Goal: Task Accomplishment & Management: Complete application form

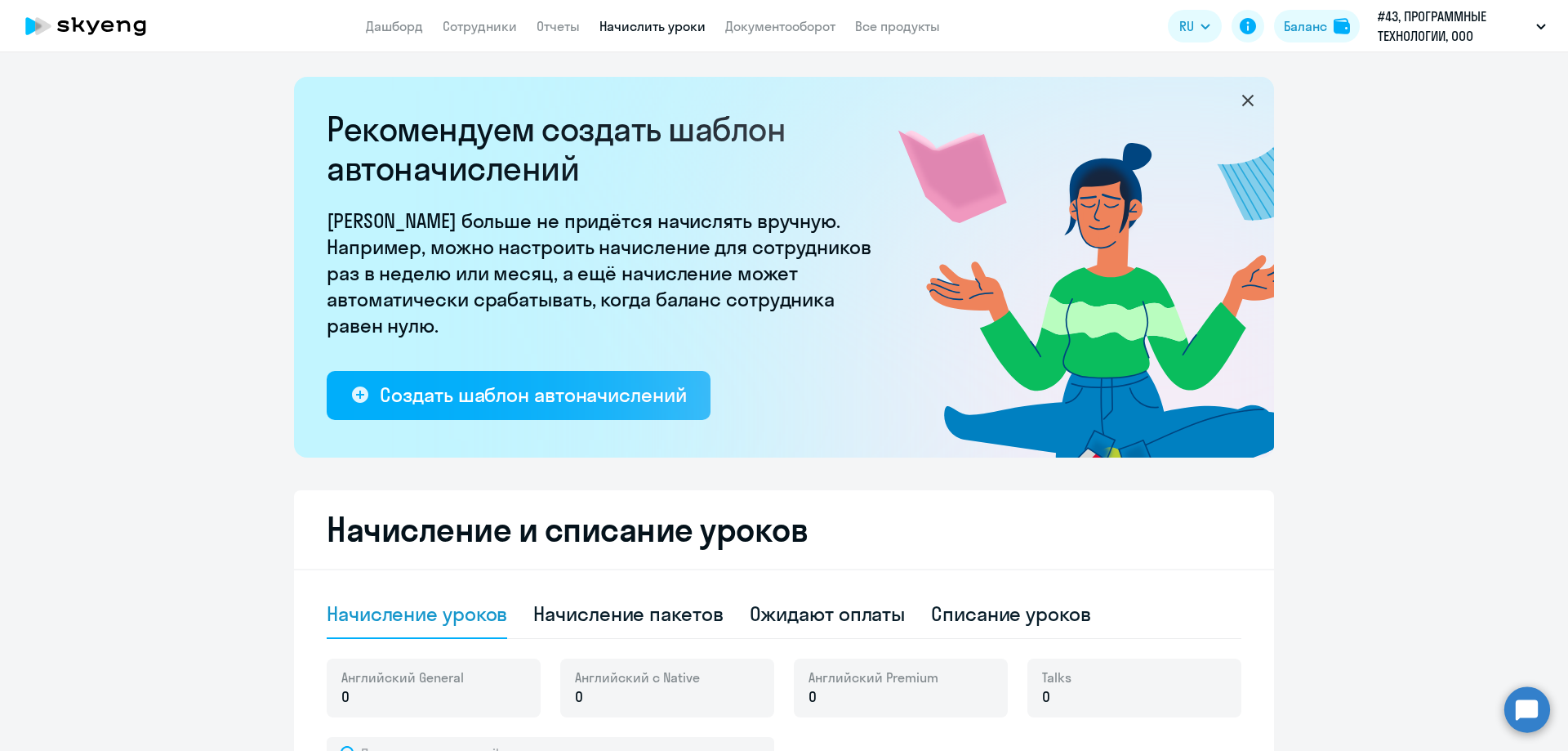
select select "10"
click at [481, 38] on app-header "Дашборд Сотрудники Отчеты Начислить уроки Документооборот Все продукты Дашборд …" at bounding box center [784, 26] width 1568 height 52
click at [505, 35] on app-menu-item-link "Сотрудники" at bounding box center [479, 26] width 74 height 20
click at [514, 33] on link "Сотрудники" at bounding box center [479, 26] width 74 height 16
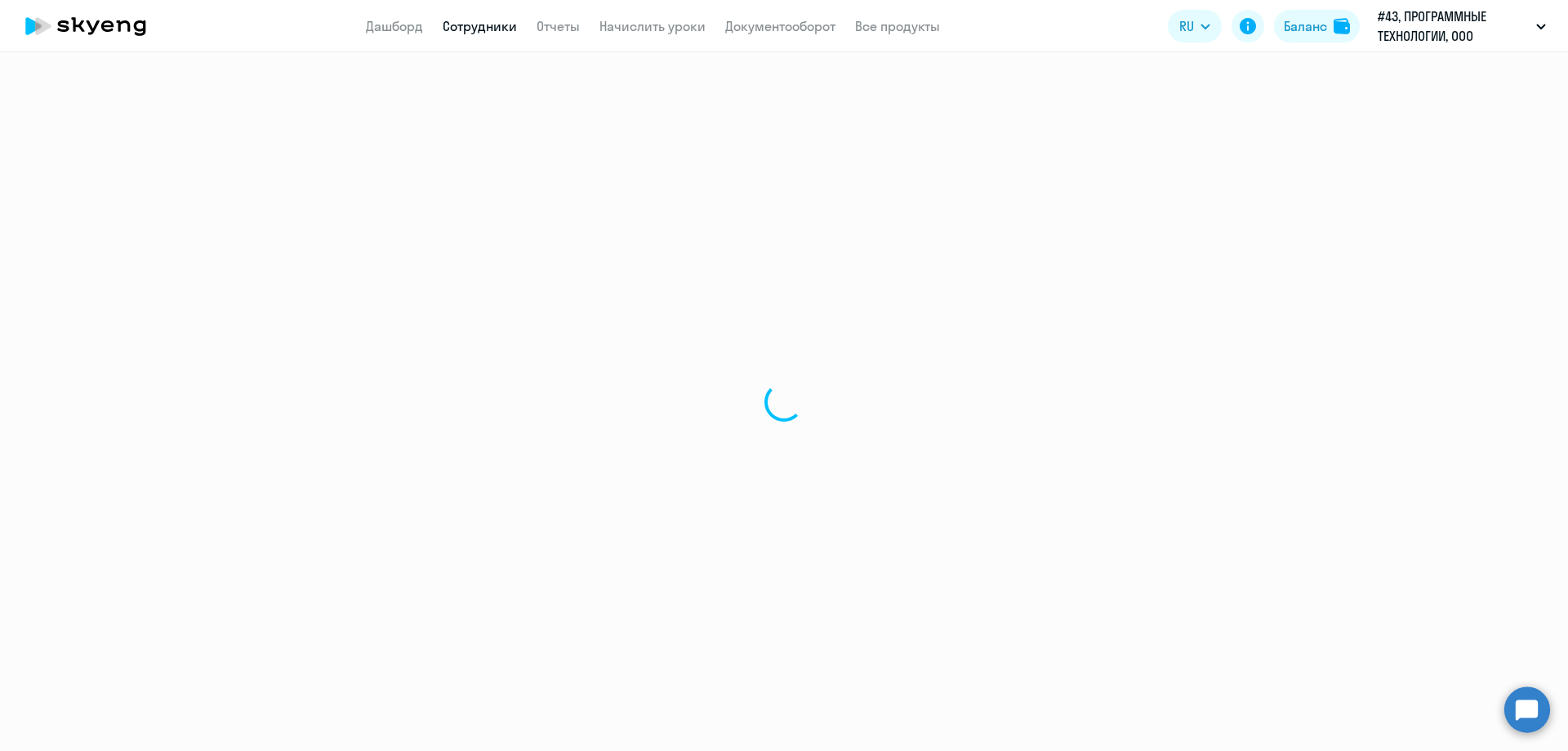
select select "30"
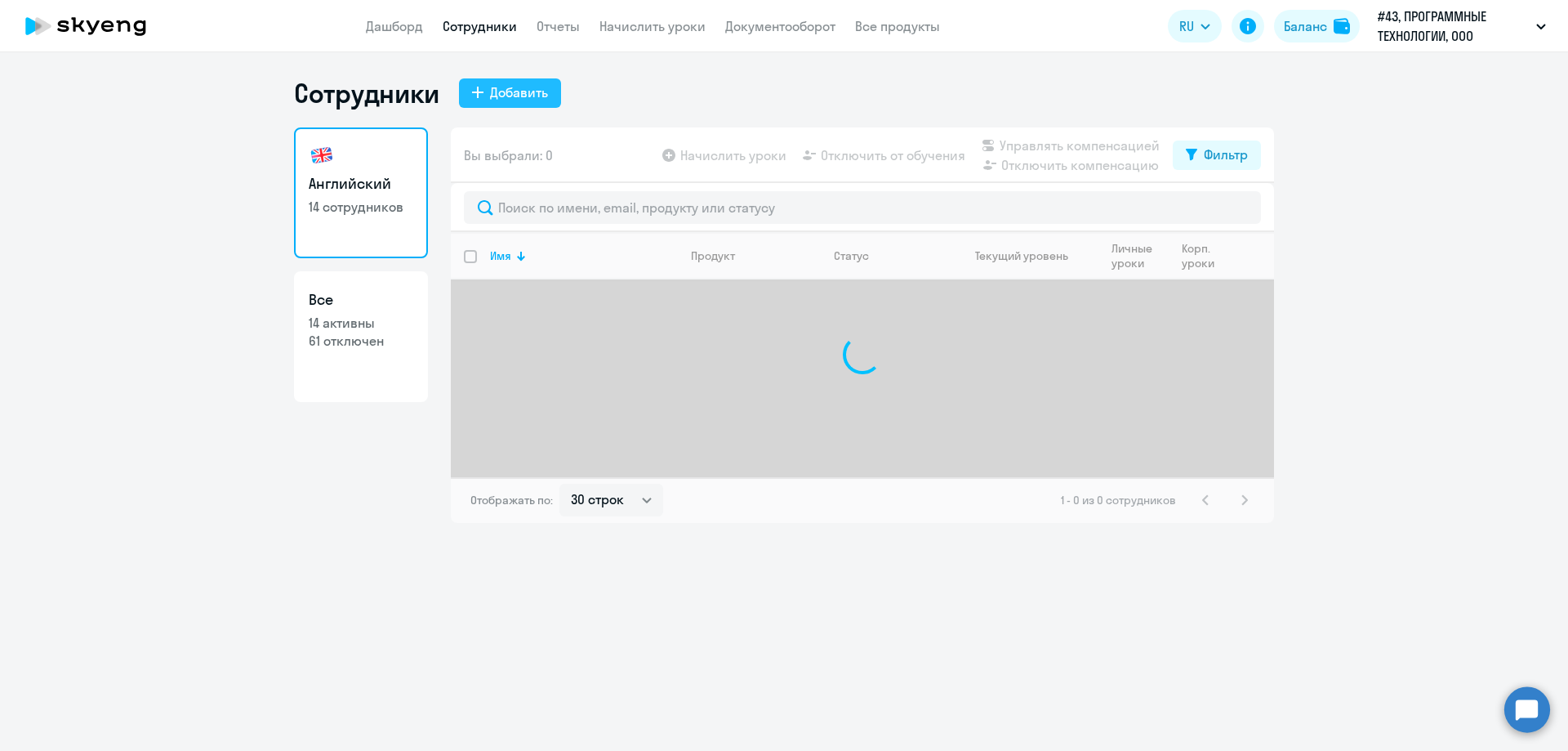
click at [541, 89] on div "Добавить" at bounding box center [519, 93] width 58 height 20
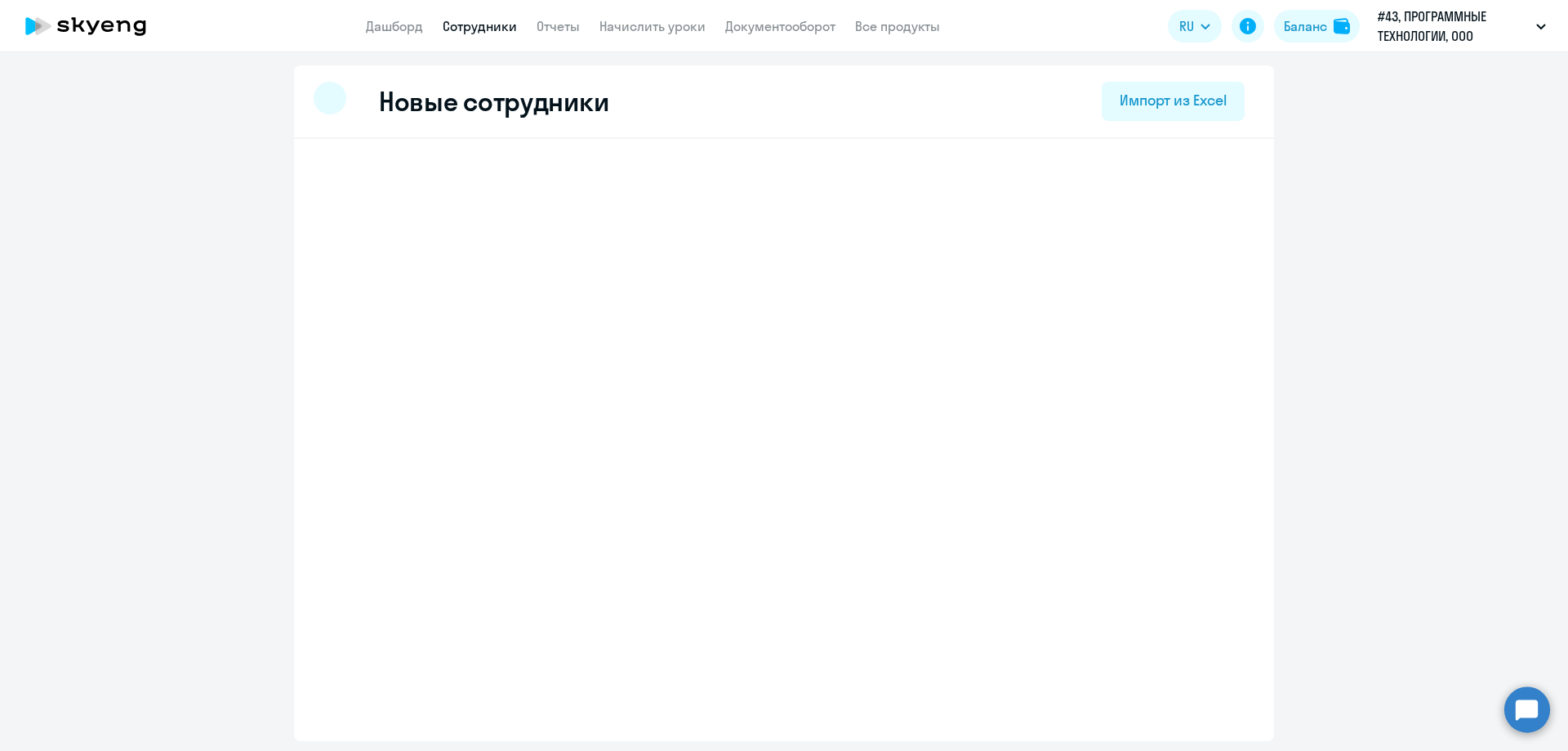
select select "english_adult_not_native_speaker"
select select "7"
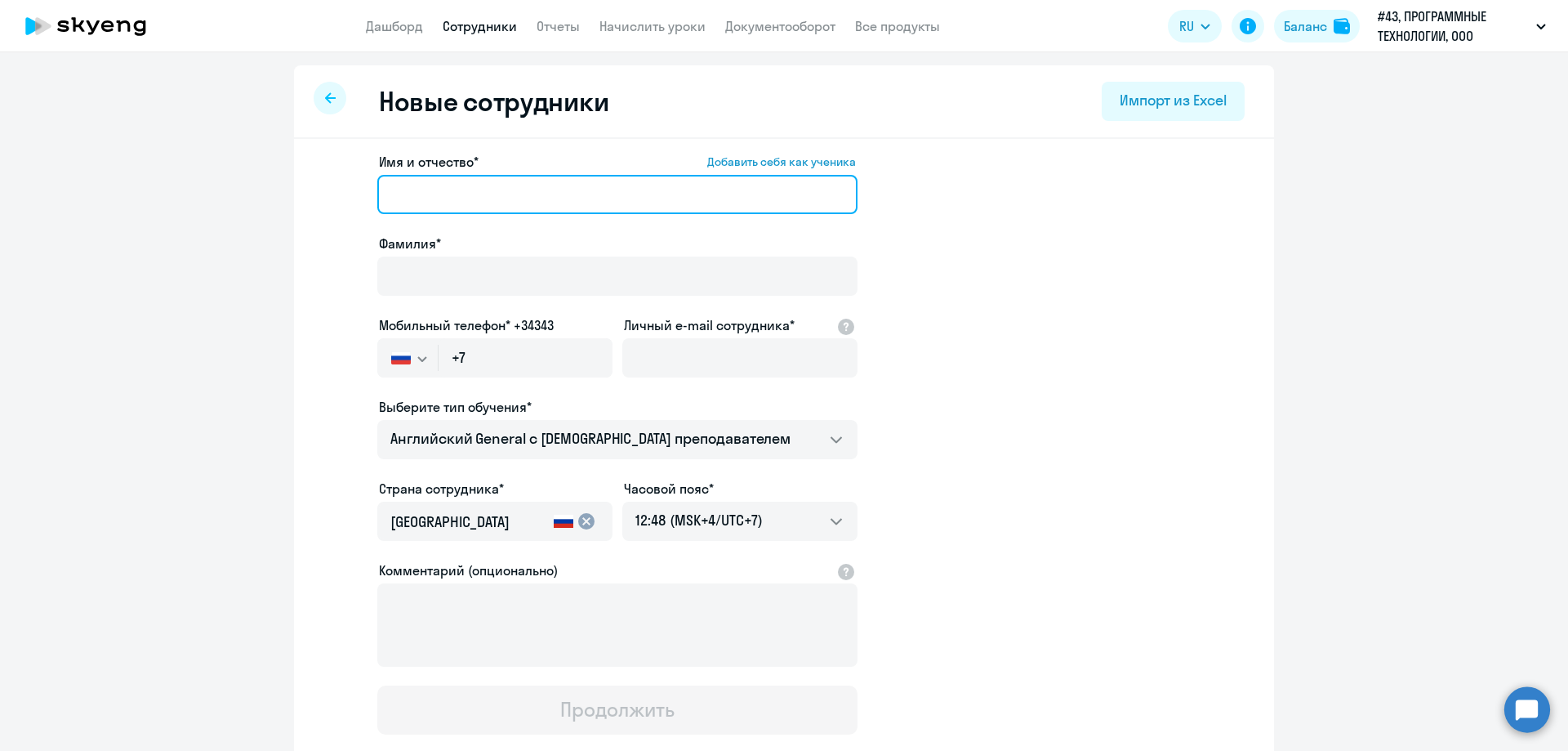
click at [508, 197] on input "Имя и отчество* Добавить себя как ученика" at bounding box center [617, 194] width 480 height 39
drag, startPoint x: 469, startPoint y: 191, endPoint x: 432, endPoint y: 198, distance: 37.7
click at [432, 198] on input "[PERSON_NAME]" at bounding box center [617, 194] width 480 height 39
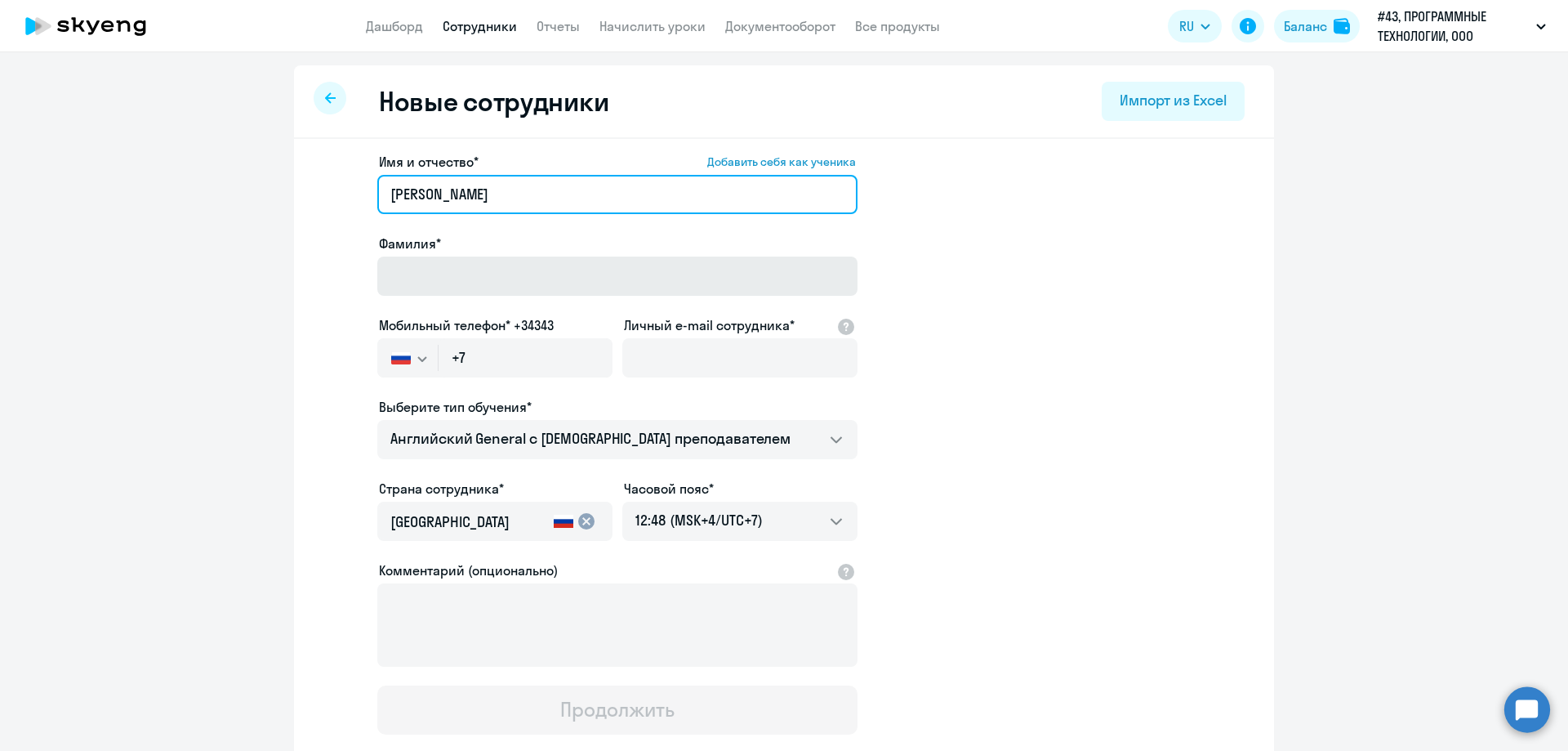
type input "[PERSON_NAME]"
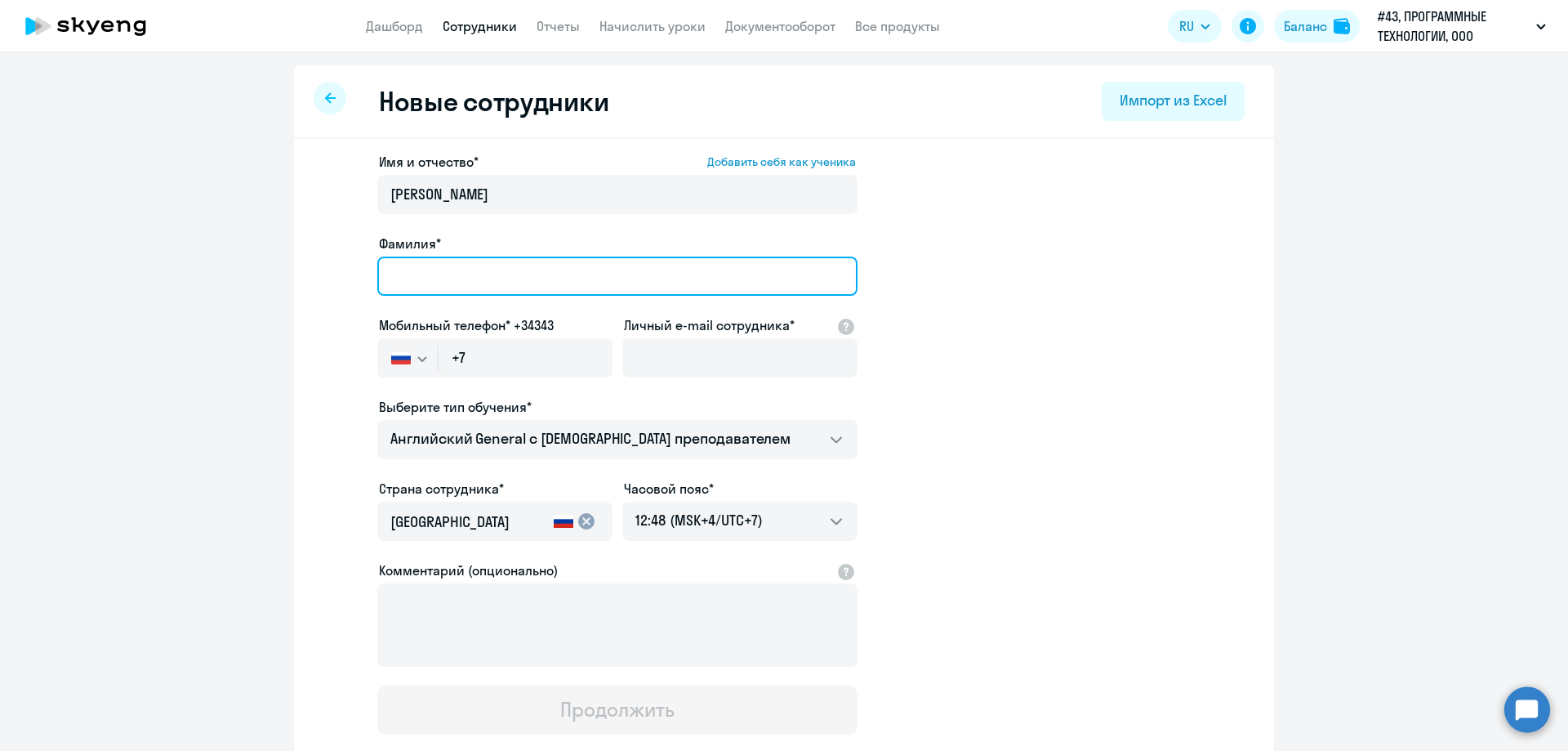
click at [417, 268] on input "Фамилия*" at bounding box center [617, 276] width 480 height 39
paste input "[PERSON_NAME]"
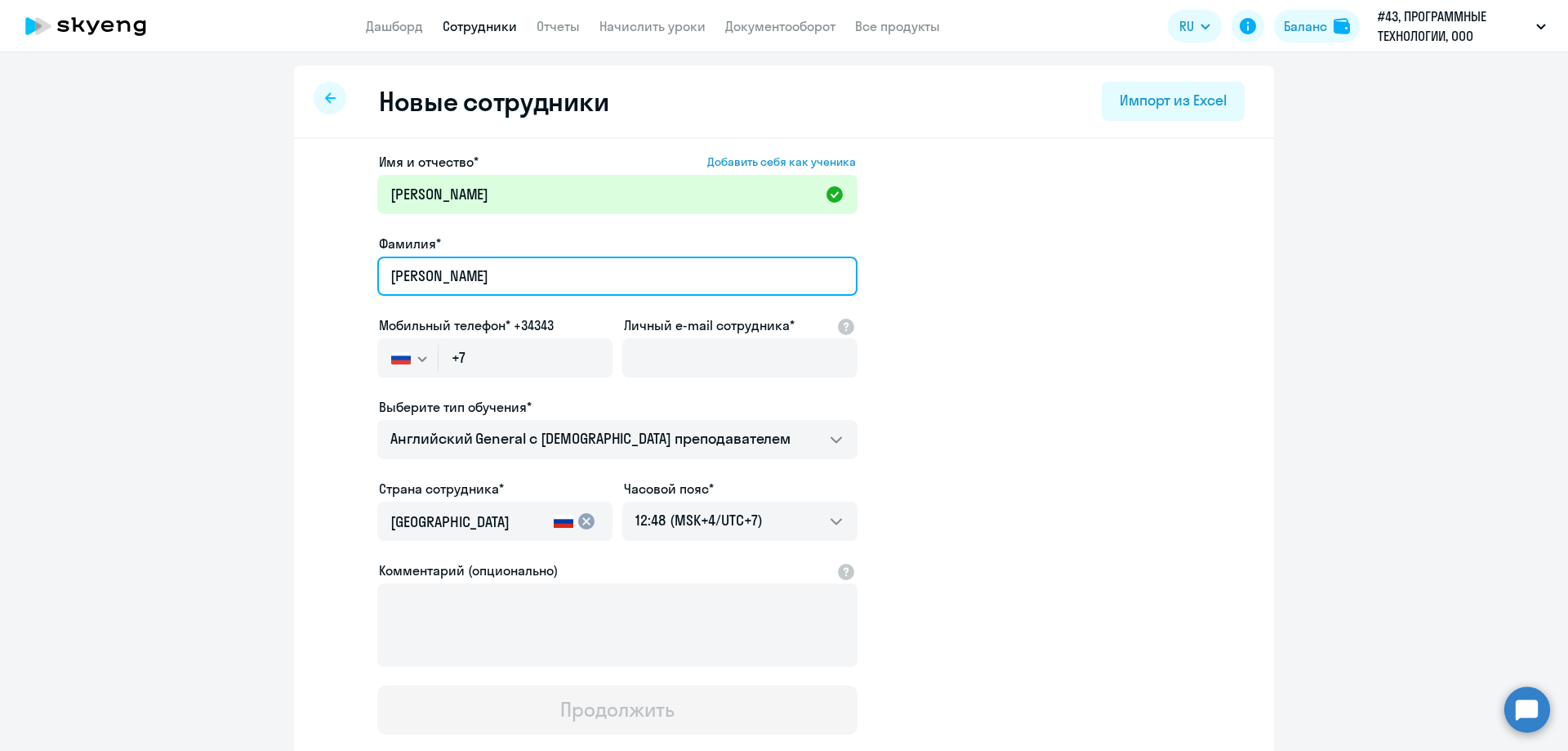
type input "[PERSON_NAME]"
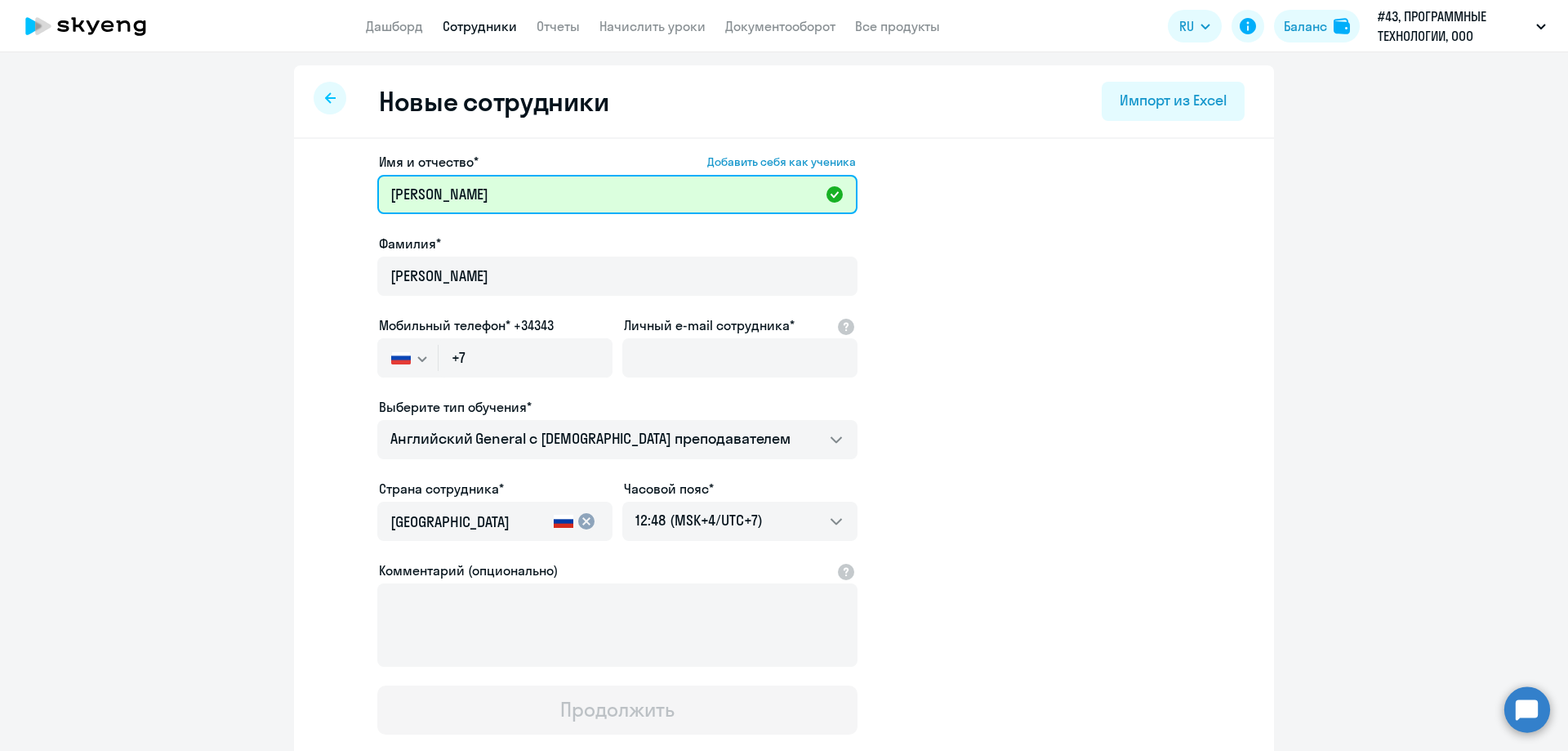
click at [484, 202] on input "[PERSON_NAME]" at bounding box center [617, 194] width 480 height 39
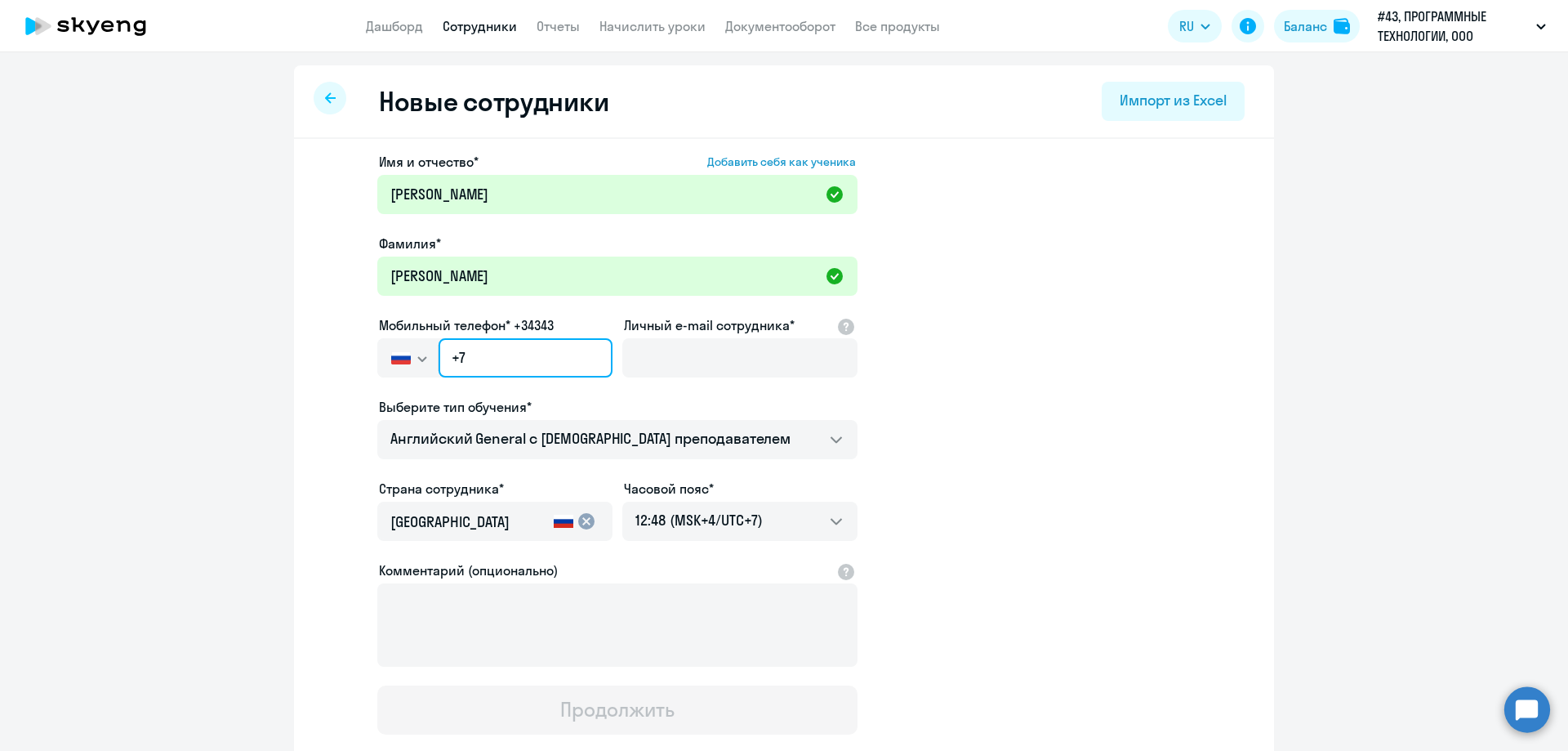
click at [506, 361] on input "+7" at bounding box center [525, 358] width 174 height 39
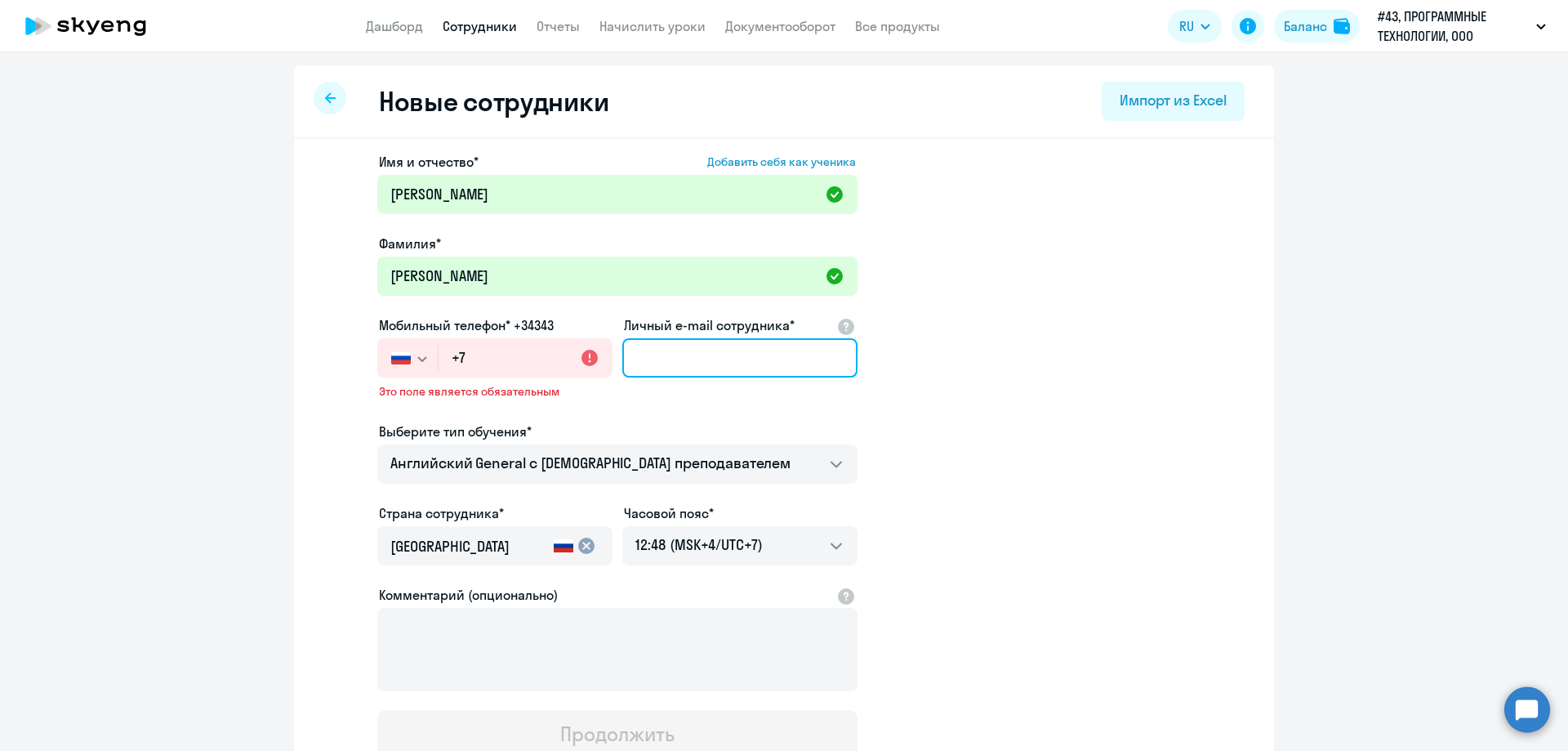
click at [748, 359] on input "Личный e-mail сотрудника*" at bounding box center [740, 358] width 236 height 39
paste input "[EMAIL_ADDRESS][DOMAIN_NAME]"
type input "[EMAIL_ADDRESS][DOMAIN_NAME]"
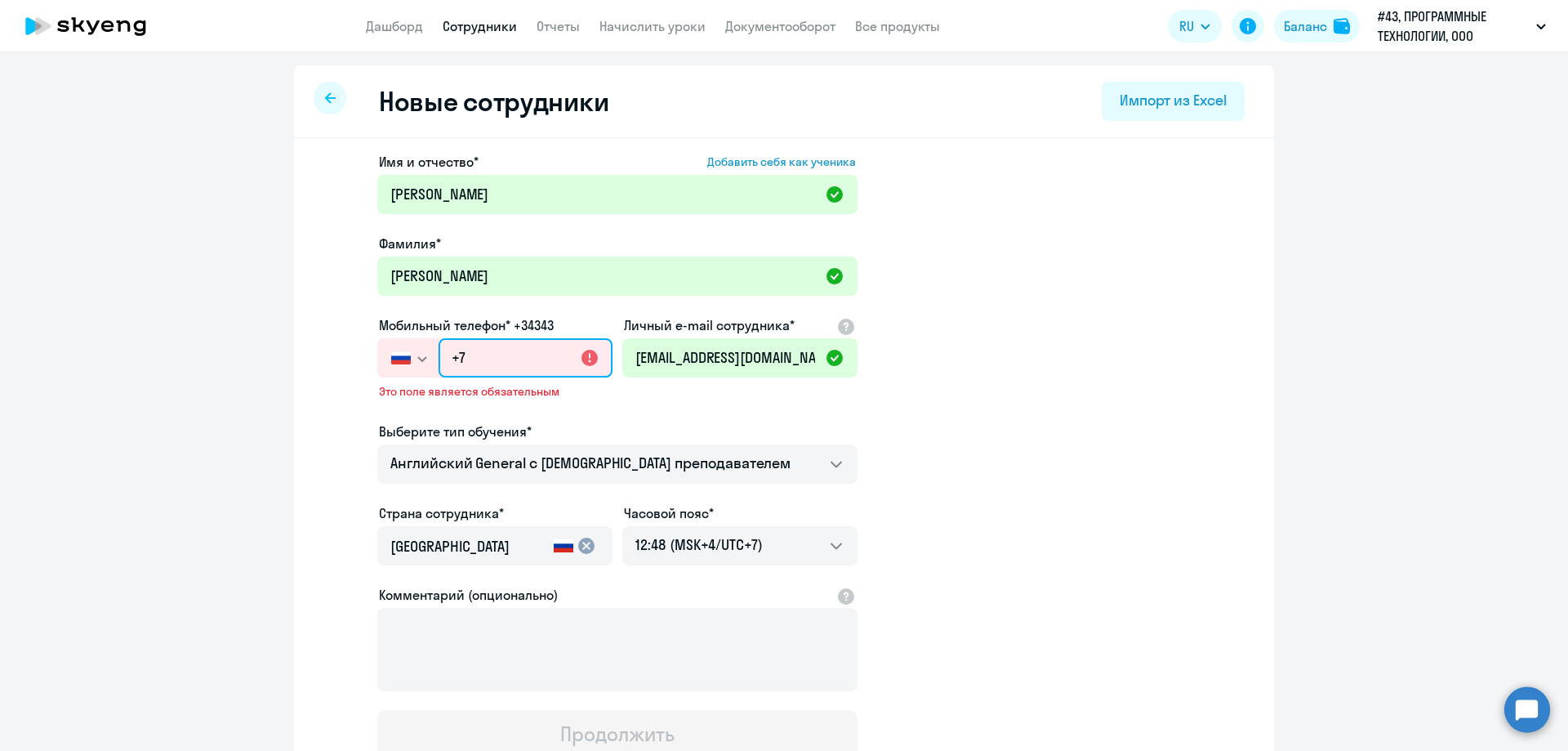
click at [543, 350] on input "+7" at bounding box center [525, 358] width 174 height 39
paste input "[PHONE_NUMBER]"
type input "[PHONE_NUMBER]"
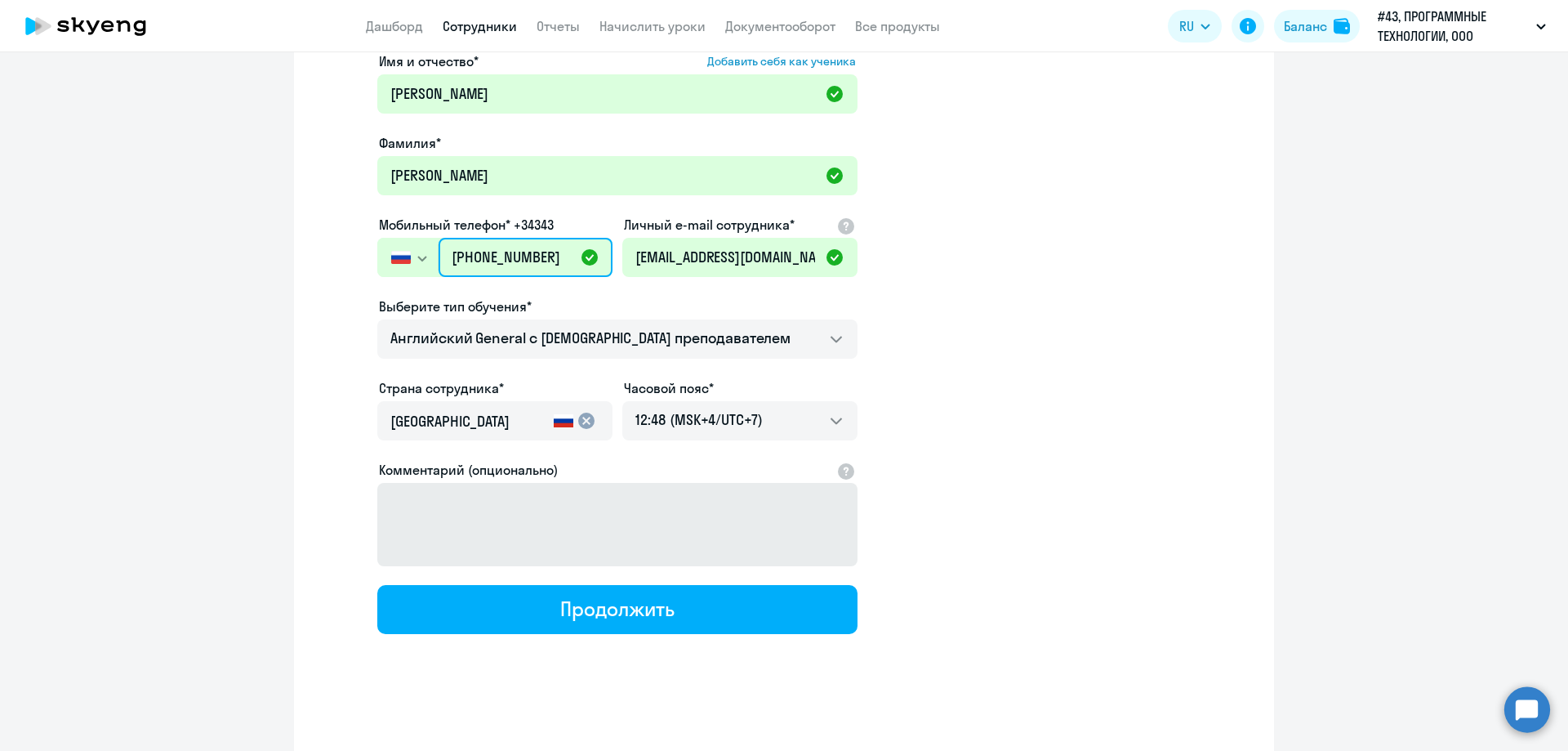
scroll to position [106, 0]
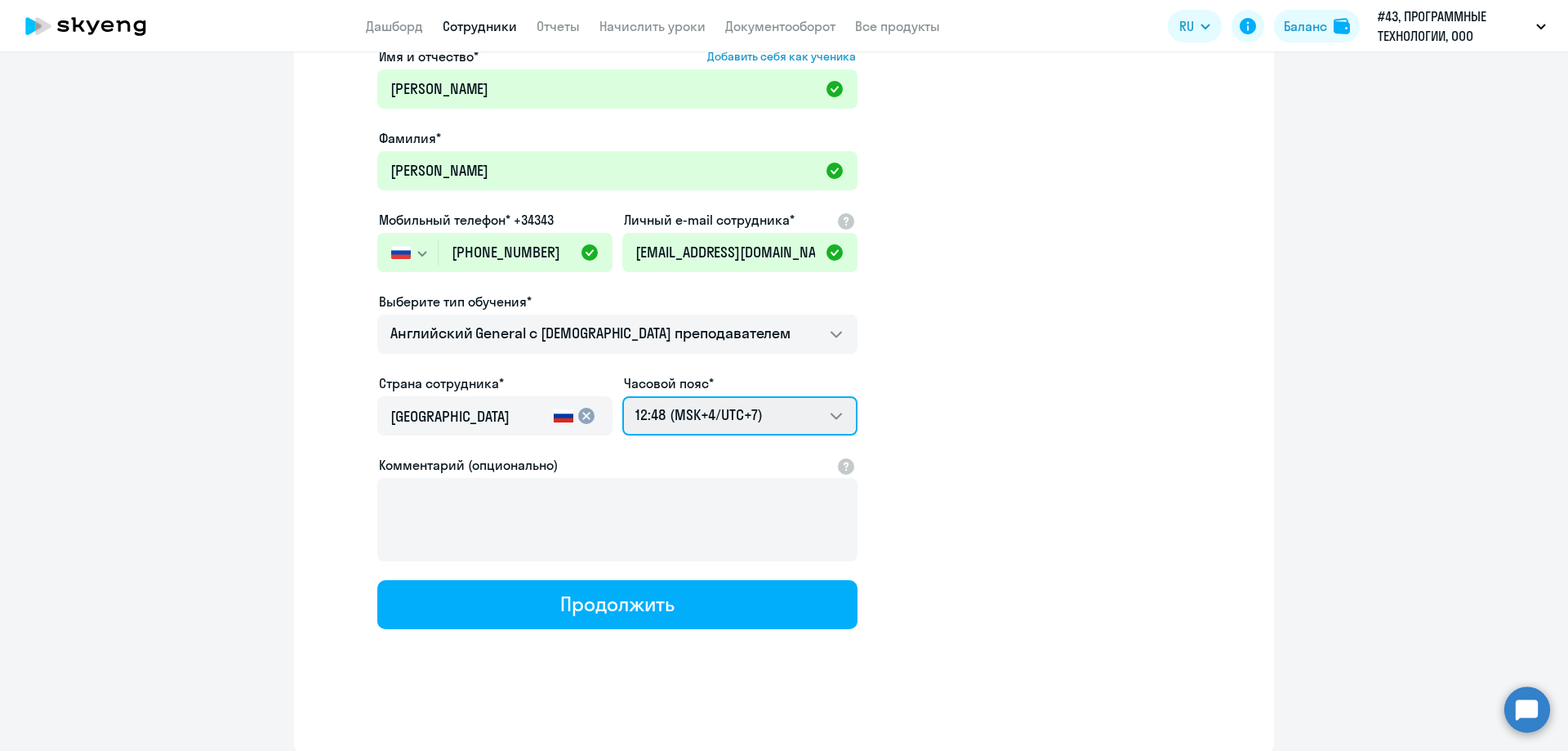
click at [753, 417] on select "18:48 (MSK-14/UTC-11) 19:48 (MSK-13/UTC-10) 20:48 (MSK-12/UTC-9) 21:48 (MSK-11/…" at bounding box center [740, 415] width 236 height 39
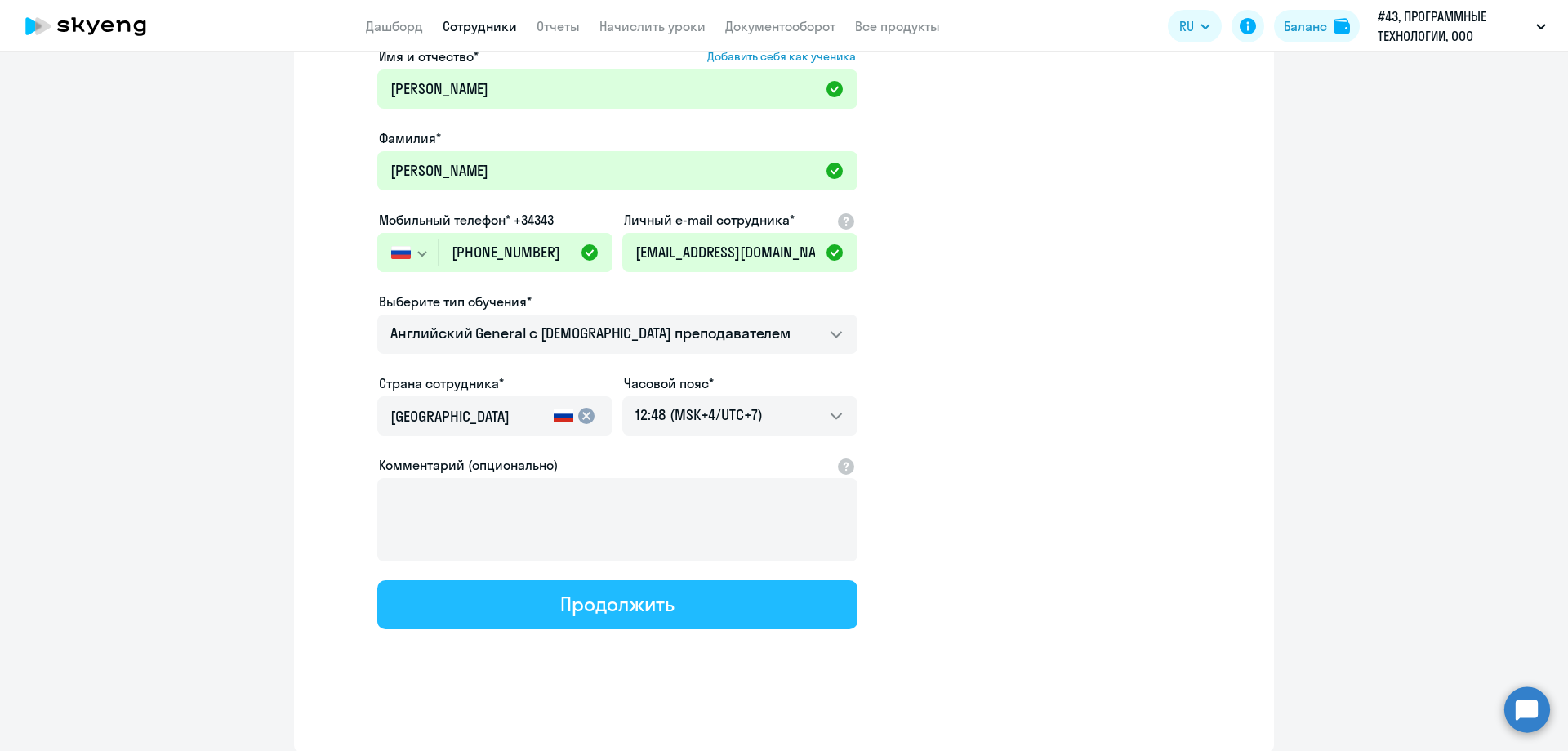
click at [623, 599] on div "Продолжить" at bounding box center [617, 604] width 114 height 26
select select "english_adult_not_native_speaker"
select select "7"
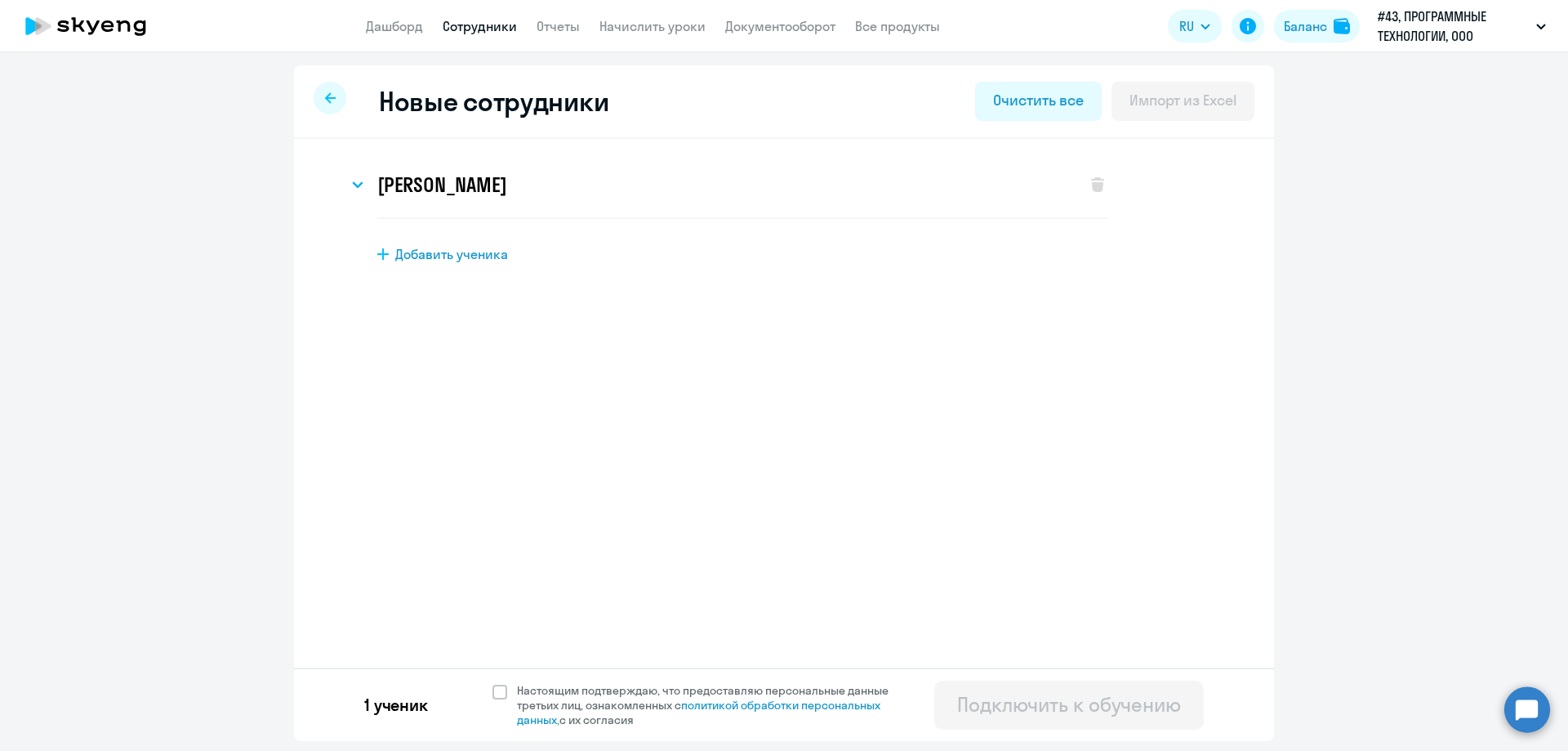
scroll to position [0, 0]
click at [484, 259] on span "Добавить ученика" at bounding box center [451, 254] width 113 height 18
select select "english_adult_not_native_speaker"
select select "7"
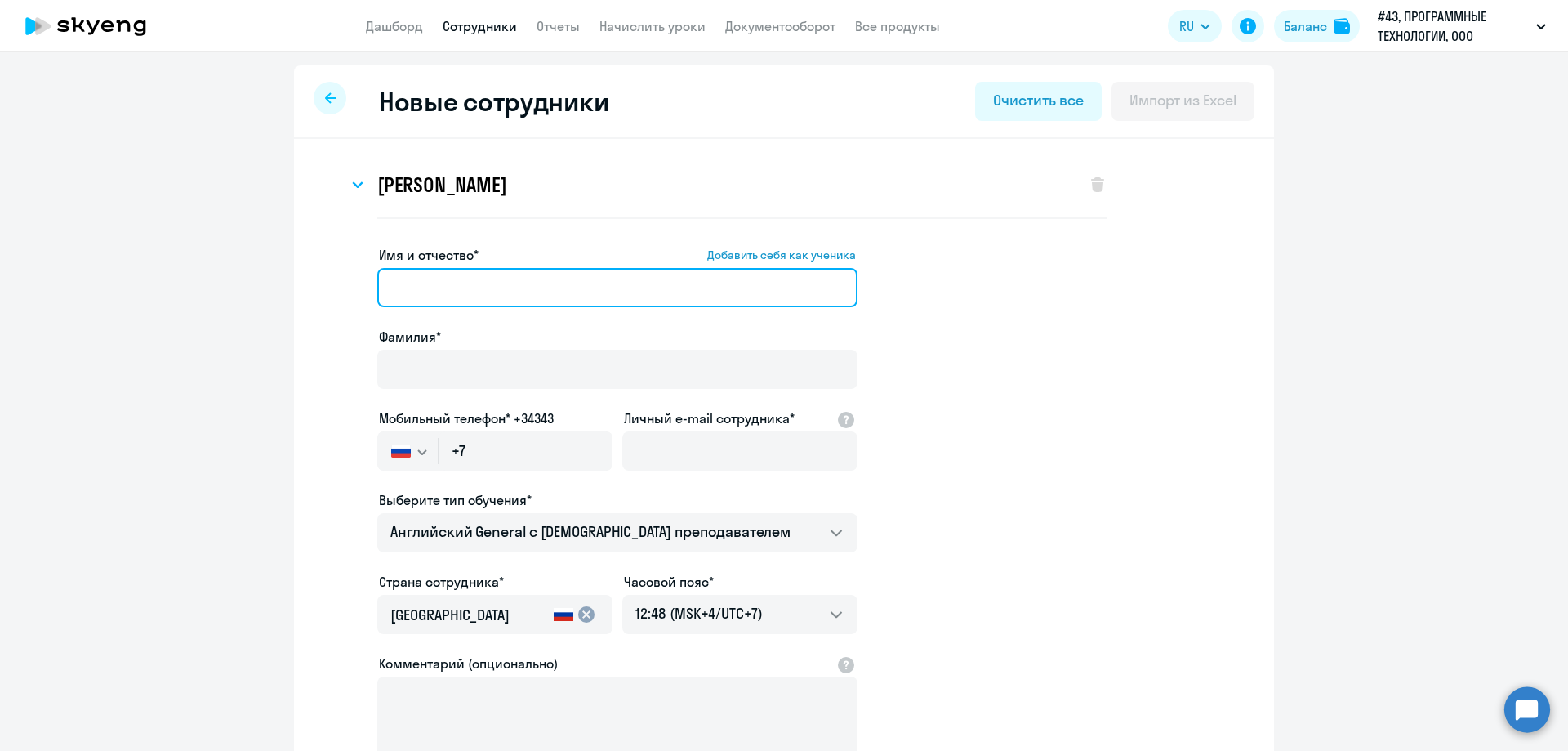
click at [431, 290] on input "Имя и отчество* Добавить себя как ученика" at bounding box center [617, 287] width 480 height 39
type input "о"
type input "[PERSON_NAME]"
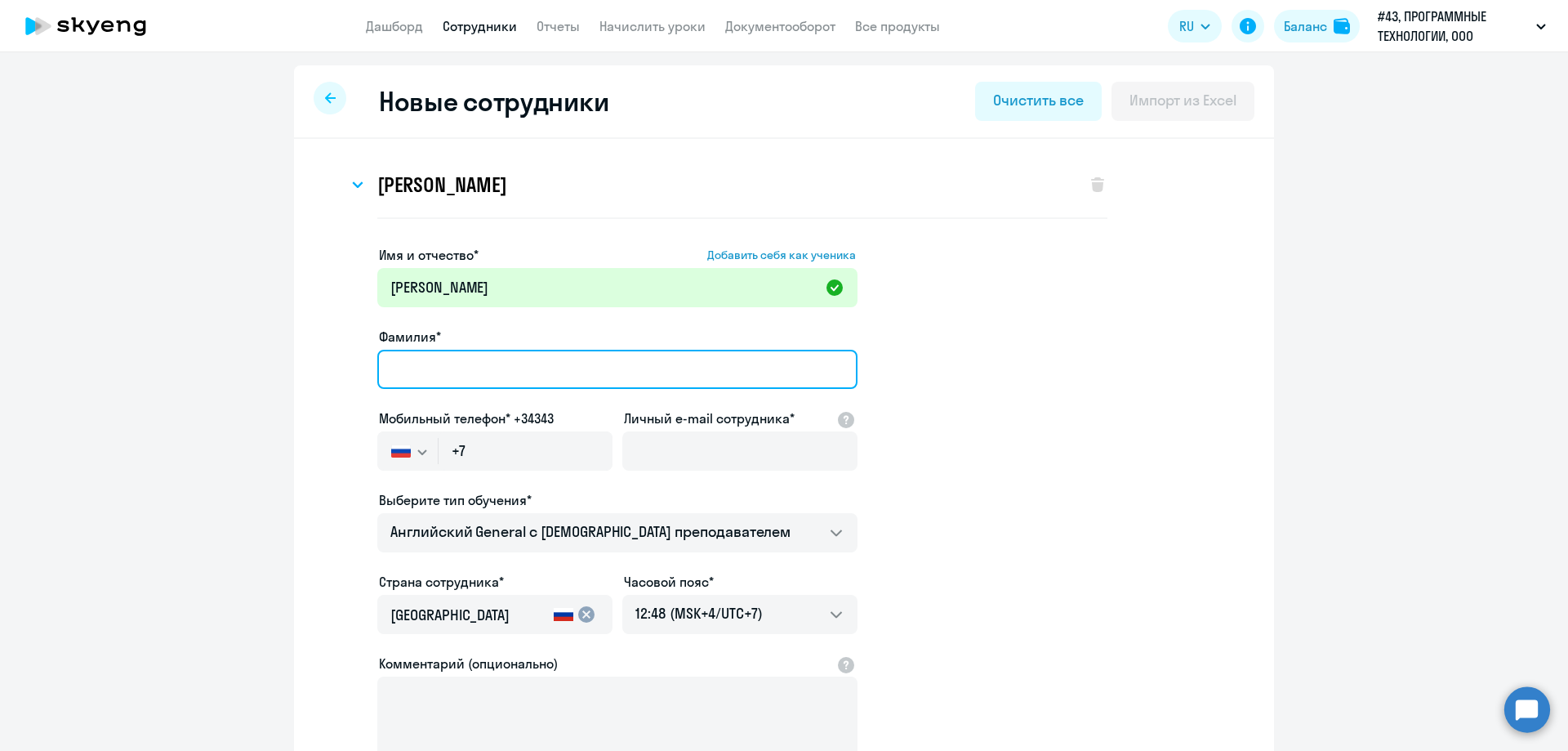
click at [477, 381] on input "Фамилия*" at bounding box center [617, 369] width 480 height 39
drag, startPoint x: 511, startPoint y: 361, endPoint x: 427, endPoint y: 371, distance: 84.6
click at [427, 371] on input "Деригоазова" at bounding box center [617, 369] width 480 height 39
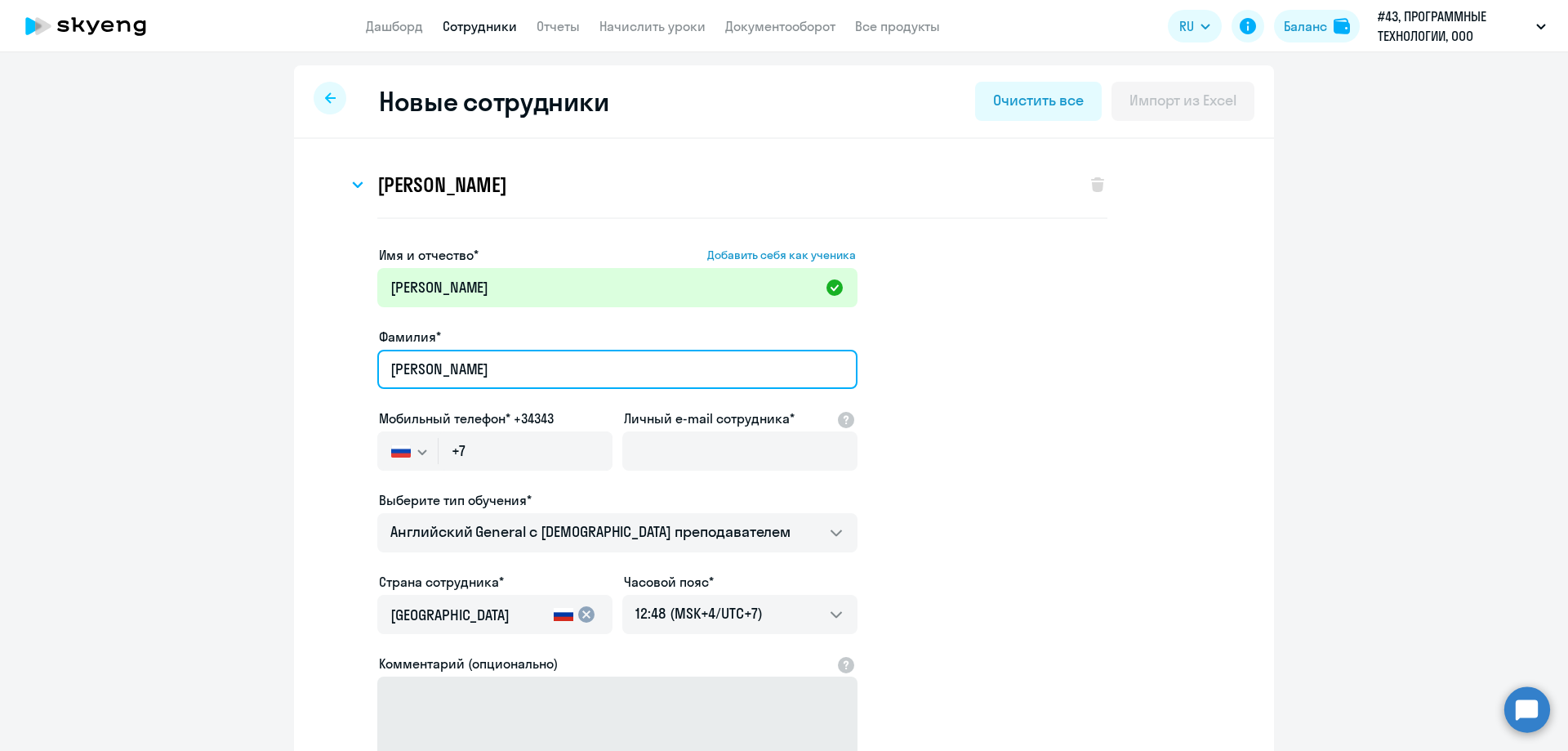
type input "[PERSON_NAME]"
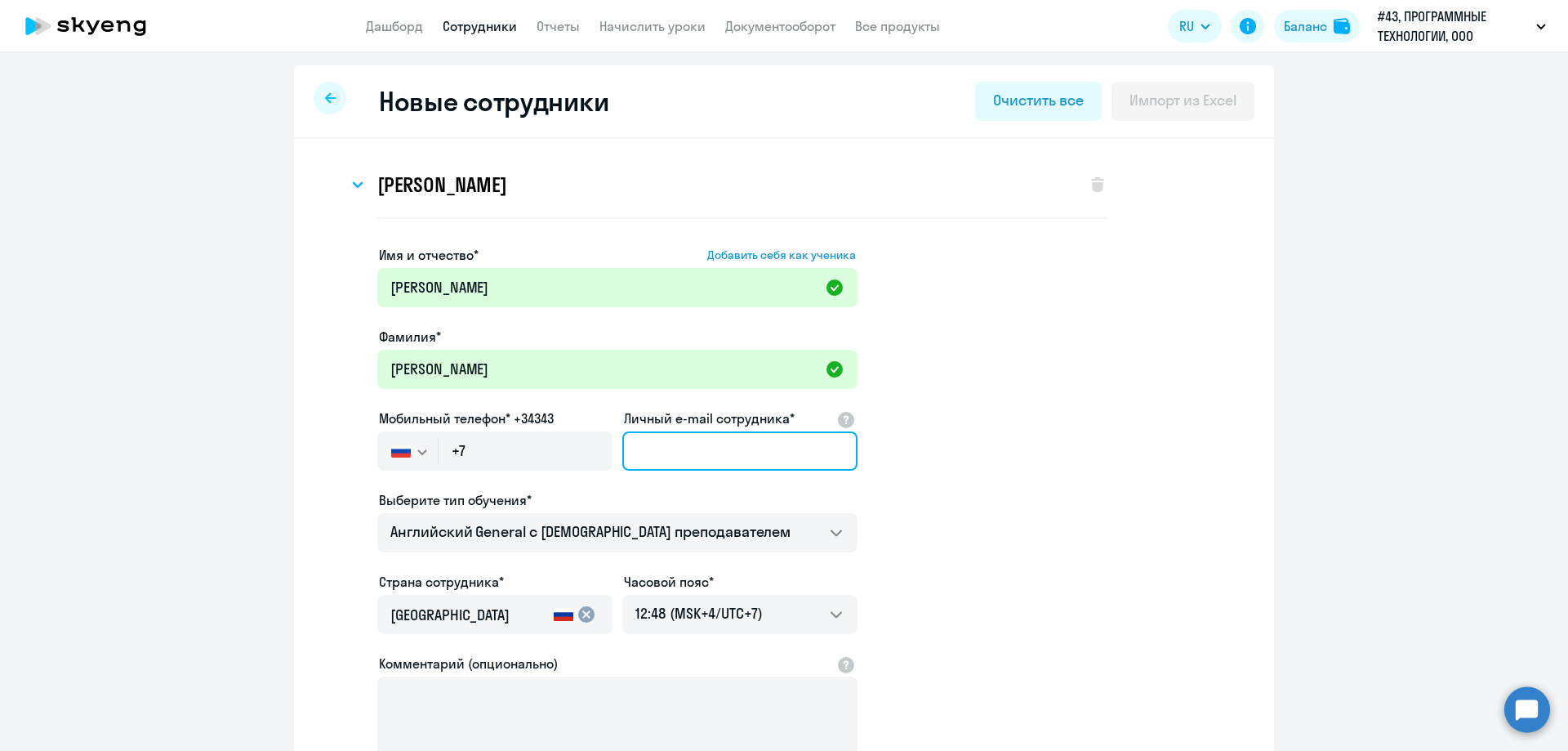
click at [658, 441] on input "Личный e-mail сотрудника*" at bounding box center [740, 450] width 236 height 39
paste input "[EMAIL_ADDRESS][DOMAIN_NAME]"
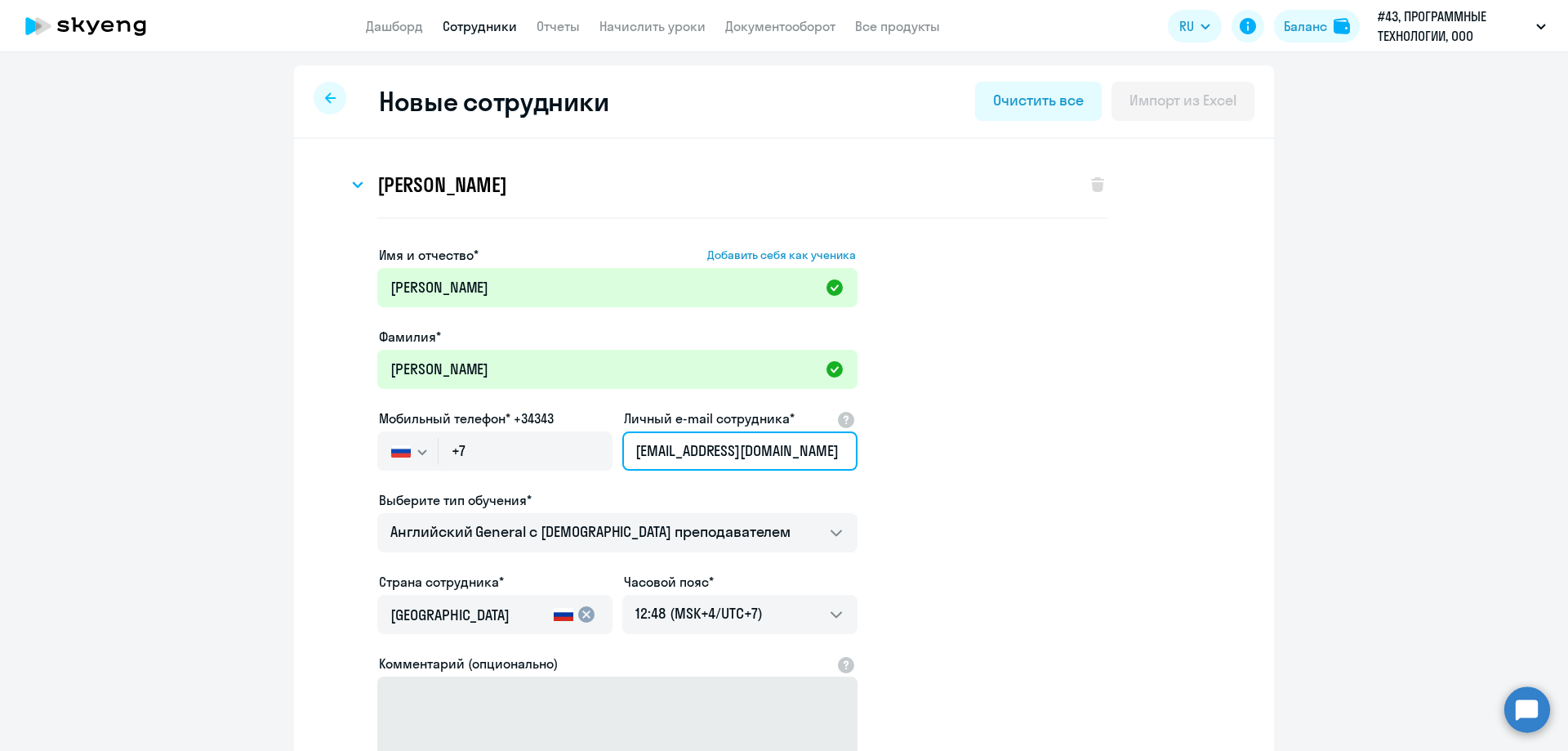
type input "[EMAIL_ADDRESS][DOMAIN_NAME]"
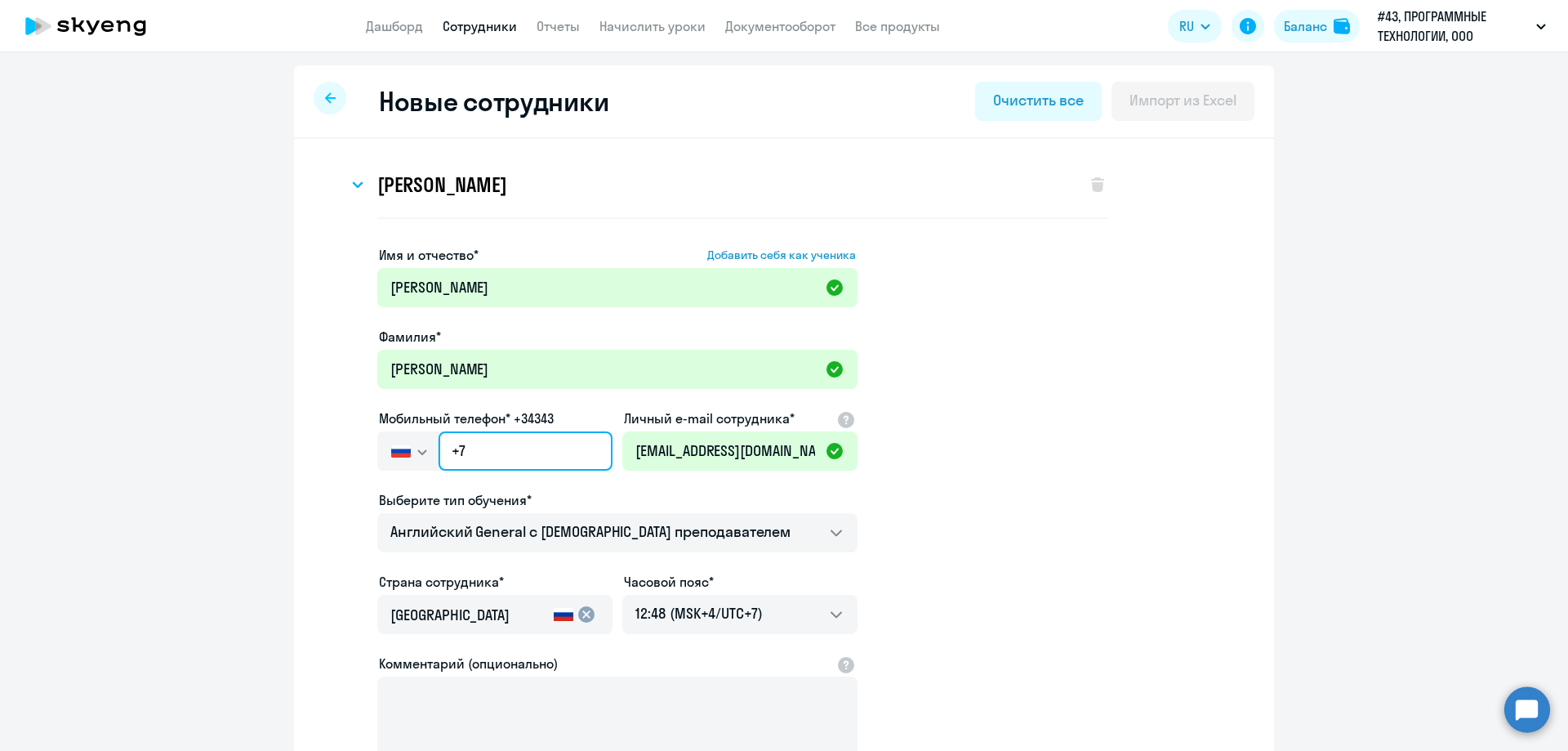
click at [456, 458] on input "+7" at bounding box center [525, 450] width 174 height 39
paste input "[PHONE_NUMBER]"
type input "[PHONE_NUMBER]"
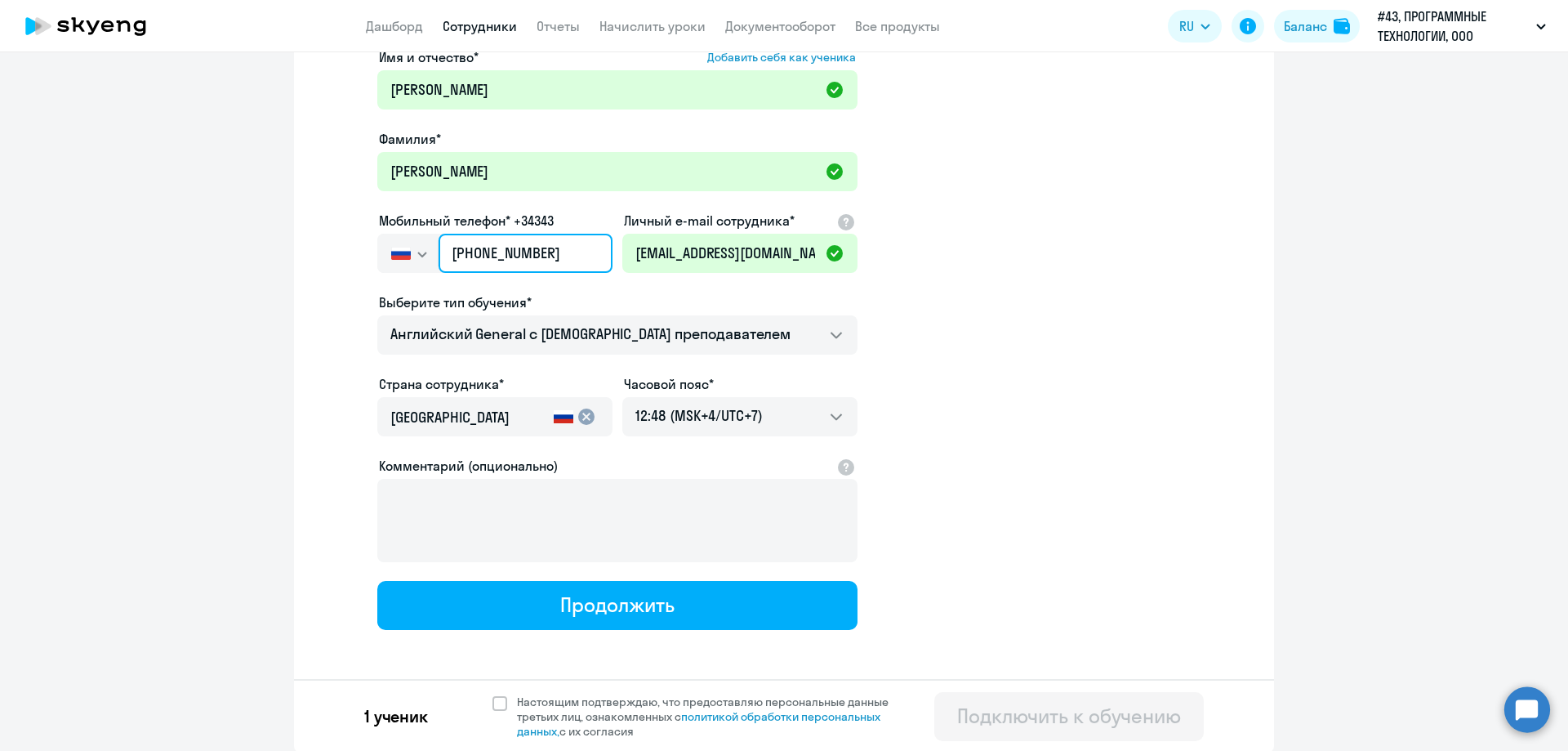
scroll to position [199, 0]
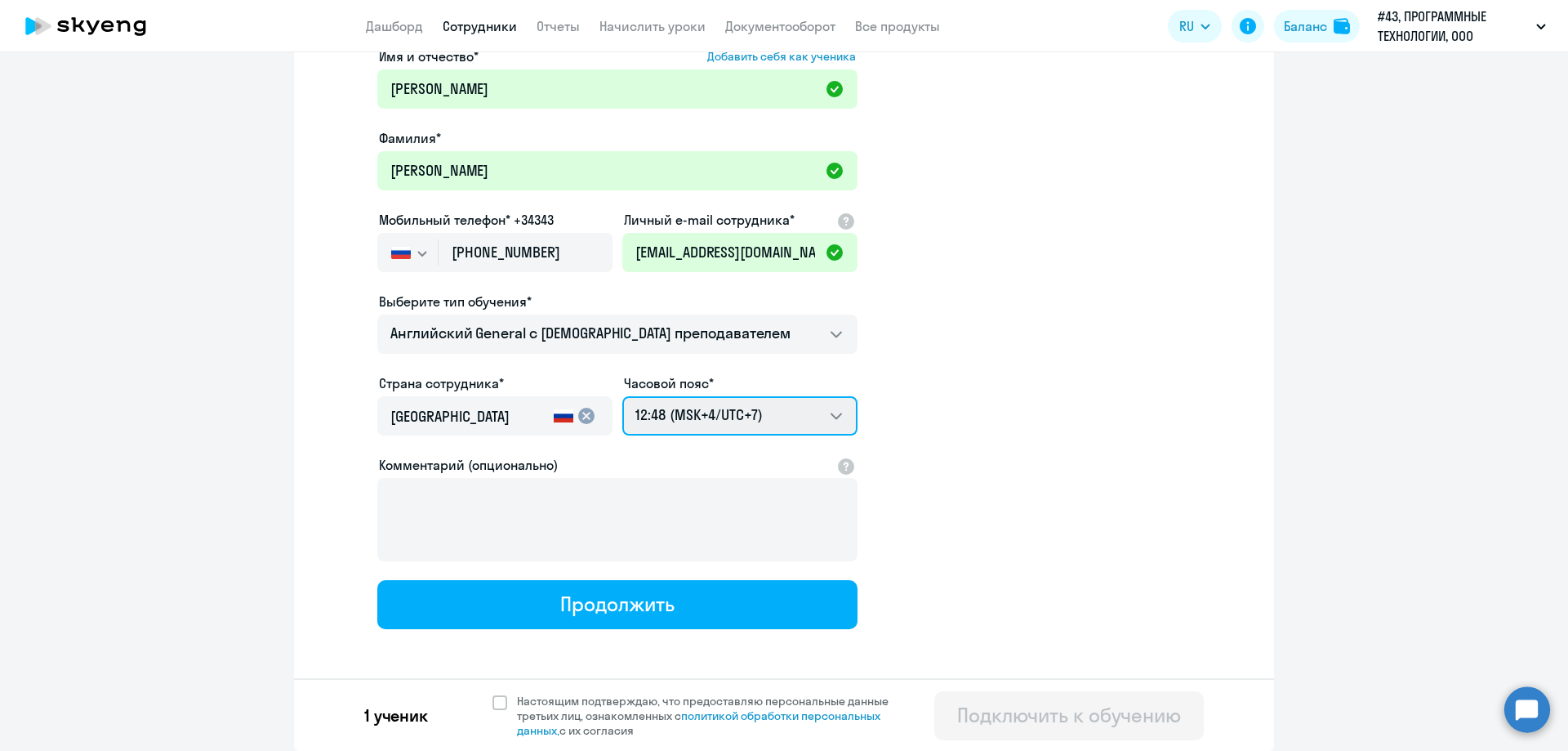
click at [760, 425] on select "18:48 (MSK-14/UTC-11) 19:48 (MSK-13/UTC-10) 20:48 (MSK-12/UTC-9) 21:48 (MSK-11/…" at bounding box center [740, 415] width 236 height 39
select select "3"
click at [622, 396] on select "18:48 (MSK-14/UTC-11) 19:48 (MSK-13/UTC-10) 20:48 (MSK-12/UTC-9) 21:48 (MSK-11/…" at bounding box center [740, 415] width 236 height 39
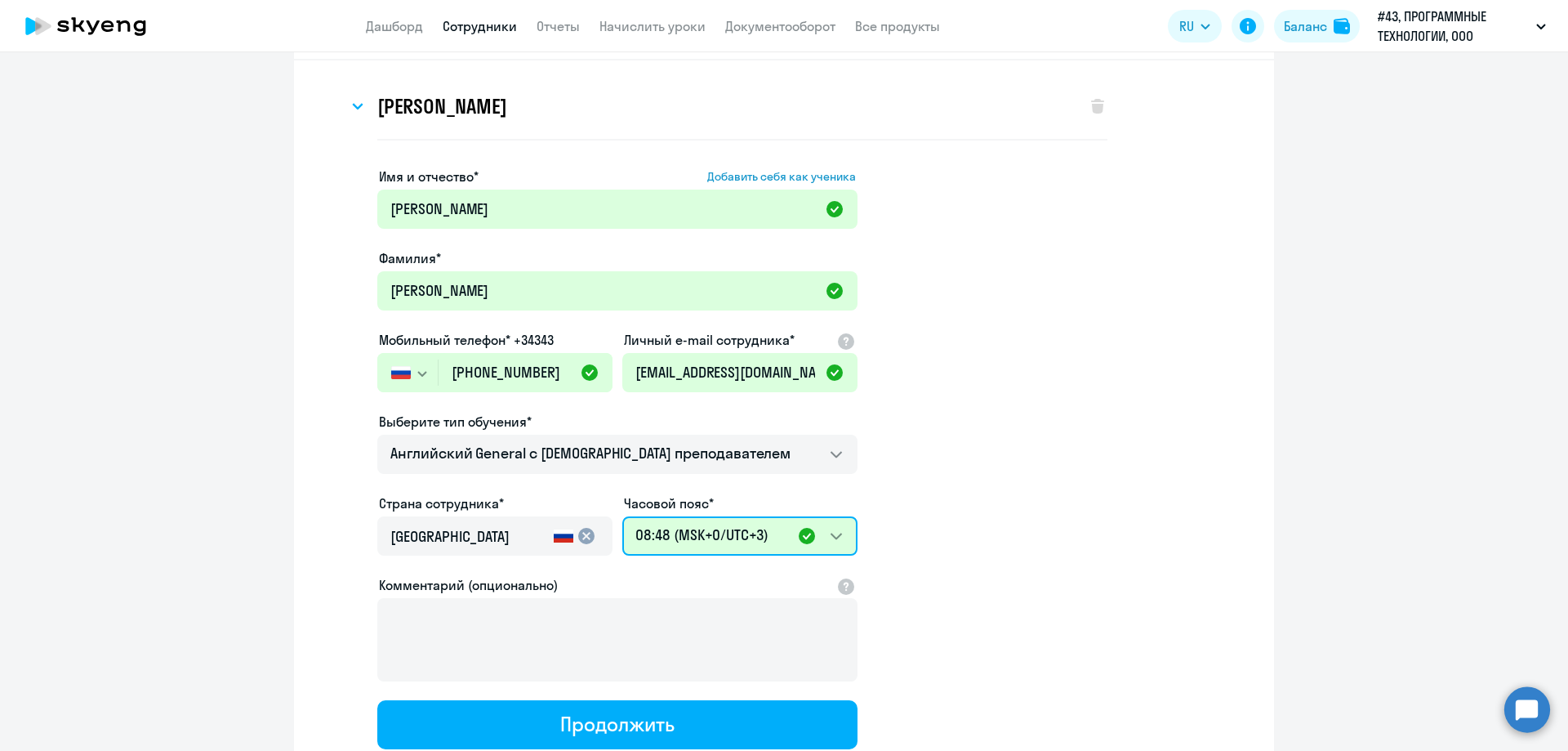
scroll to position [35, 0]
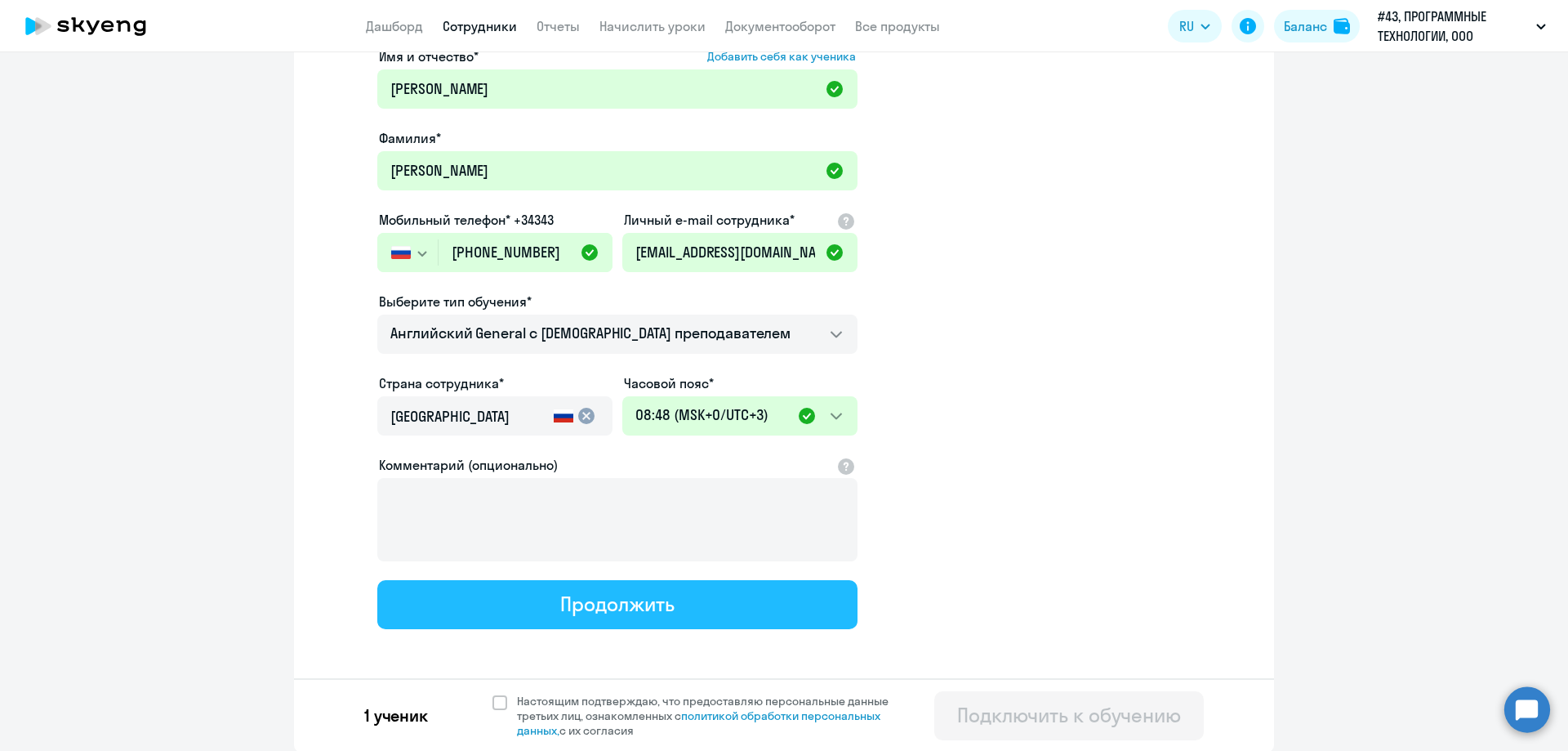
click at [657, 613] on div "Продолжить" at bounding box center [617, 604] width 114 height 26
select select "english_adult_not_native_speaker"
select select "7"
select select "english_adult_not_native_speaker"
select select "3"
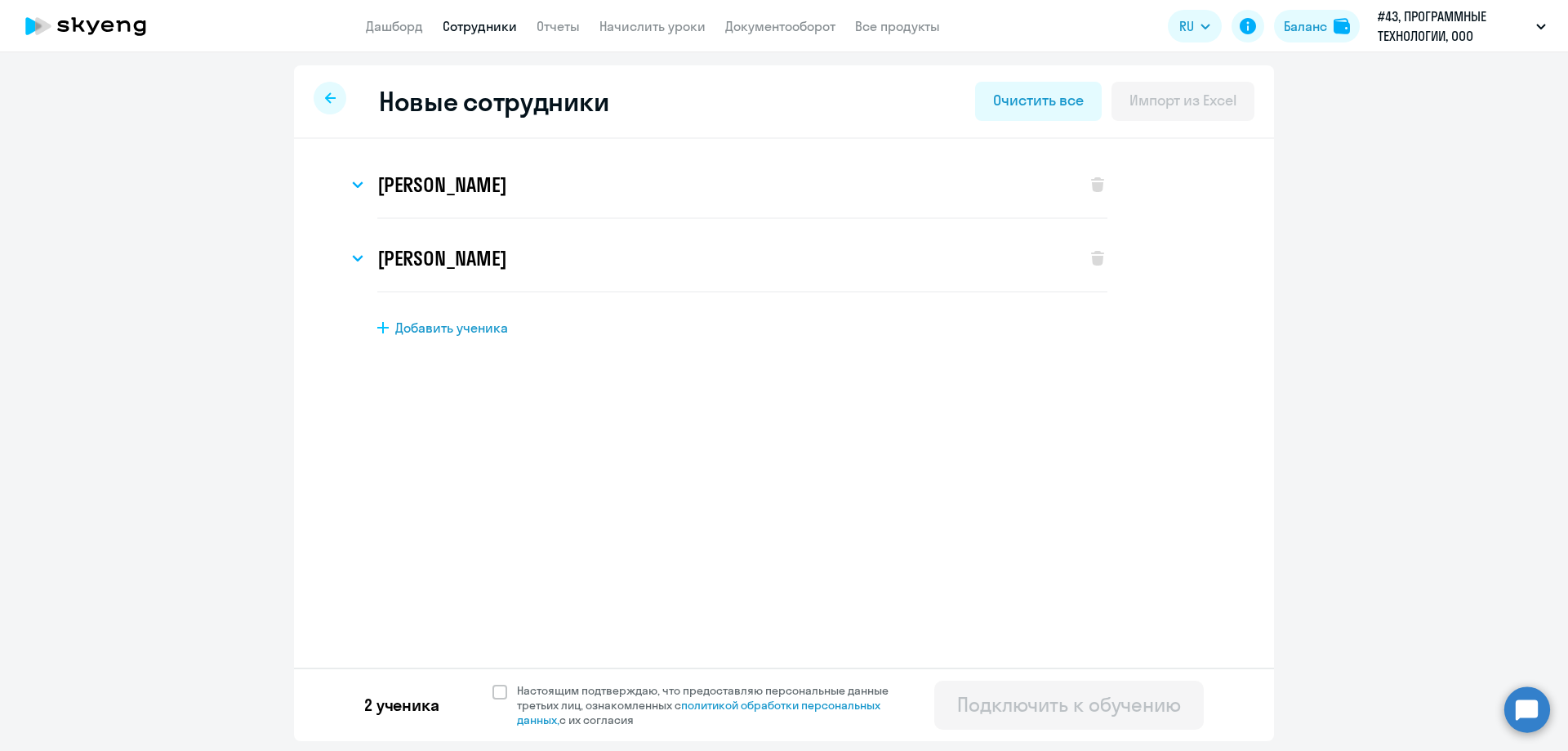
scroll to position [0, 0]
click at [508, 698] on span "Настоящим подтверждаю, что предоставляю персональные данные третьих лиц, ознако…" at bounding box center [708, 705] width 401 height 44
click at [492, 683] on input "Настоящим подтверждаю, что предоставляю персональные данные третьих лиц, ознако…" at bounding box center [492, 682] width 1 height 1
checkbox input "true"
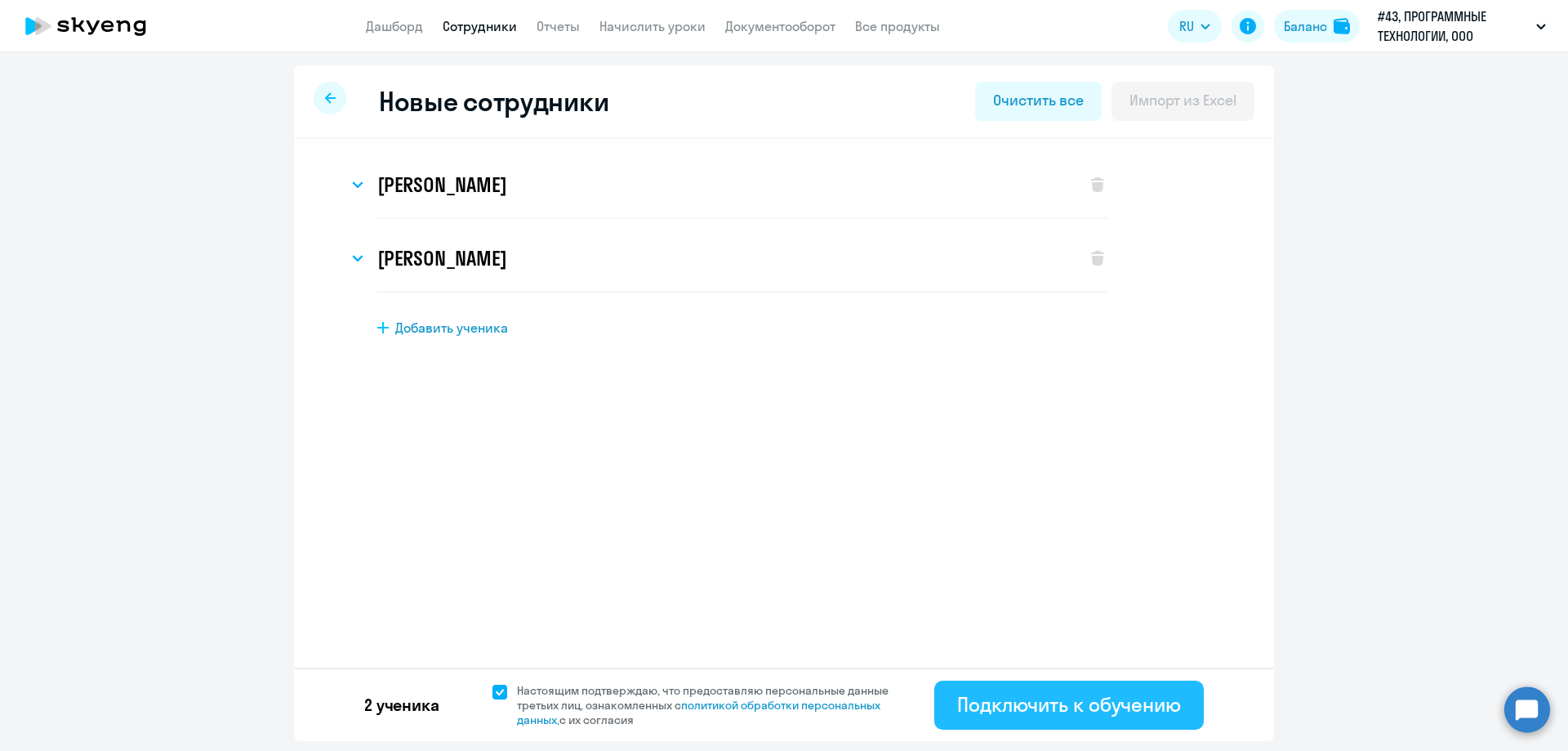
click at [1059, 703] on div "Подключить к обучению" at bounding box center [1069, 704] width 224 height 26
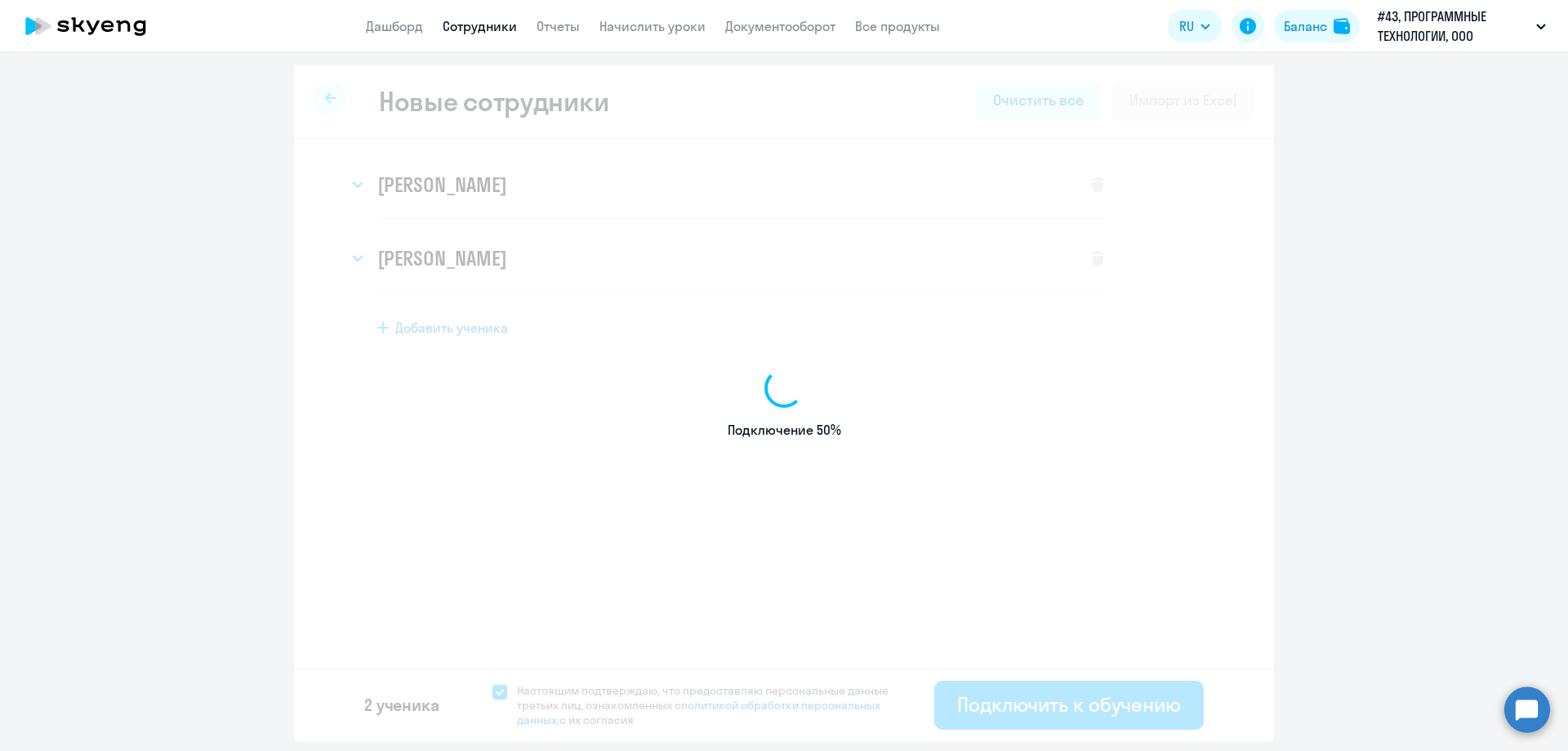
select select "english_adult_not_native_speaker"
select select "7"
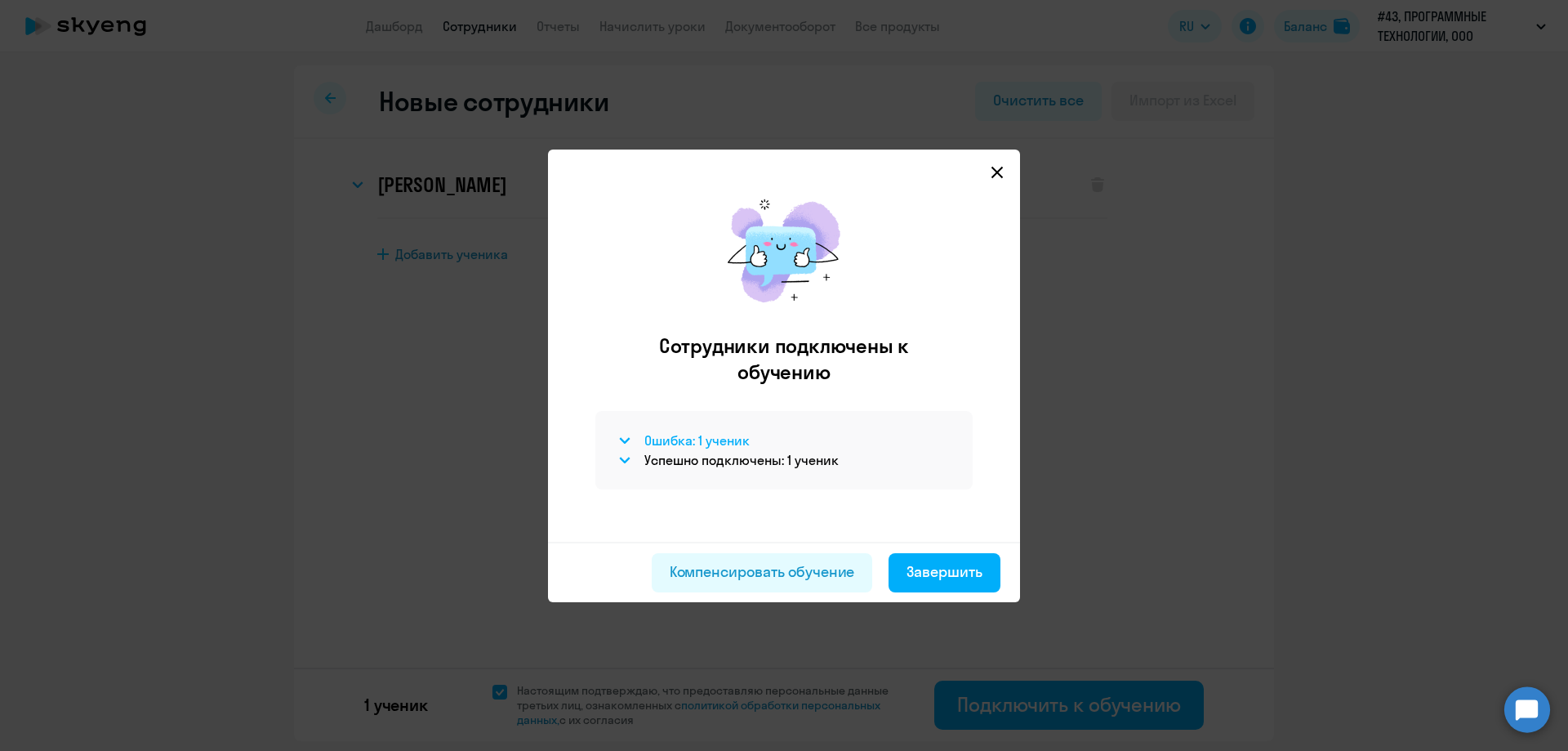
click at [722, 438] on h4 "Ошибка: 1 ученик" at bounding box center [698, 440] width 106 height 18
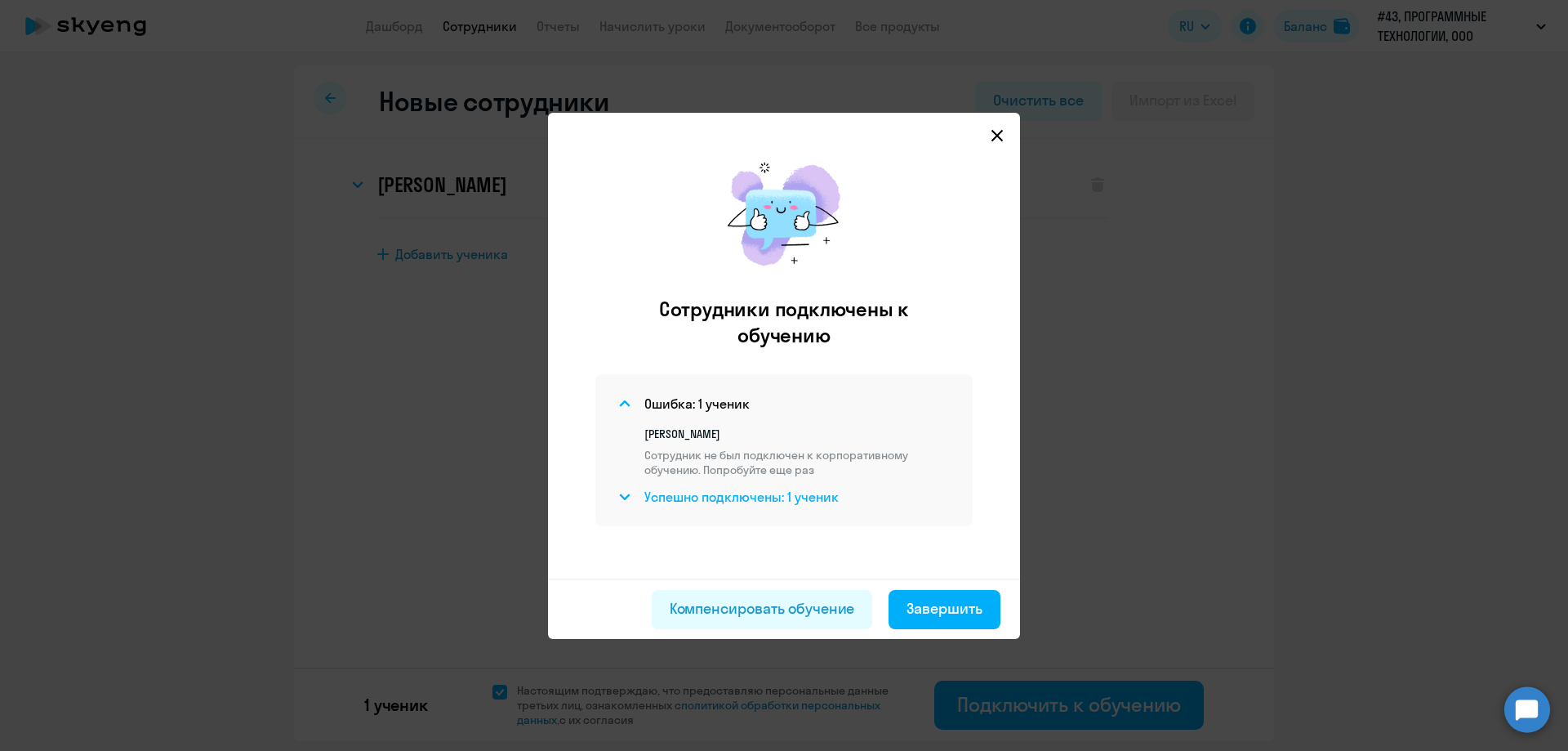
click at [760, 500] on h4 "Успешно подключены: 1 ученик" at bounding box center [742, 496] width 195 height 18
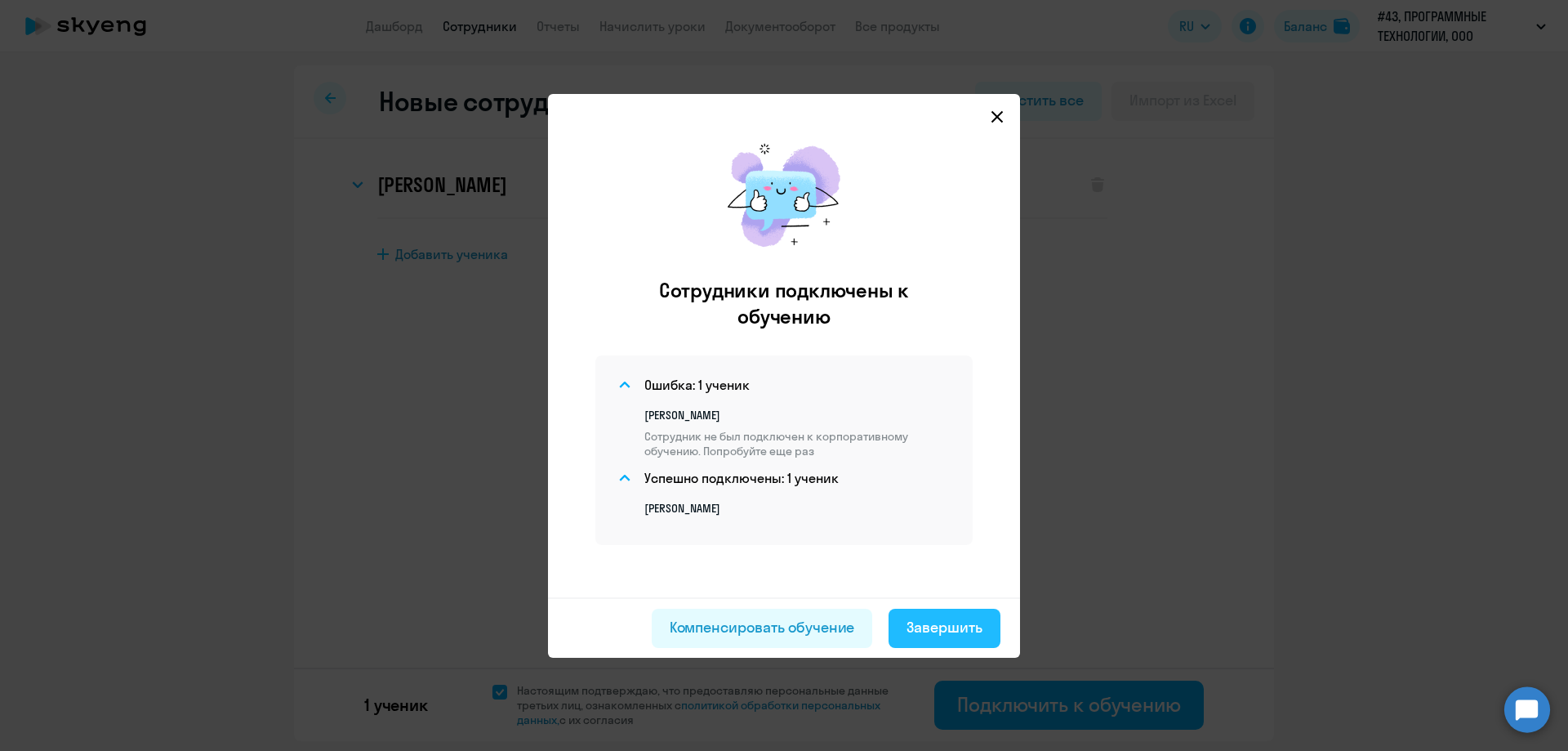
click at [955, 630] on div "Завершить" at bounding box center [944, 627] width 76 height 21
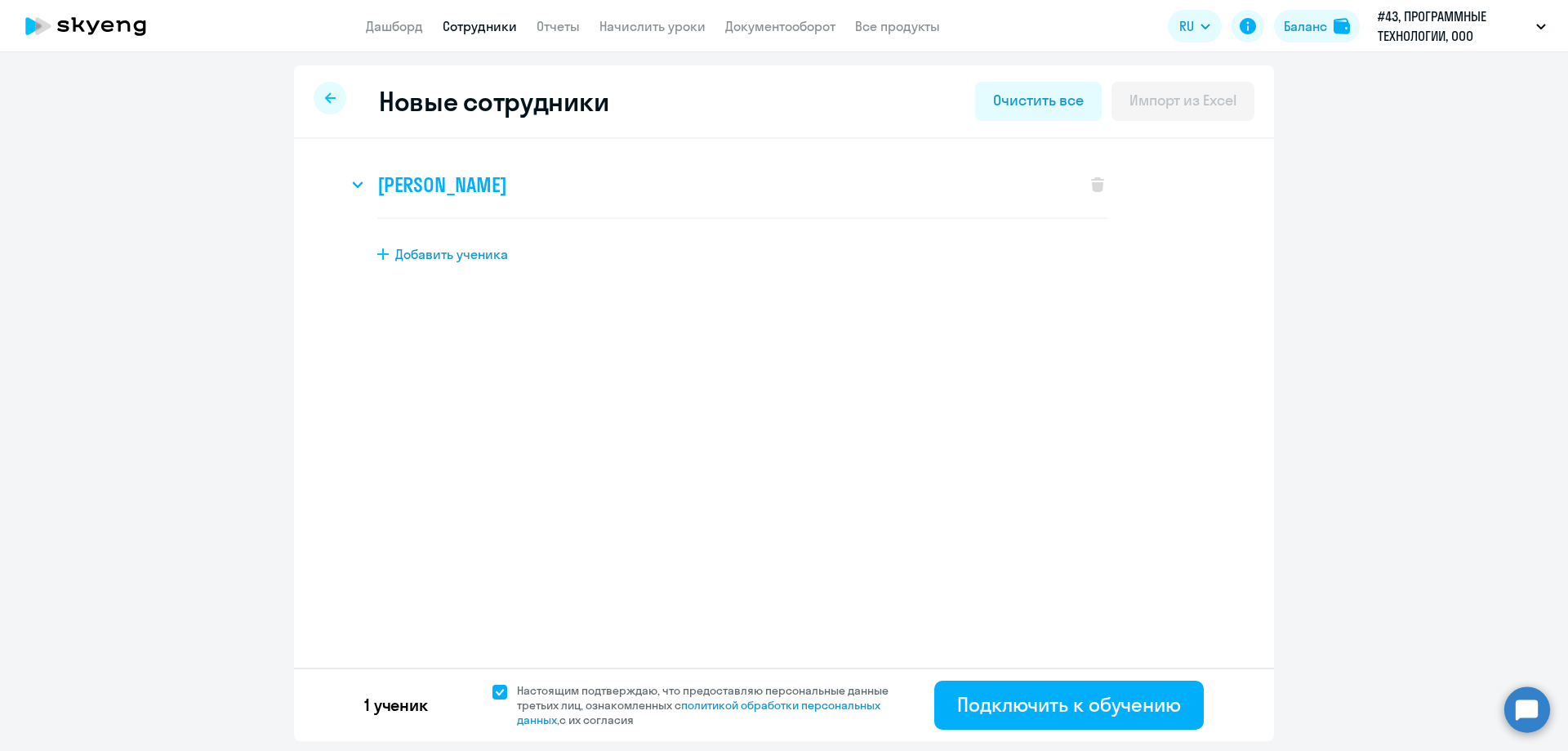
click at [492, 189] on h3 "[PERSON_NAME]" at bounding box center [441, 185] width 129 height 26
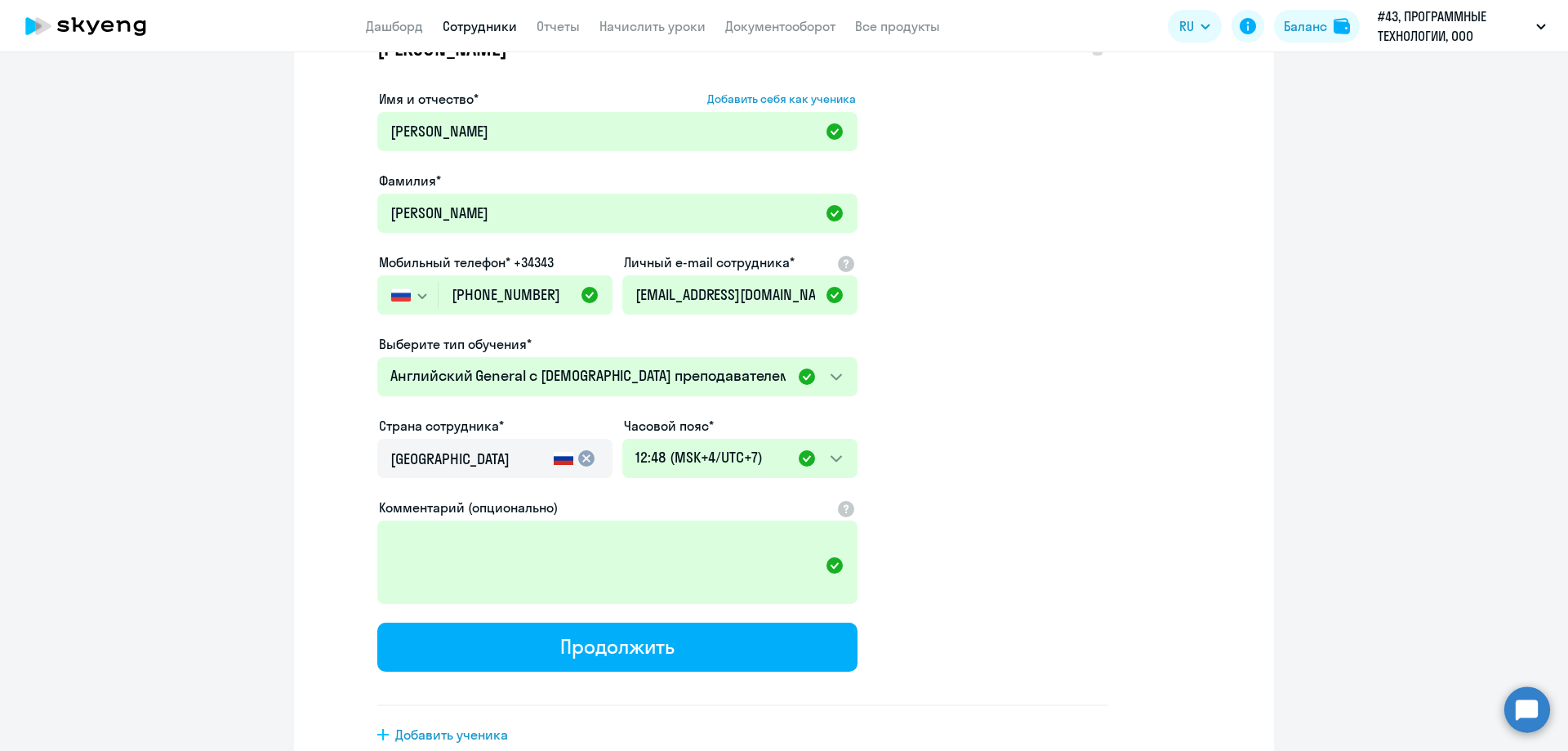
scroll to position [164, 0]
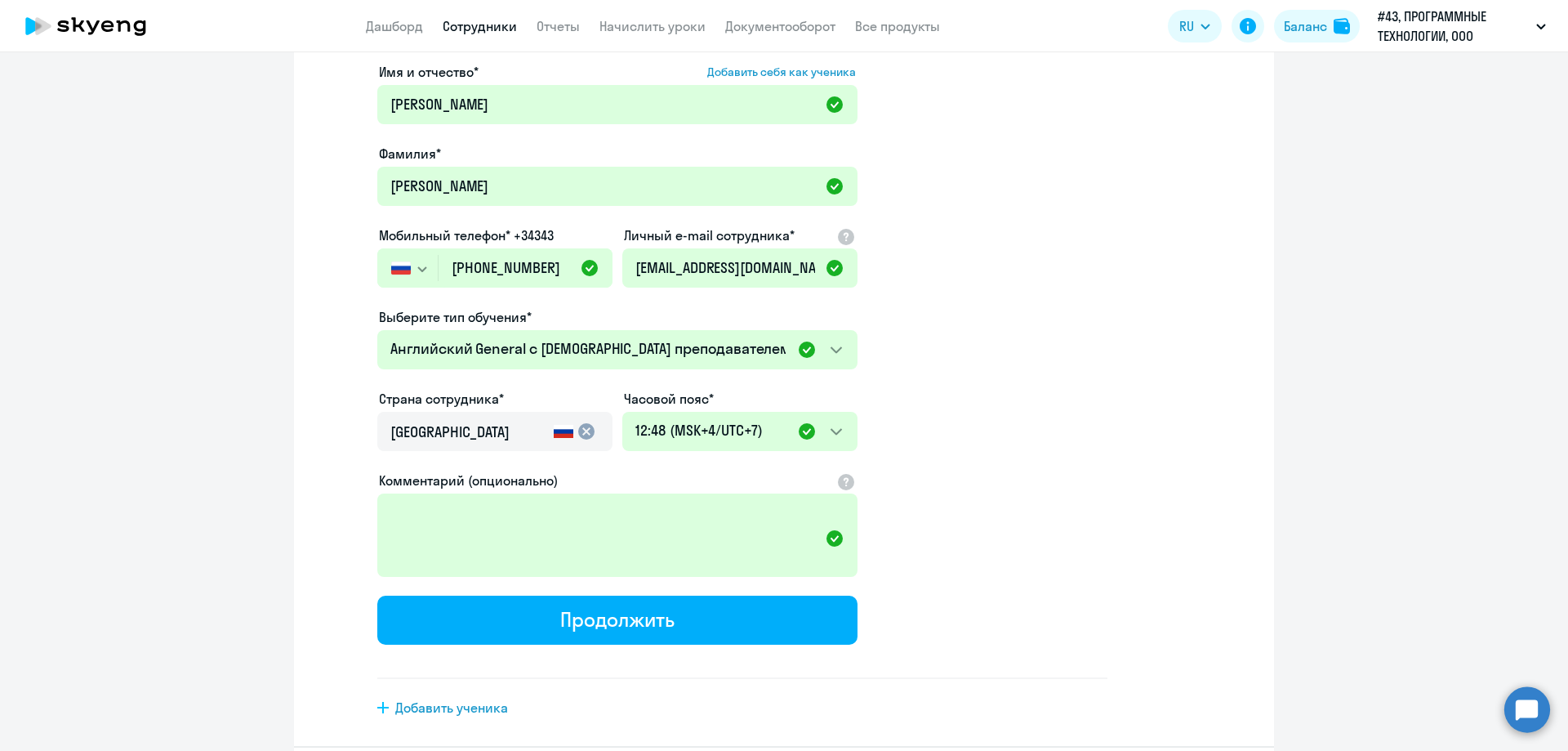
click at [640, 655] on app-new-student-form "Имя и отчество* Добавить себя как ученика [PERSON_NAME]* [PERSON_NAME] телефон*…" at bounding box center [742, 371] width 730 height 617
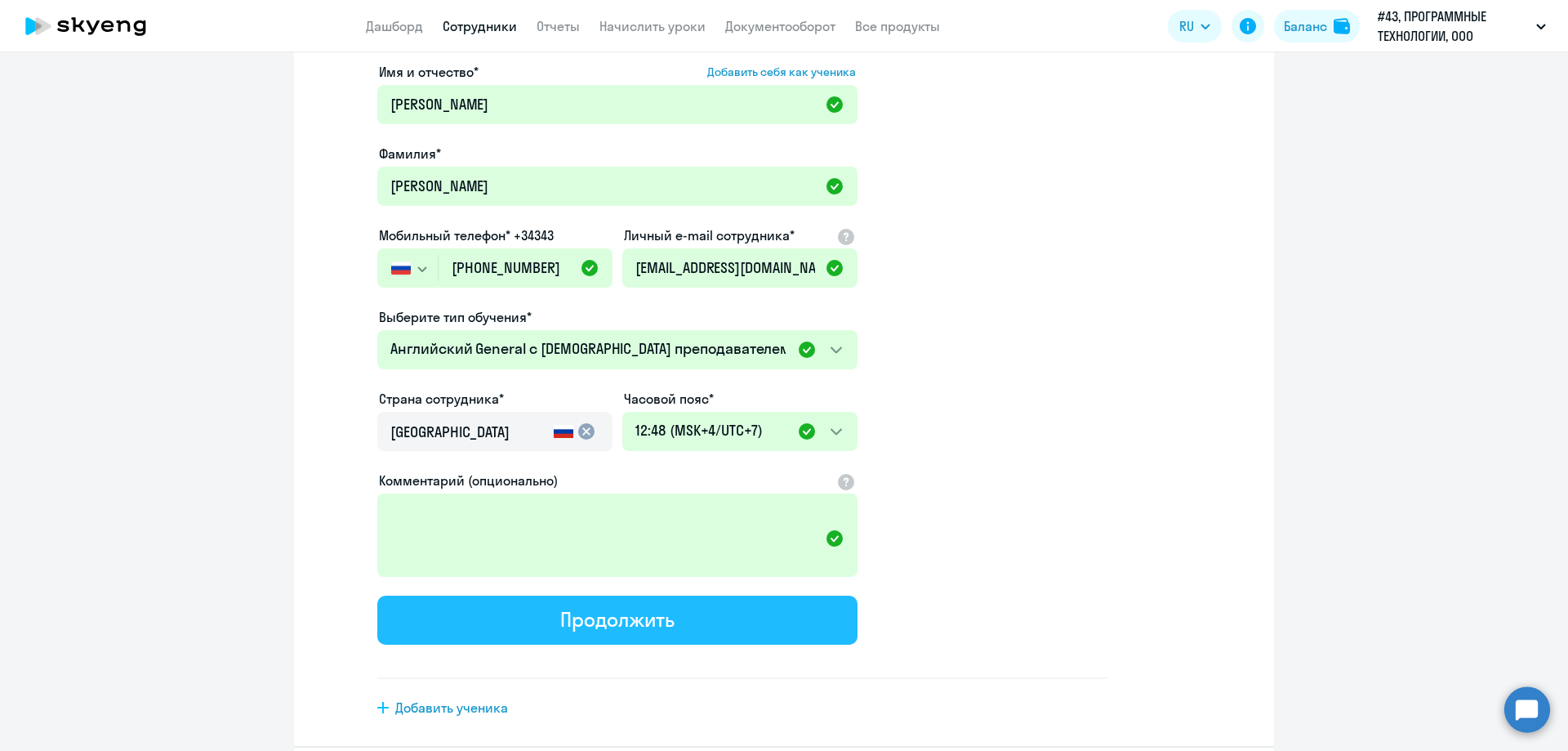
click at [667, 611] on div "Продолжить" at bounding box center [617, 619] width 114 height 26
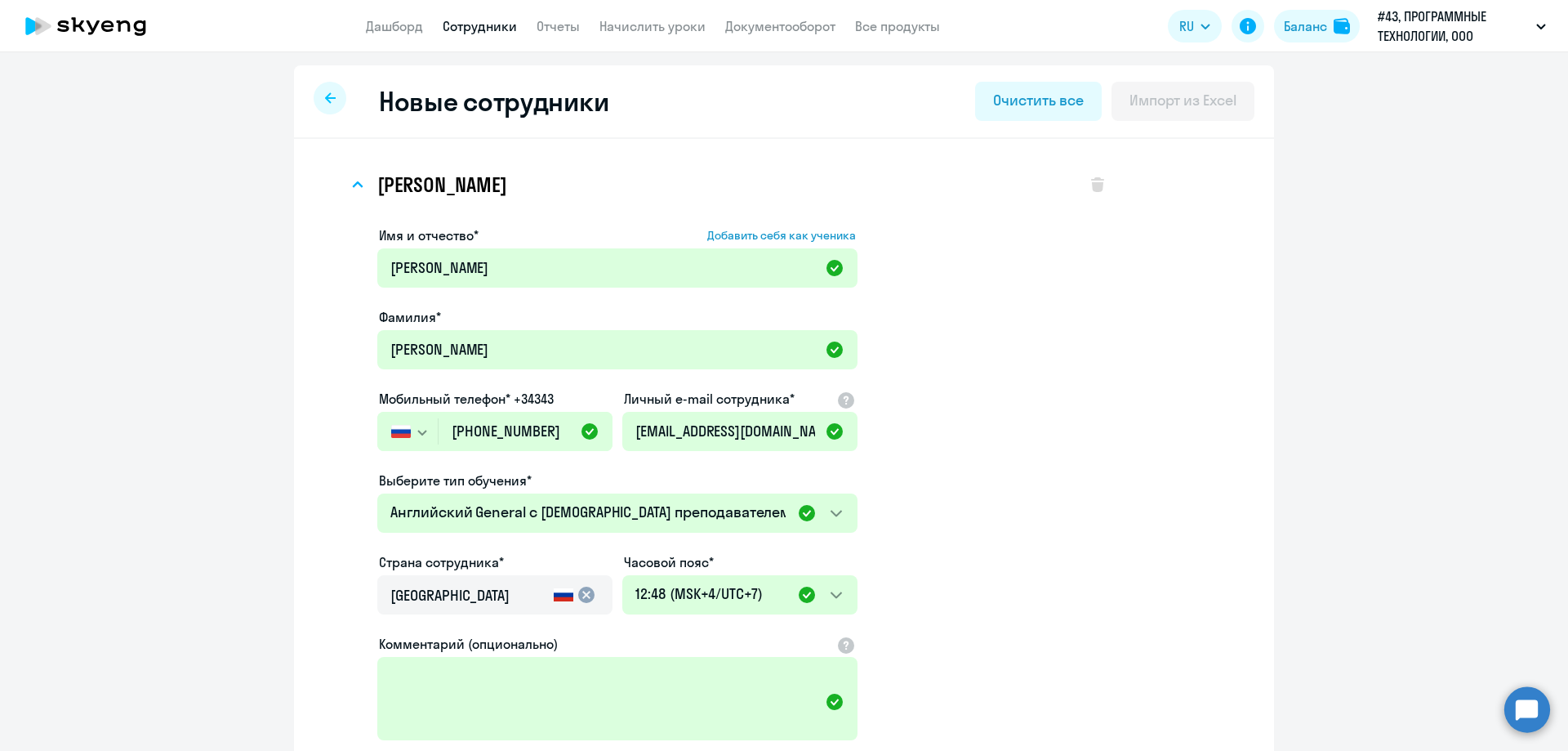
select select "english_adult_not_native_speaker"
select select "7"
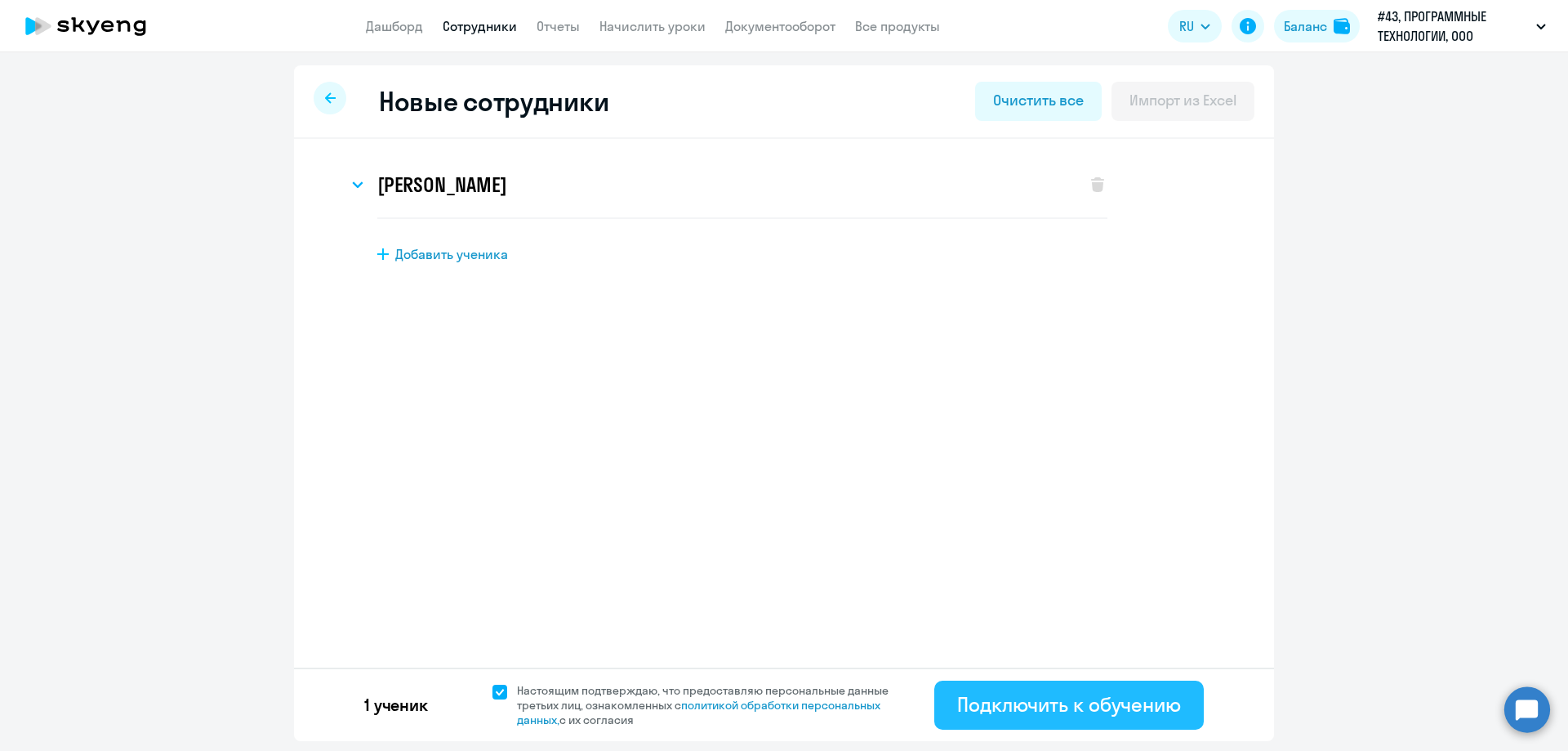
click at [1076, 694] on div "Подключить к обучению" at bounding box center [1069, 704] width 224 height 26
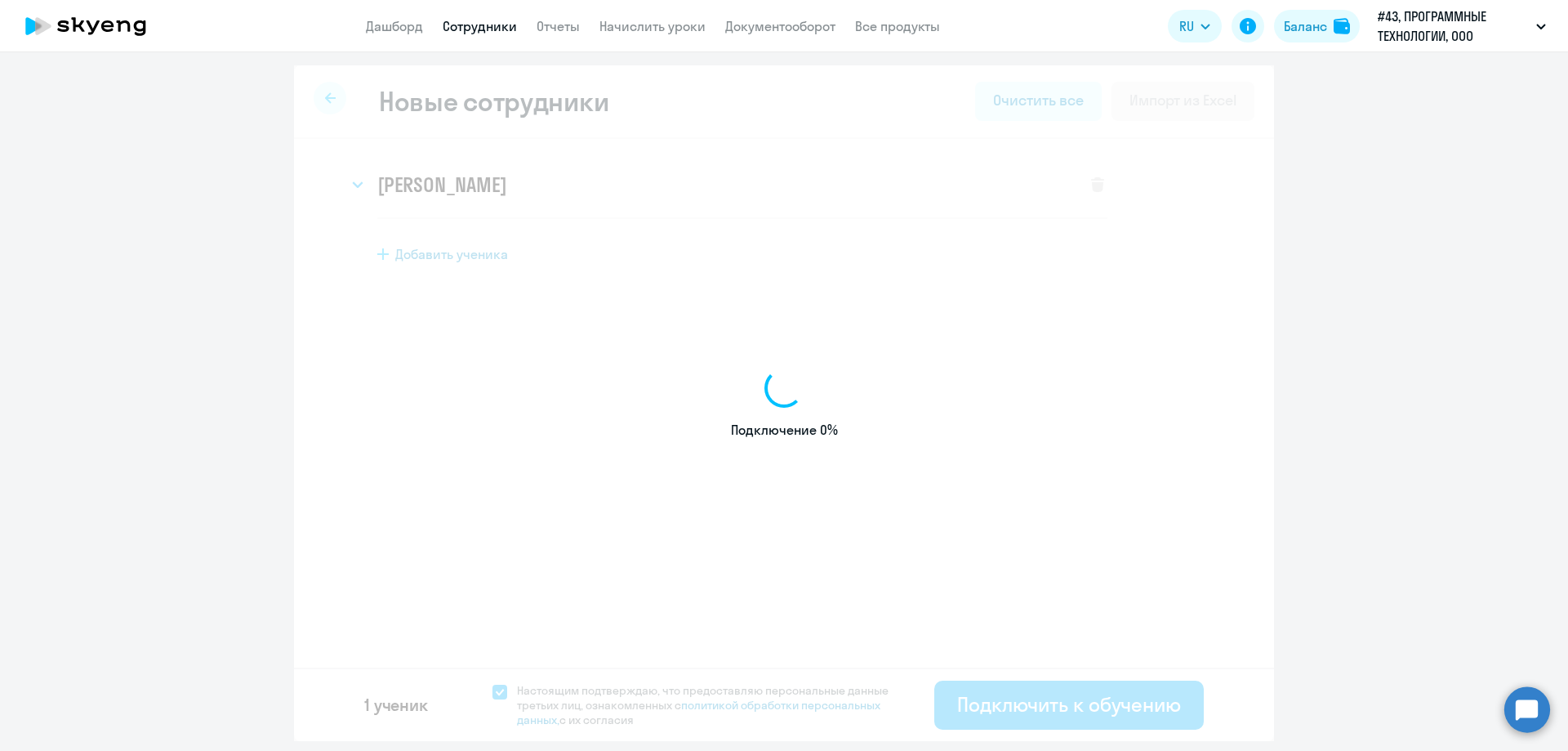
select select "english_adult_not_native_speaker"
select select "7"
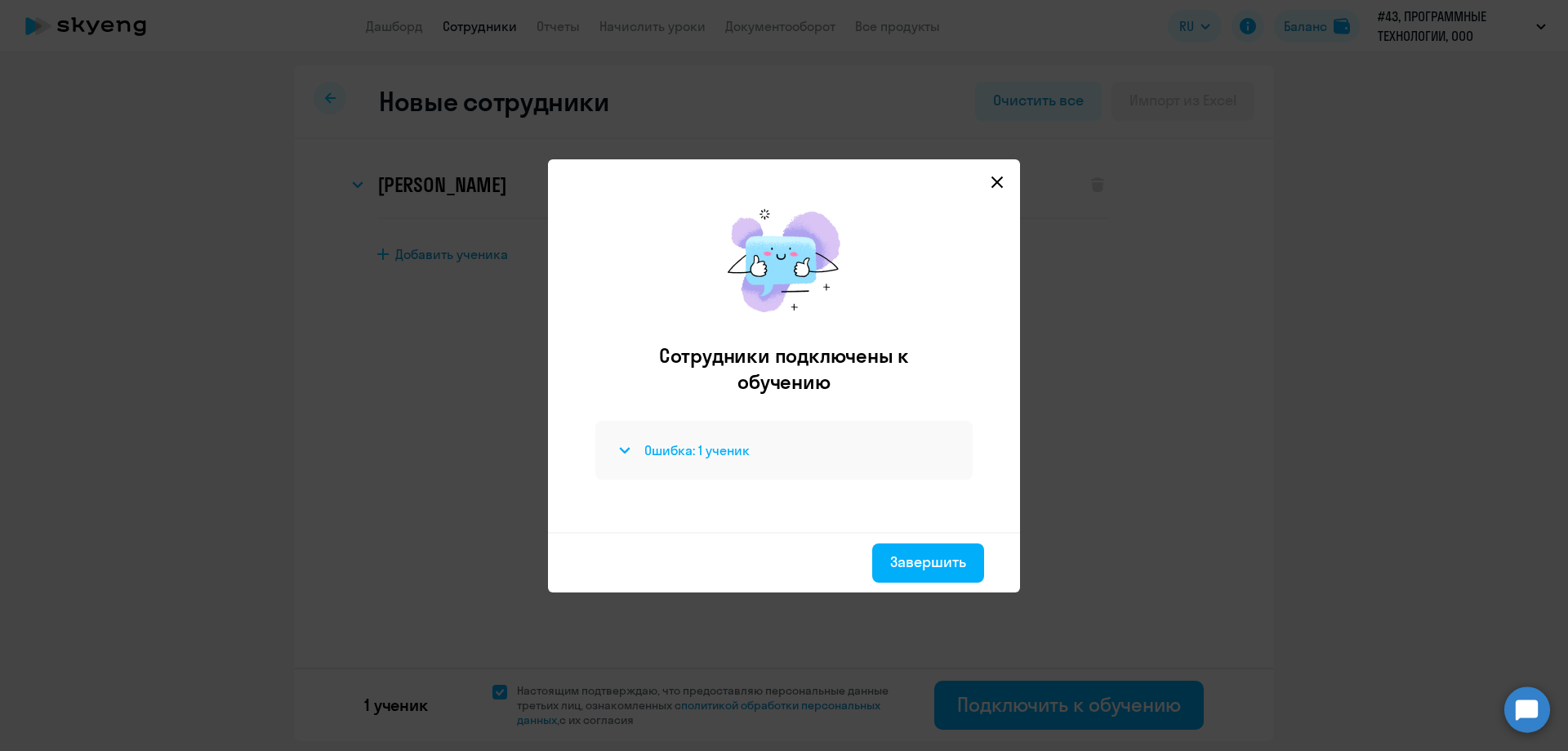
click at [723, 454] on h4 "Ошибка: 1 ученик" at bounding box center [698, 450] width 106 height 18
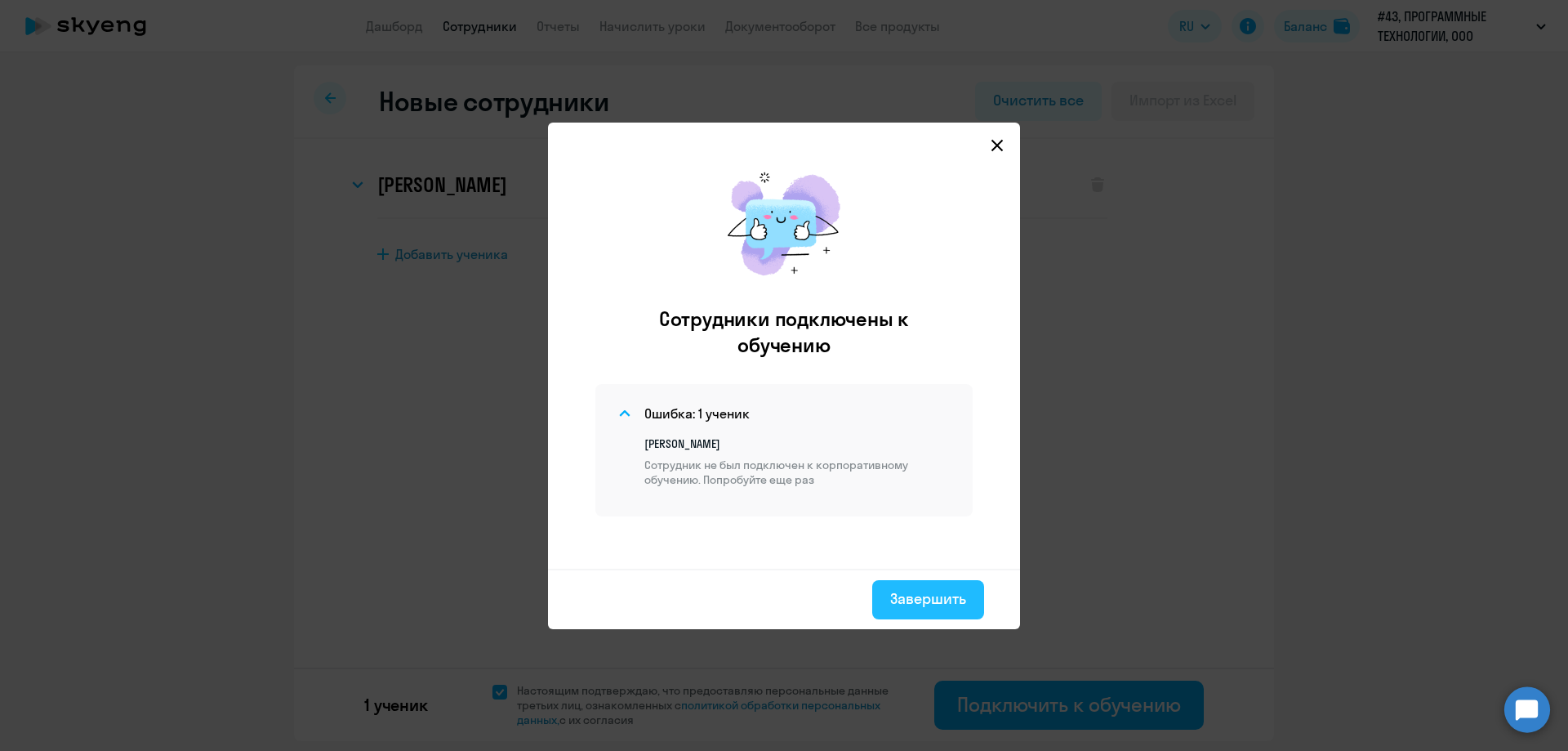
click at [953, 596] on div "Завершить" at bounding box center [928, 598] width 76 height 21
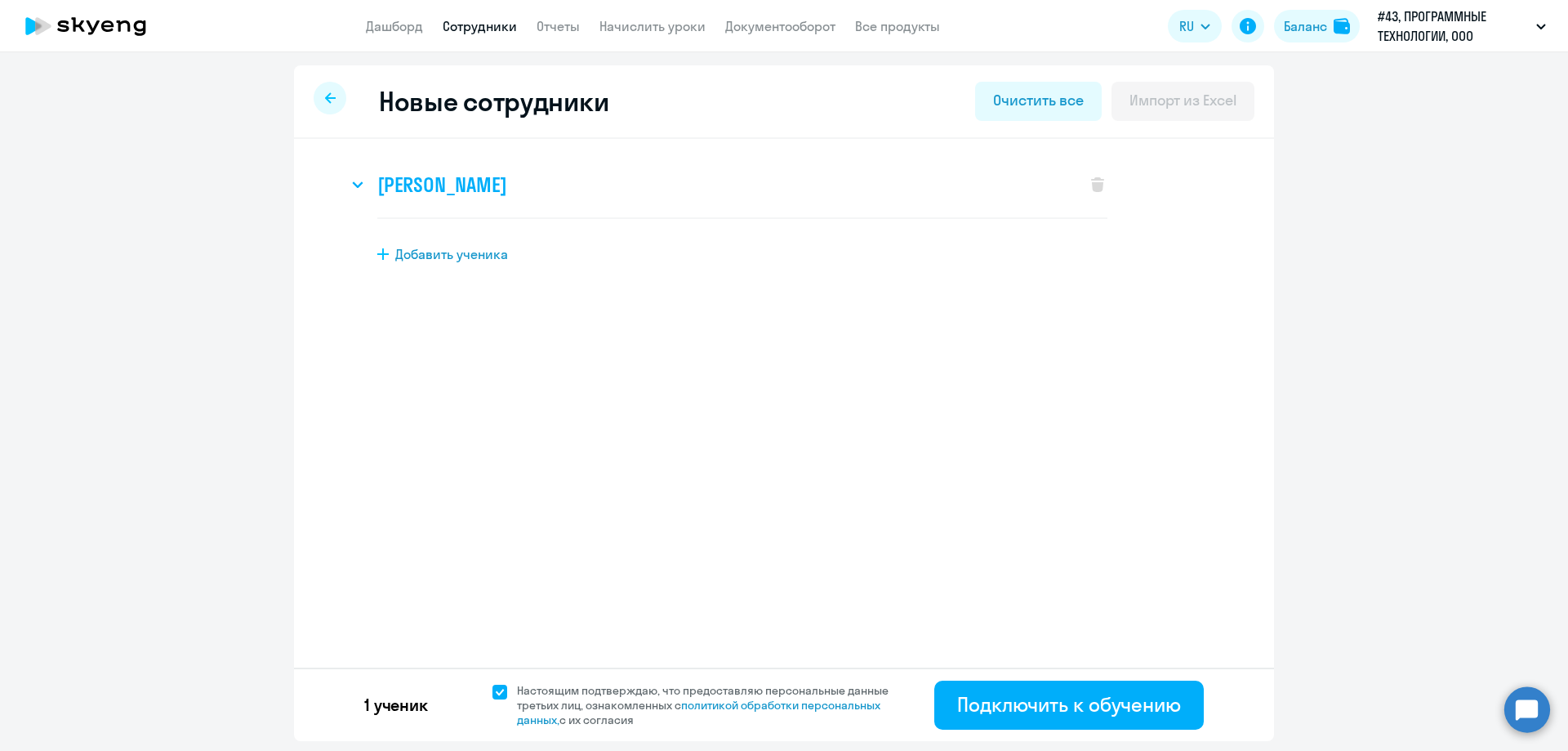
click at [451, 203] on div "[PERSON_NAME]" at bounding box center [709, 184] width 722 height 65
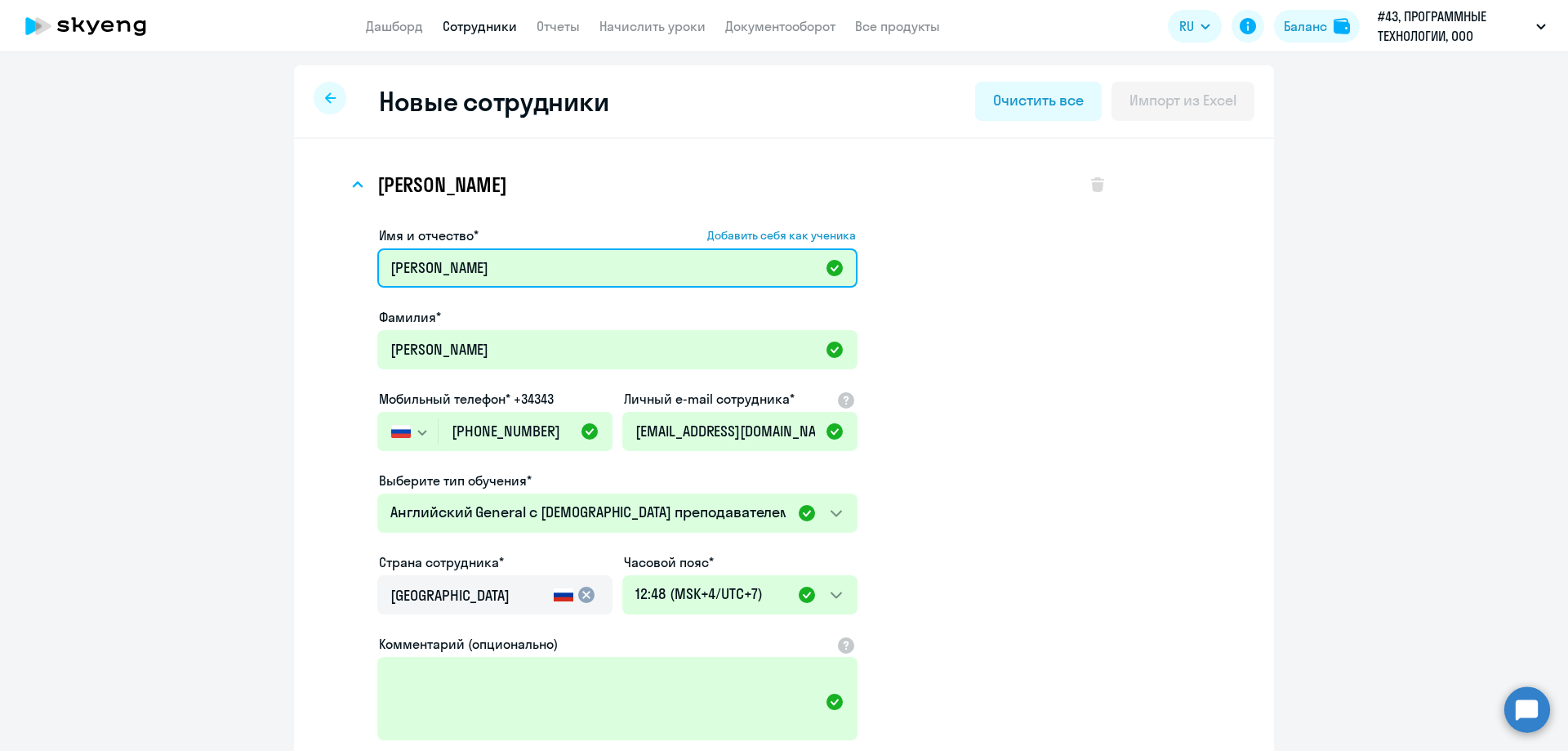
click at [469, 264] on input "[PERSON_NAME]" at bounding box center [617, 268] width 480 height 39
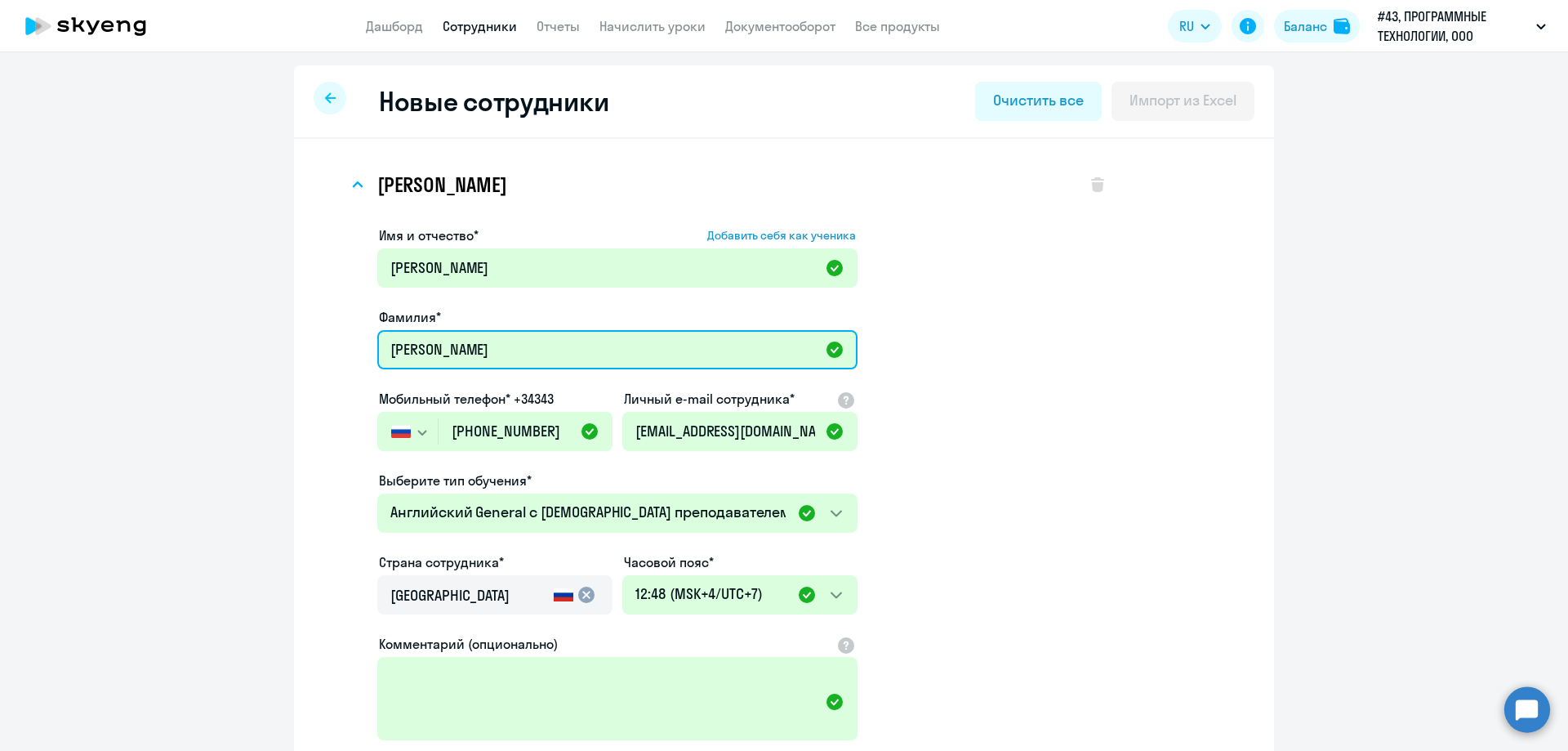
click at [428, 349] on input "[PERSON_NAME]" at bounding box center [617, 350] width 480 height 39
click at [490, 345] on input "[PERSON_NAME]" at bounding box center [617, 350] width 480 height 39
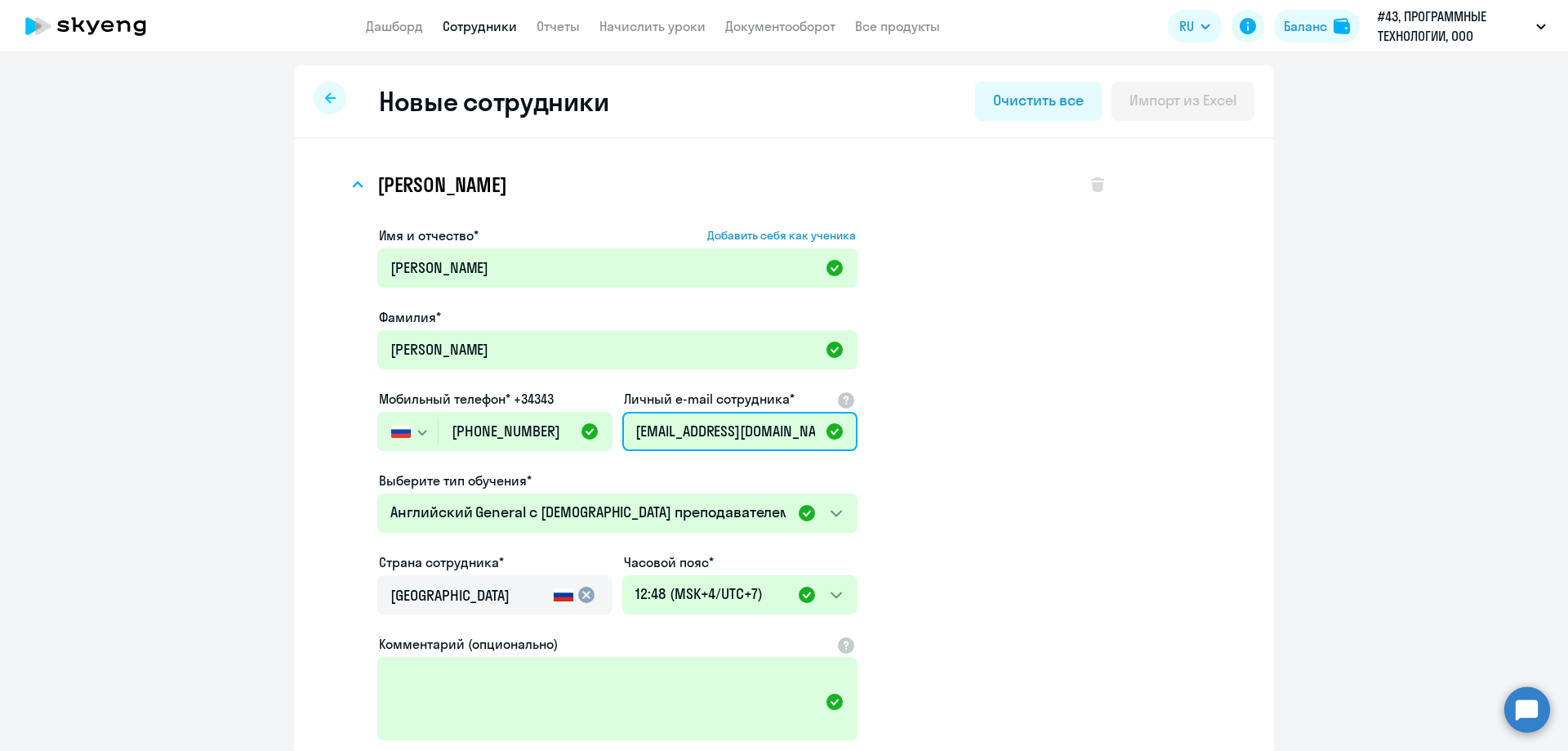
click at [734, 437] on input "[EMAIL_ADDRESS][DOMAIN_NAME]" at bounding box center [740, 430] width 236 height 39
click at [1007, 440] on app-new-student-form "Имя и отчество* Добавить себя как ученика [PERSON_NAME]* [PERSON_NAME] телефон*…" at bounding box center [742, 534] width 730 height 617
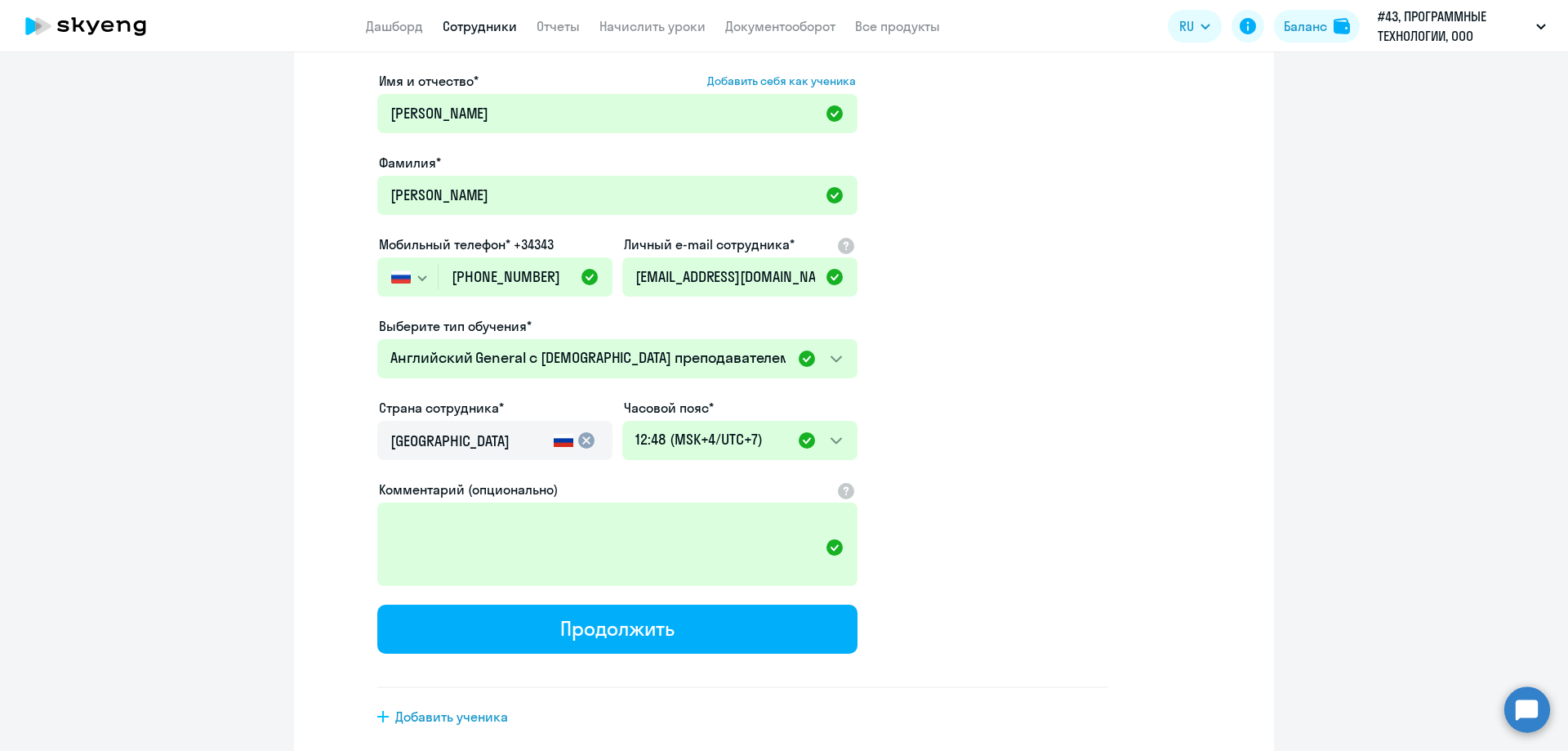
scroll to position [164, 0]
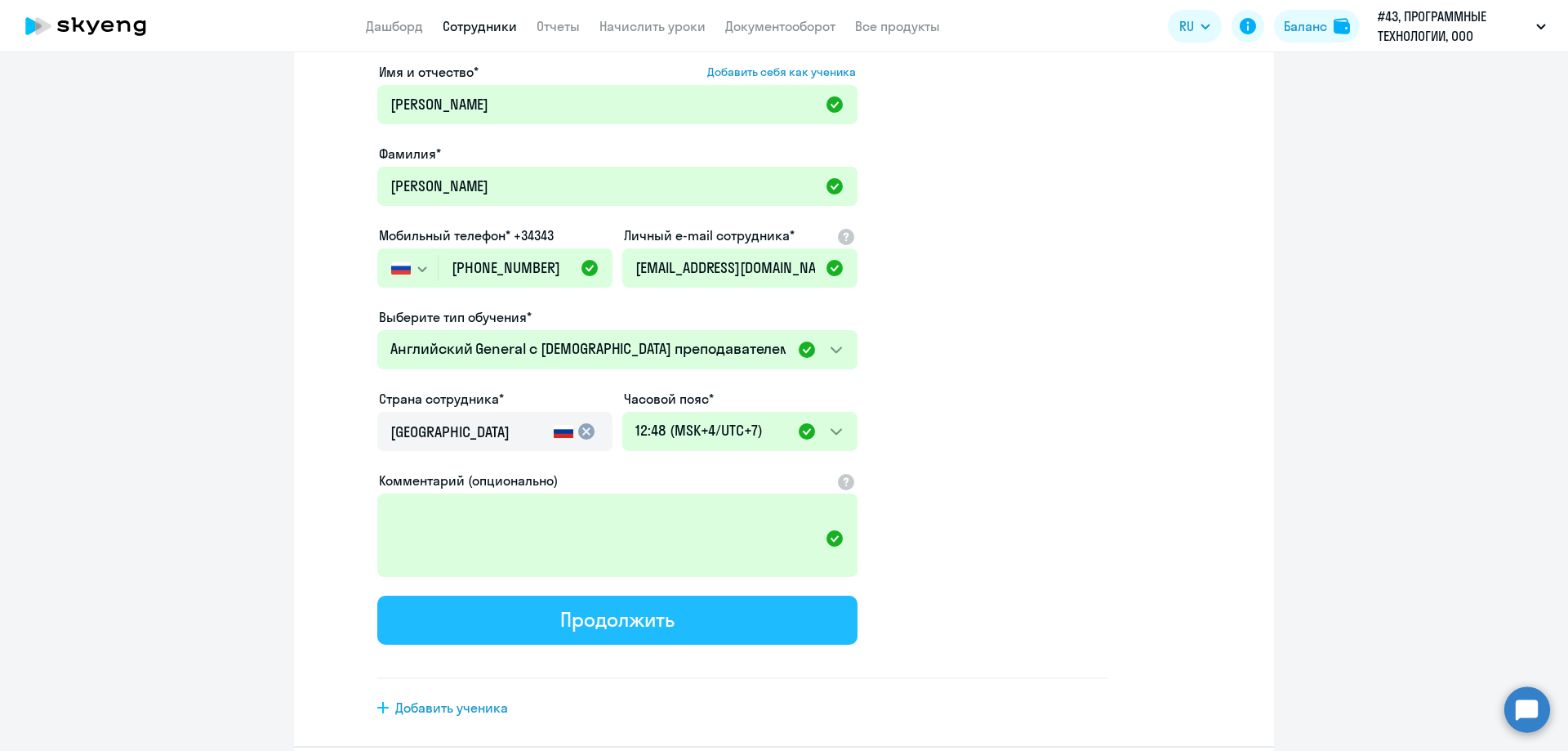
click at [644, 628] on div "Продолжить" at bounding box center [617, 619] width 114 height 26
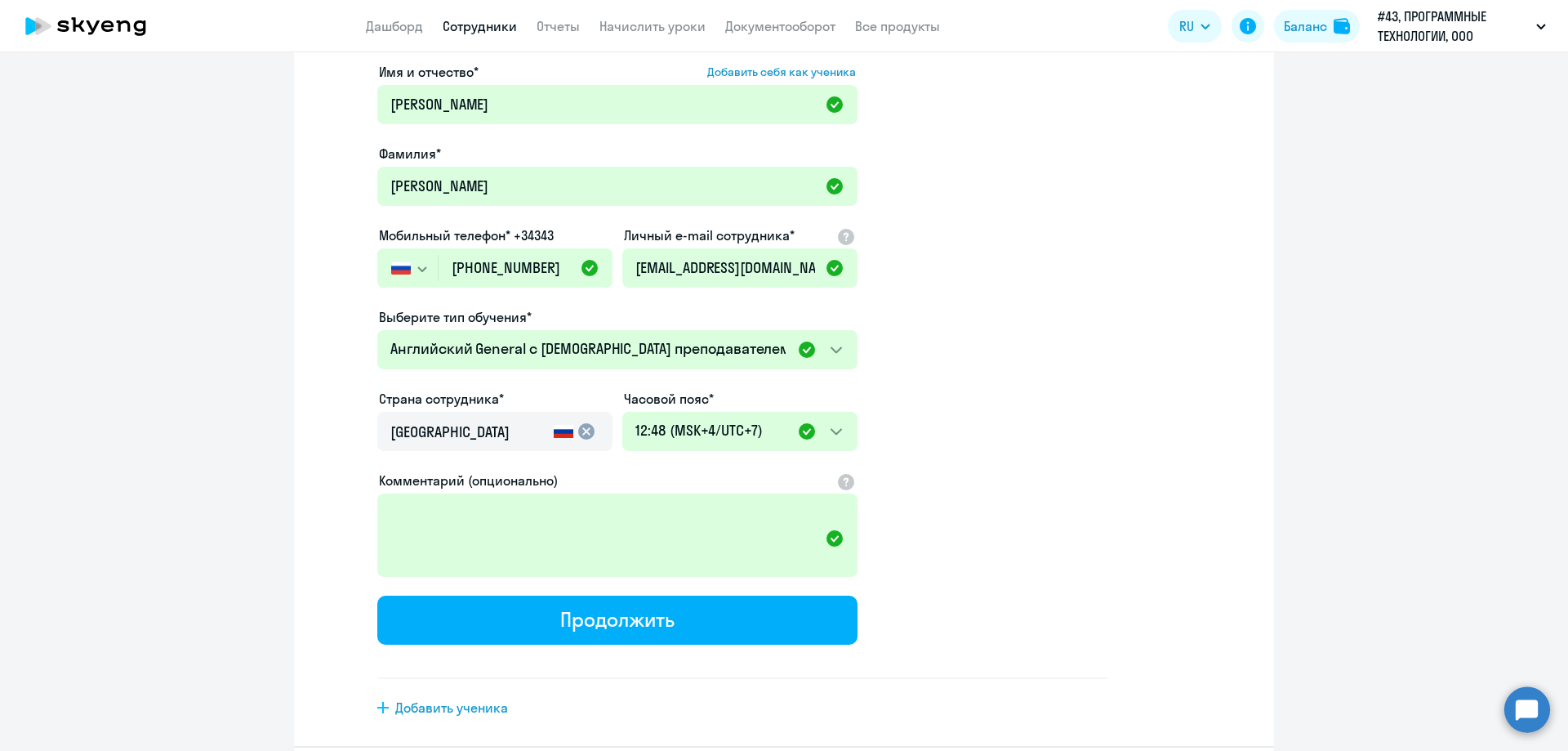
select select "english_adult_not_native_speaker"
select select "7"
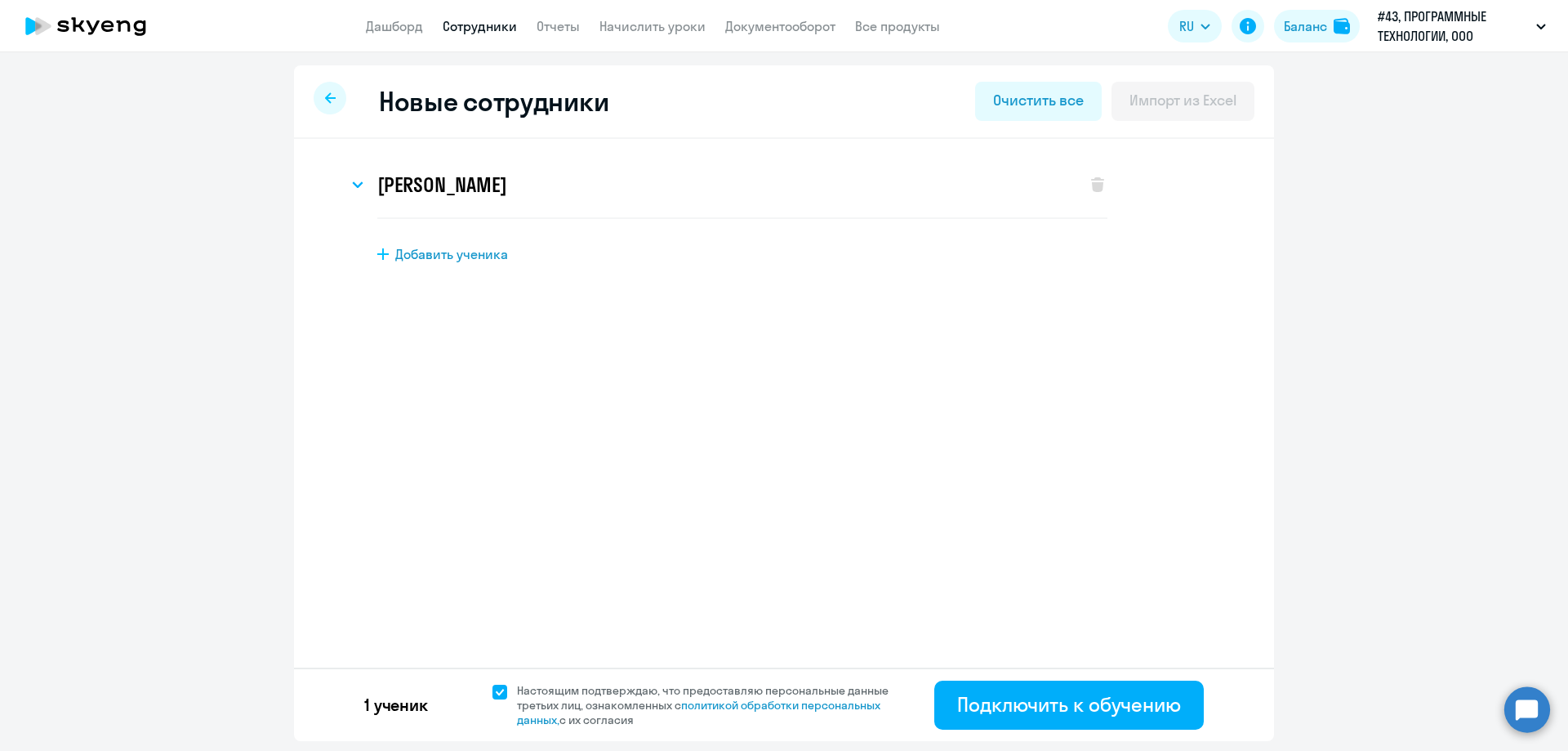
scroll to position [0, 0]
click at [1027, 690] on button "Подключить к обучению" at bounding box center [1069, 704] width 269 height 49
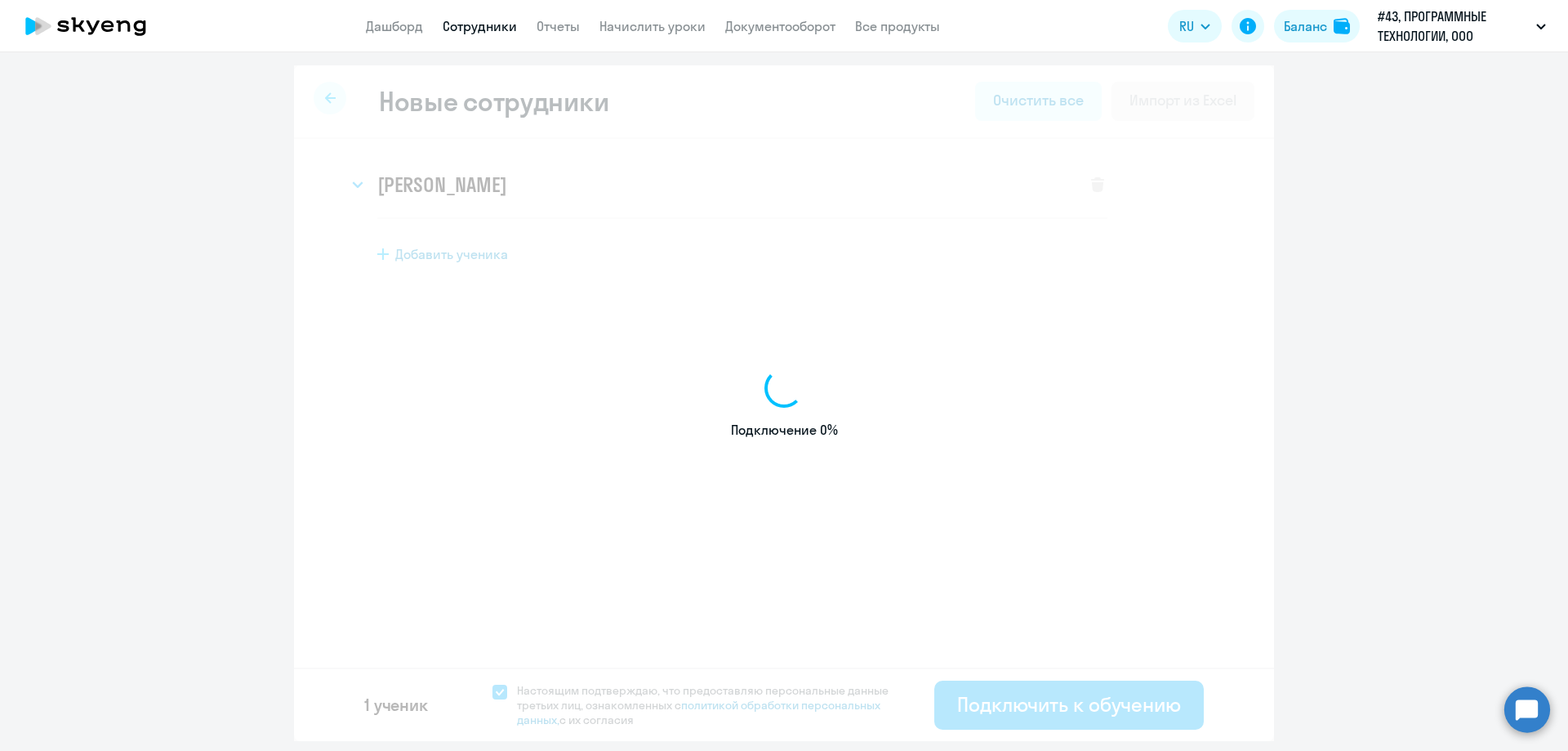
select select "english_adult_not_native_speaker"
select select "7"
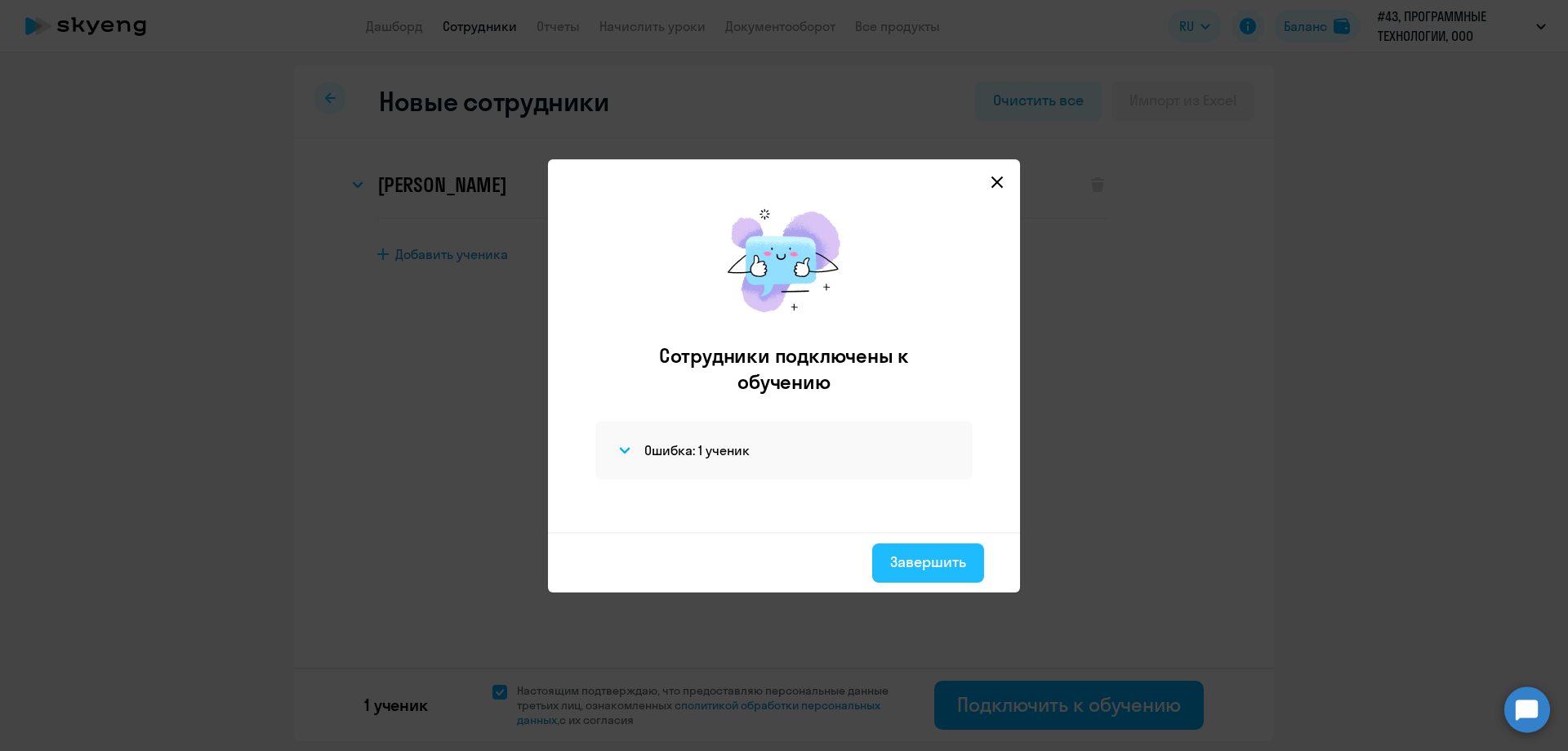
click at [922, 567] on div "Завершить" at bounding box center [928, 561] width 76 height 21
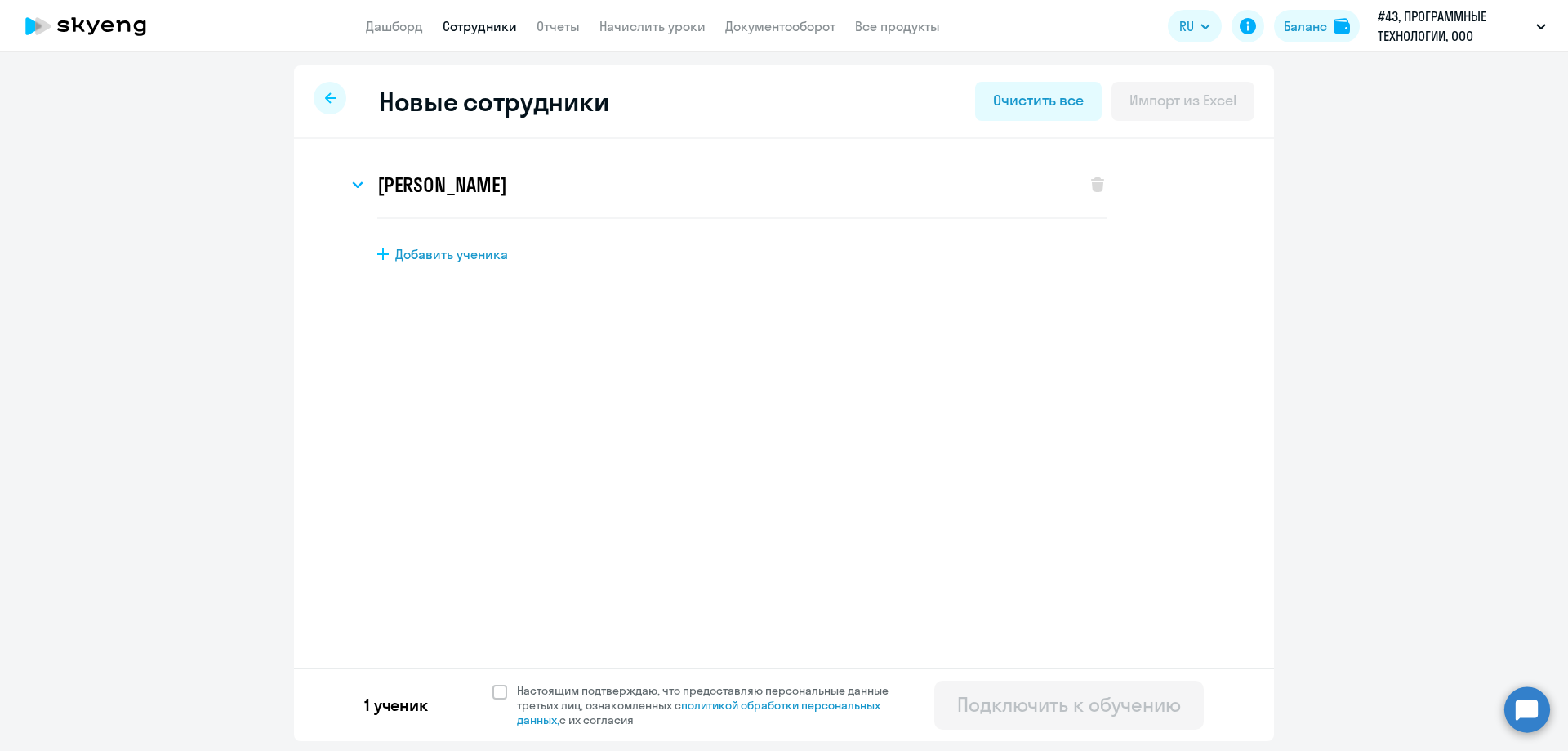
select select "english_adult_not_native_speaker"
select select "7"
click at [497, 696] on span at bounding box center [499, 692] width 15 height 15
click at [492, 683] on input "Настоящим подтверждаю, что предоставляю персональные данные третьих лиц, ознако…" at bounding box center [492, 682] width 1 height 1
checkbox input "true"
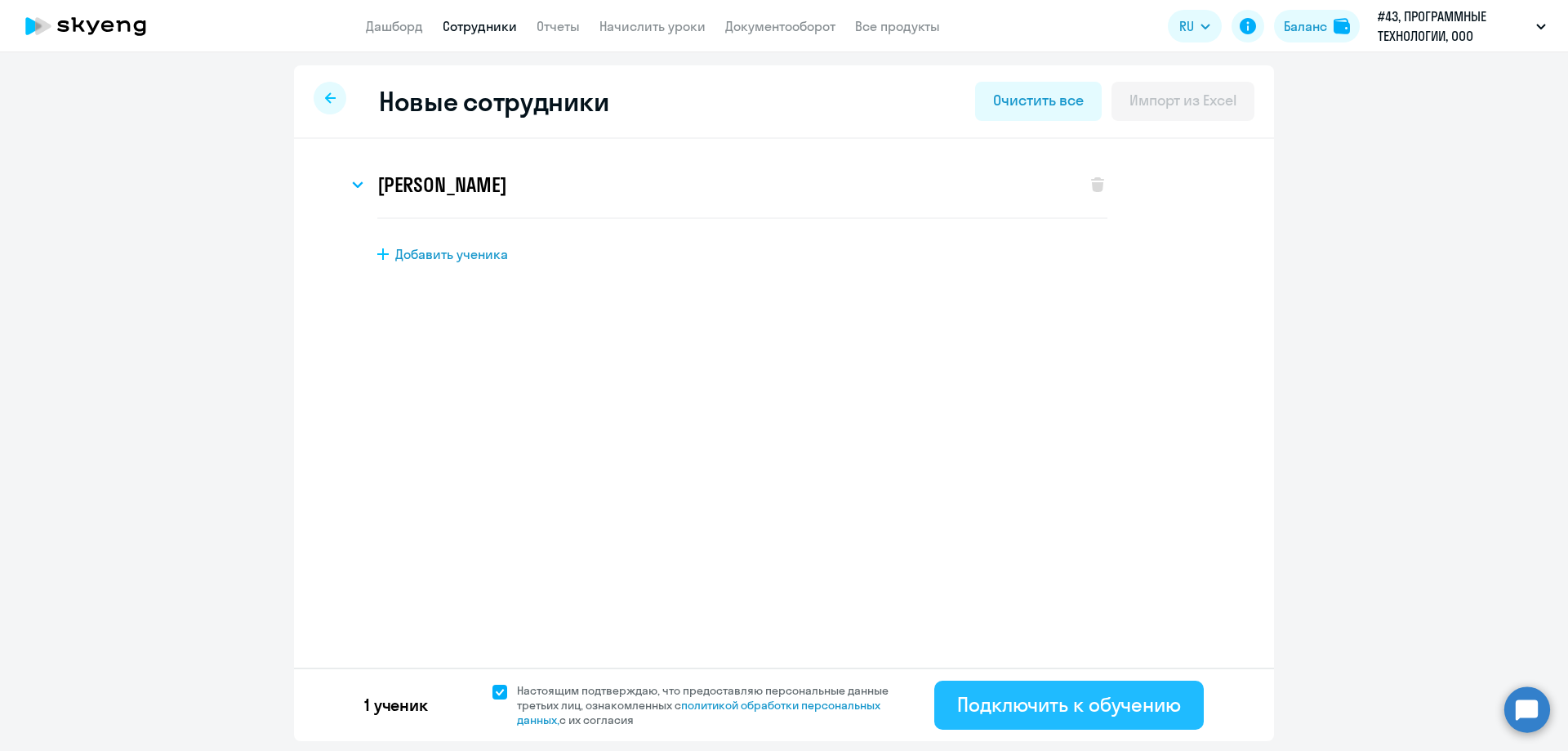
click at [954, 715] on div "1 ученик Настоящим подтверждаю, что предоставляю персональные данные третьих ли…" at bounding box center [784, 704] width 980 height 74
click at [1032, 702] on div "Подключить к обучению" at bounding box center [1069, 704] width 224 height 26
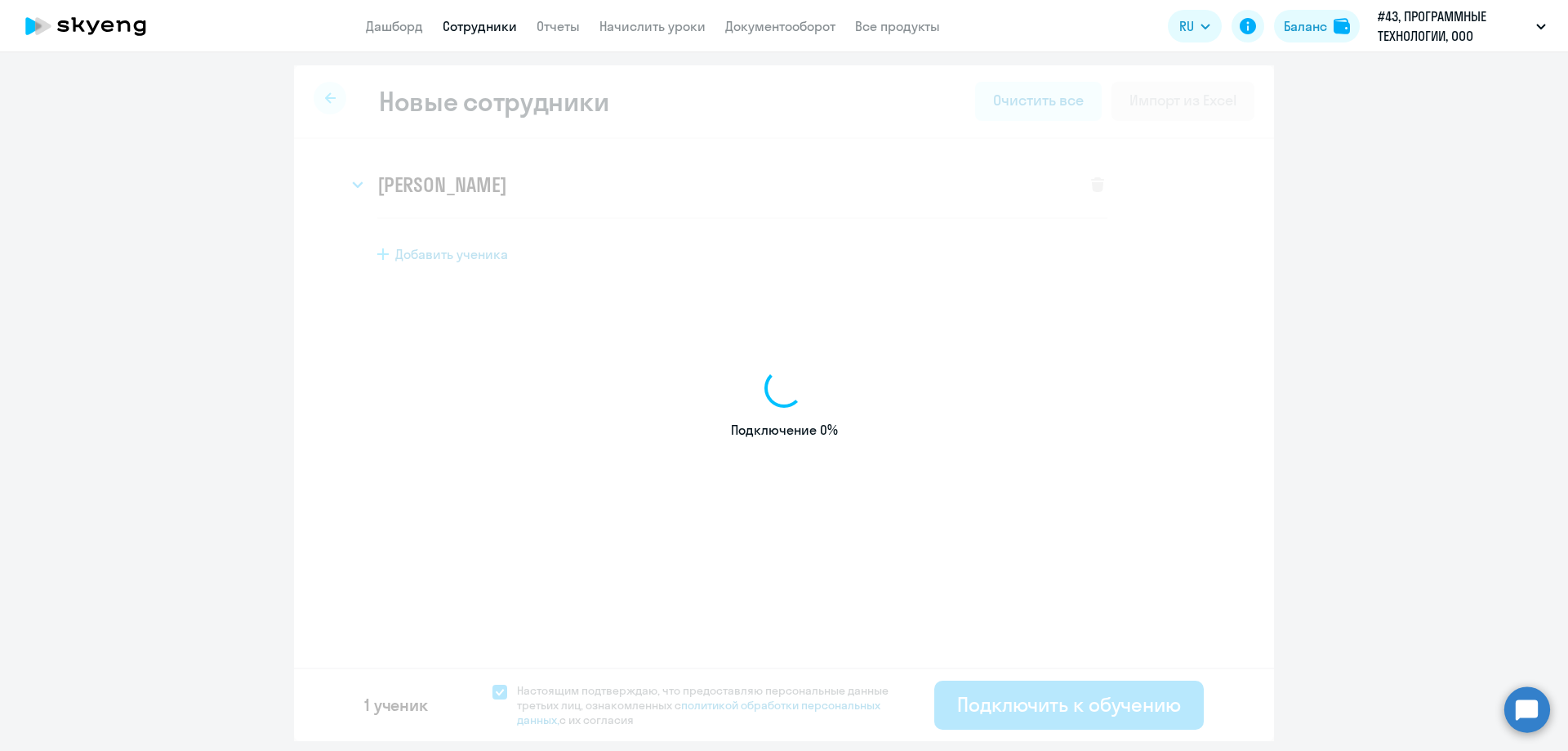
select select "english_adult_not_native_speaker"
select select "7"
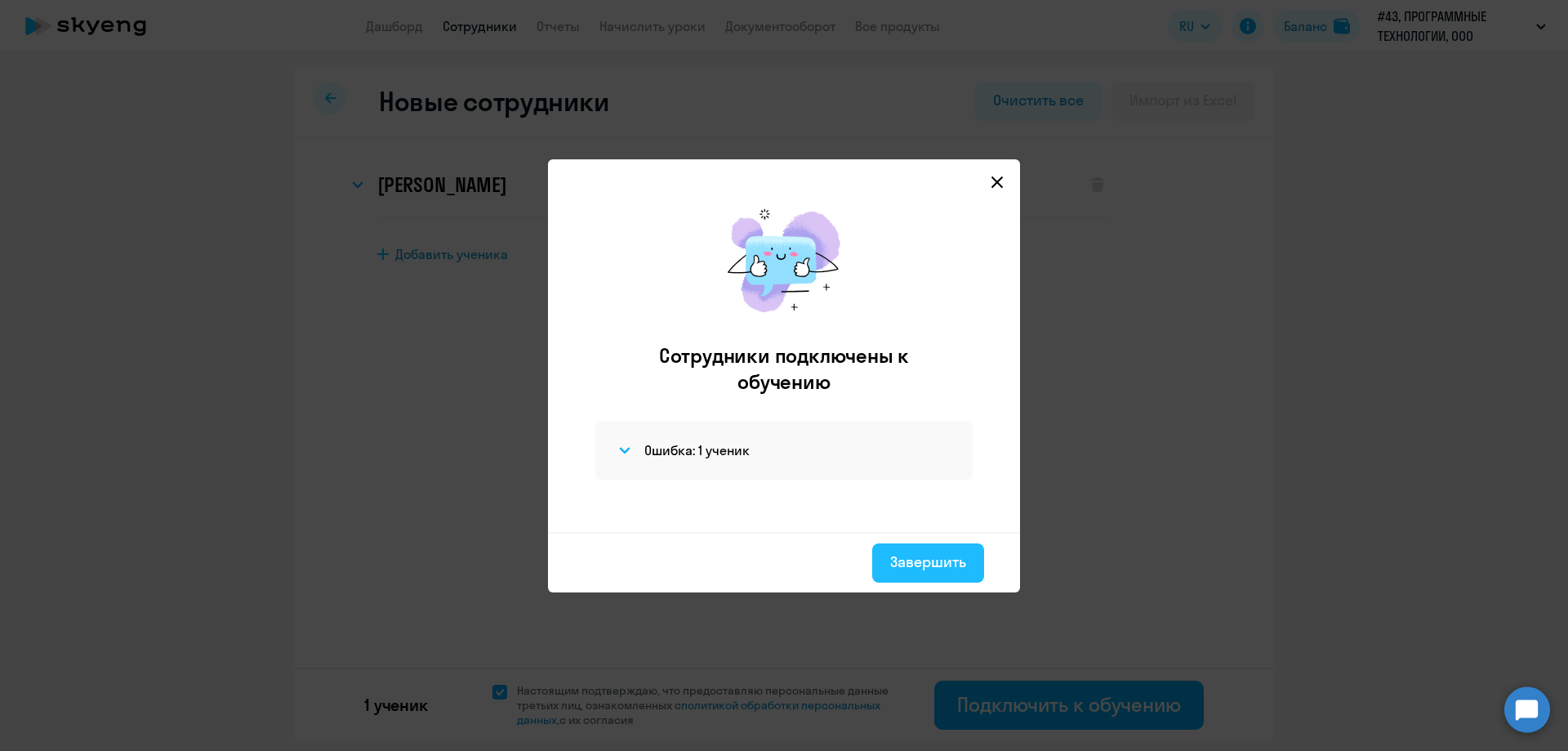
click at [917, 555] on div "Завершить" at bounding box center [928, 561] width 76 height 21
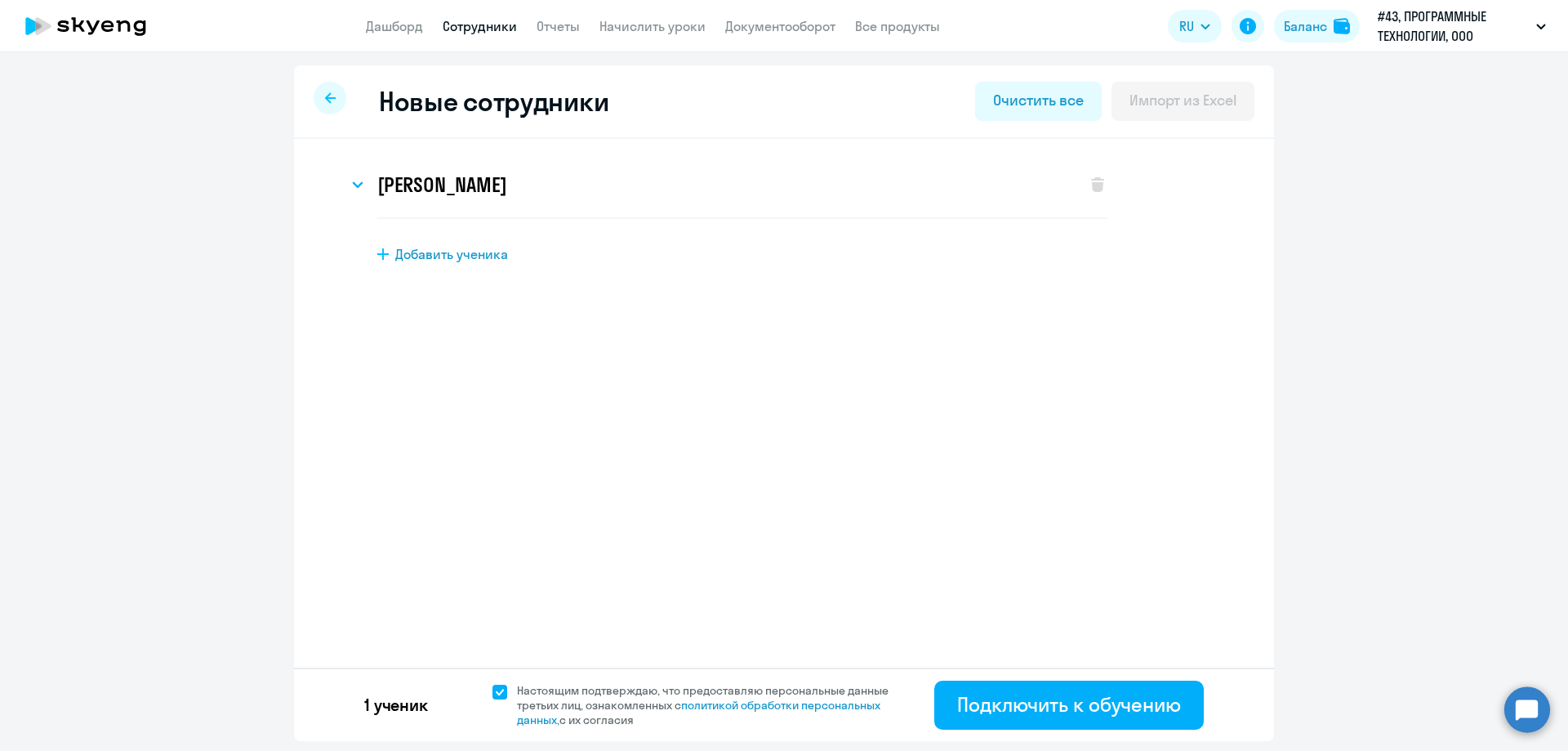
click at [345, 98] on div at bounding box center [329, 98] width 33 height 33
select select "30"
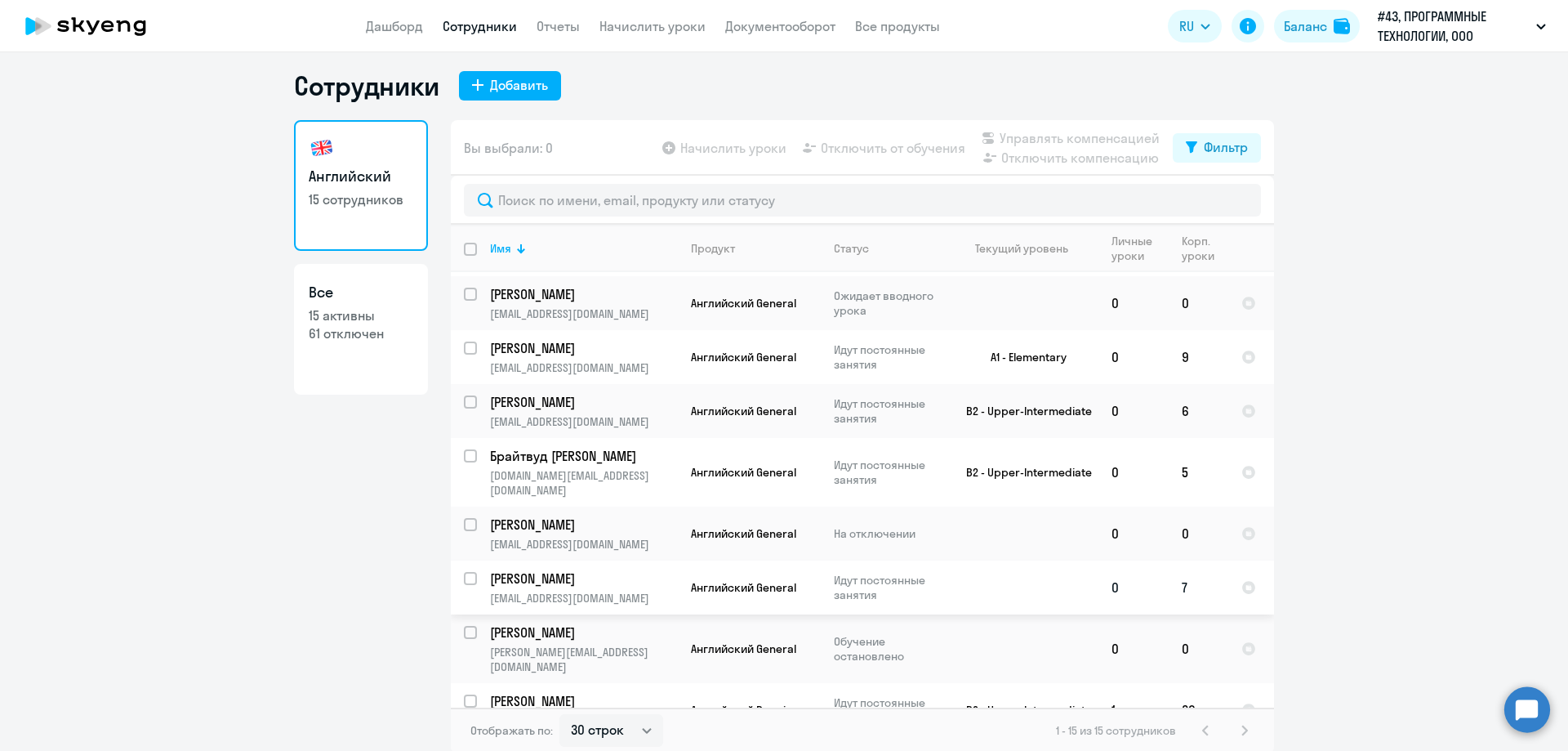
scroll to position [10, 0]
click at [469, 515] on input "select row 23348272" at bounding box center [480, 531] width 33 height 33
checkbox input "true"
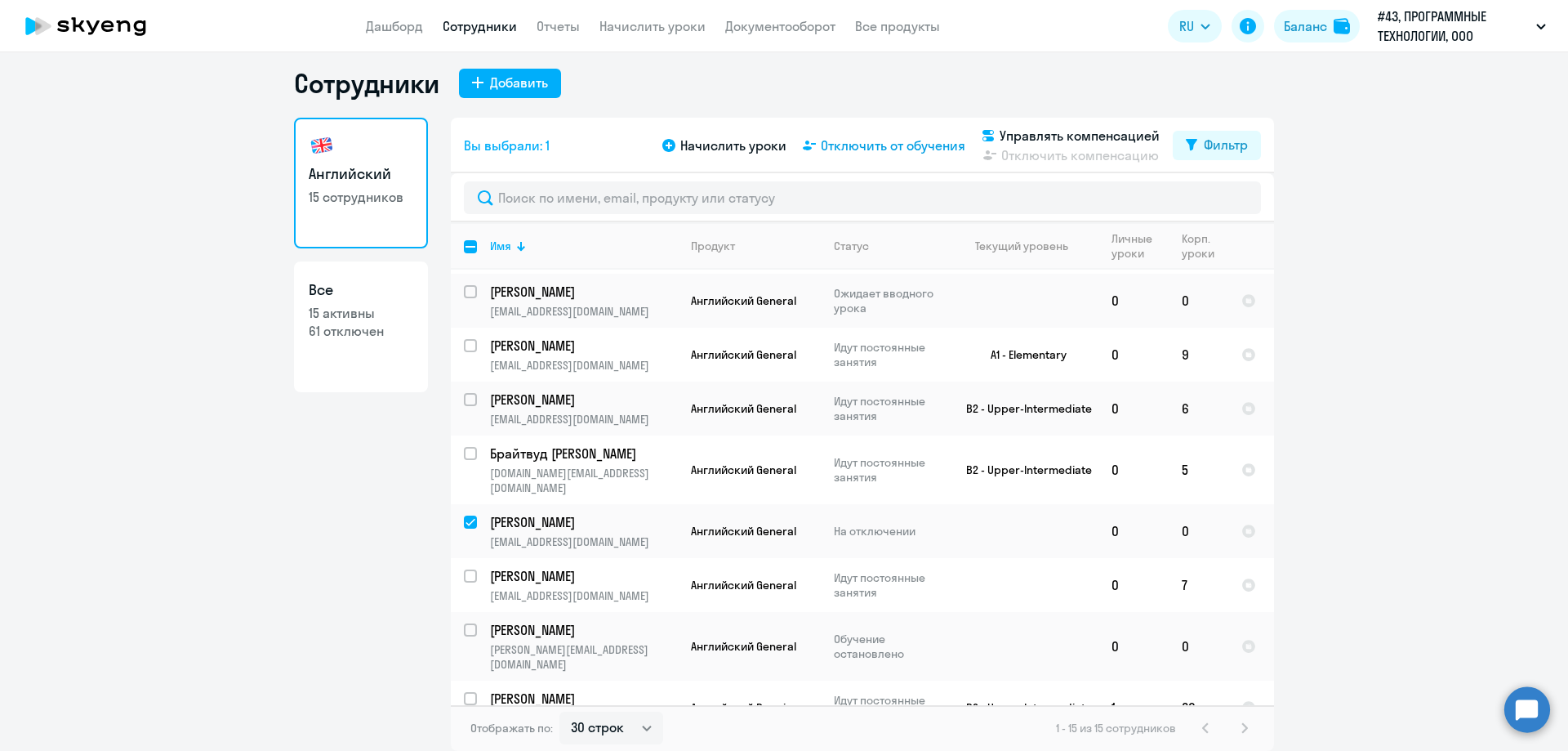
click at [923, 142] on span "Отключить от обучения" at bounding box center [892, 146] width 145 height 20
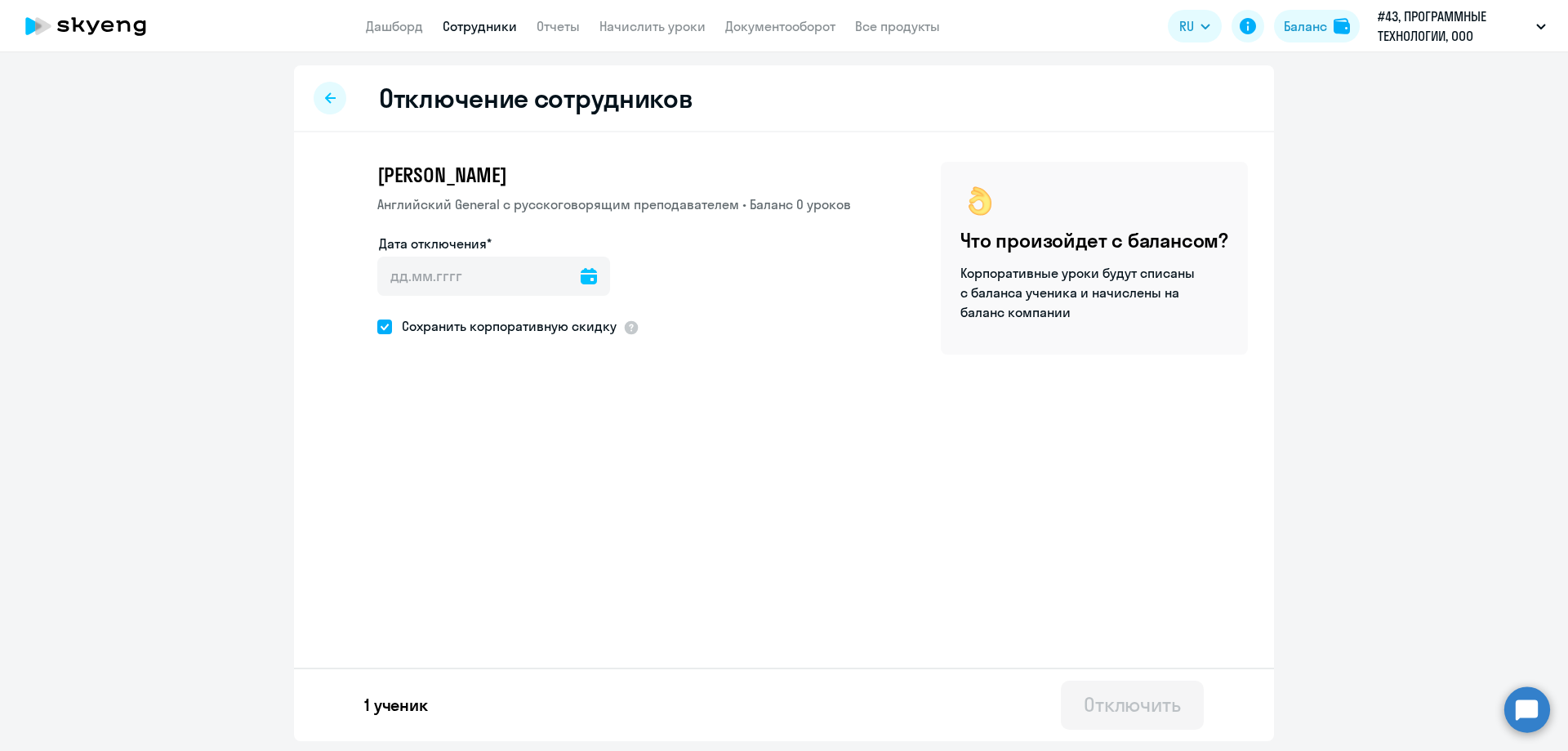
click at [454, 323] on span "Сохранить корпоративную скидку" at bounding box center [504, 327] width 225 height 20
click at [377, 326] on input "Сохранить корпоративную скидку" at bounding box center [376, 326] width 1 height 1
checkbox input "false"
click at [566, 276] on input "Дата отключения*" at bounding box center [493, 276] width 233 height 39
click at [581, 277] on icon at bounding box center [589, 276] width 16 height 16
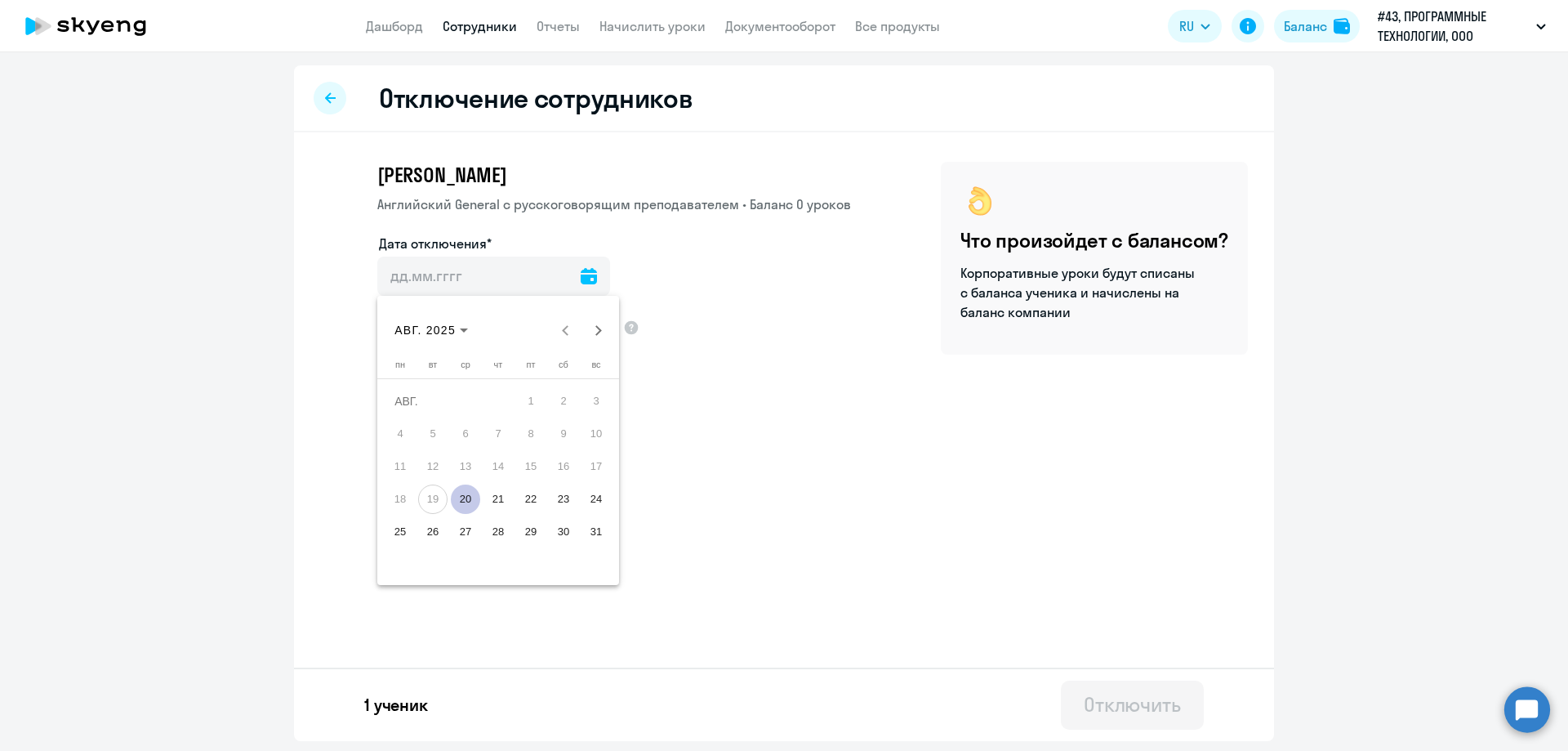
click at [462, 497] on span "20" at bounding box center [465, 498] width 29 height 29
type input "20.08.2025"
type input "20.8.2025"
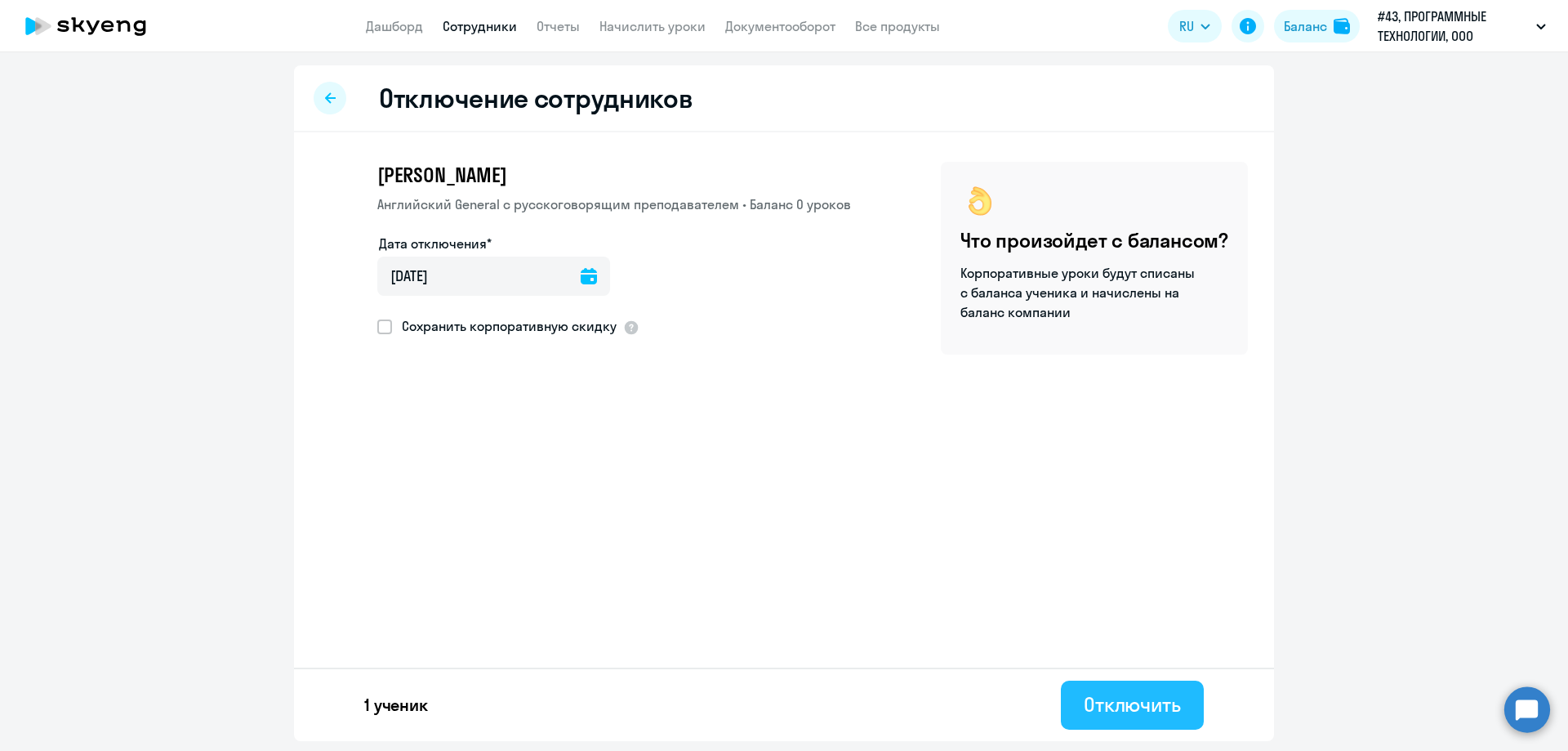
click at [1117, 692] on div "Отключить" at bounding box center [1132, 704] width 97 height 26
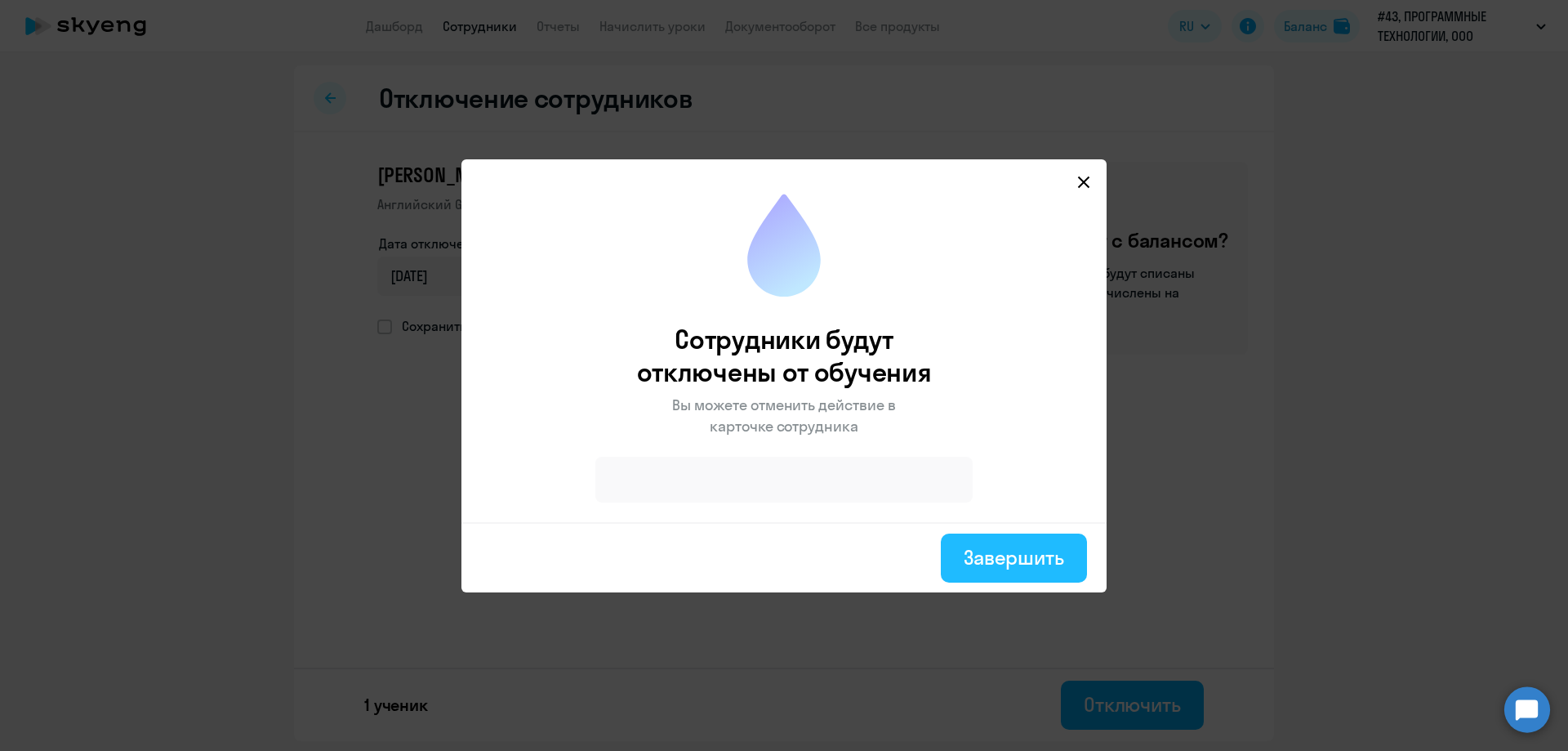
click at [1017, 552] on div "Завершить" at bounding box center [1013, 557] width 101 height 26
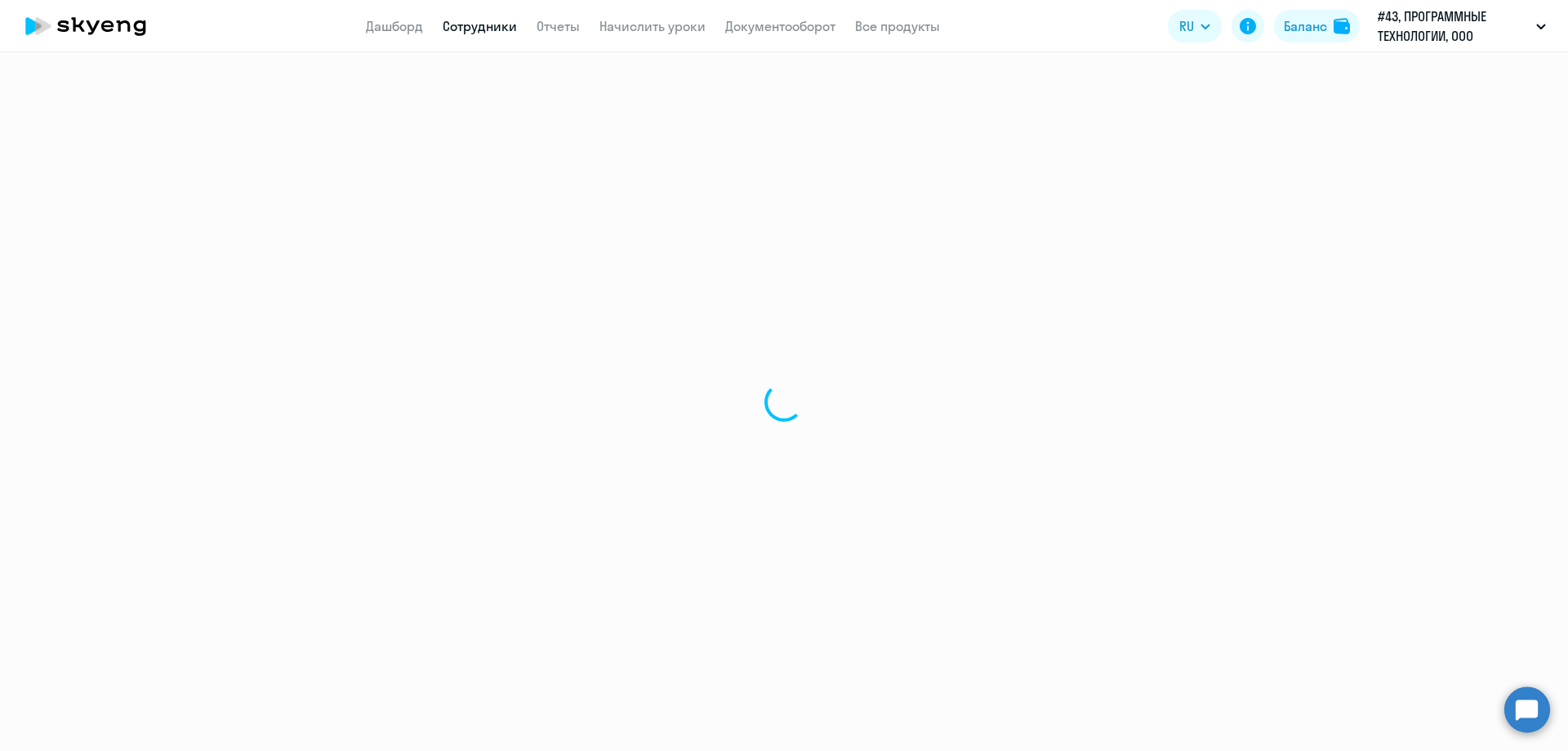
select select "30"
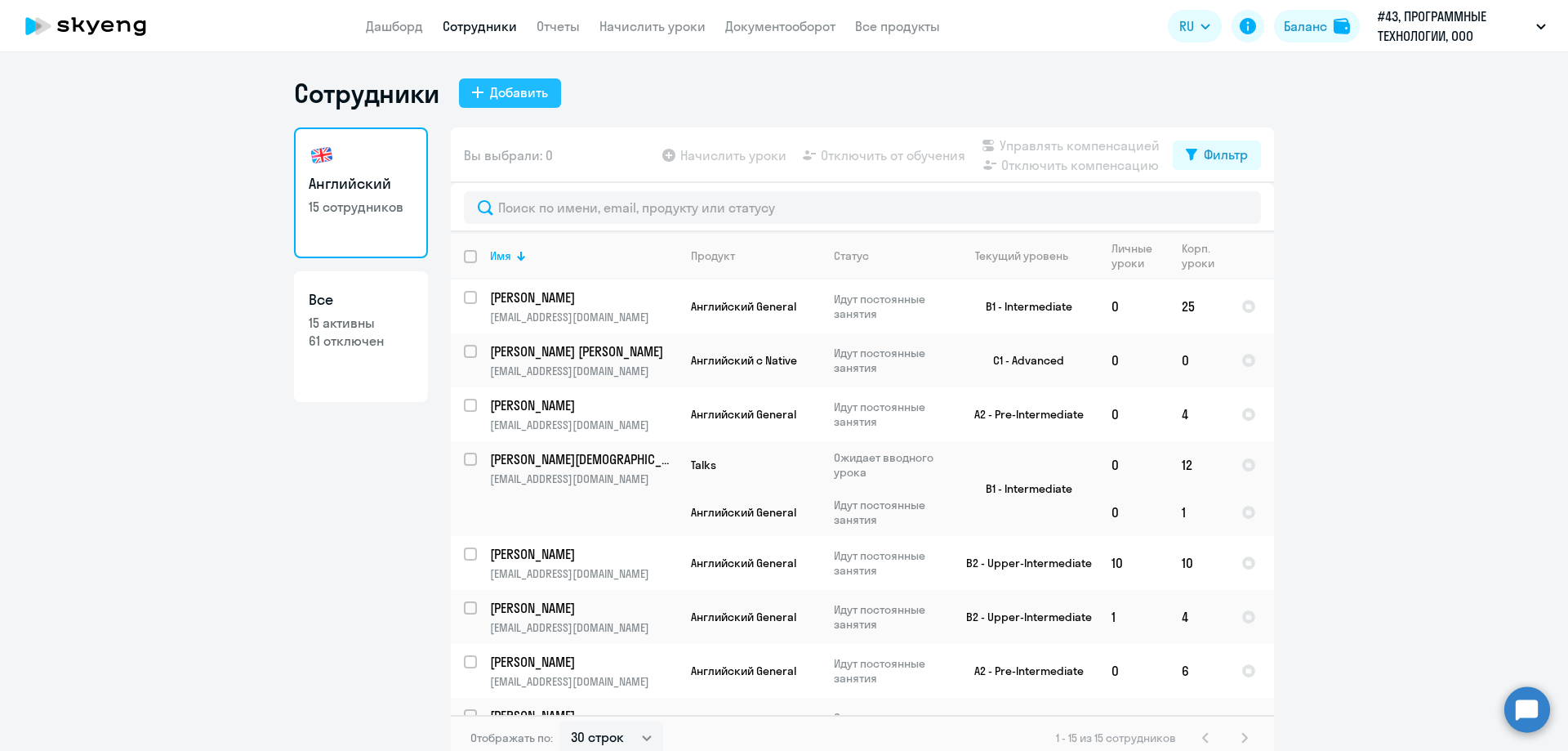
click at [505, 96] on div "Добавить" at bounding box center [519, 93] width 58 height 20
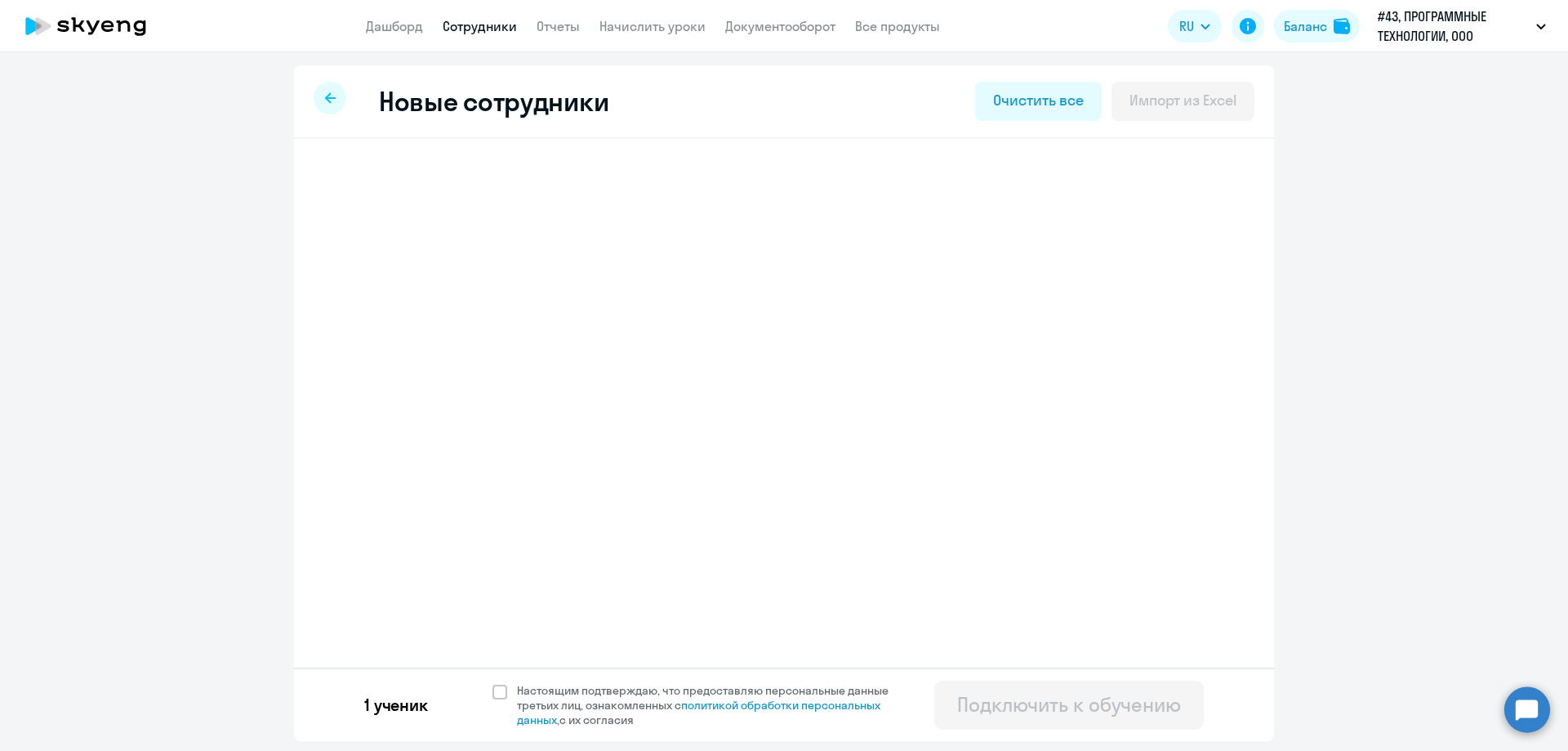
select select "english_adult_not_native_speaker"
select select "7"
click at [456, 187] on h3 "[PERSON_NAME]" at bounding box center [441, 185] width 129 height 26
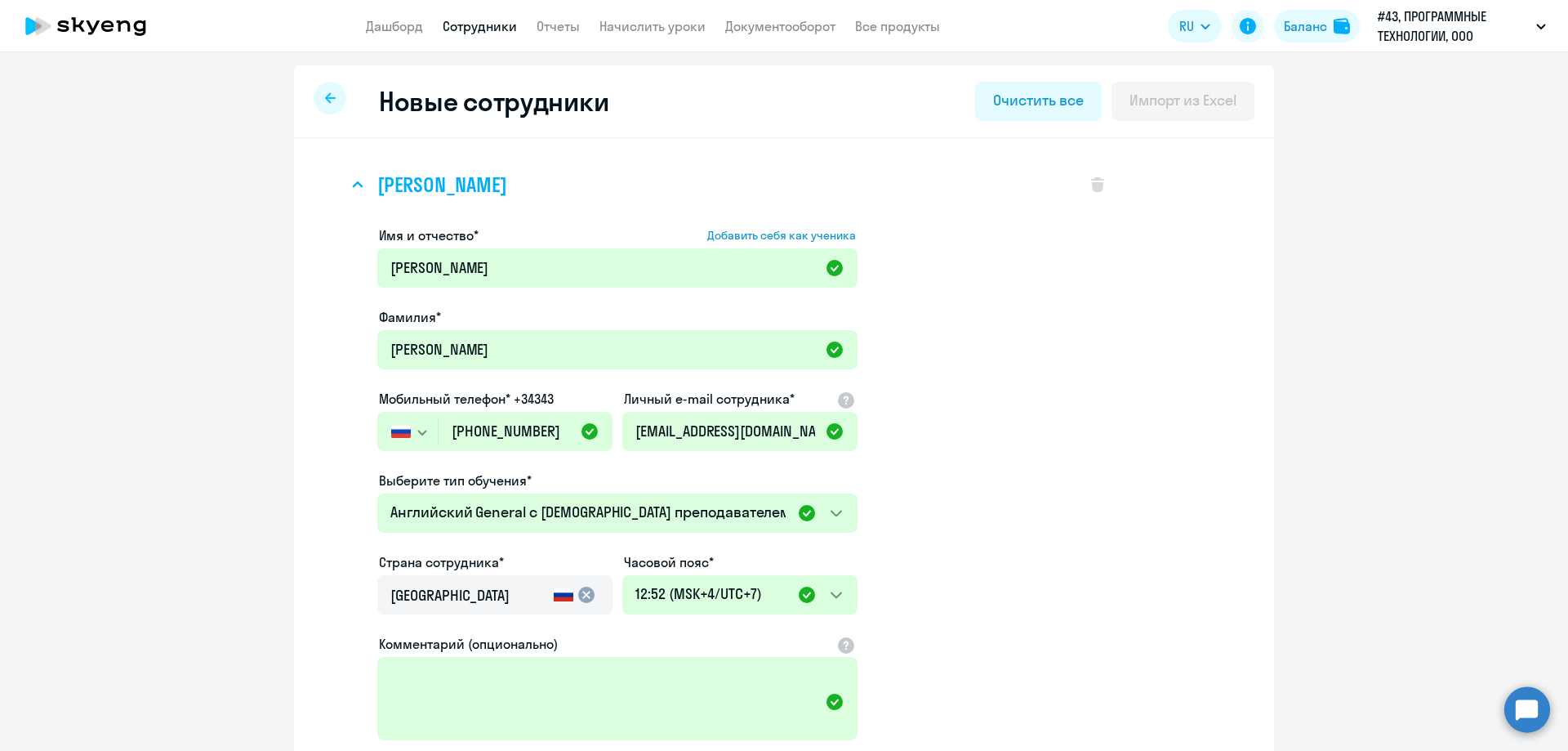
click at [456, 187] on h3 "[PERSON_NAME]" at bounding box center [441, 185] width 129 height 26
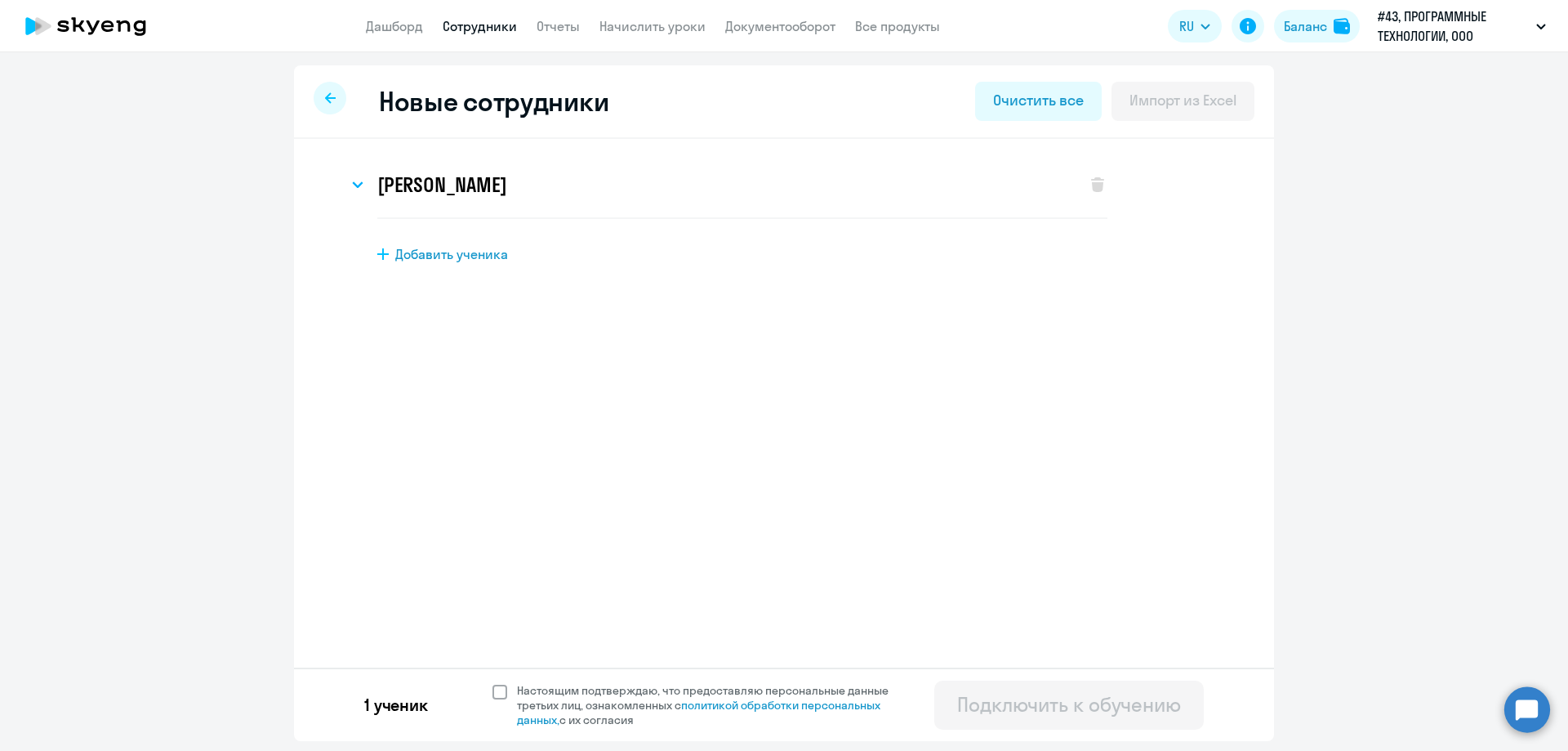
click at [497, 698] on span at bounding box center [499, 692] width 15 height 15
click at [492, 683] on input "Настоящим подтверждаю, что предоставляю персональные данные третьих лиц, ознако…" at bounding box center [492, 682] width 1 height 1
checkbox input "true"
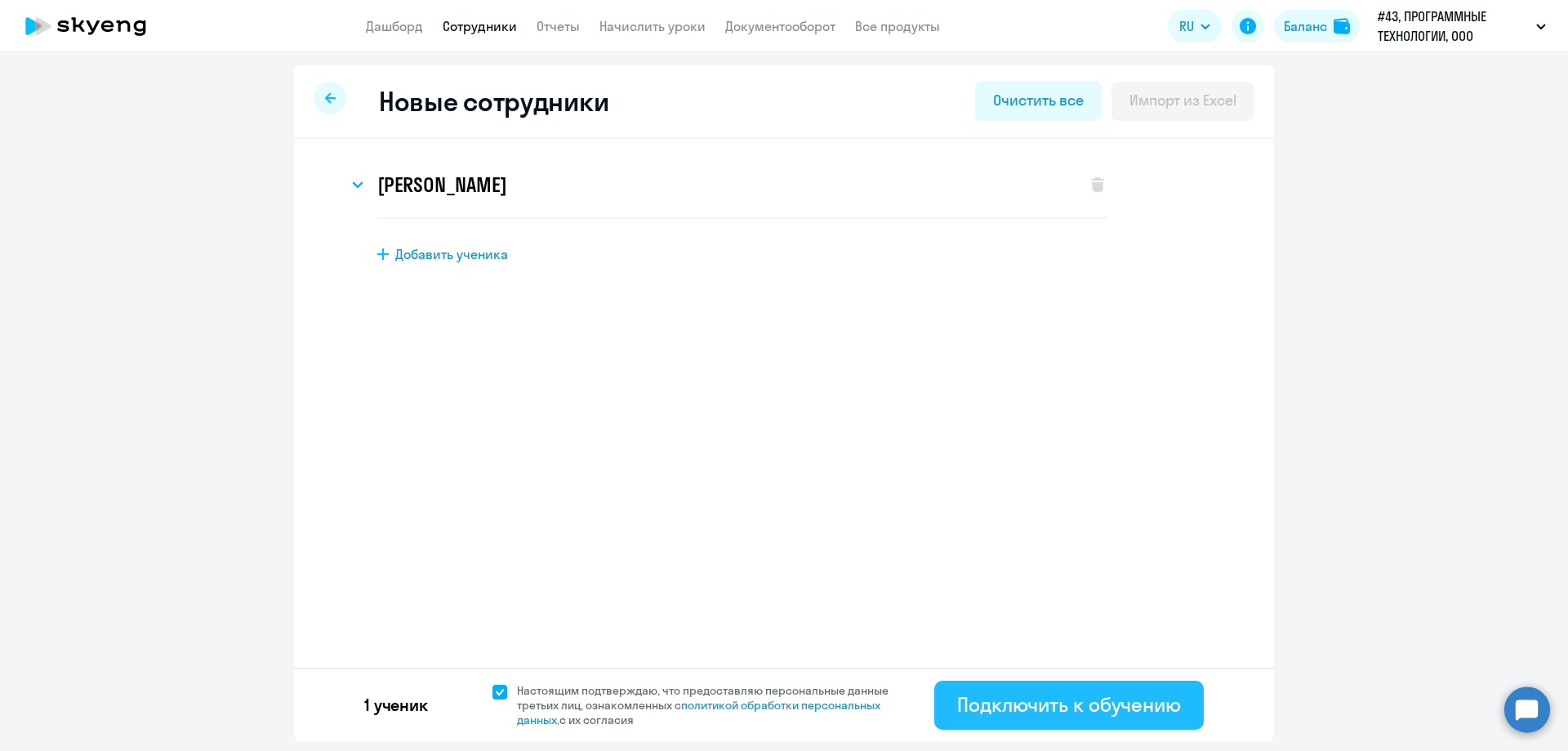
click at [1082, 689] on button "Подключить к обучению" at bounding box center [1069, 704] width 269 height 49
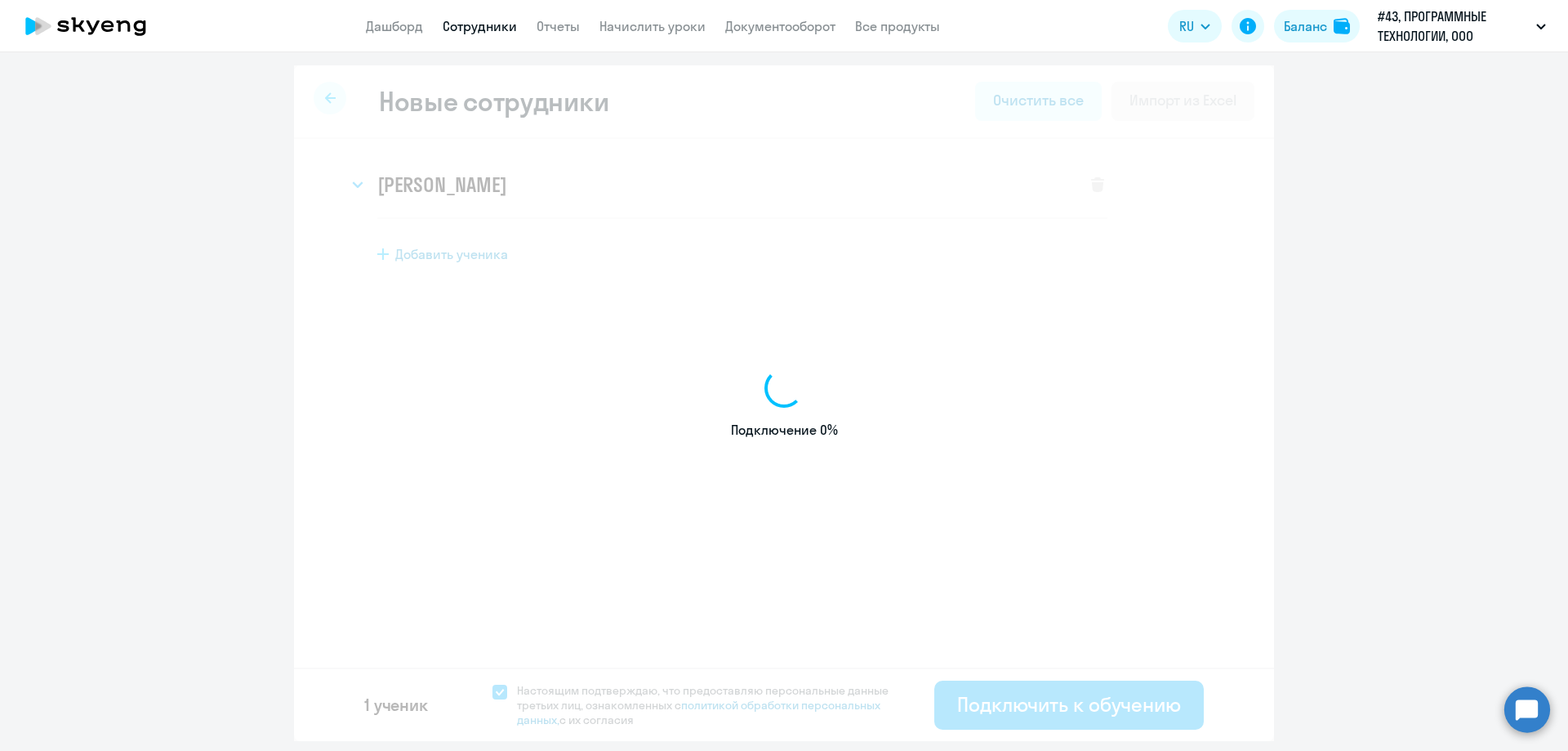
select select "english_adult_not_native_speaker"
select select "7"
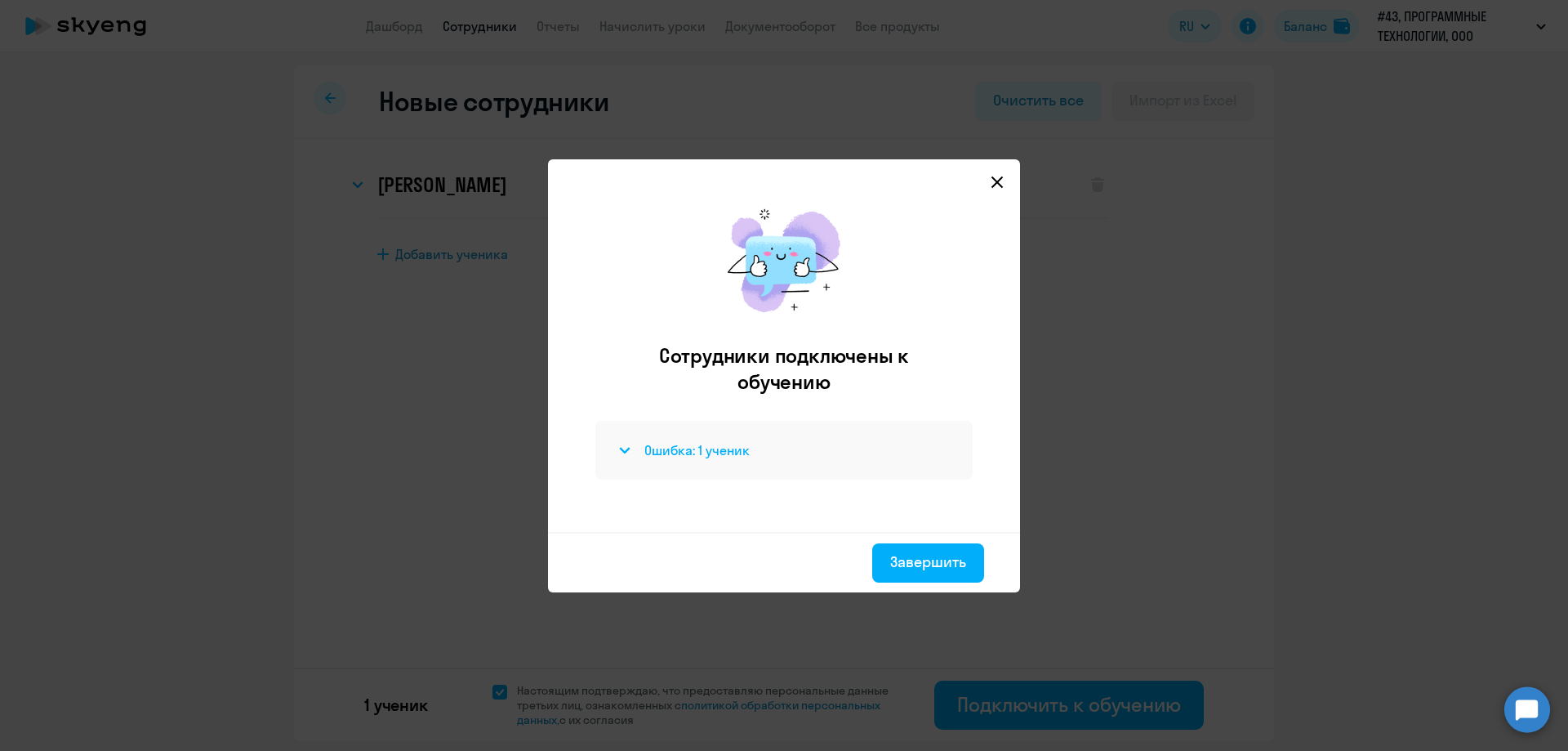
click at [699, 456] on h4 "Ошибка: 1 ученик" at bounding box center [698, 450] width 106 height 18
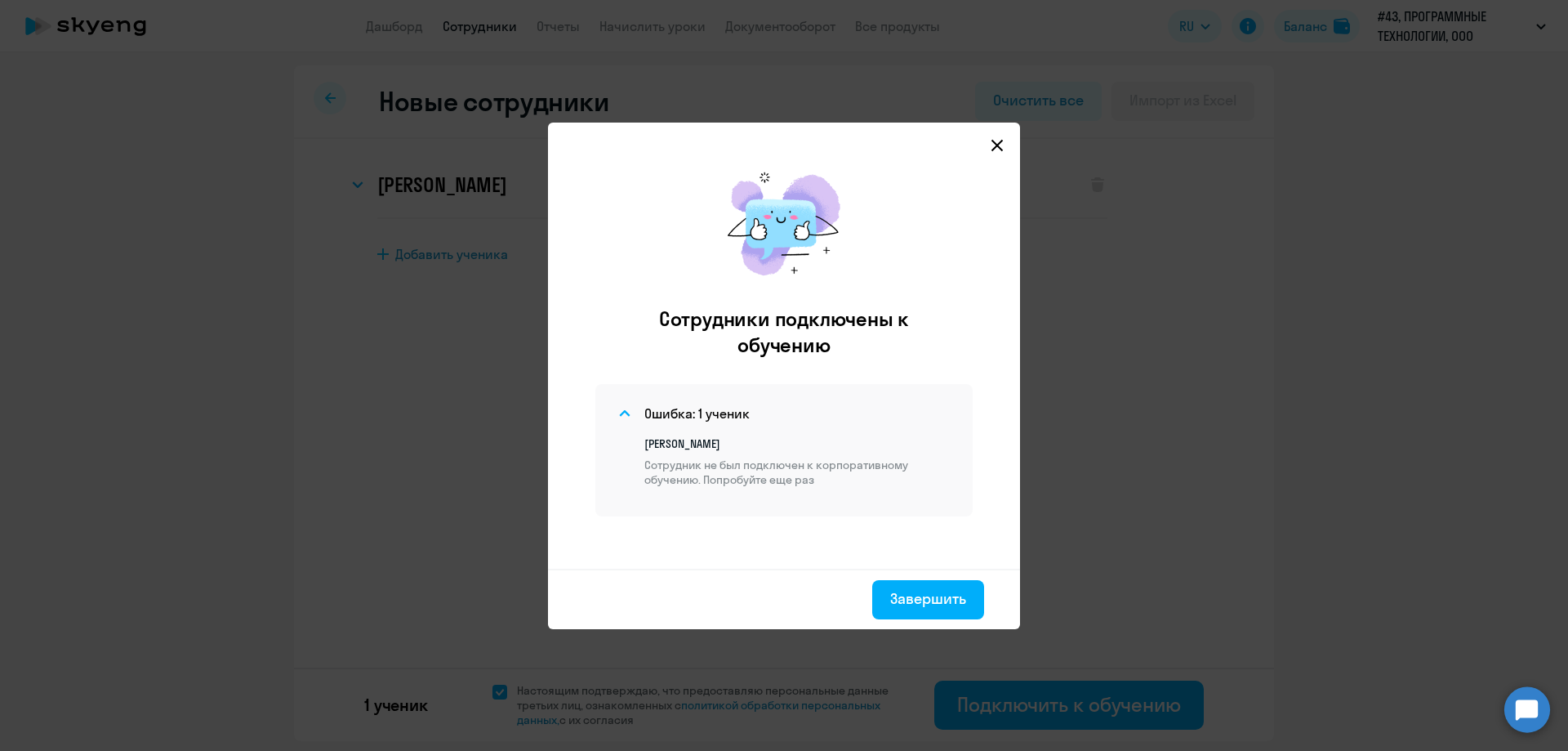
click at [757, 483] on p "Сотрудник не был подключен к корпоративному обучению. Попробуйте еще раз" at bounding box center [798, 471] width 308 height 29
click at [940, 585] on button "Завершить" at bounding box center [928, 599] width 112 height 39
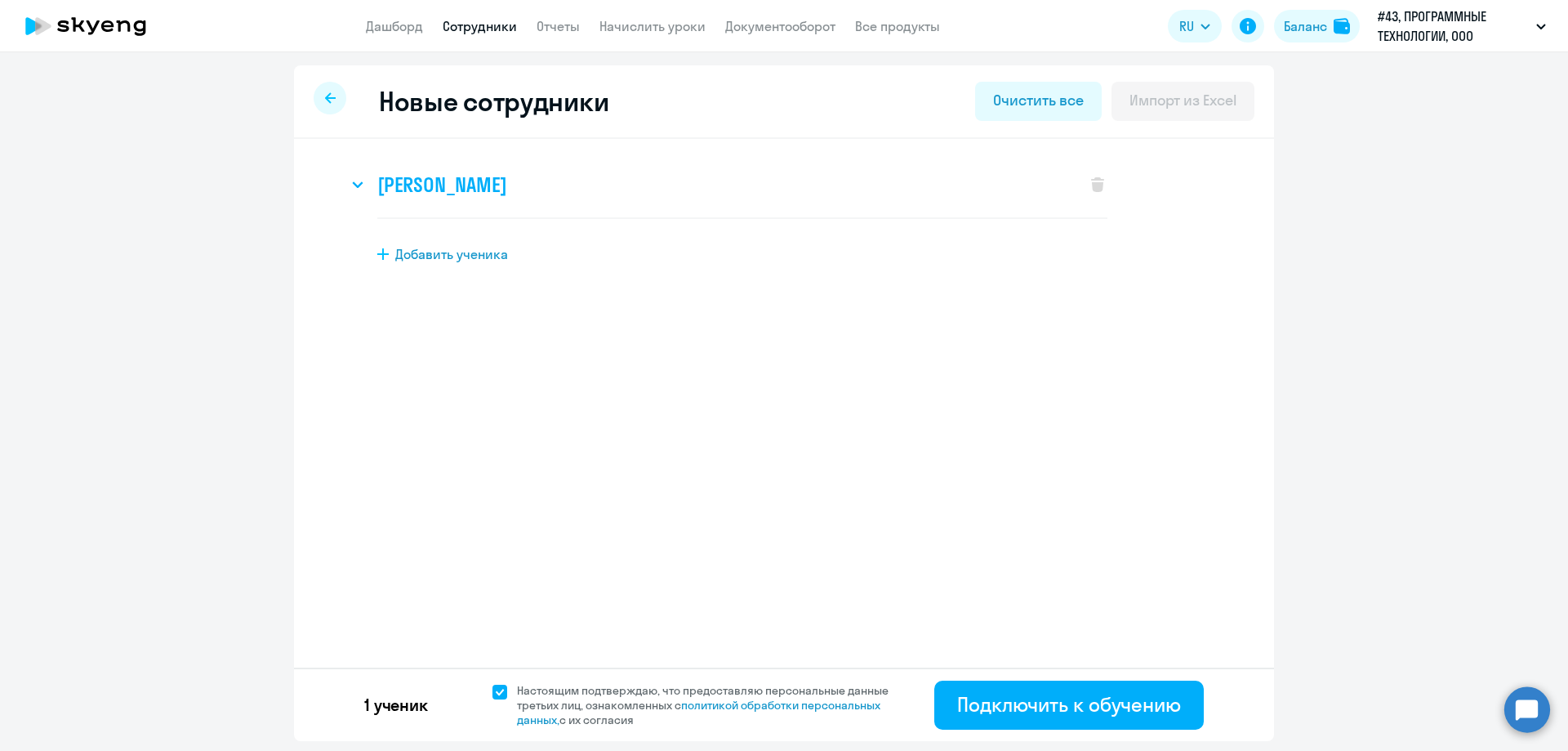
click at [449, 197] on h3 "[PERSON_NAME]" at bounding box center [441, 185] width 129 height 26
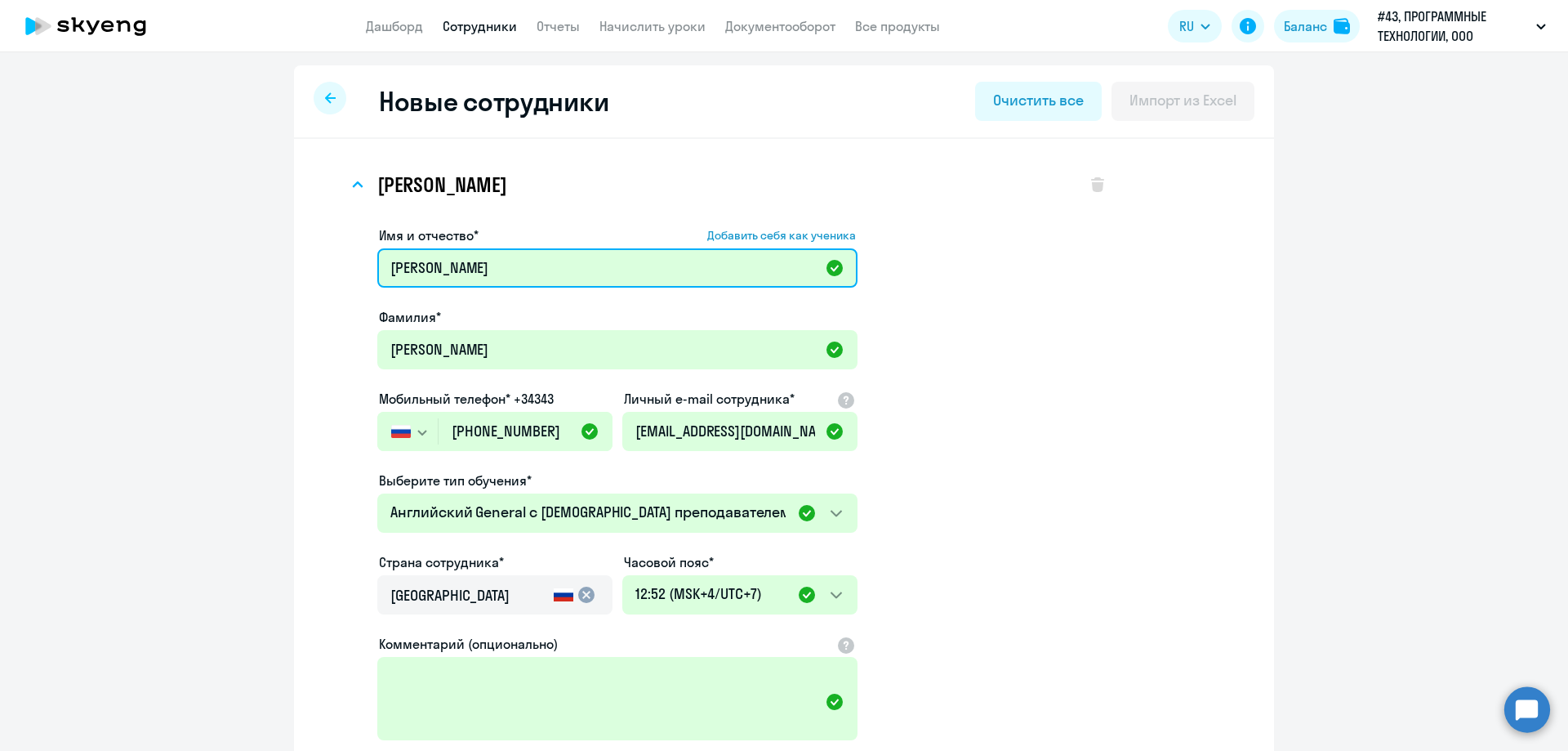
click at [528, 259] on input "[PERSON_NAME]" at bounding box center [617, 268] width 480 height 39
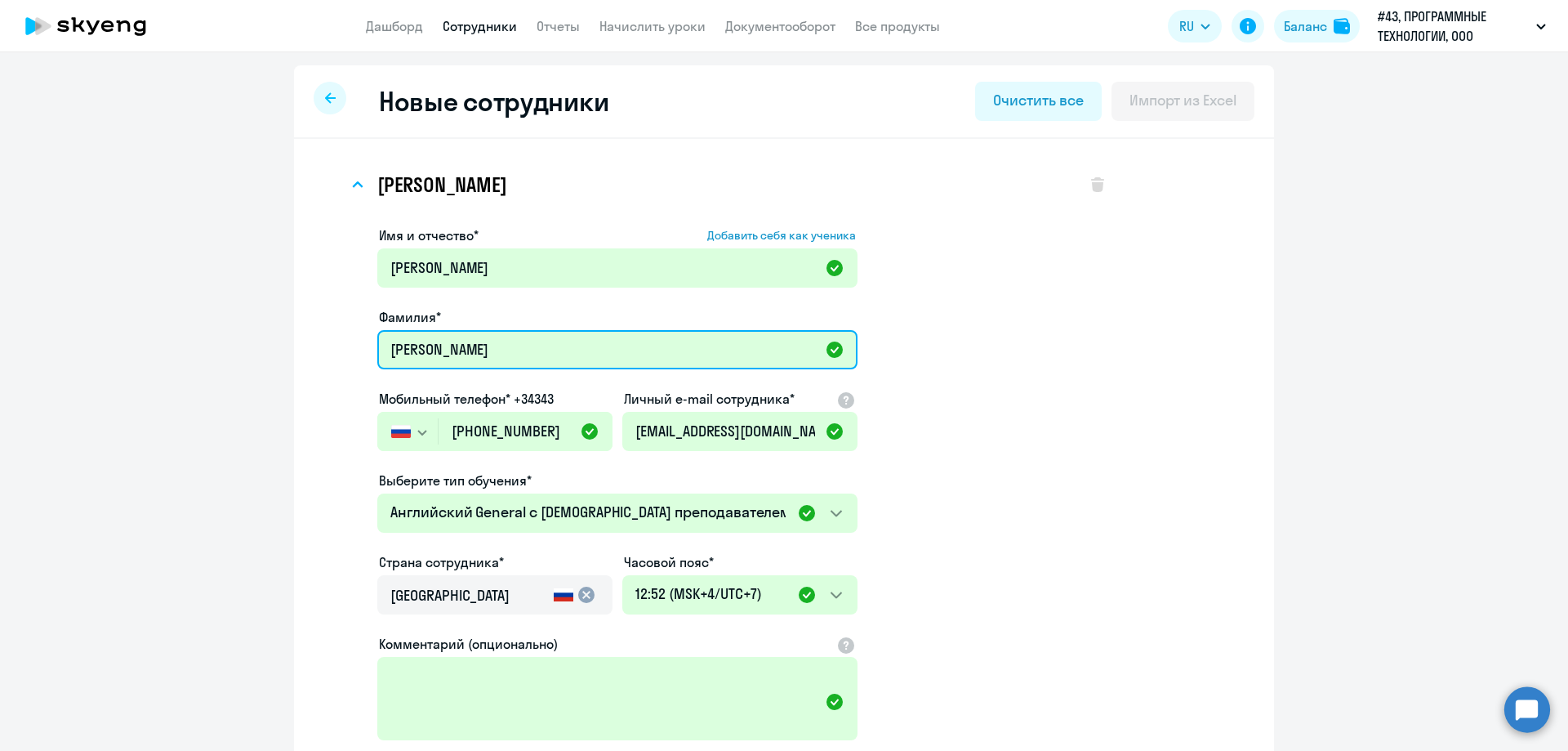
click at [447, 364] on input "[PERSON_NAME]" at bounding box center [617, 350] width 480 height 39
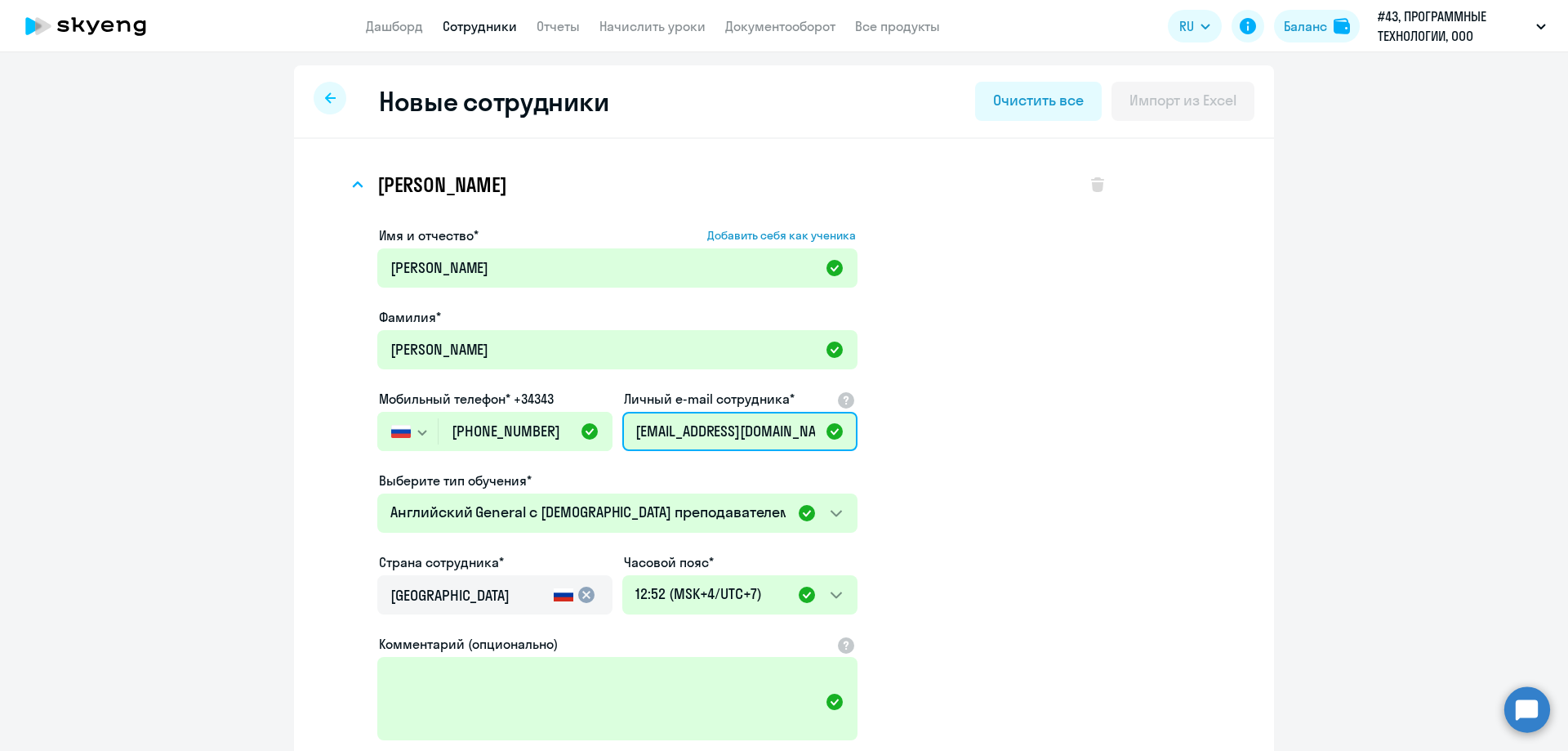
click at [797, 424] on input "[EMAIL_ADDRESS][DOMAIN_NAME]" at bounding box center [740, 430] width 236 height 39
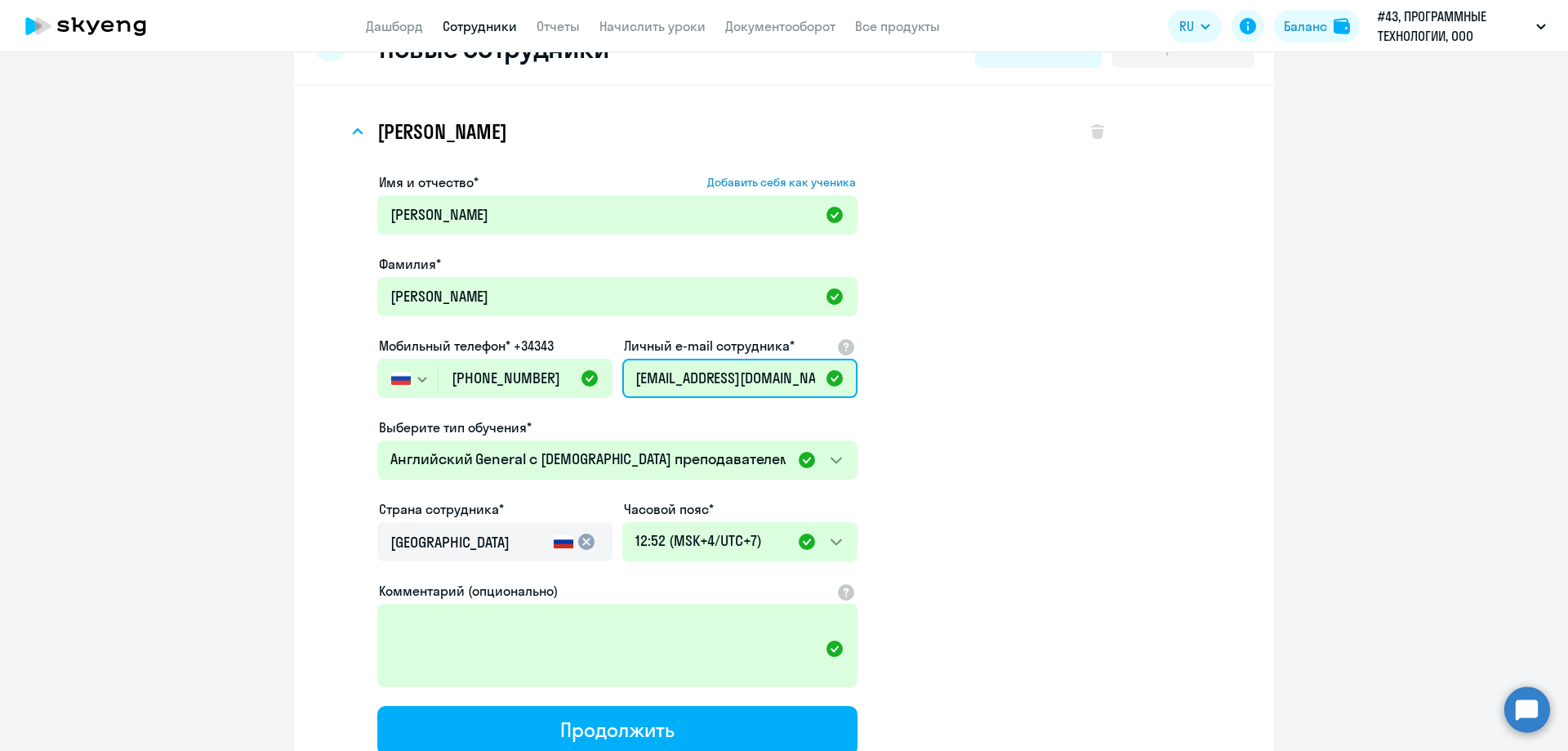
scroll to position [82, 0]
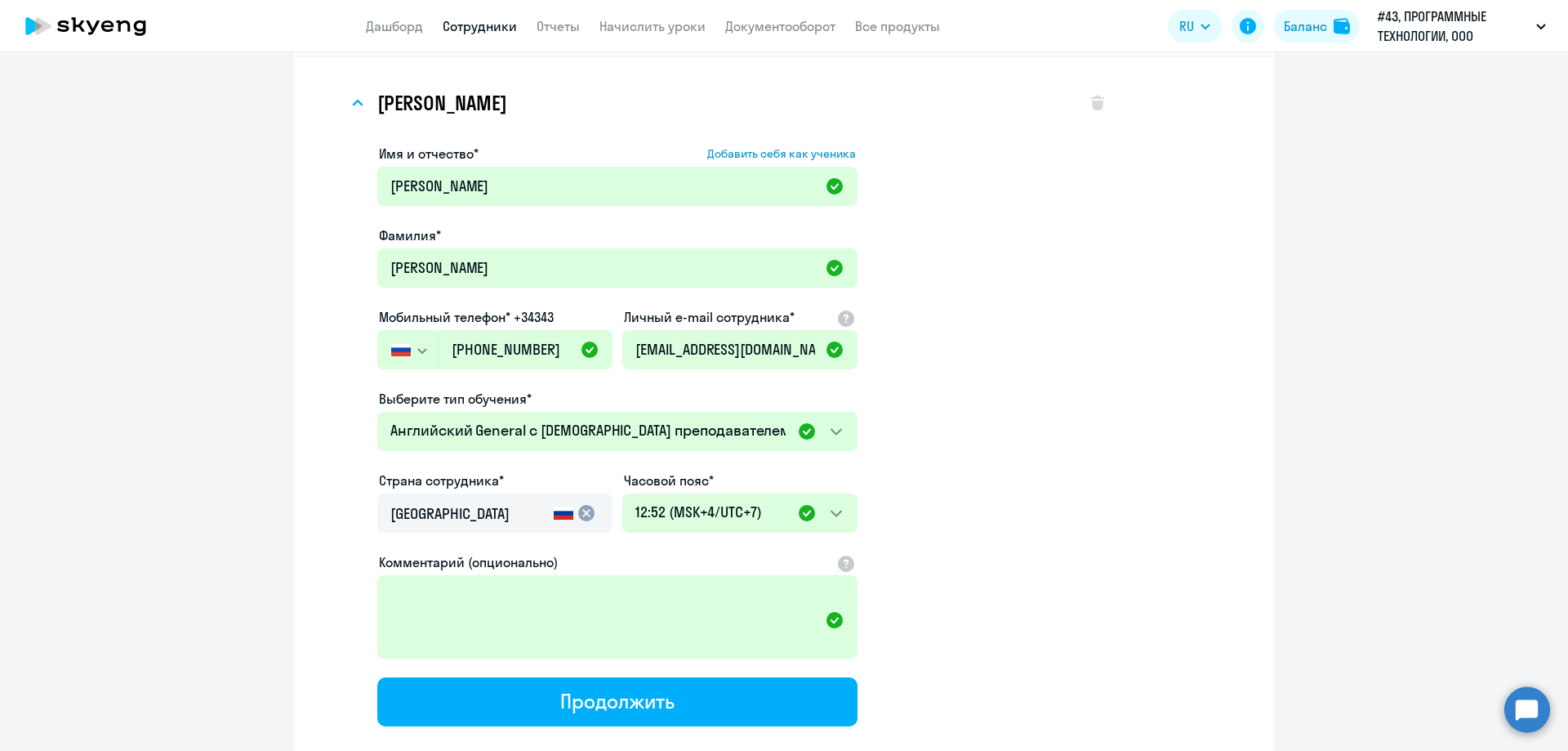
click at [454, 510] on input "[GEOGRAPHIC_DATA]" at bounding box center [468, 513] width 157 height 21
click at [471, 572] on mat-option "[GEOGRAPHIC_DATA]" at bounding box center [489, 558] width 236 height 39
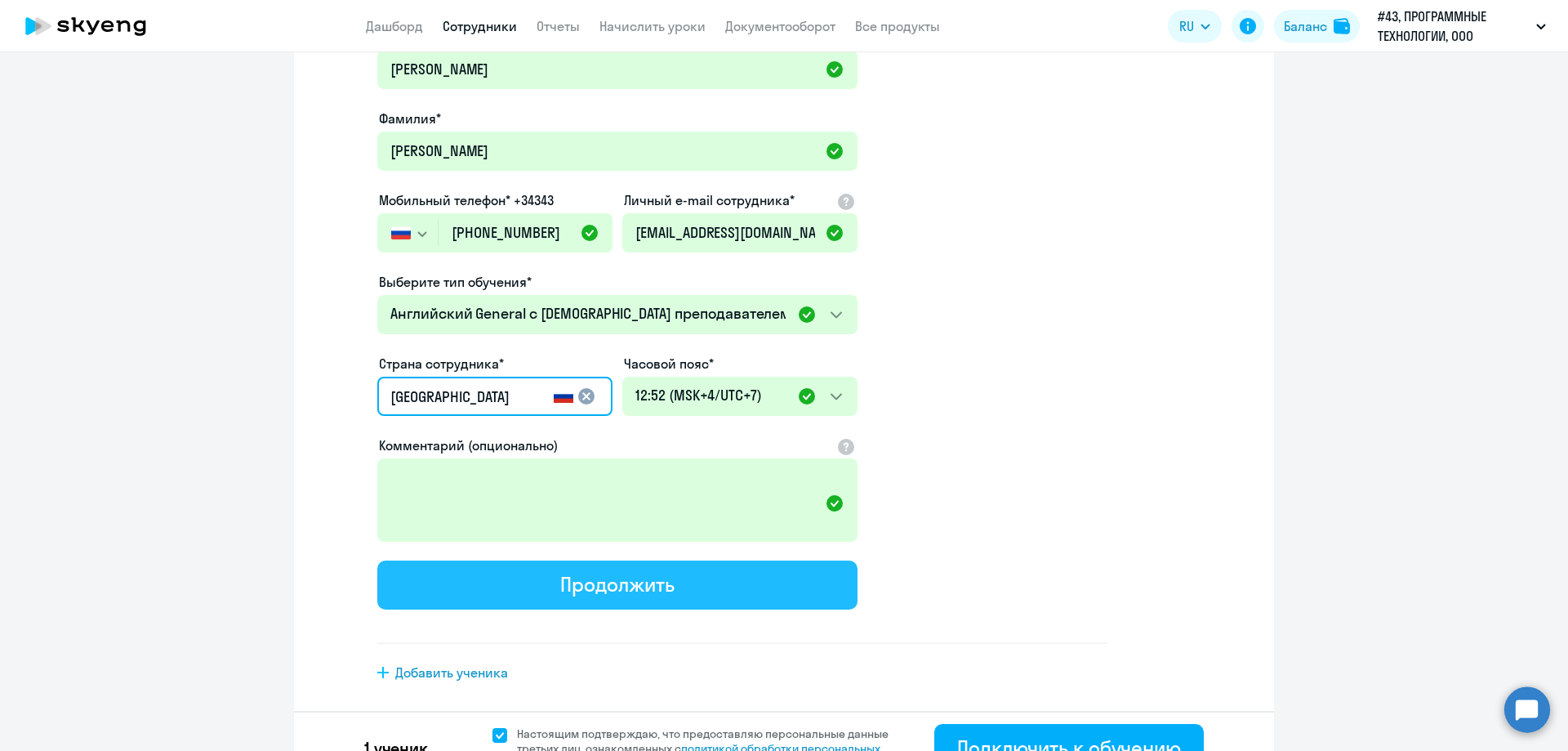
scroll to position [232, 0]
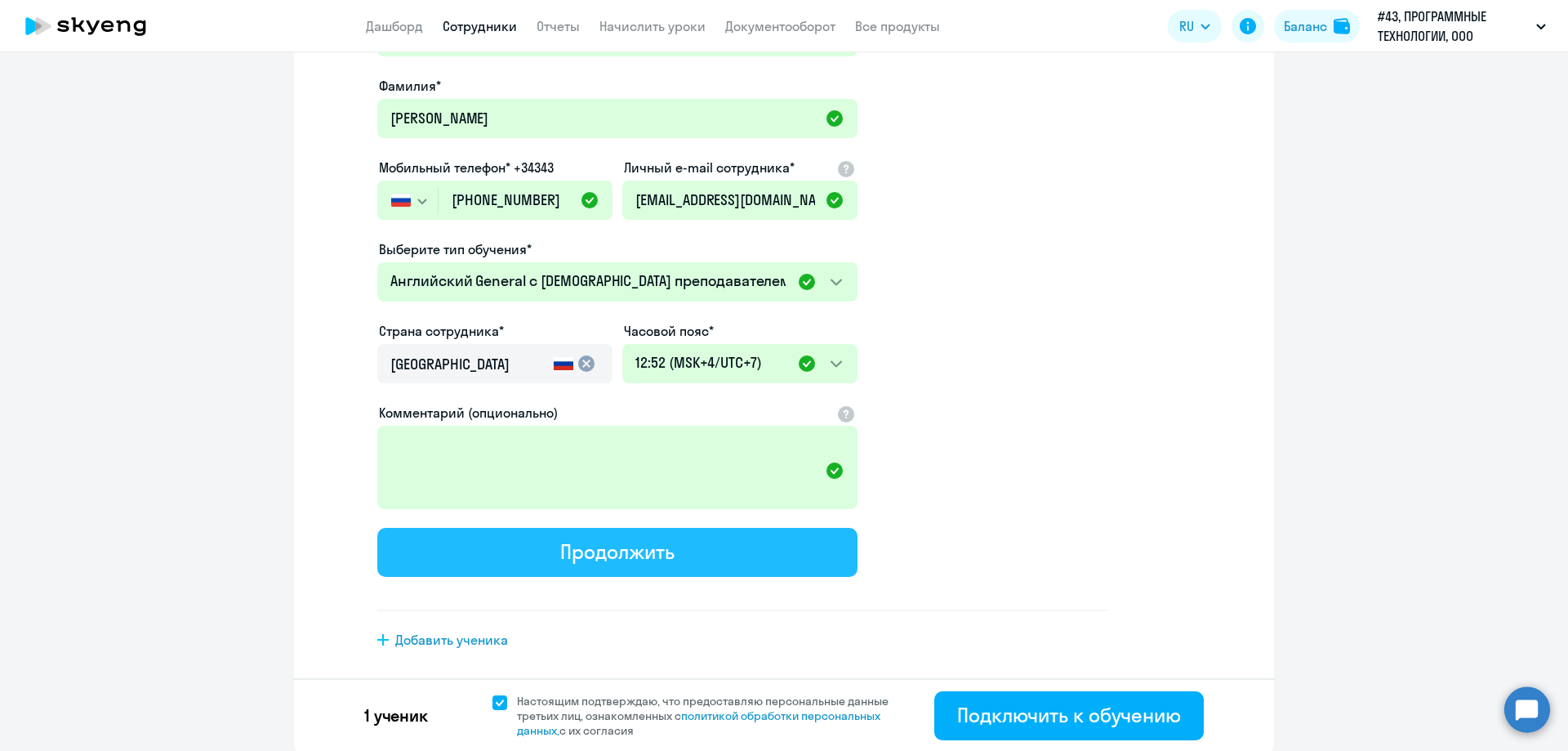
click at [671, 556] on button "Продолжить" at bounding box center [617, 552] width 480 height 49
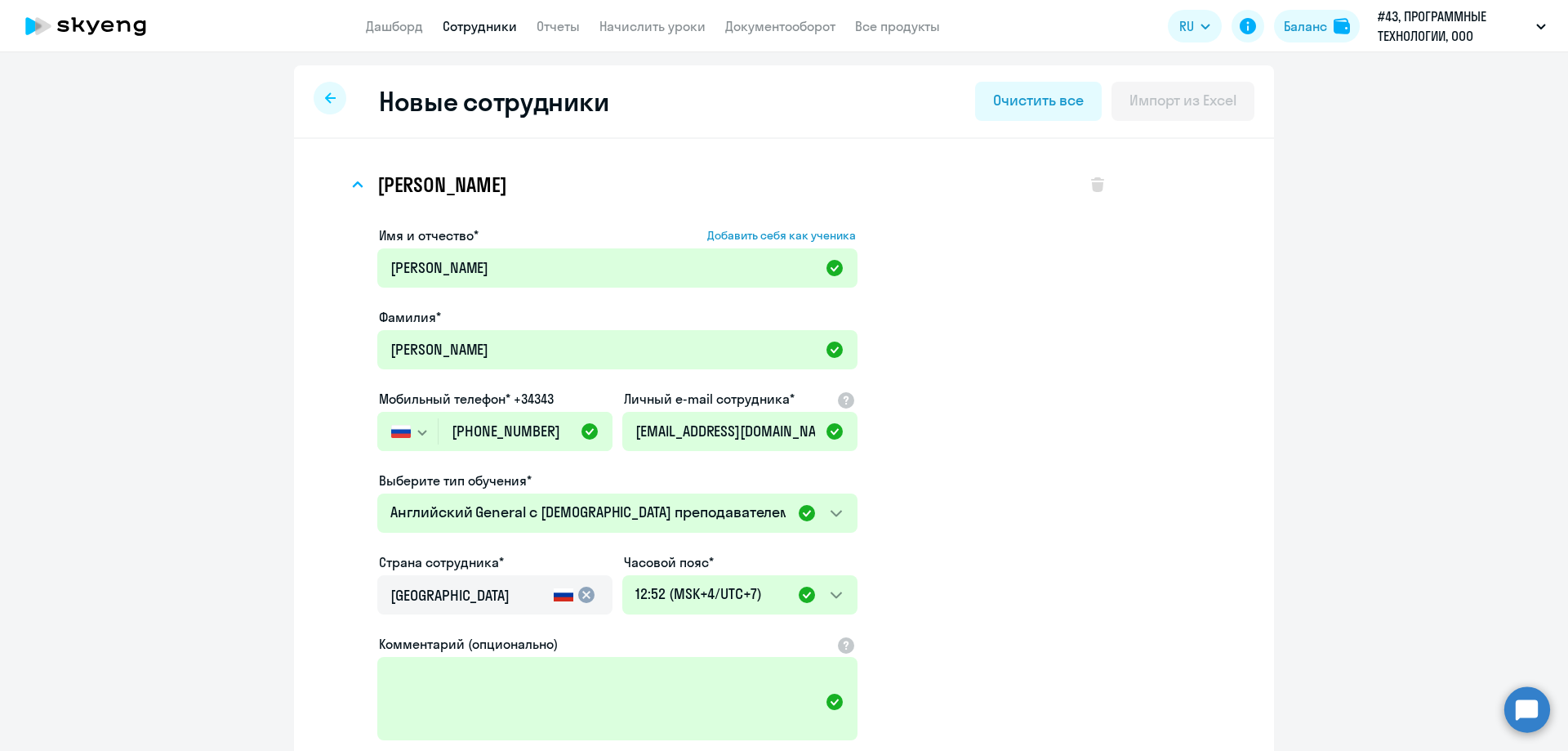
select select "english_adult_not_native_speaker"
select select "7"
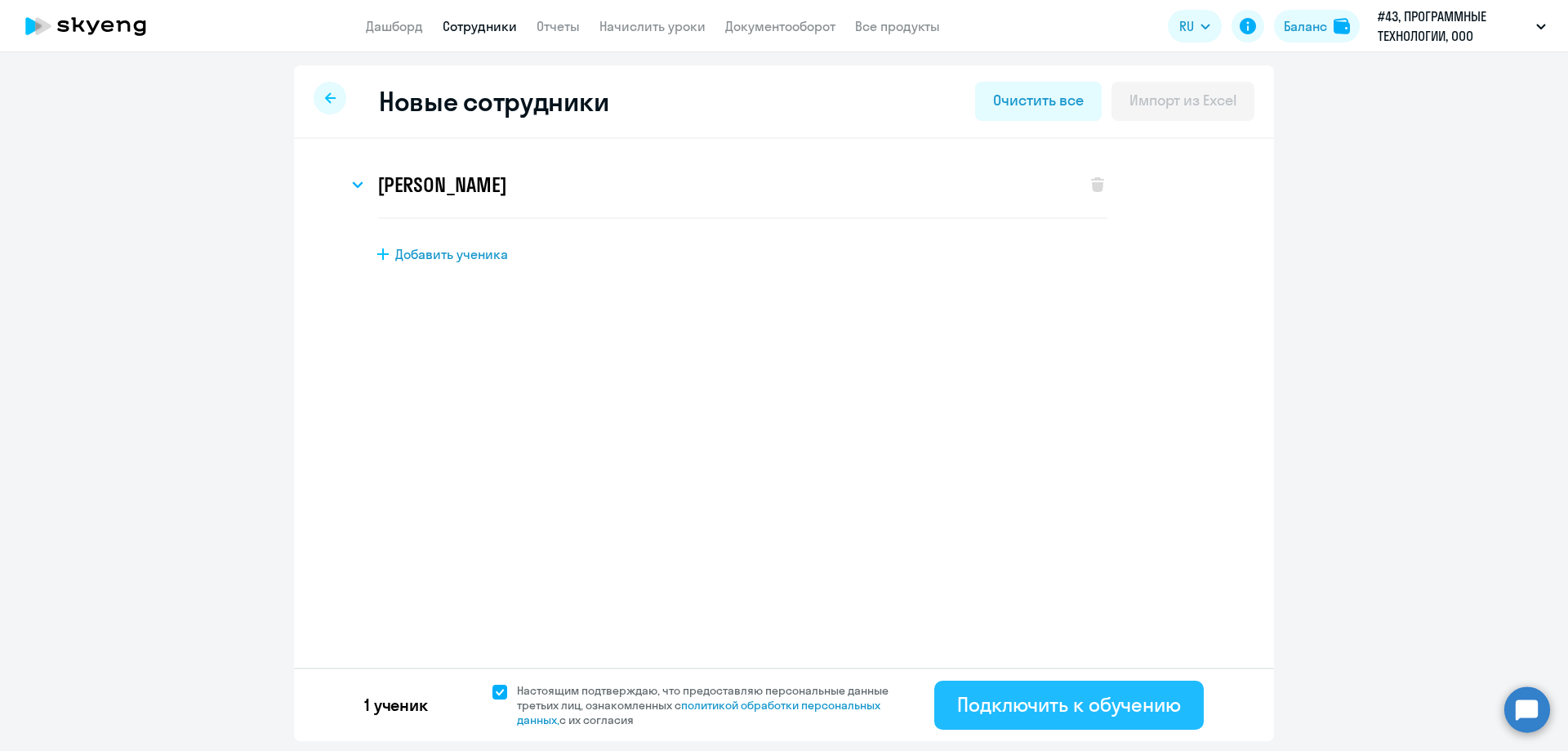
click at [1093, 702] on div "Подключить к обучению" at bounding box center [1069, 704] width 224 height 26
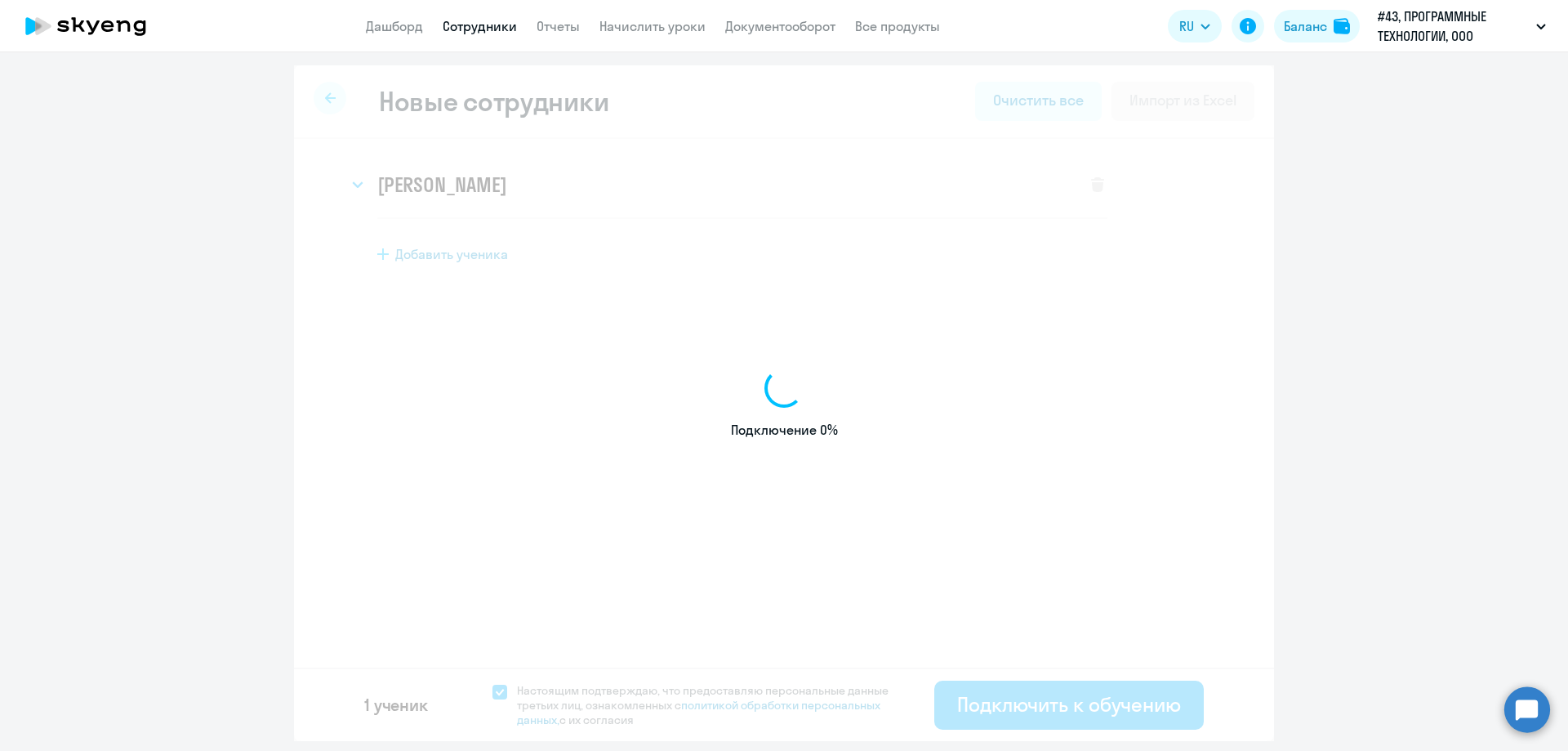
select select "english_adult_not_native_speaker"
select select "7"
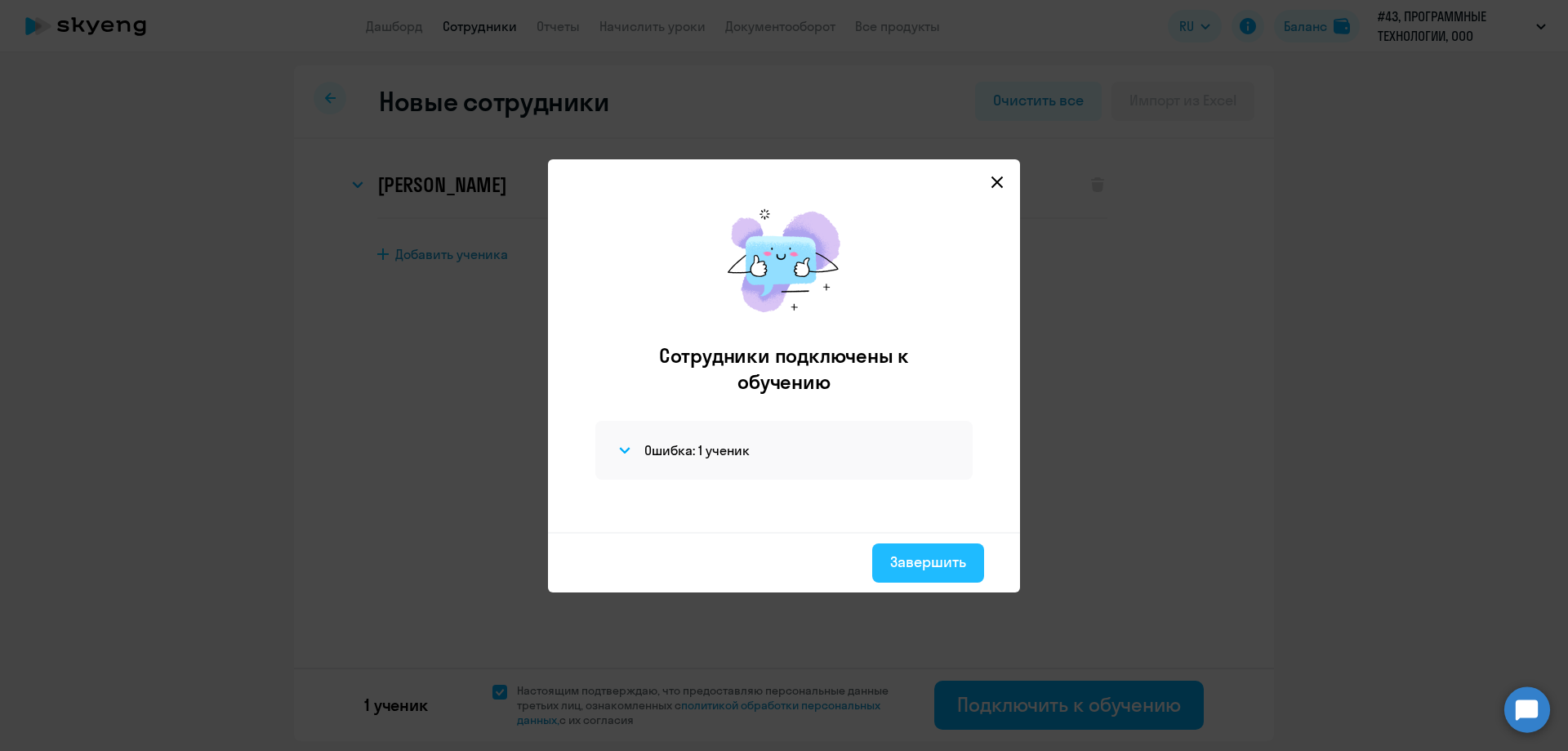
click at [949, 551] on div "Завершить" at bounding box center [928, 561] width 76 height 21
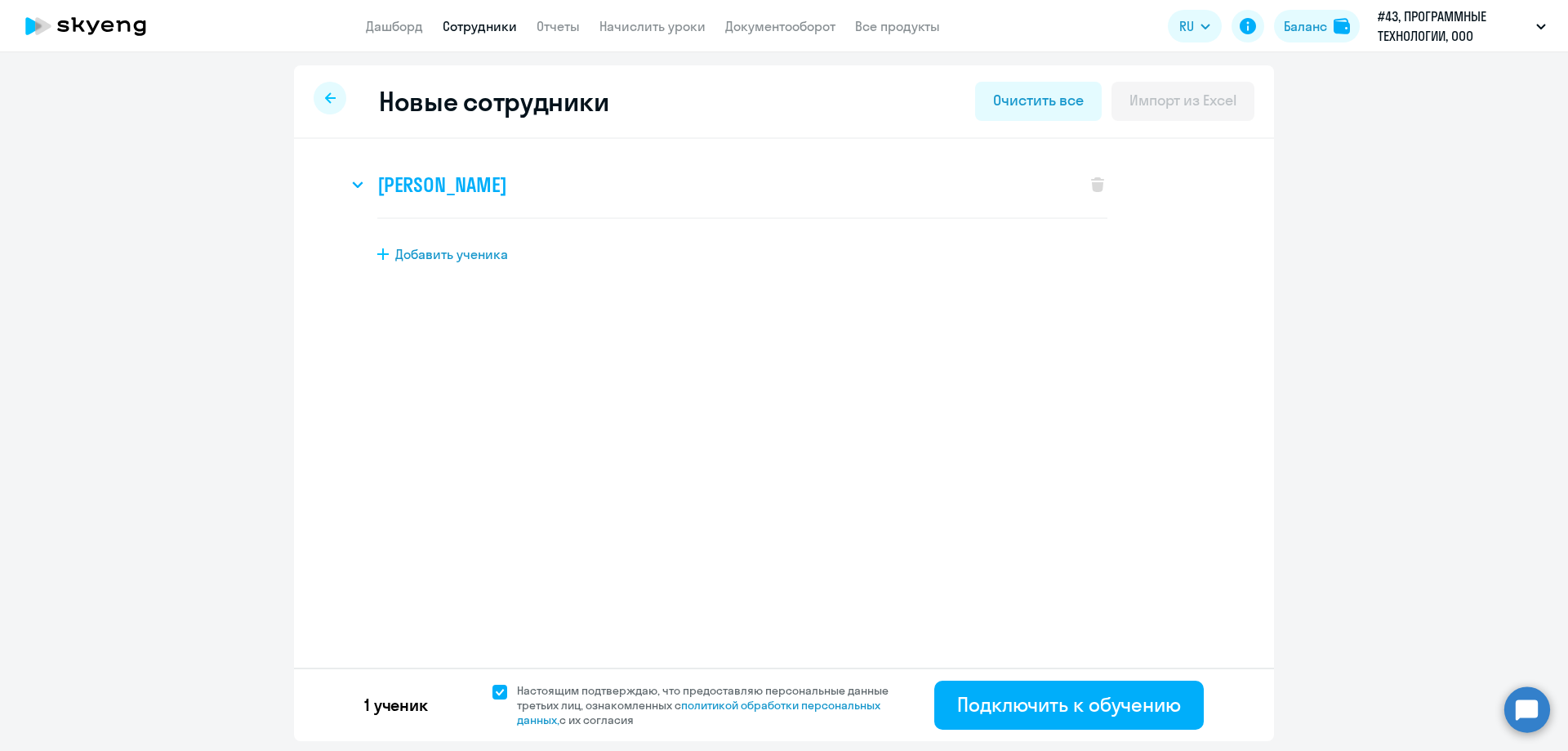
click at [528, 163] on div "[PERSON_NAME]" at bounding box center [709, 184] width 722 height 65
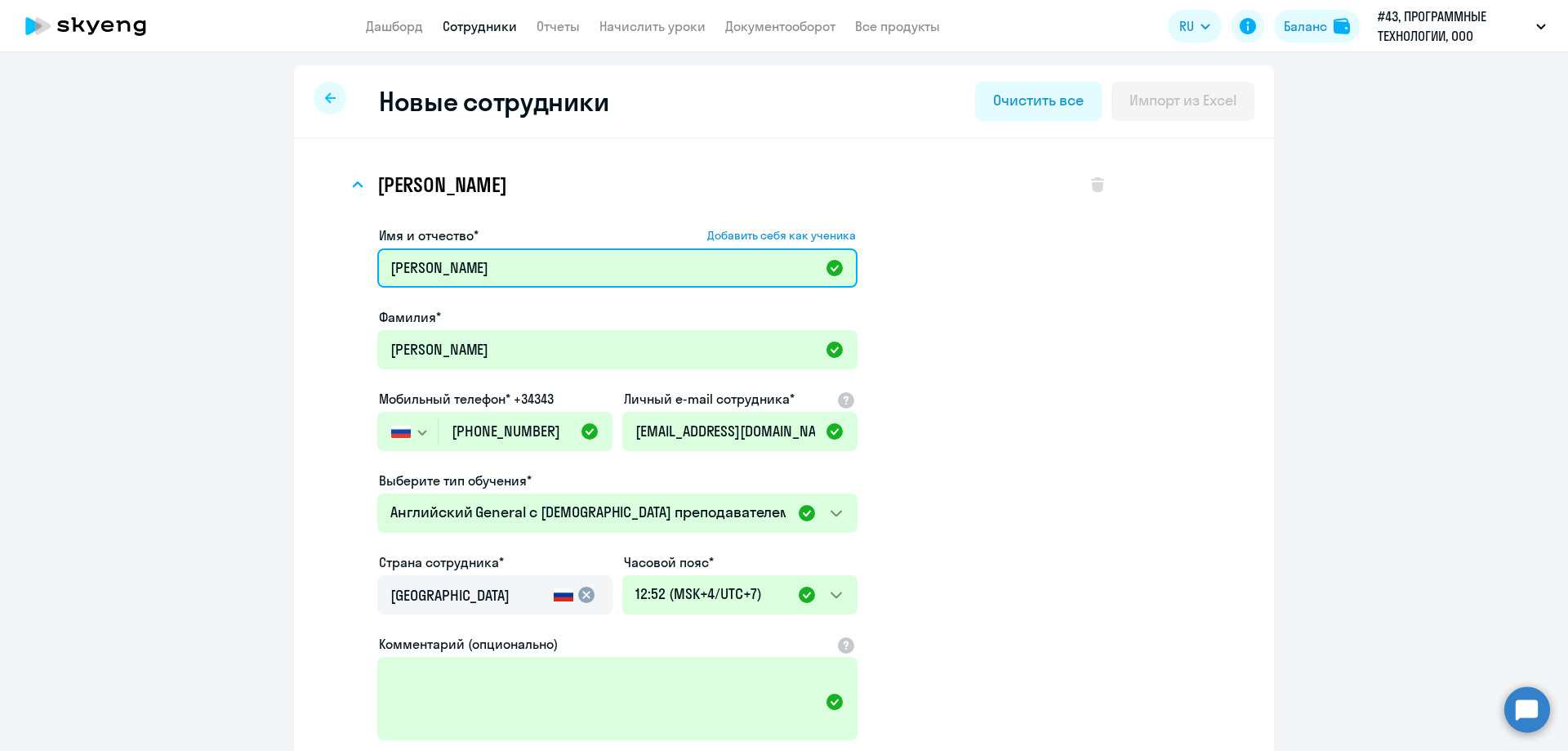
click at [461, 277] on input "[PERSON_NAME]" at bounding box center [617, 268] width 480 height 39
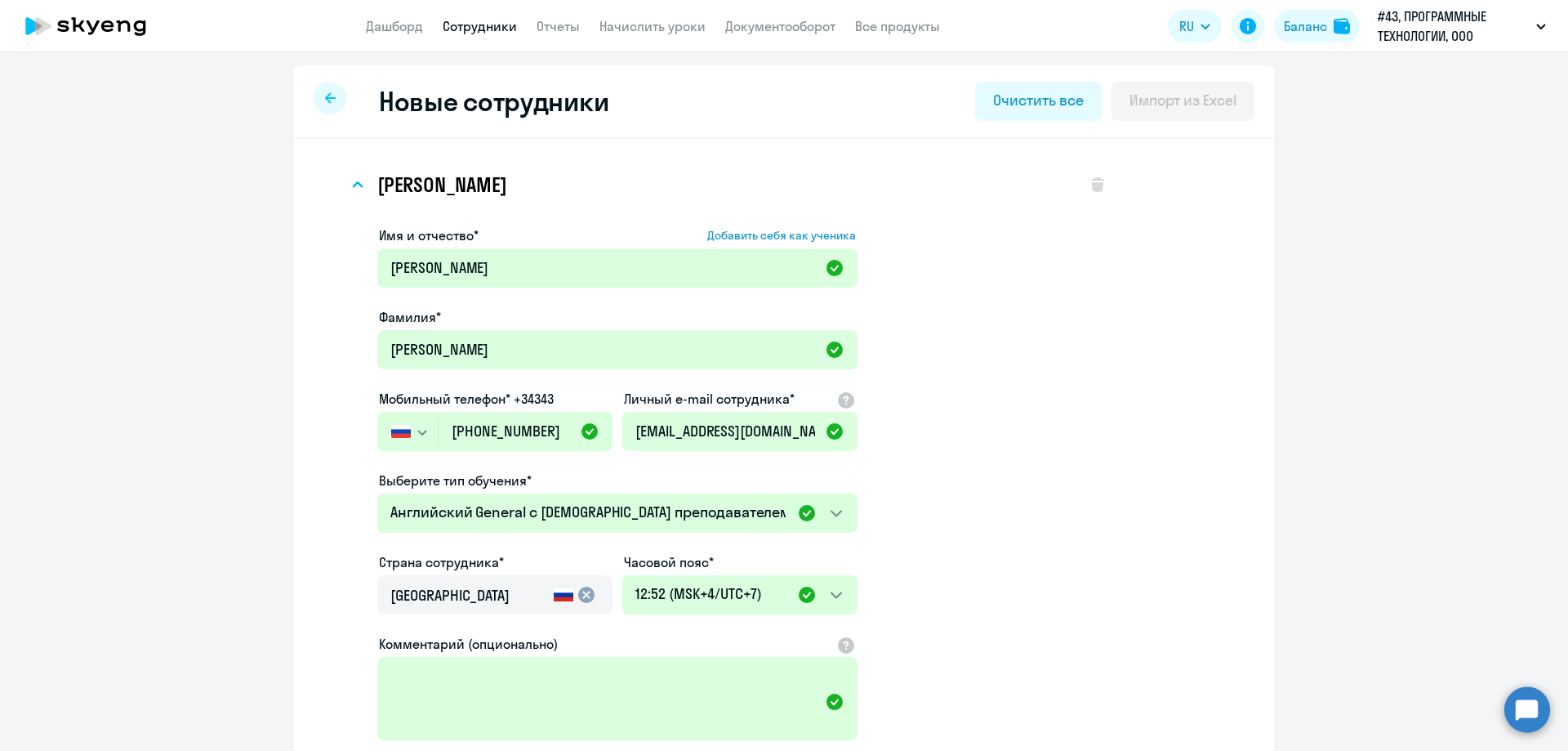
click at [1067, 291] on app-new-student-form "Имя и отчество* Добавить себя как ученика [PERSON_NAME]* [PERSON_NAME] телефон*…" at bounding box center [742, 534] width 730 height 617
click at [1087, 196] on div "[PERSON_NAME]" at bounding box center [728, 184] width 760 height 65
click at [1093, 185] on icon at bounding box center [1097, 185] width 13 height 15
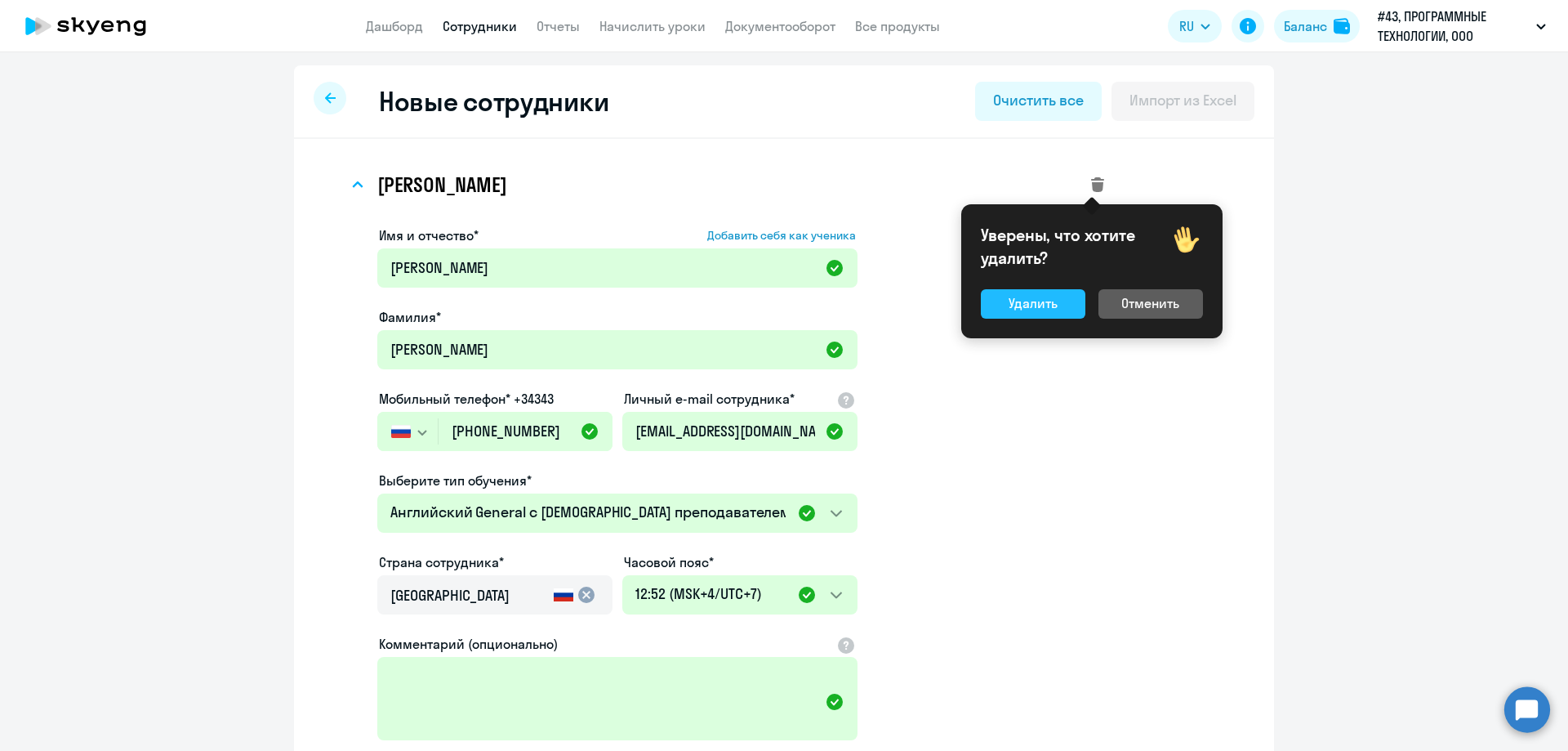
click at [1076, 313] on button "Удалить" at bounding box center [1033, 304] width 105 height 29
select select "english_adult_not_native_speaker"
select select "7"
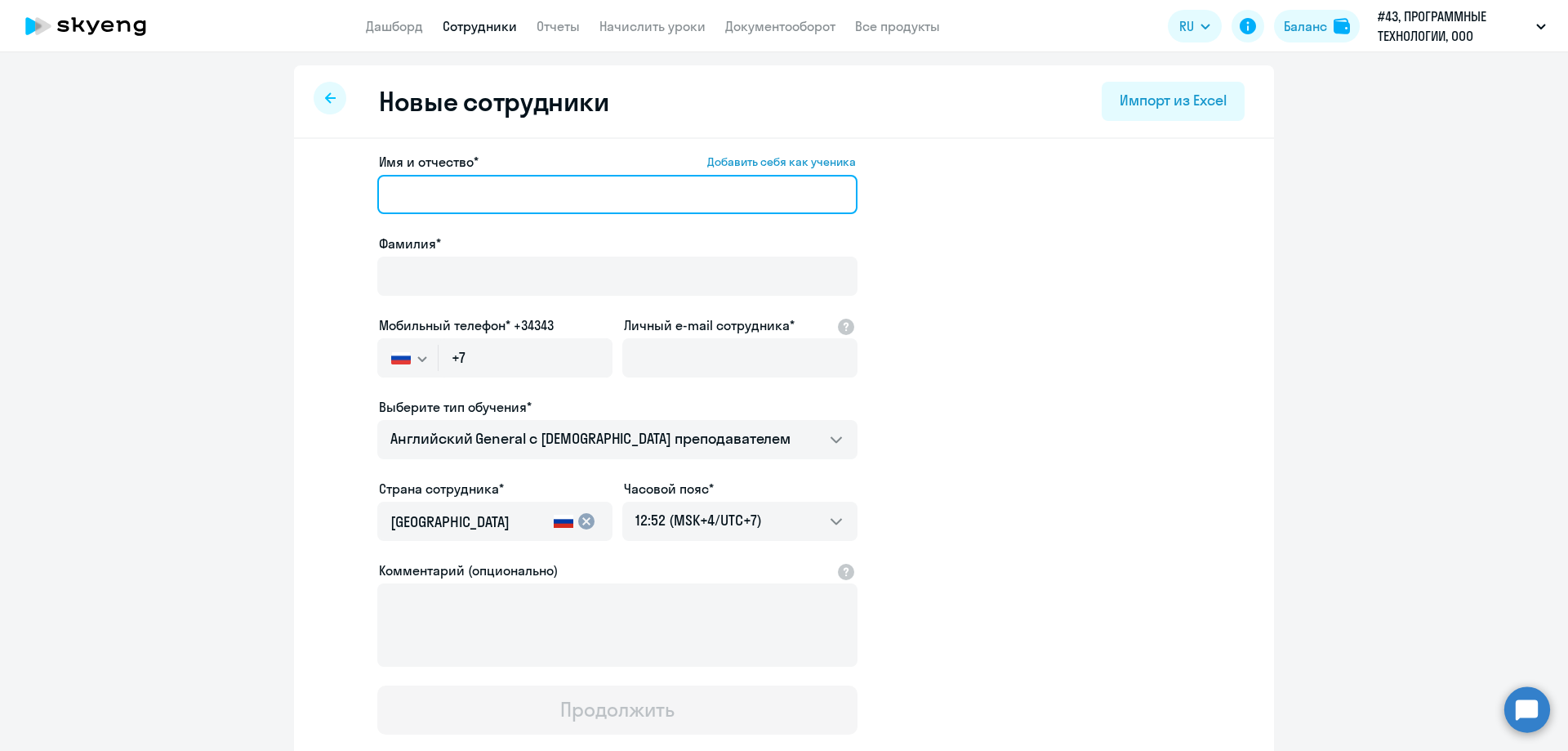
click at [478, 183] on input "Имя и отчество* Добавить себя как ученика" at bounding box center [617, 194] width 480 height 39
click at [487, 187] on input "Имя и отчество* Добавить себя как ученика" at bounding box center [617, 194] width 480 height 39
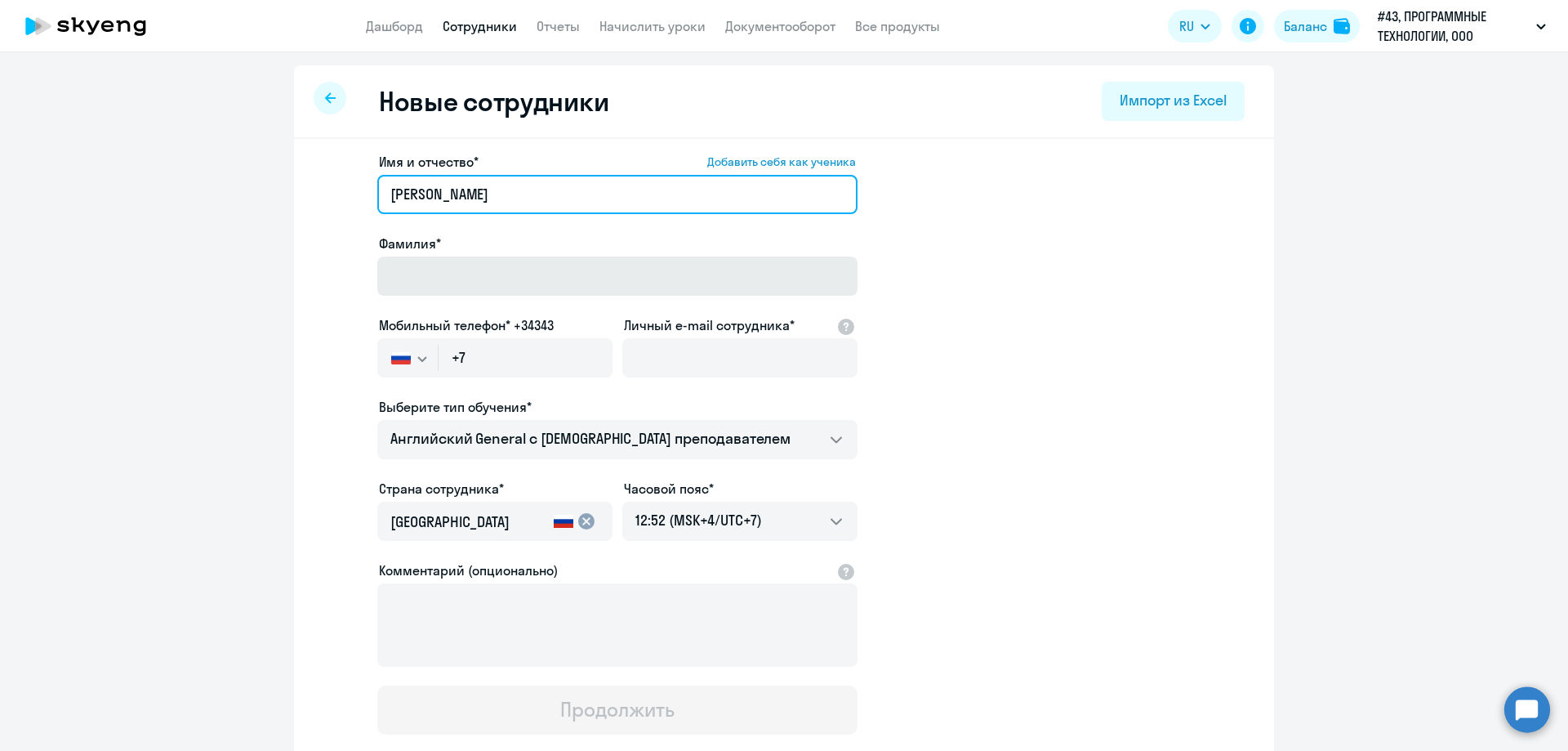
type input "[PERSON_NAME]"
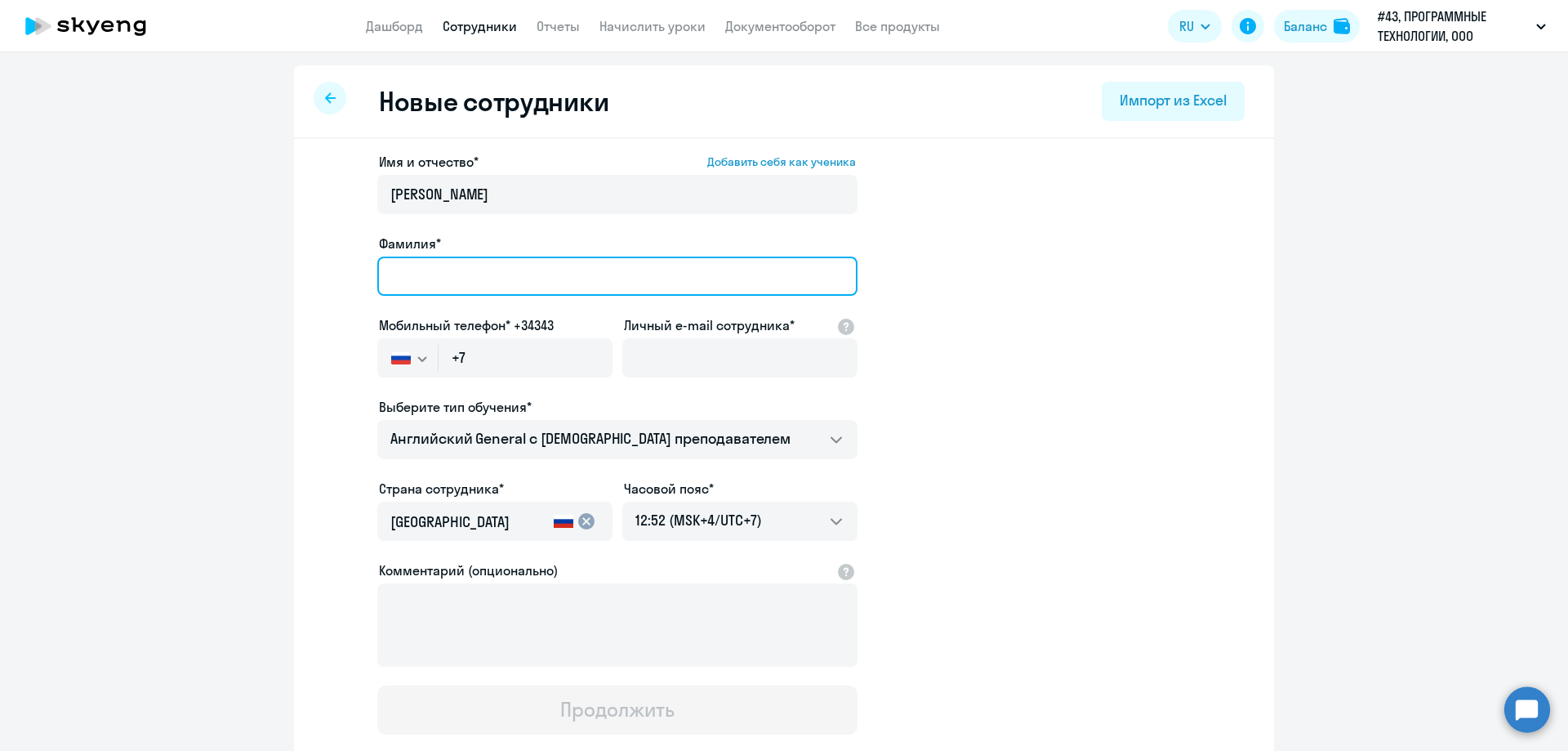
click at [490, 278] on input "Фамилия*" at bounding box center [617, 276] width 480 height 39
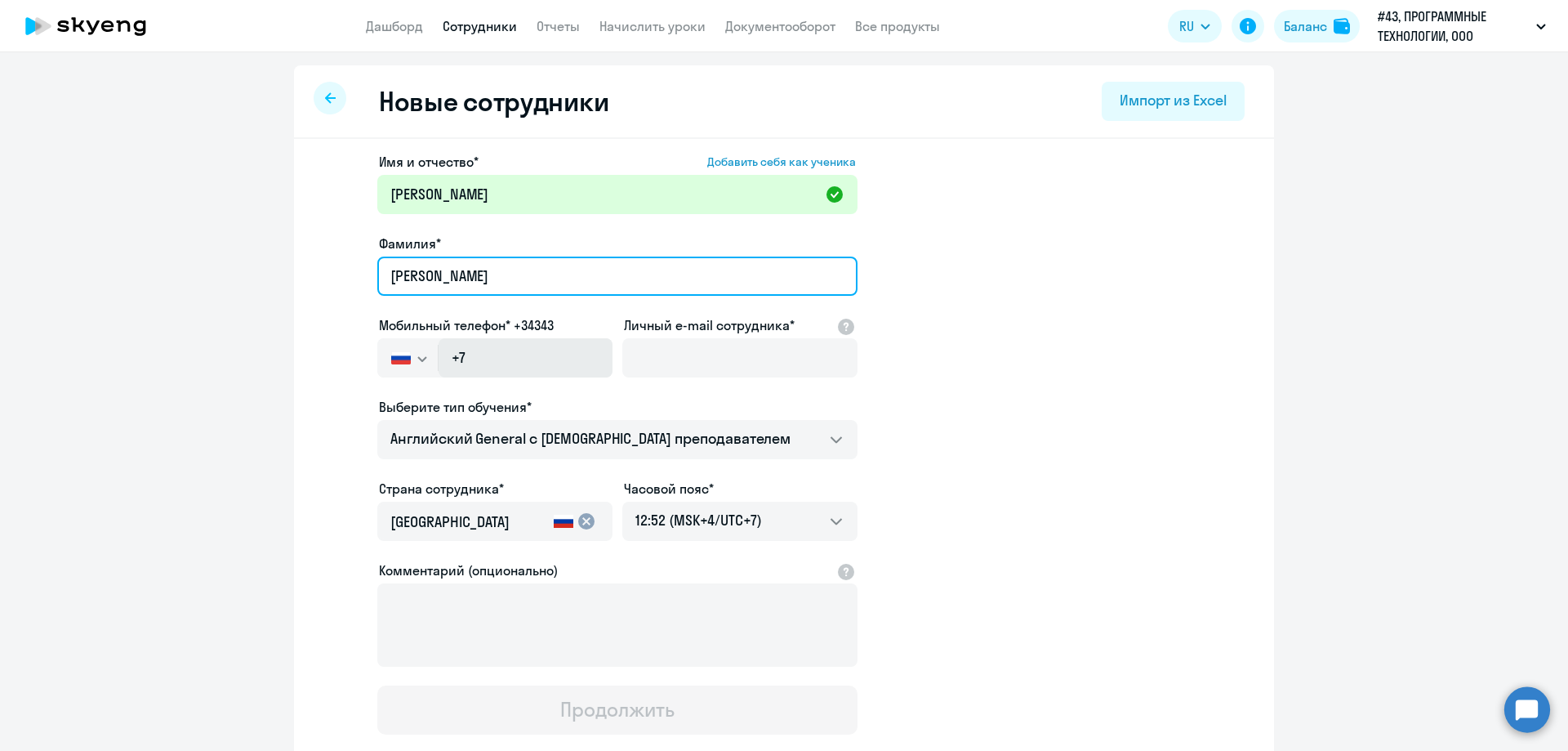
type input "[PERSON_NAME]"
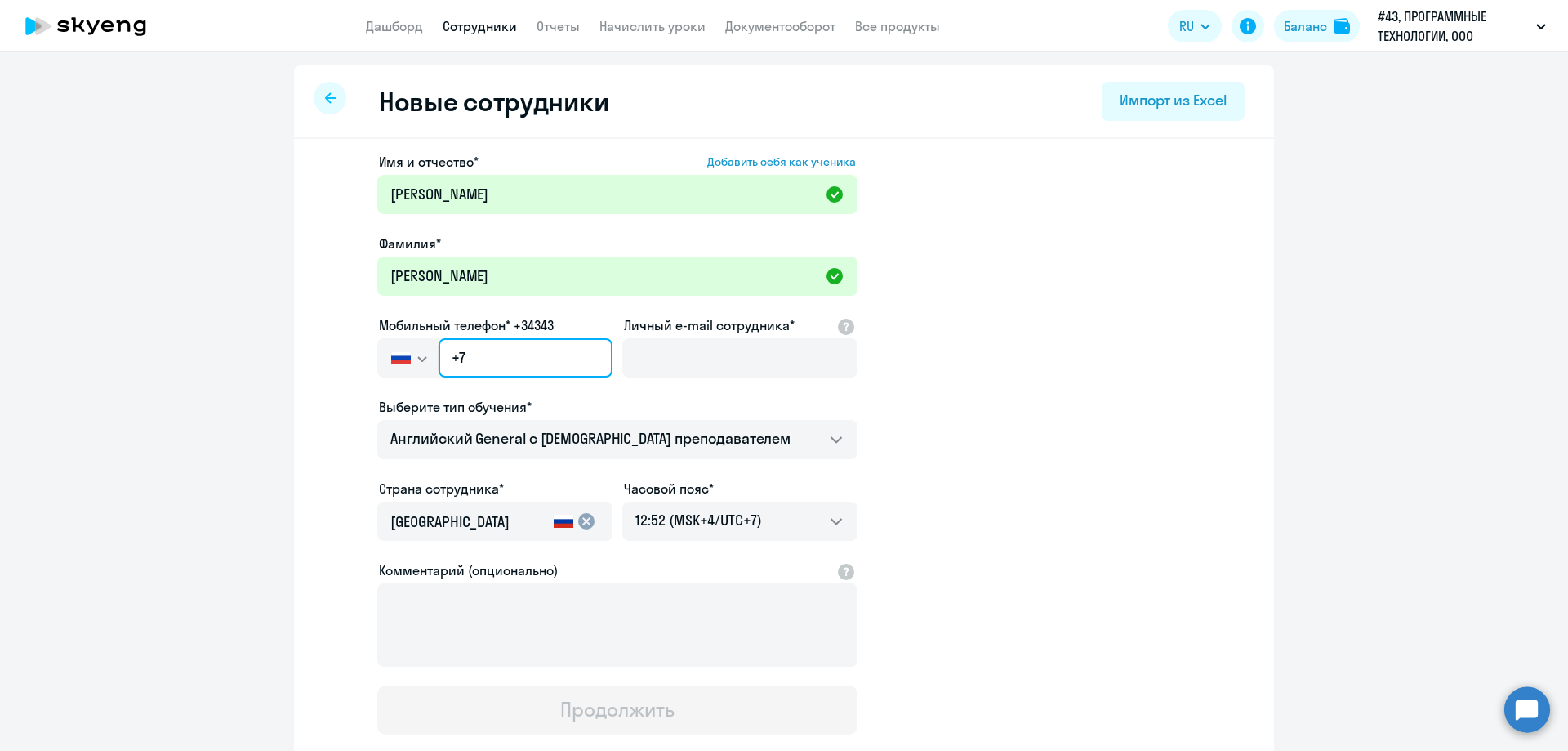
click at [514, 373] on input "+7" at bounding box center [525, 358] width 174 height 39
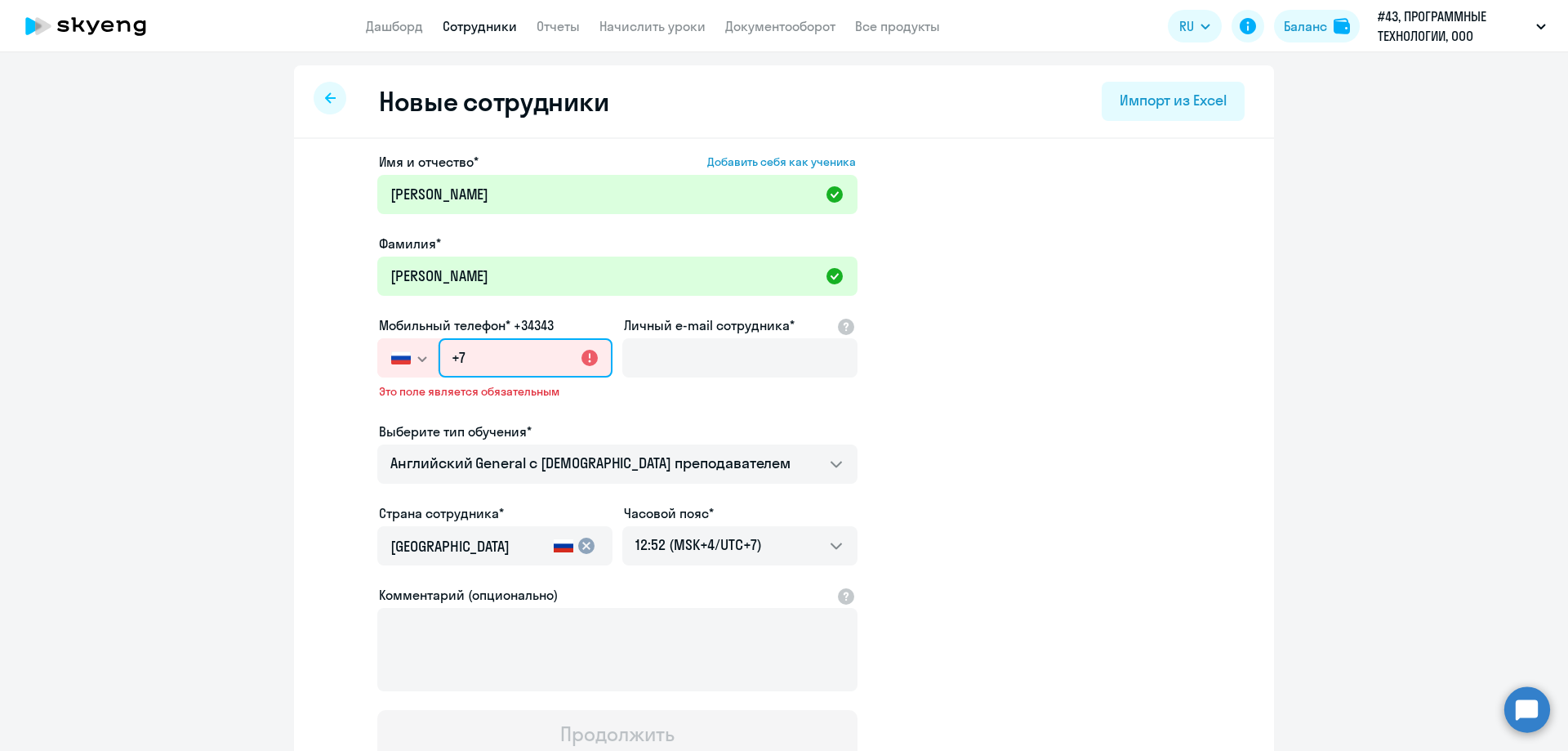
paste input "[PHONE_NUMBER]"
type input "[PHONE_NUMBER]"
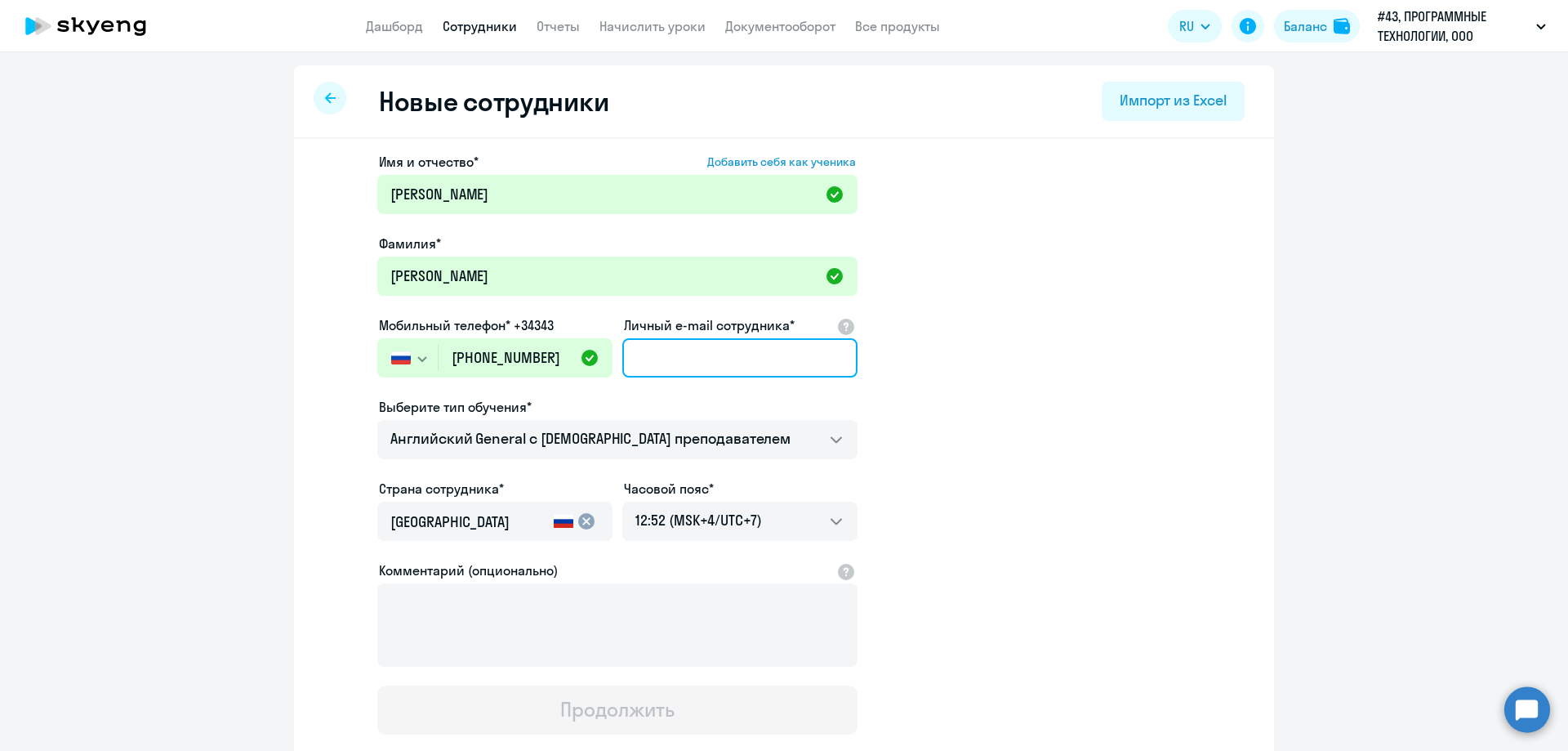
click at [737, 367] on input "Личный e-mail сотрудника*" at bounding box center [740, 358] width 236 height 39
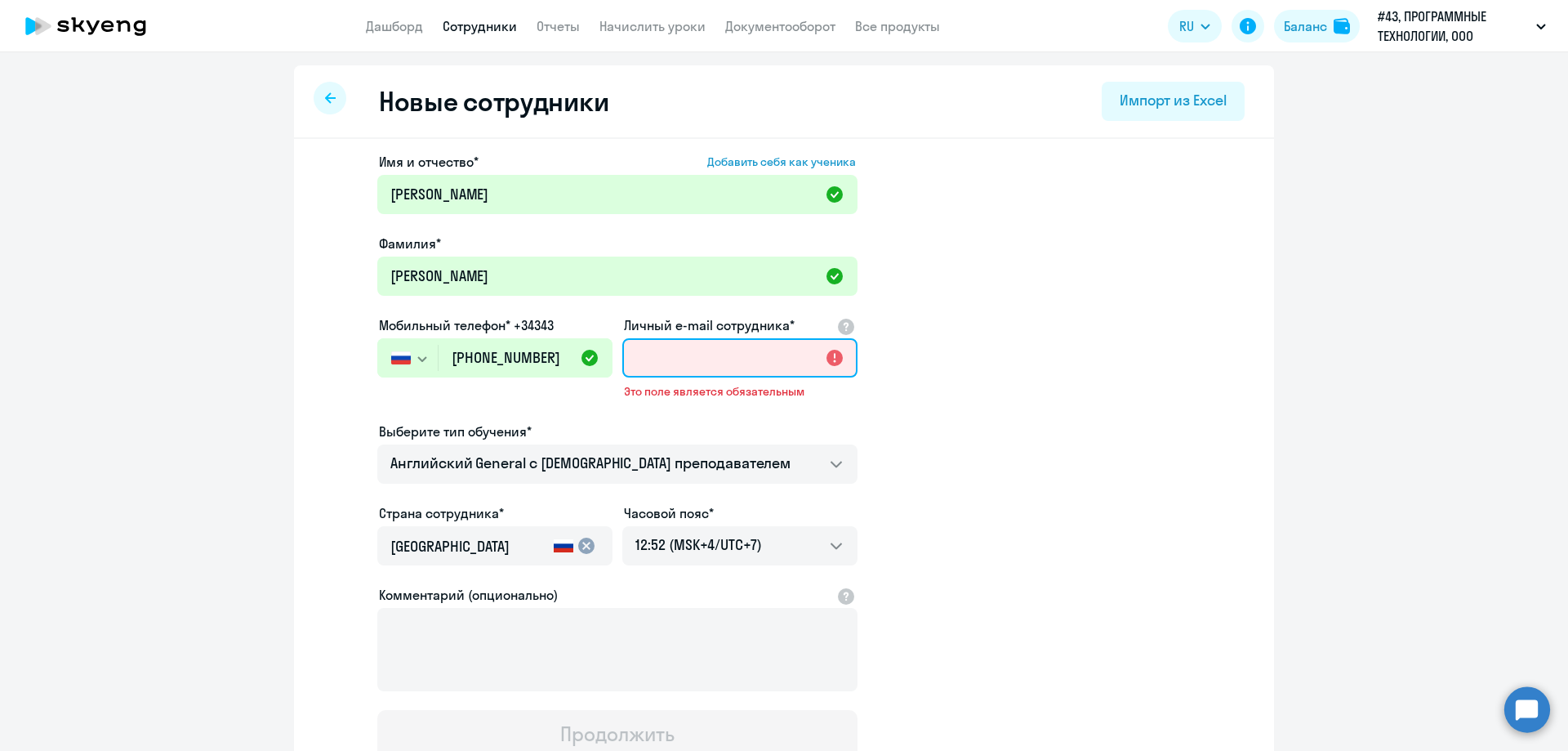
paste input "[EMAIL_ADDRESS][DOMAIN_NAME]"
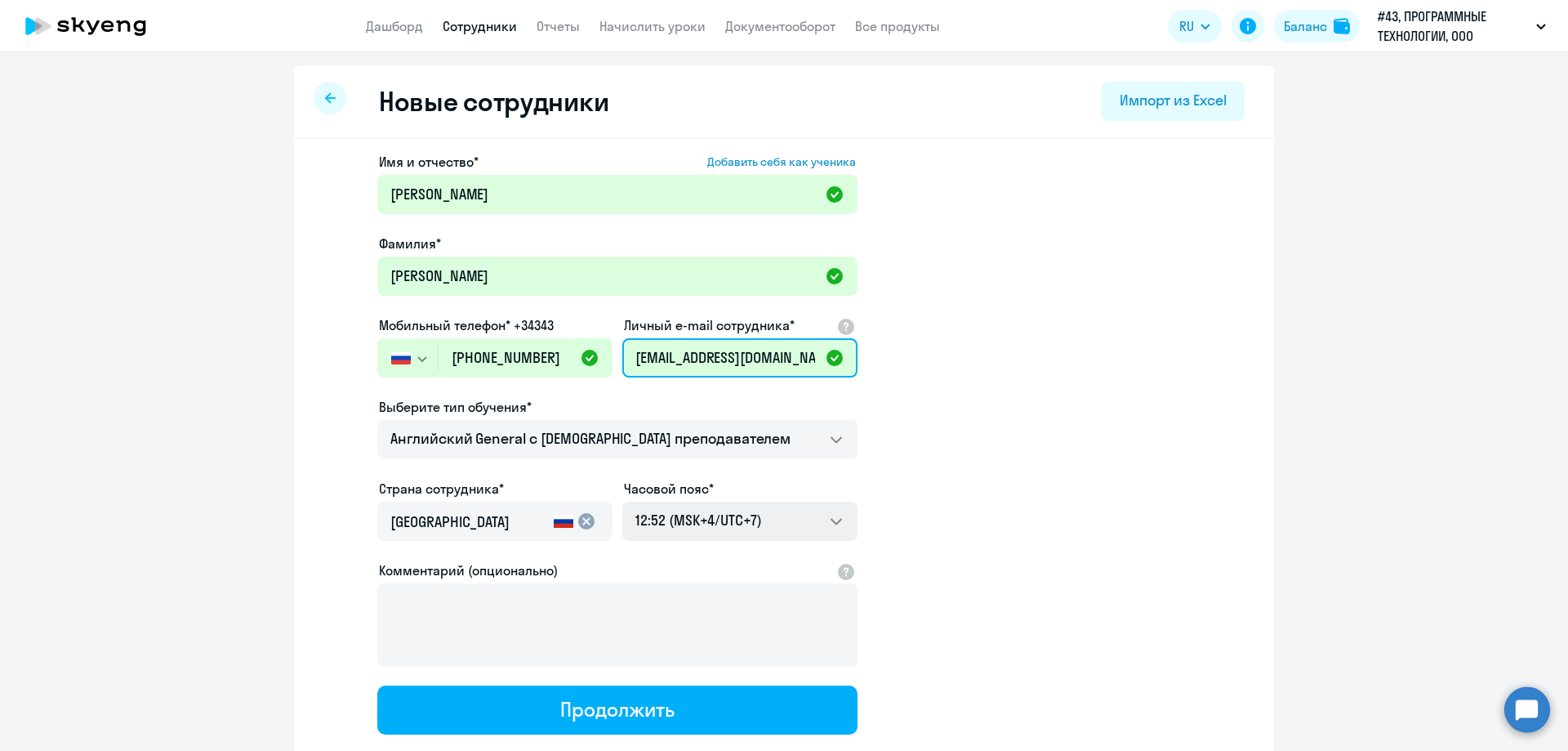
scroll to position [82, 0]
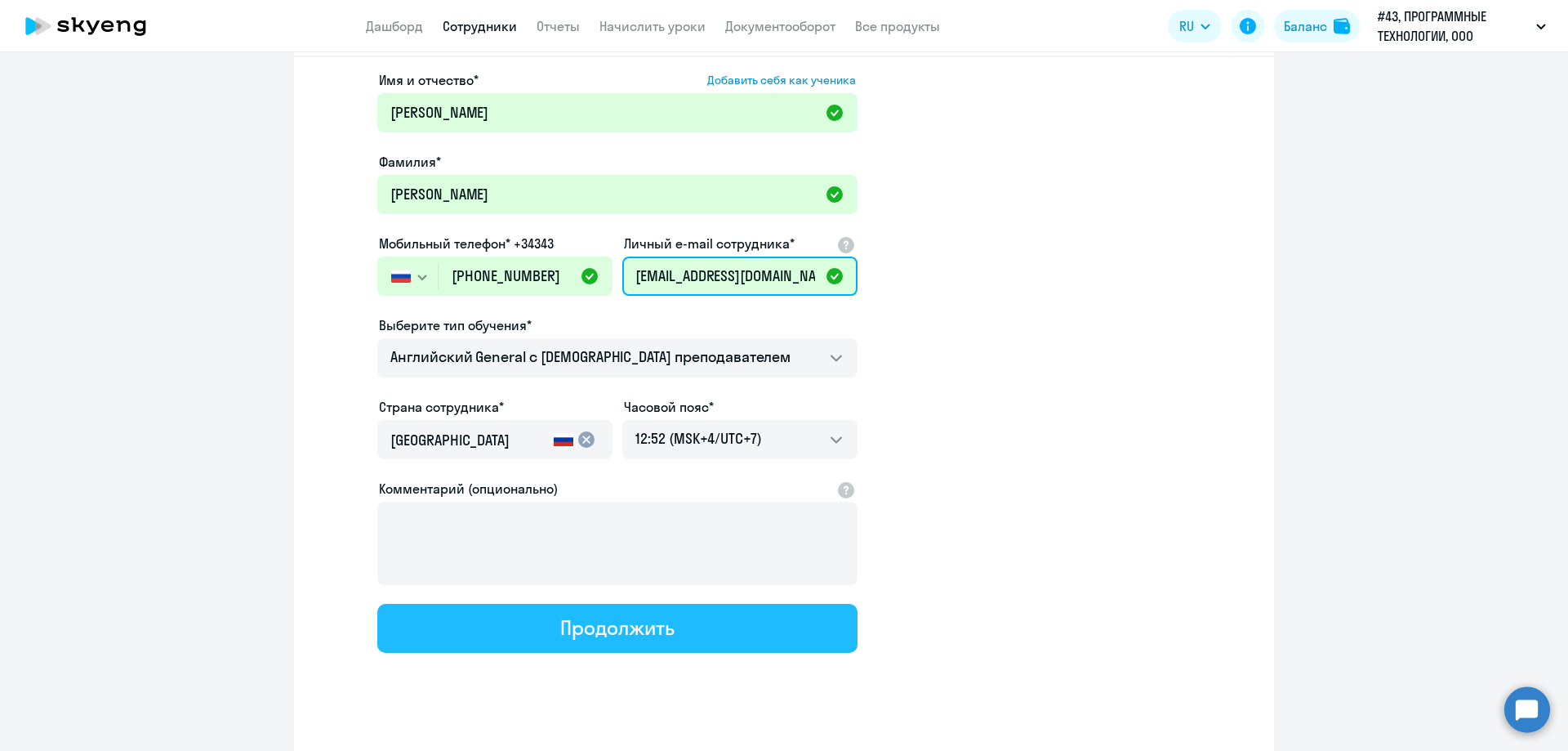
type input "[EMAIL_ADDRESS][DOMAIN_NAME]"
click at [677, 614] on button "Продолжить" at bounding box center [617, 628] width 480 height 49
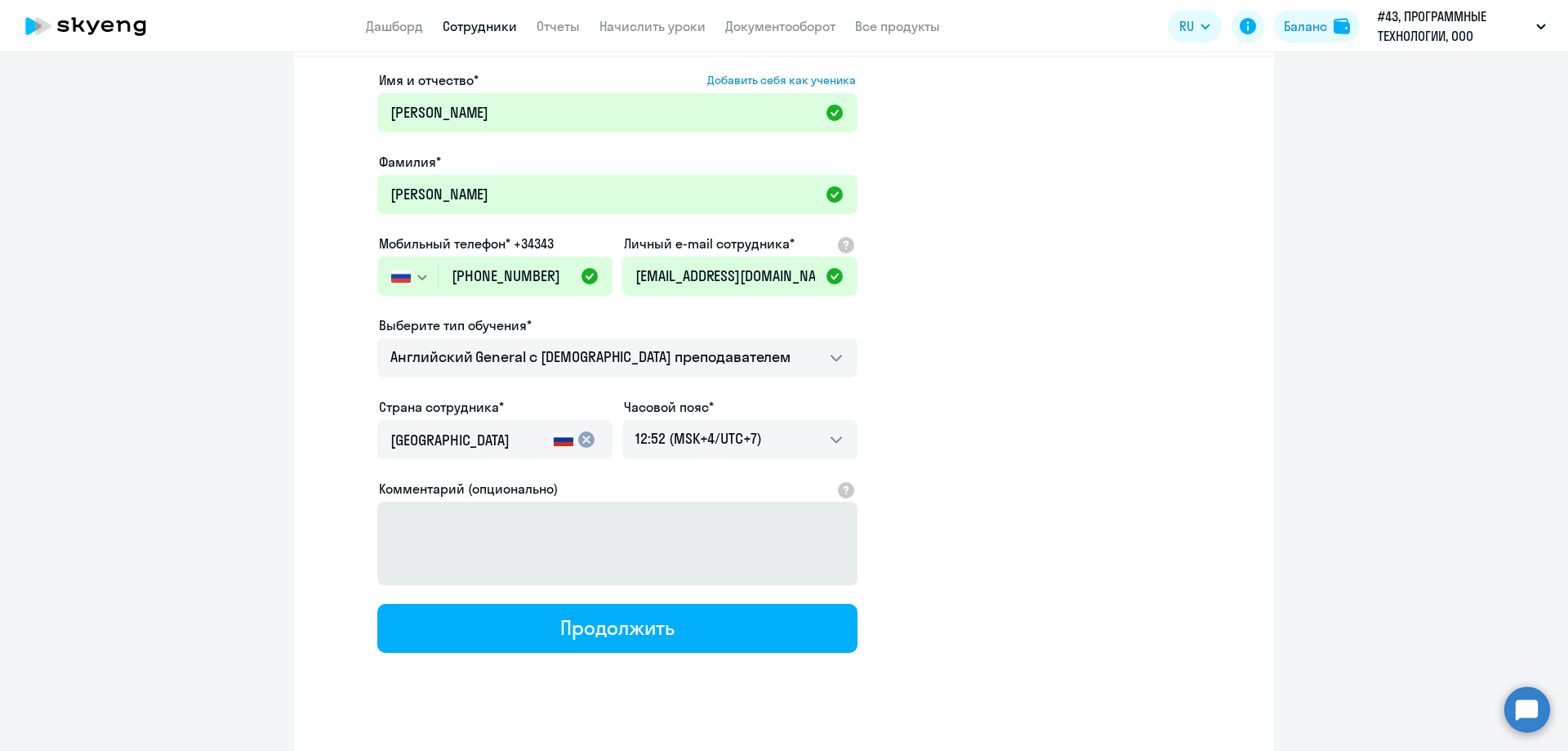
select select "english_adult_not_native_speaker"
select select "7"
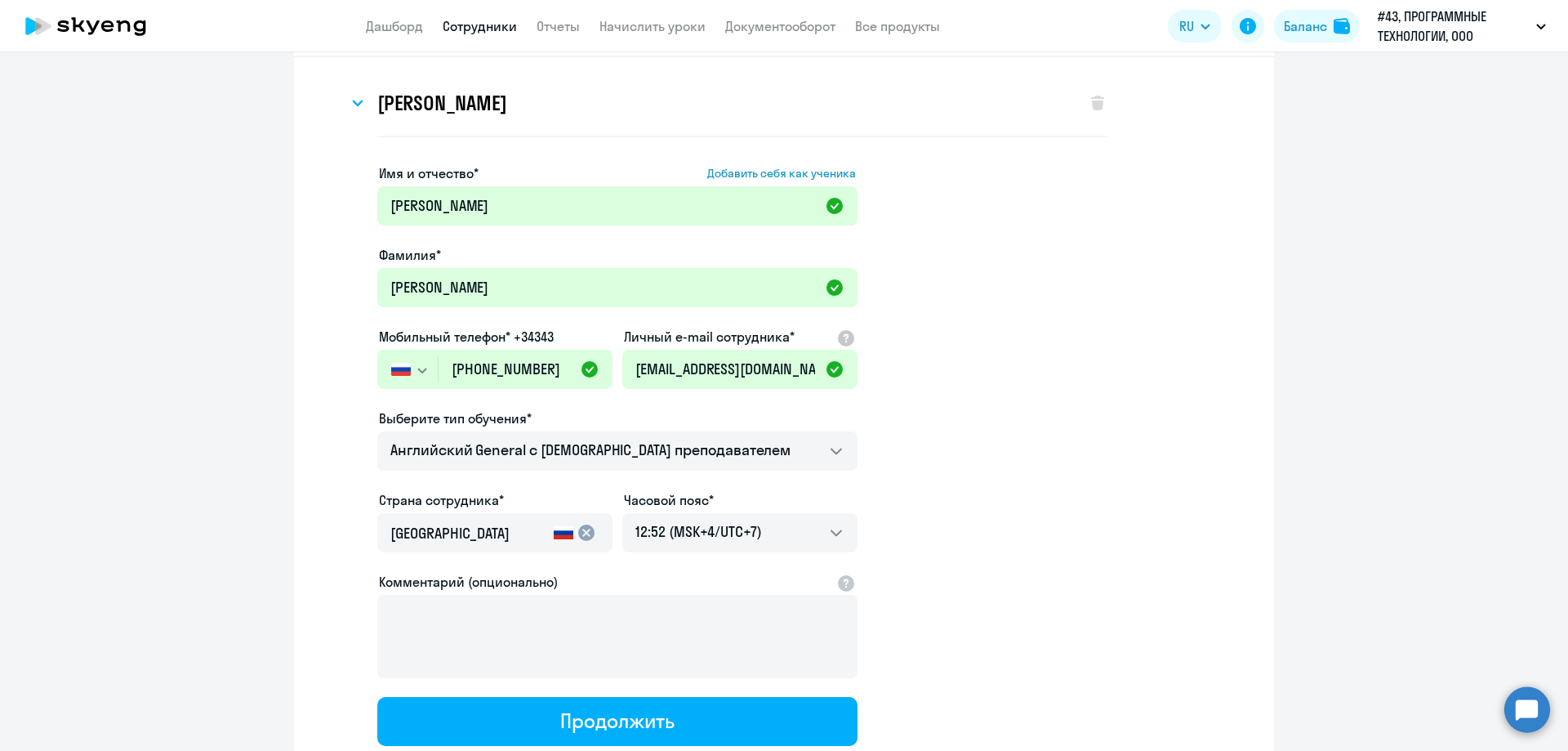
scroll to position [0, 0]
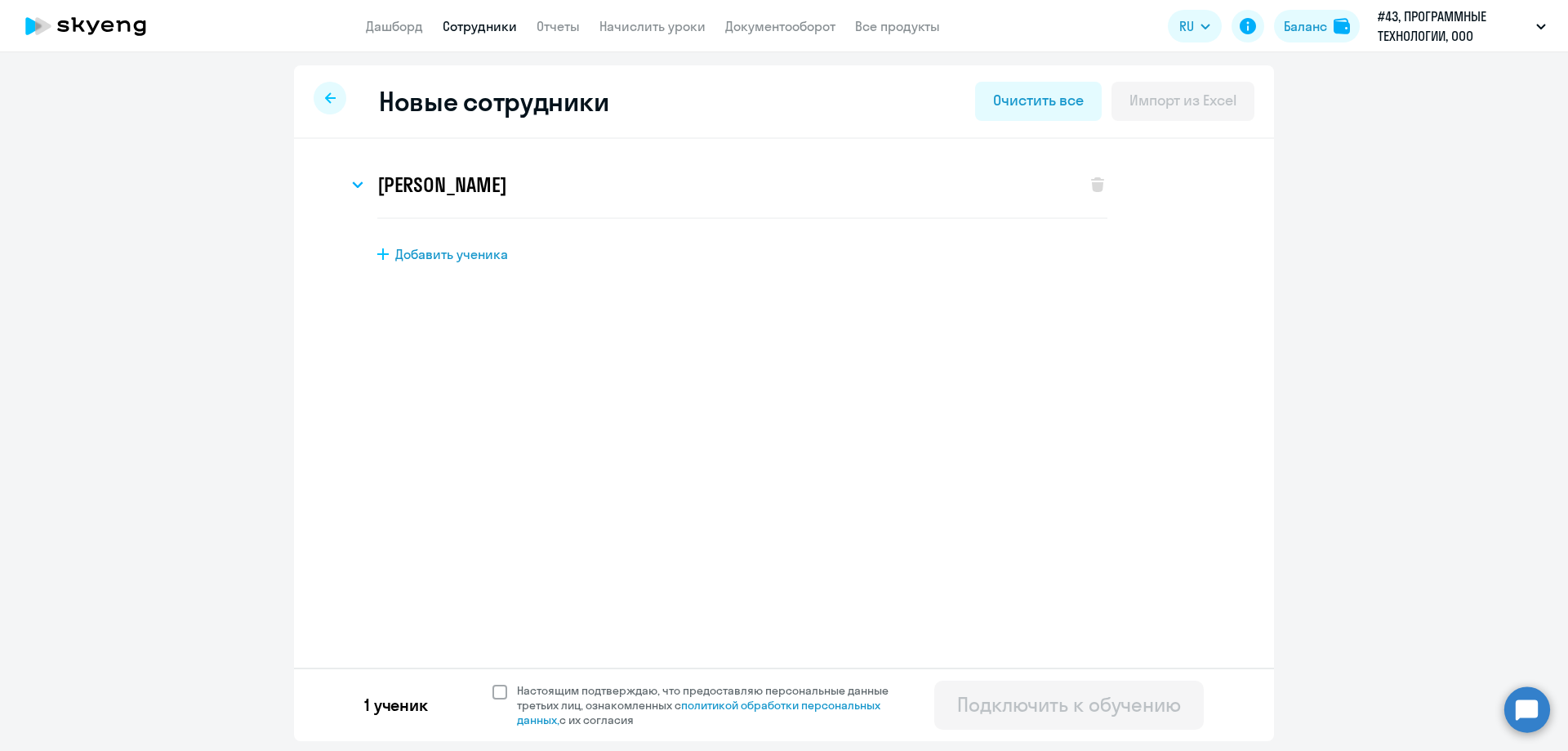
click at [501, 690] on span at bounding box center [499, 692] width 15 height 15
click at [492, 683] on input "Настоящим подтверждаю, что предоставляю персональные данные третьих лиц, ознако…" at bounding box center [492, 682] width 1 height 1
checkbox input "true"
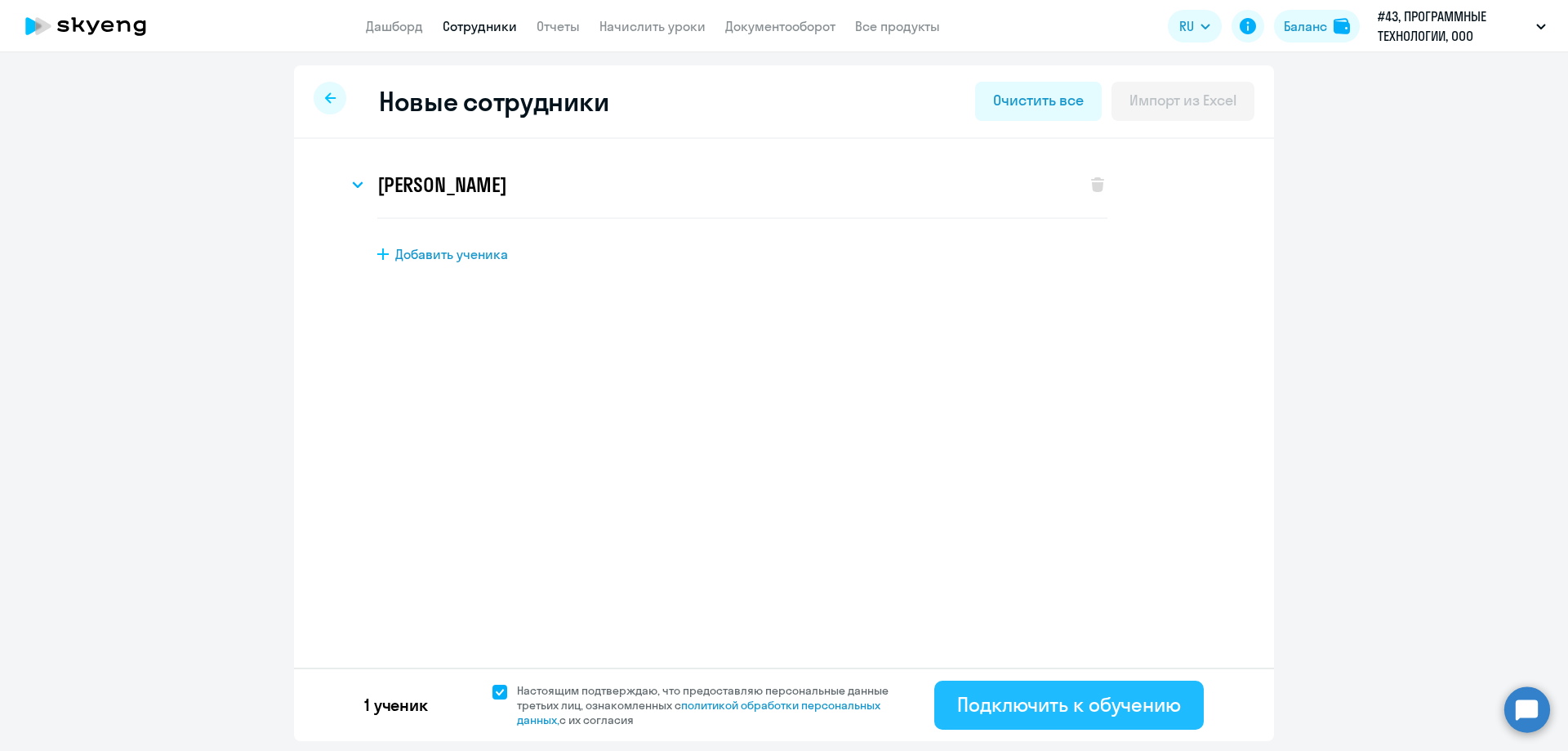
click at [991, 723] on button "Подключить к обучению" at bounding box center [1069, 704] width 269 height 49
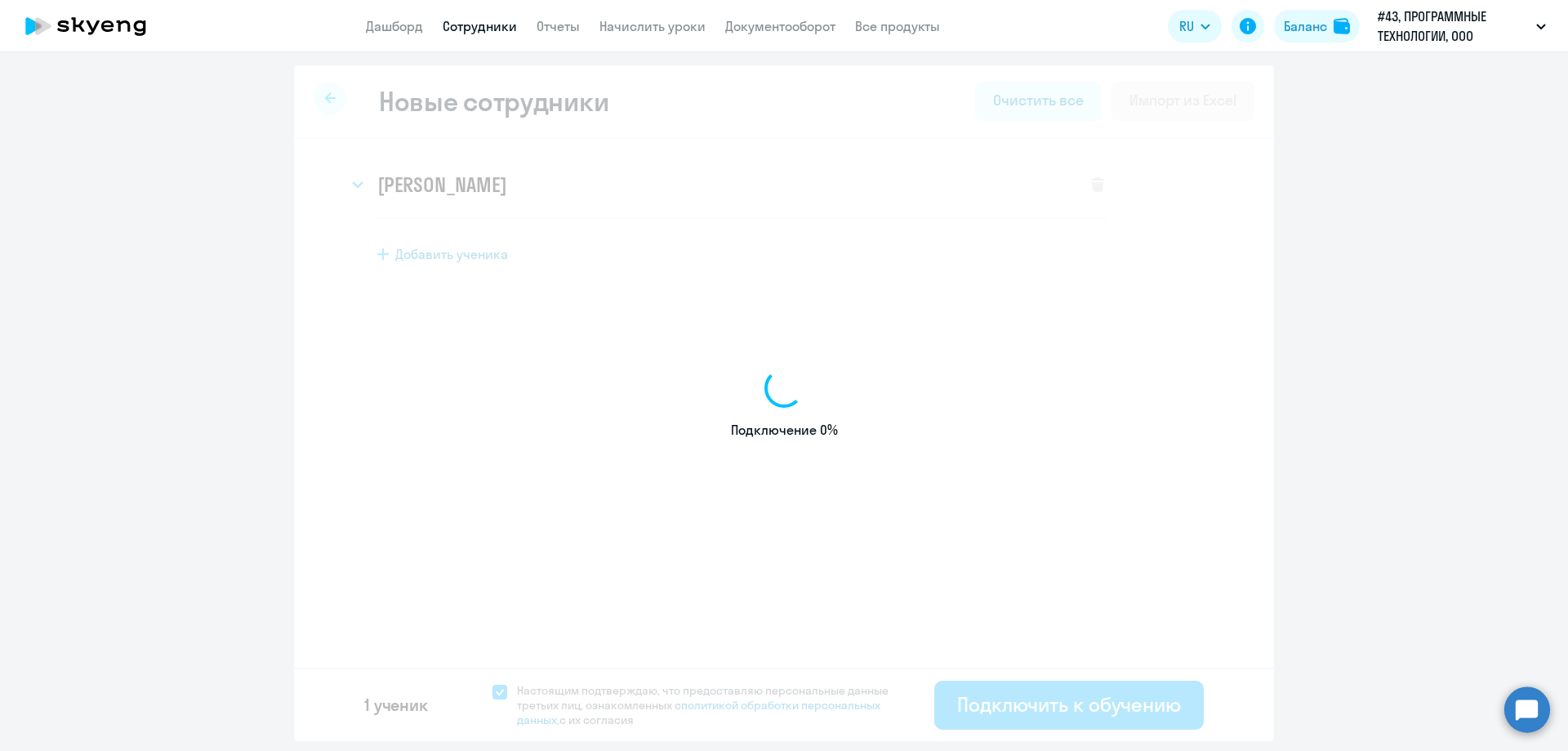
select select "english_adult_not_native_speaker"
select select "7"
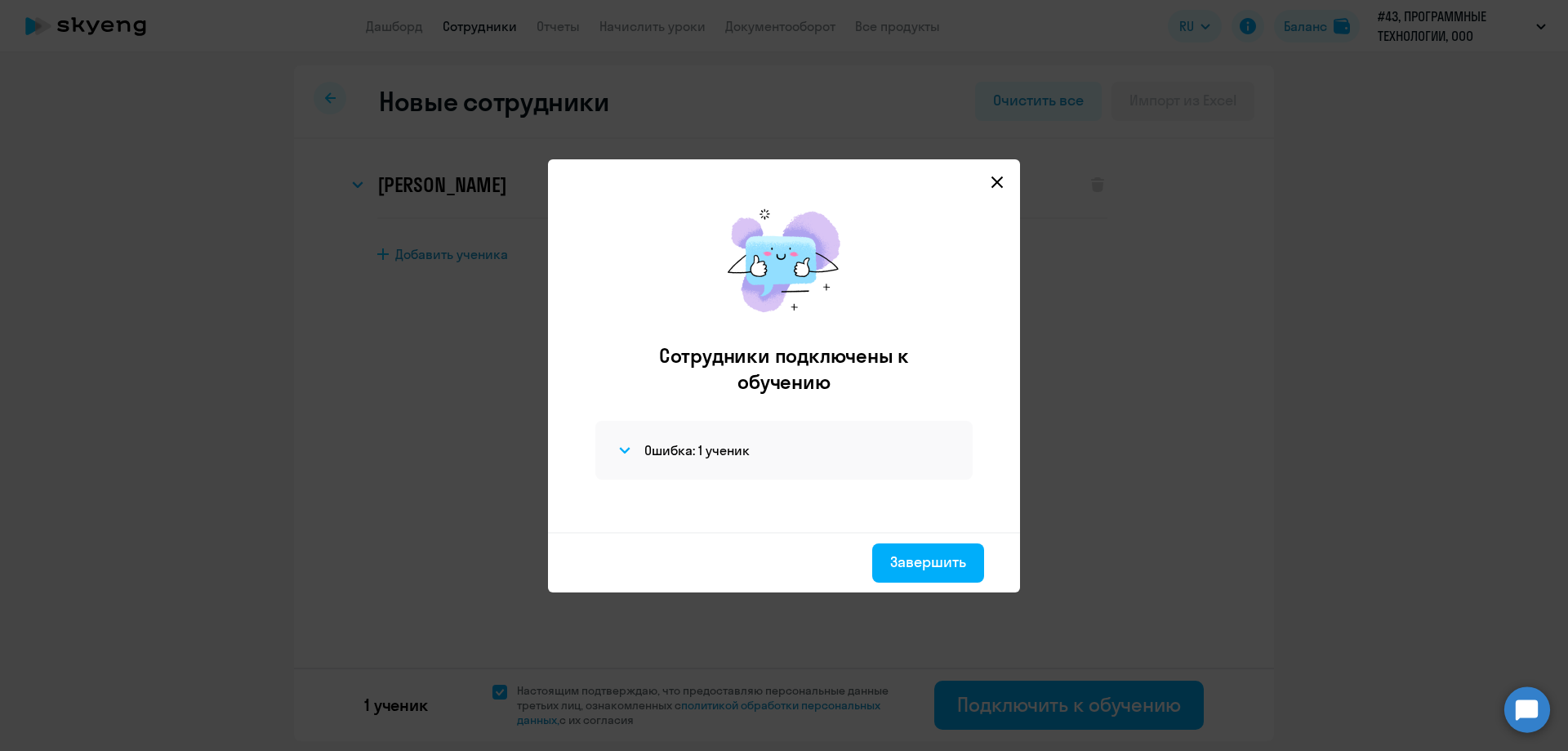
click at [715, 438] on div "Ошибка: 1 ученик" at bounding box center [784, 449] width 377 height 59
click at [704, 419] on div at bounding box center [704, 419] width 0 height 0
click at [735, 447] on h4 "Ошибка: 1 ученик" at bounding box center [698, 450] width 106 height 18
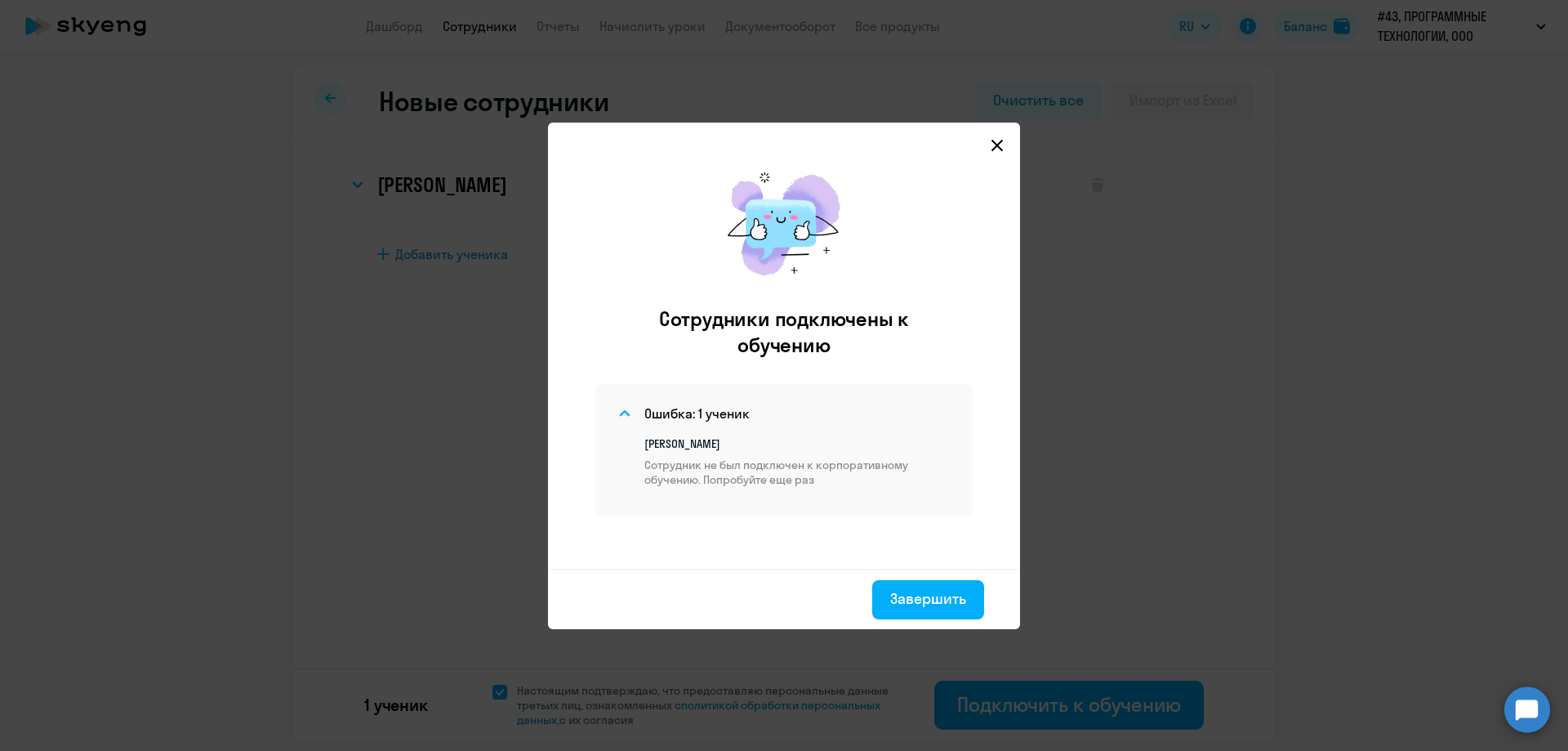
click at [812, 479] on p "Сотрудник не был подключен к корпоративному обучению. Попробуйте еще раз" at bounding box center [798, 471] width 308 height 29
click at [920, 591] on div "Завершить" at bounding box center [928, 598] width 76 height 21
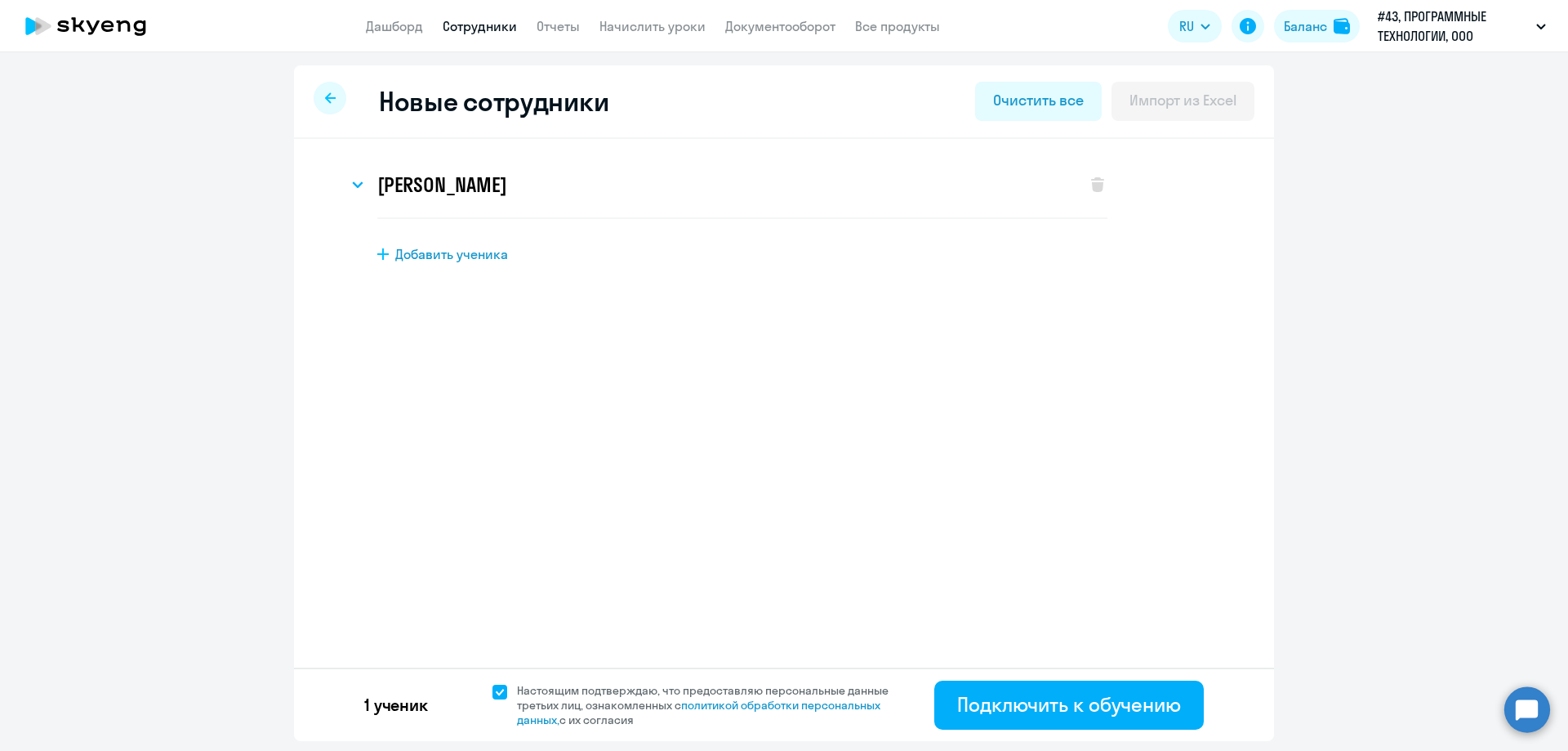
click at [1519, 714] on circle at bounding box center [1527, 709] width 46 height 46
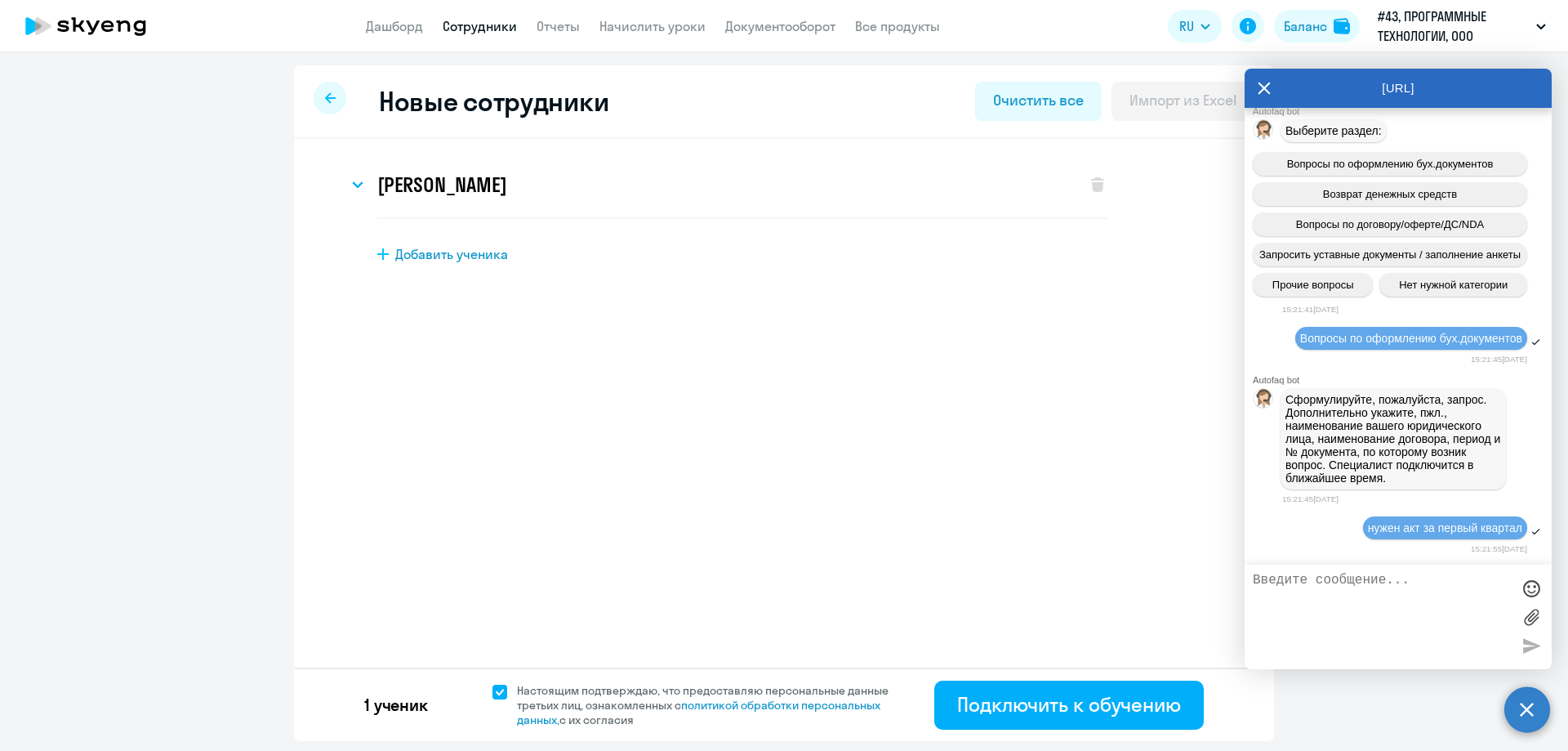
click at [1367, 598] on textarea at bounding box center [1381, 617] width 259 height 88
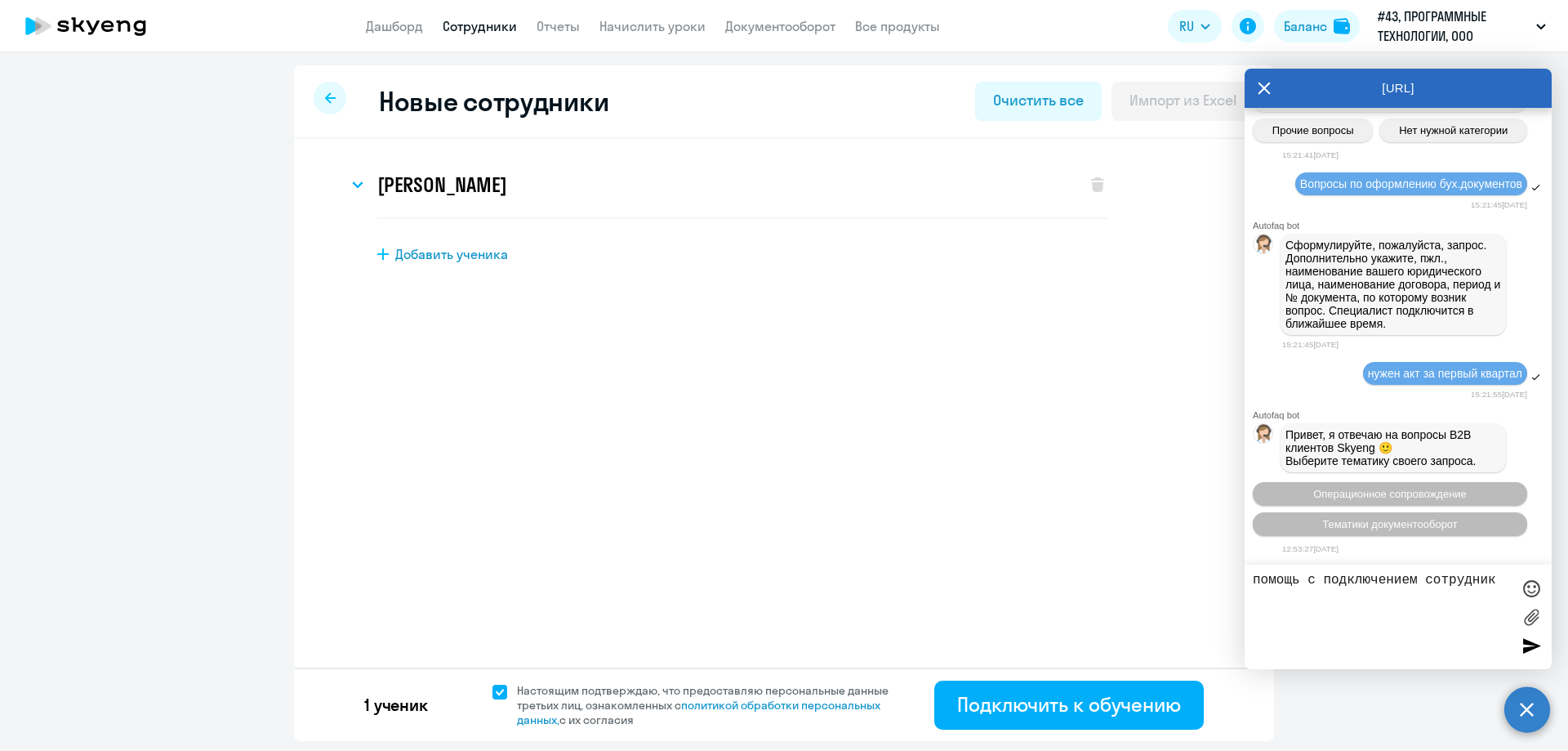
type textarea "помощь с подключением сотрудника"
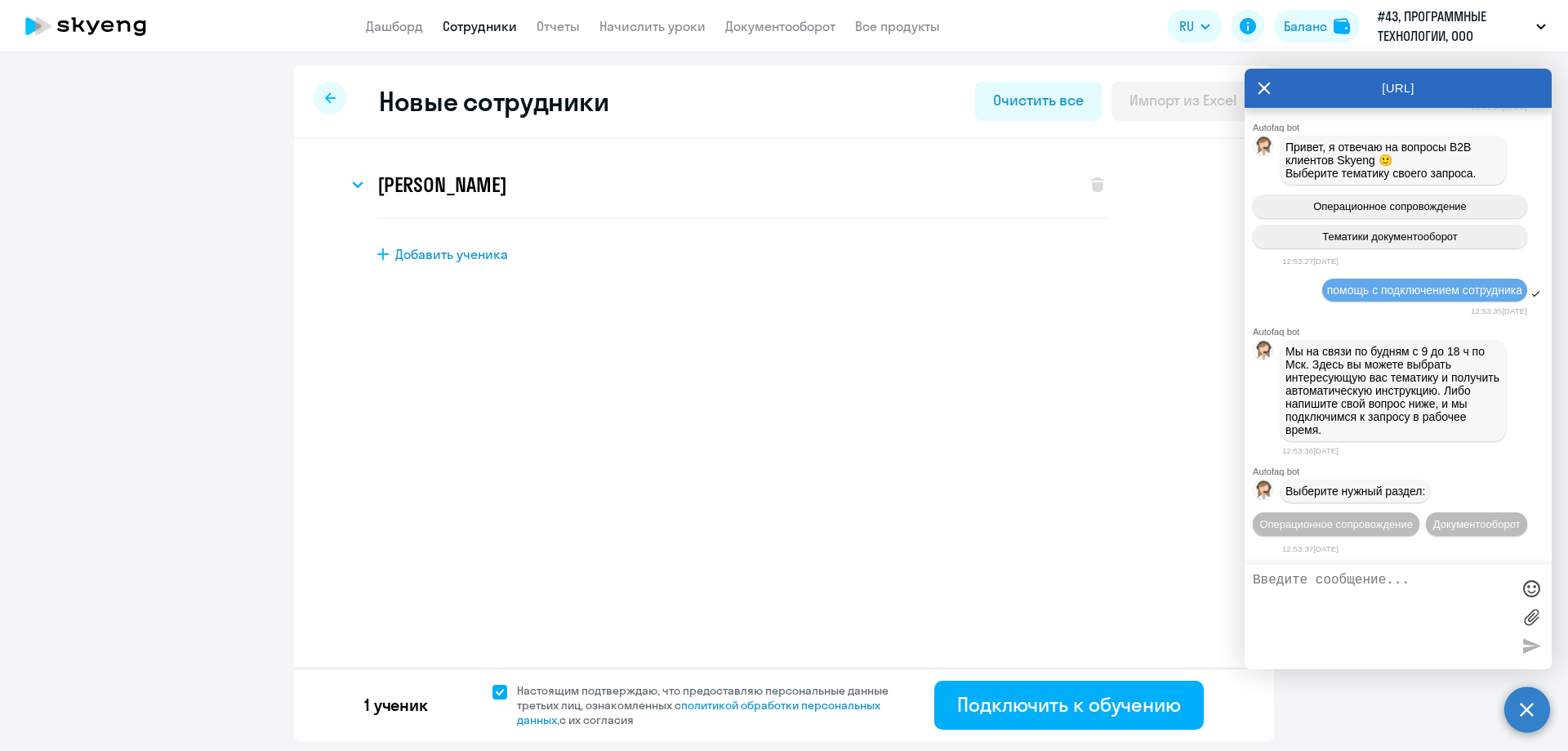
scroll to position [7601, 0]
click at [1385, 518] on span "Операционное сопровождение" at bounding box center [1336, 524] width 154 height 12
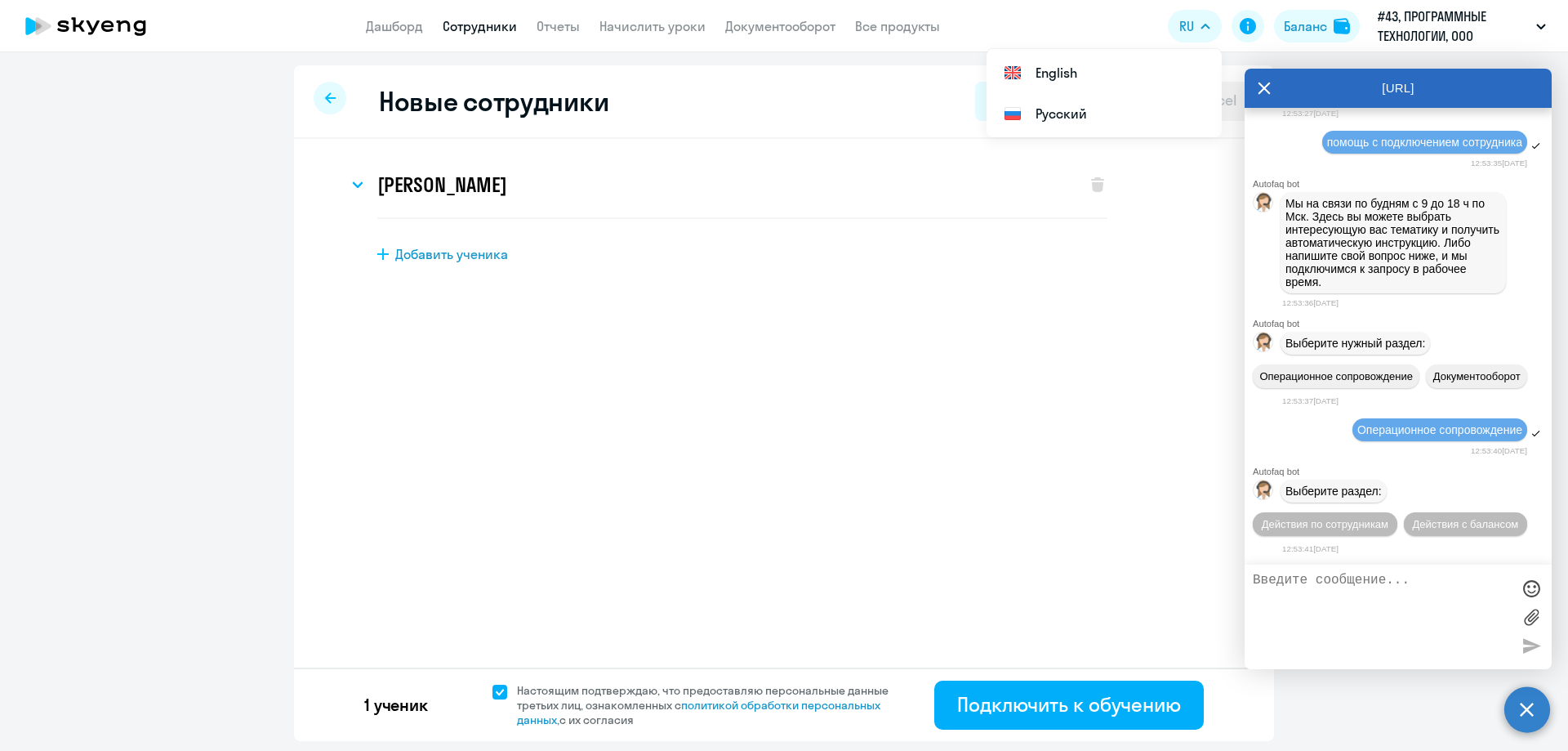
scroll to position [7779, 0]
click at [1388, 518] on span "Действия по сотрудникам" at bounding box center [1324, 524] width 127 height 12
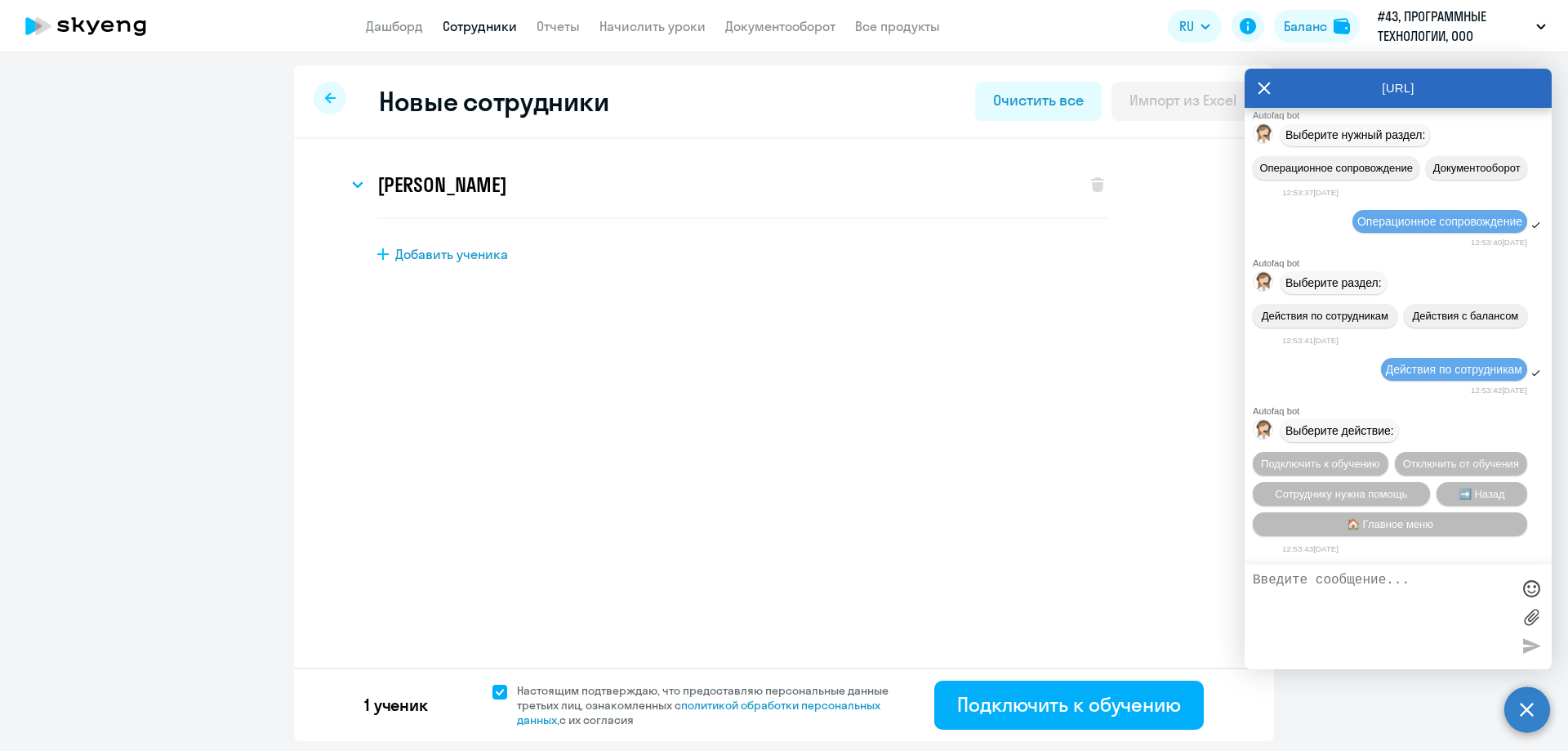
scroll to position [8021, 0]
click at [1380, 457] on span "Подключить к обучению" at bounding box center [1319, 463] width 119 height 12
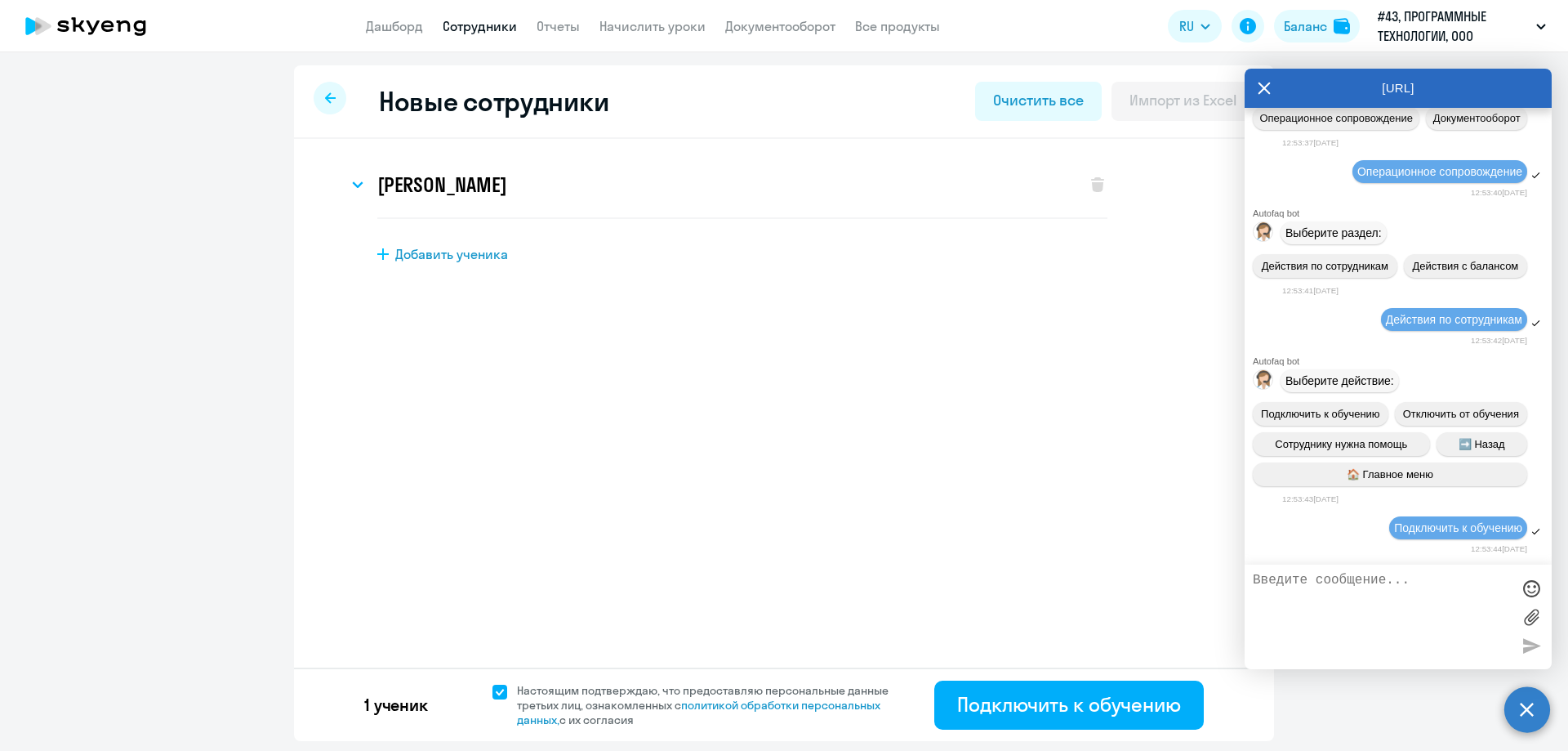
scroll to position [8231, 0]
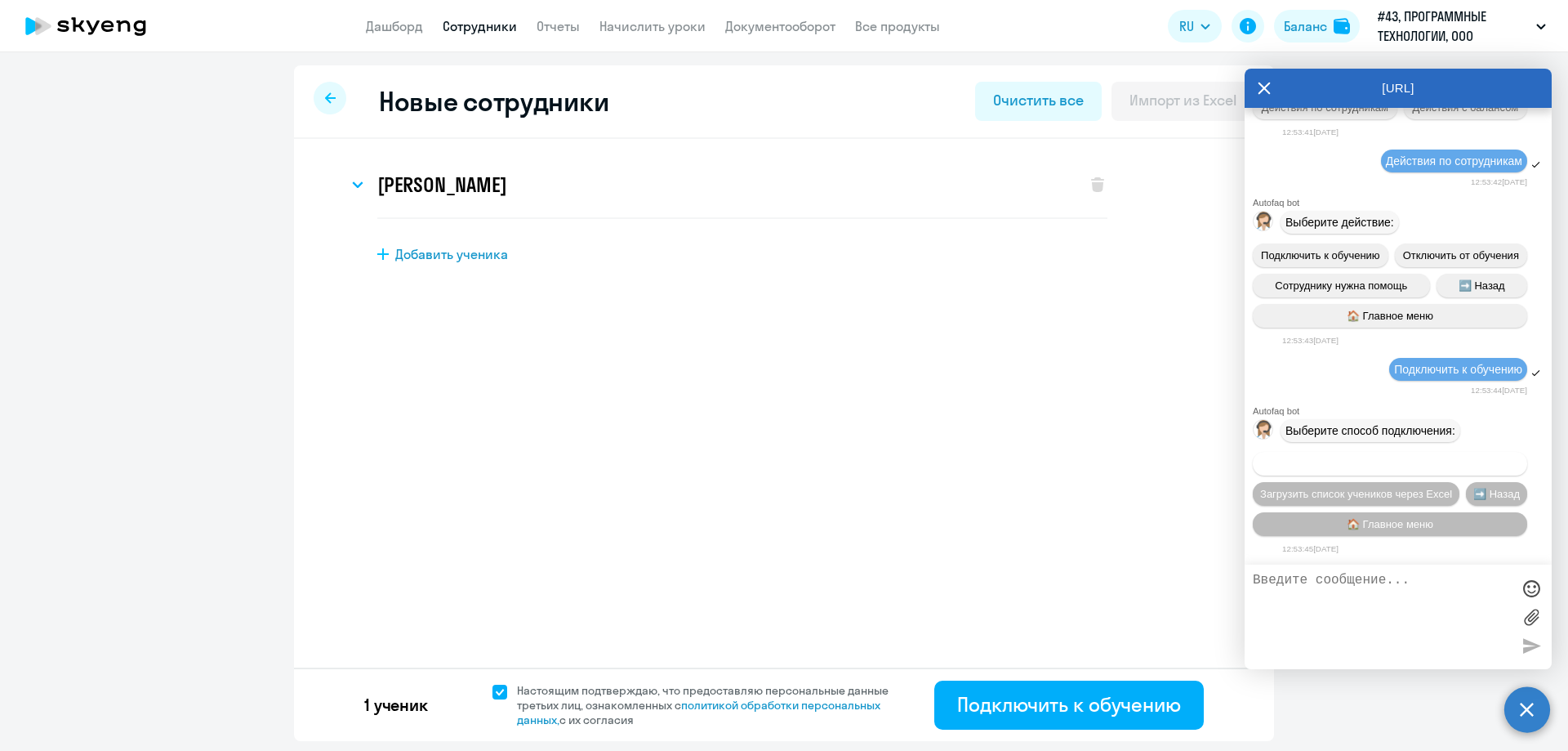
click at [1403, 462] on span "Добавить учеников вручную" at bounding box center [1389, 463] width 139 height 12
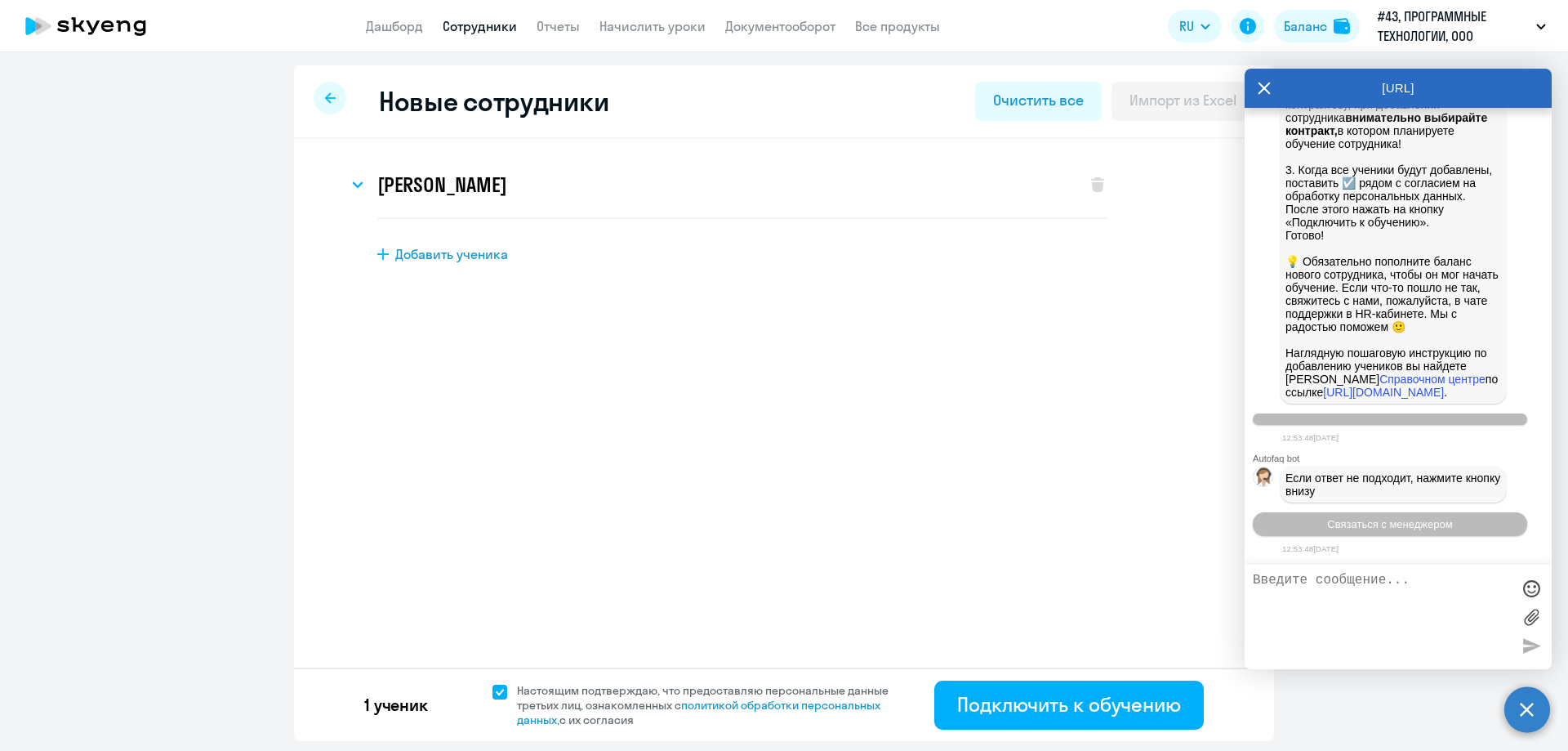
scroll to position [9041, 0]
click at [1439, 534] on button "Связаться с менеджером" at bounding box center [1389, 524] width 274 height 24
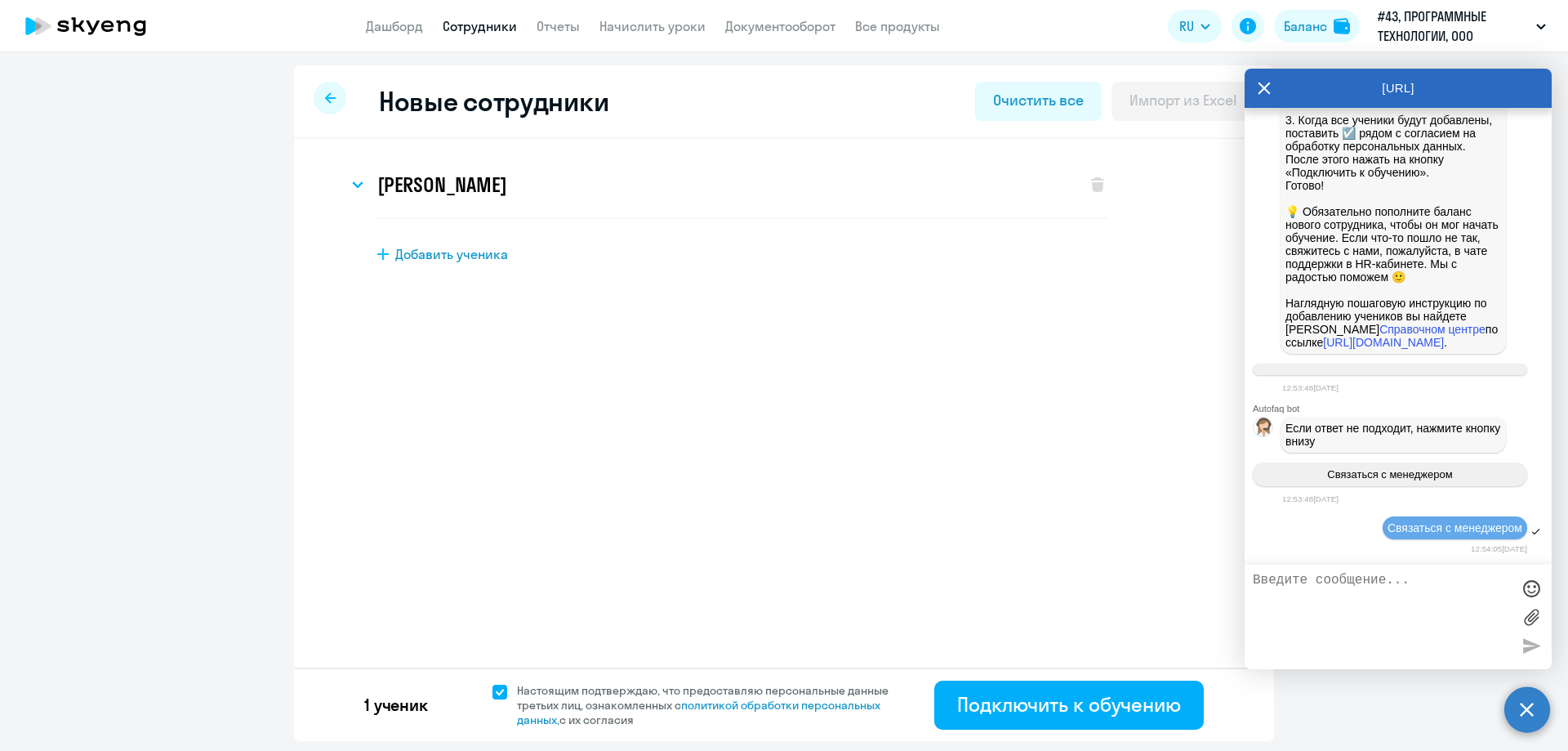
click at [1336, 599] on textarea at bounding box center [1381, 617] width 259 height 88
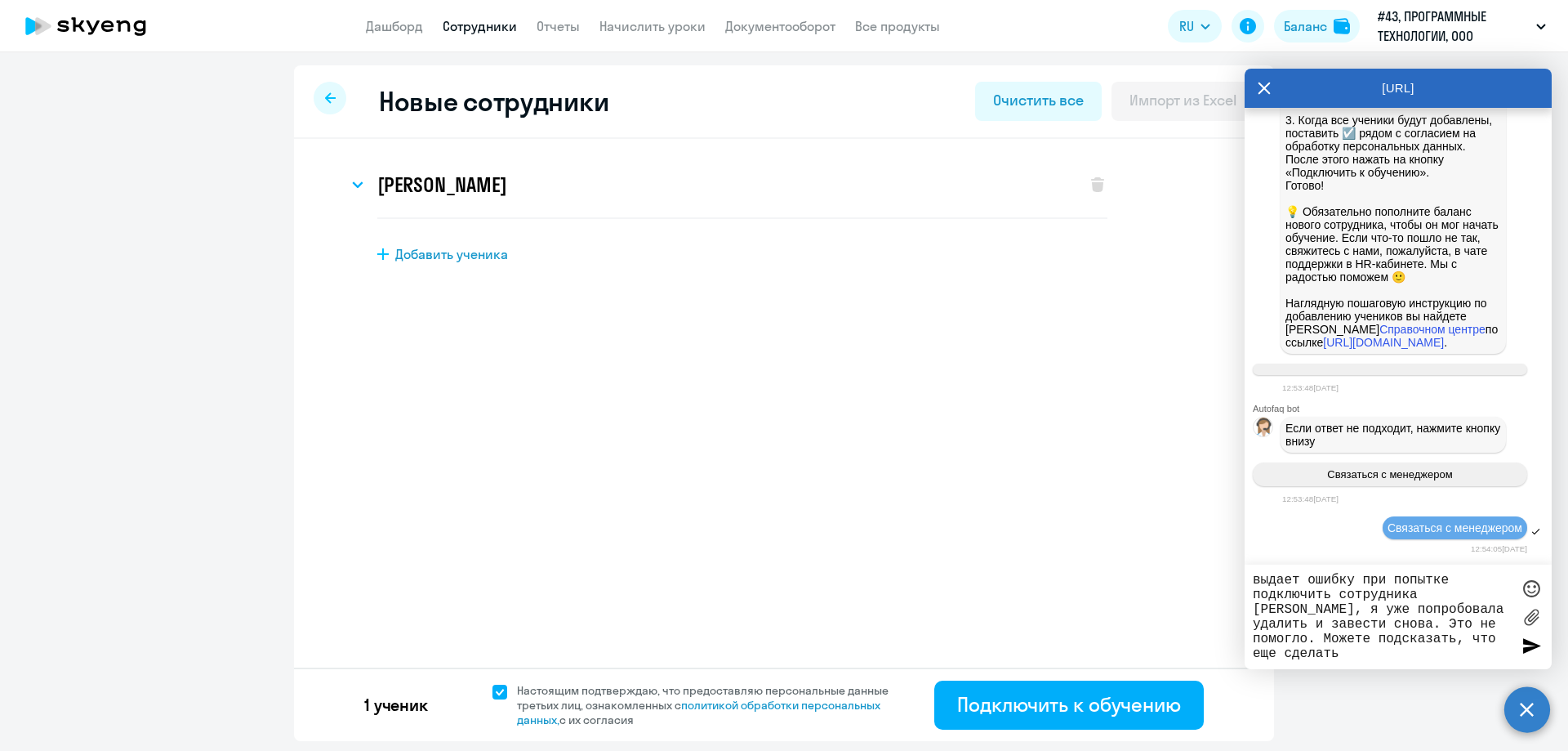
type textarea "выдает ошибку при попытке подключить сотрудника Ирину Гузееву, я уже попробовал…"
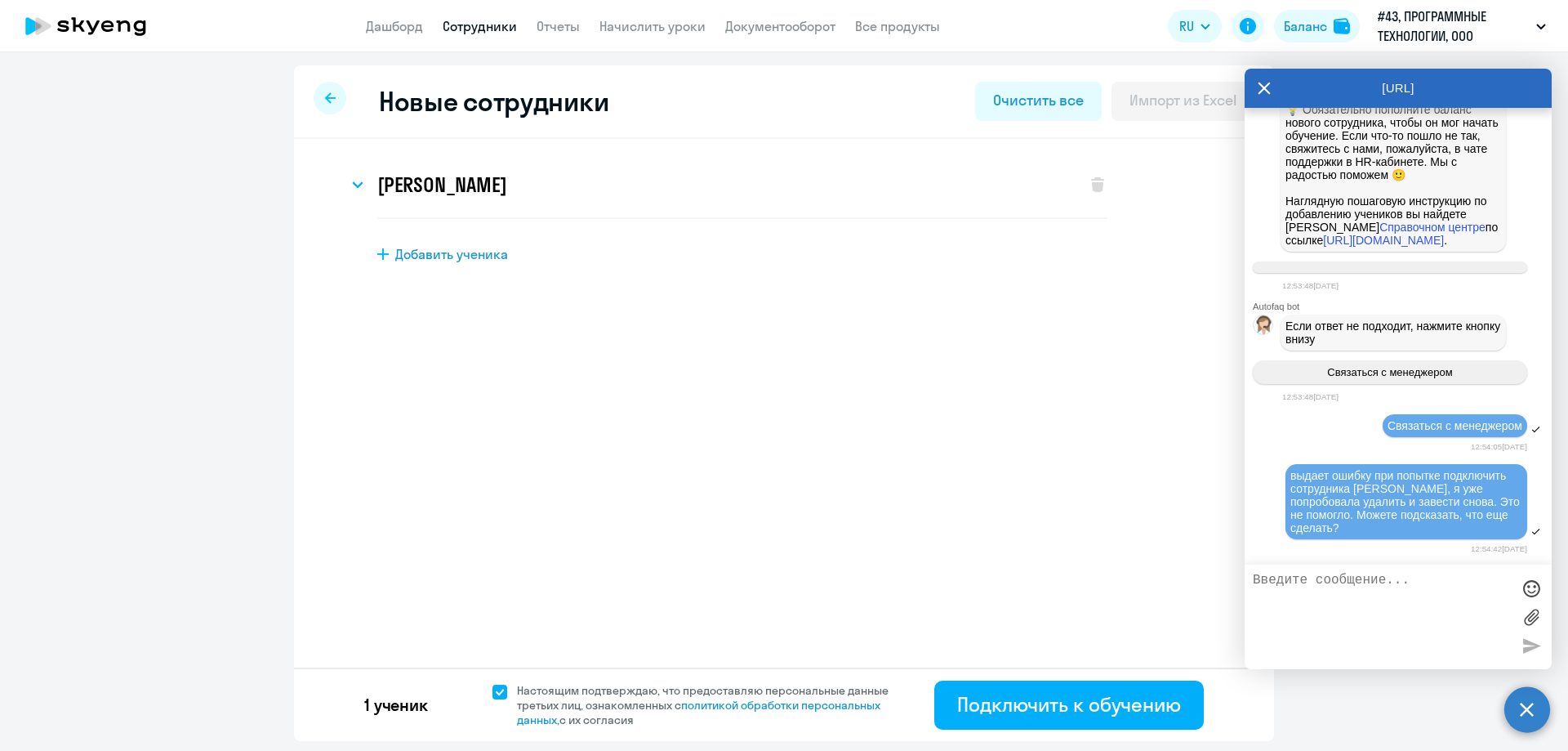
scroll to position [9194, 0]
click at [1293, 451] on div "12:54:05, 19 August 2025" at bounding box center [1403, 446] width 245 height 16
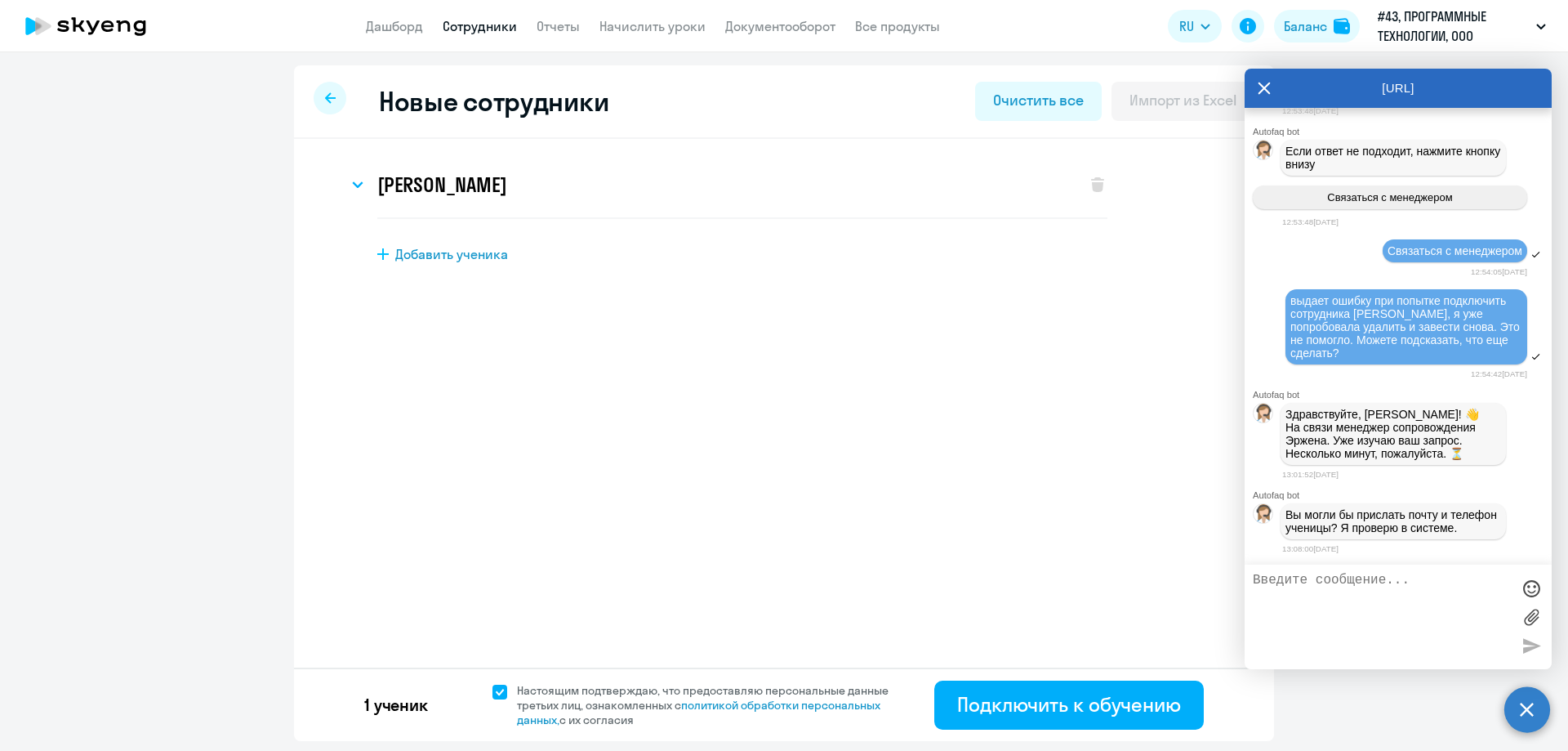
scroll to position [9387, 0]
click at [1376, 582] on textarea at bounding box center [1381, 617] width 259 height 88
type textarea "она еще не ученица, я только пытаюсь ее добавить в систему"
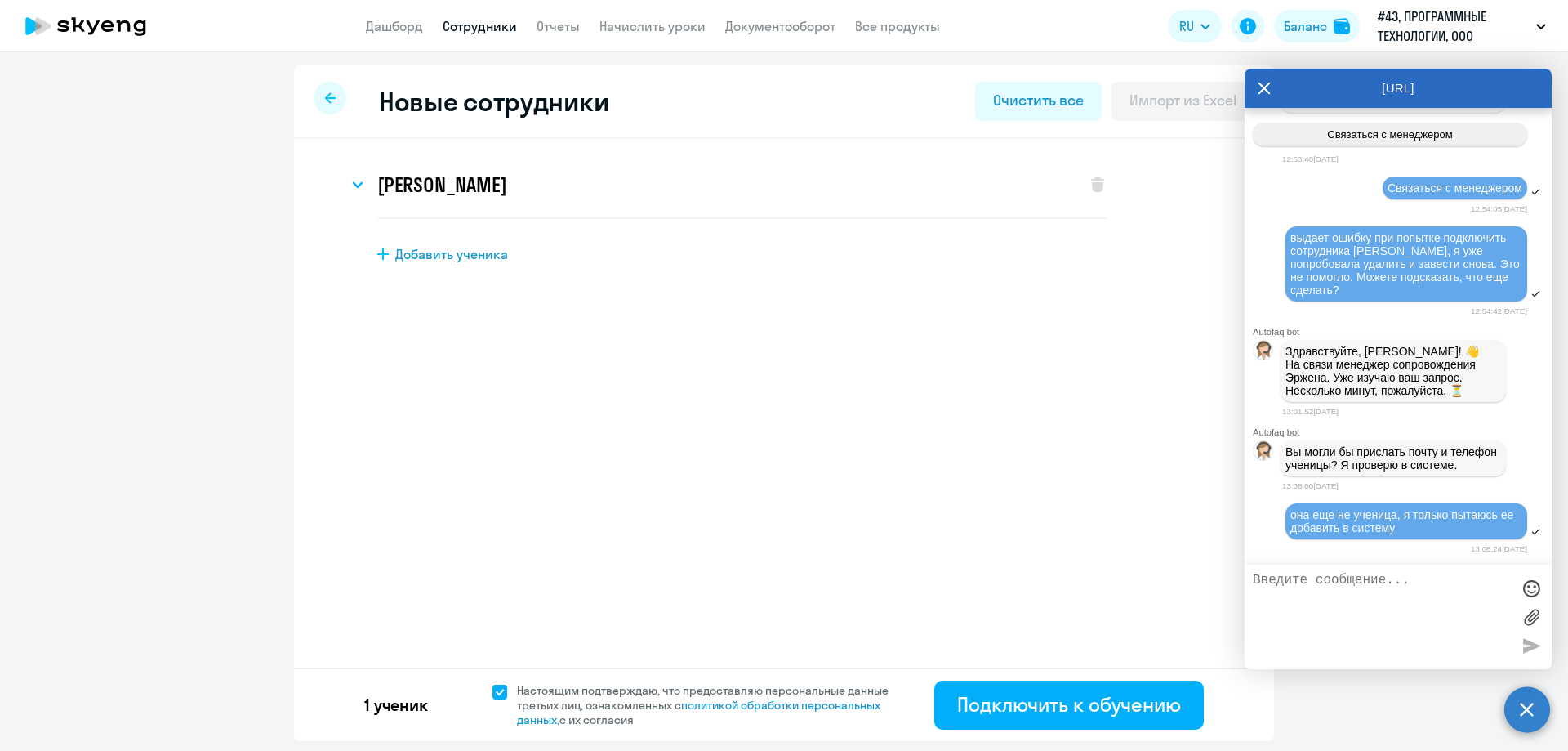
scroll to position [9449, 0]
click at [1030, 492] on div "Новые сотрудники Очистить все Импорт из Excel Ирина Гузеева Имя и отчество* Доб…" at bounding box center [784, 402] width 980 height 676
click at [1371, 608] on textarea at bounding box center [1381, 617] width 259 height 88
paste textarea "[EMAIL_ADDRESS][DOMAIN_NAME]"
paste textarea "+7-913-985-0534"
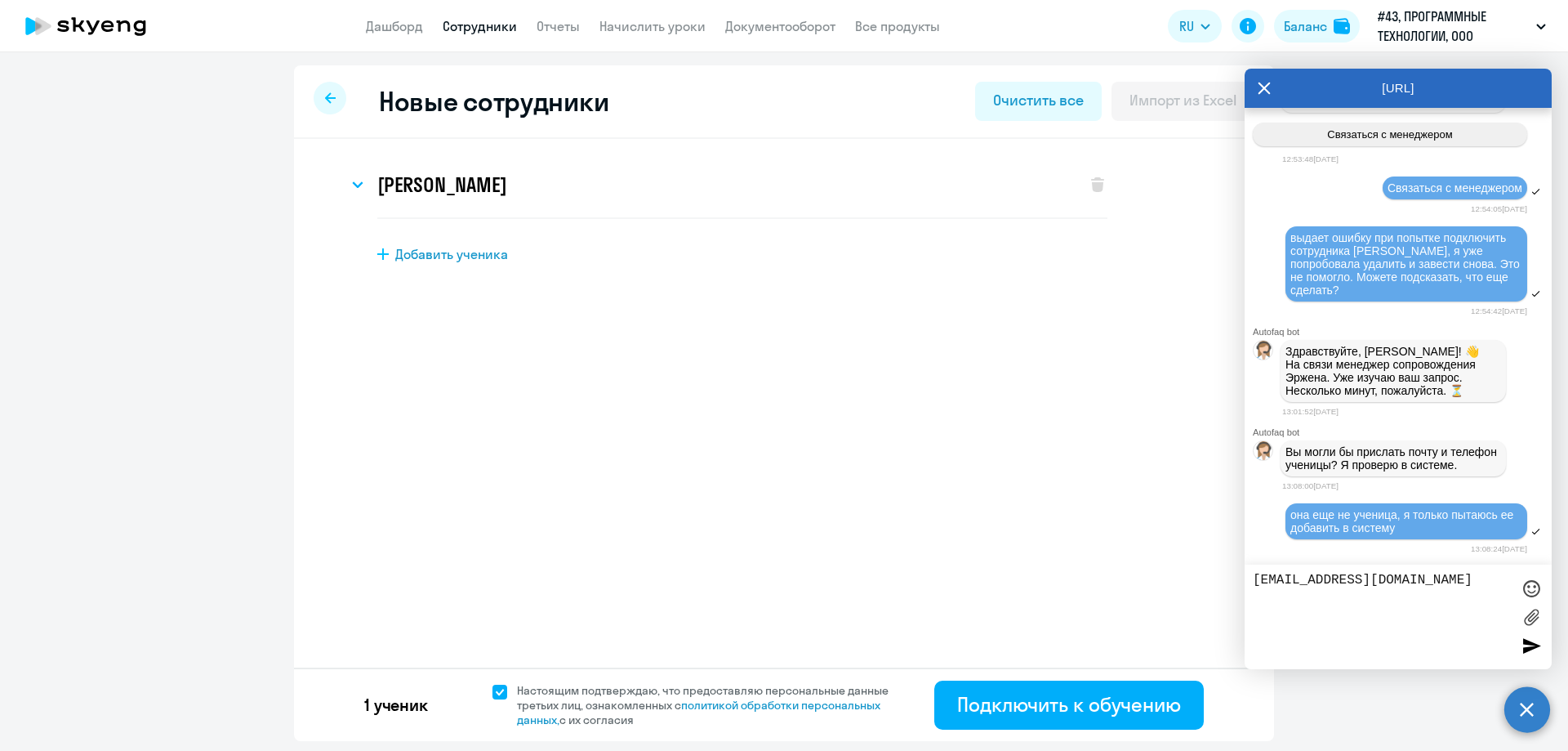
type textarea "iguzeeva@axmor.com +7-913-985-0534"
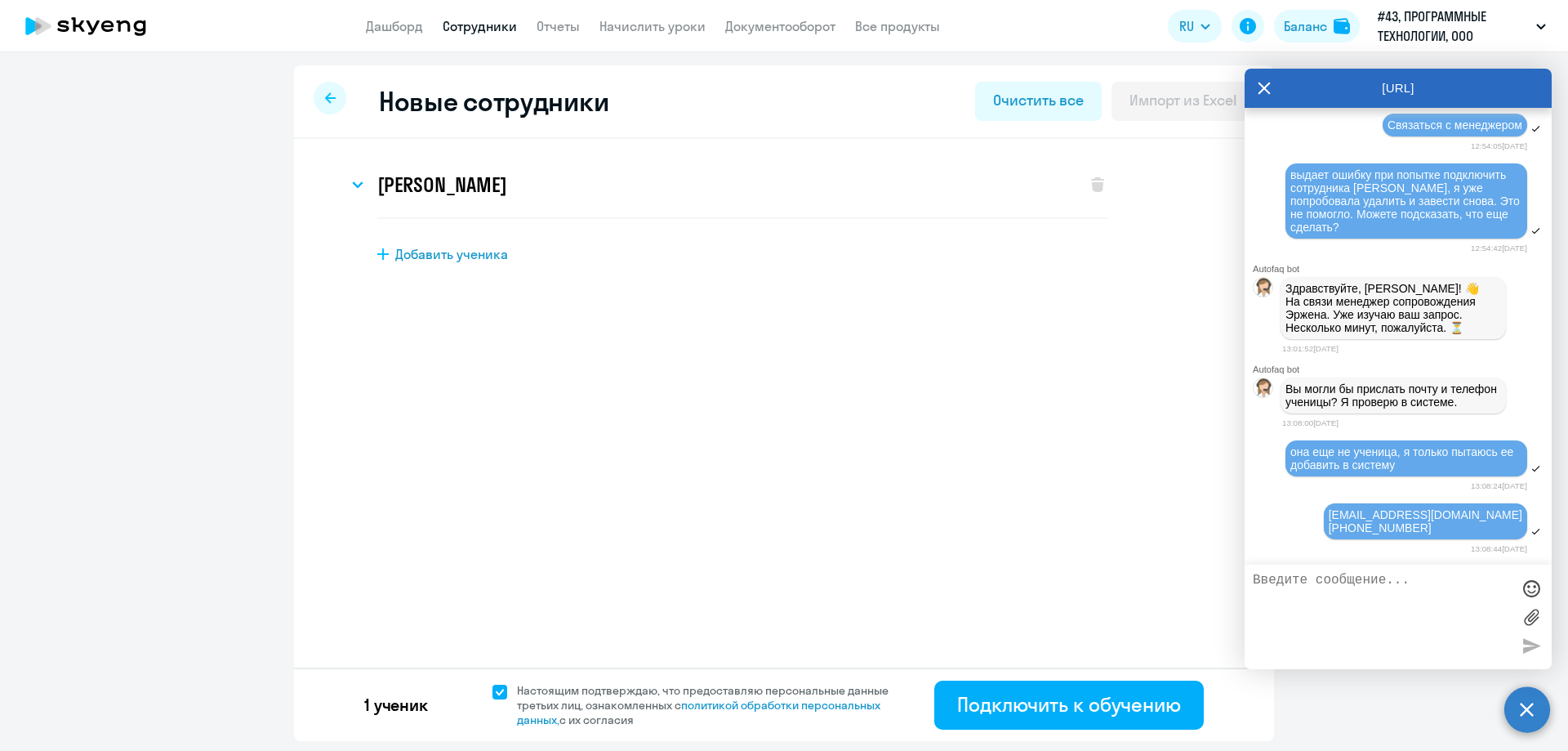
scroll to position [9512, 0]
click at [456, 524] on div "Новые сотрудники Очистить все Импорт из Excel Ирина Гузеева Имя и отчество* Доб…" at bounding box center [784, 402] width 980 height 676
click at [1139, 719] on button "Подключить к обучению" at bounding box center [1069, 704] width 269 height 49
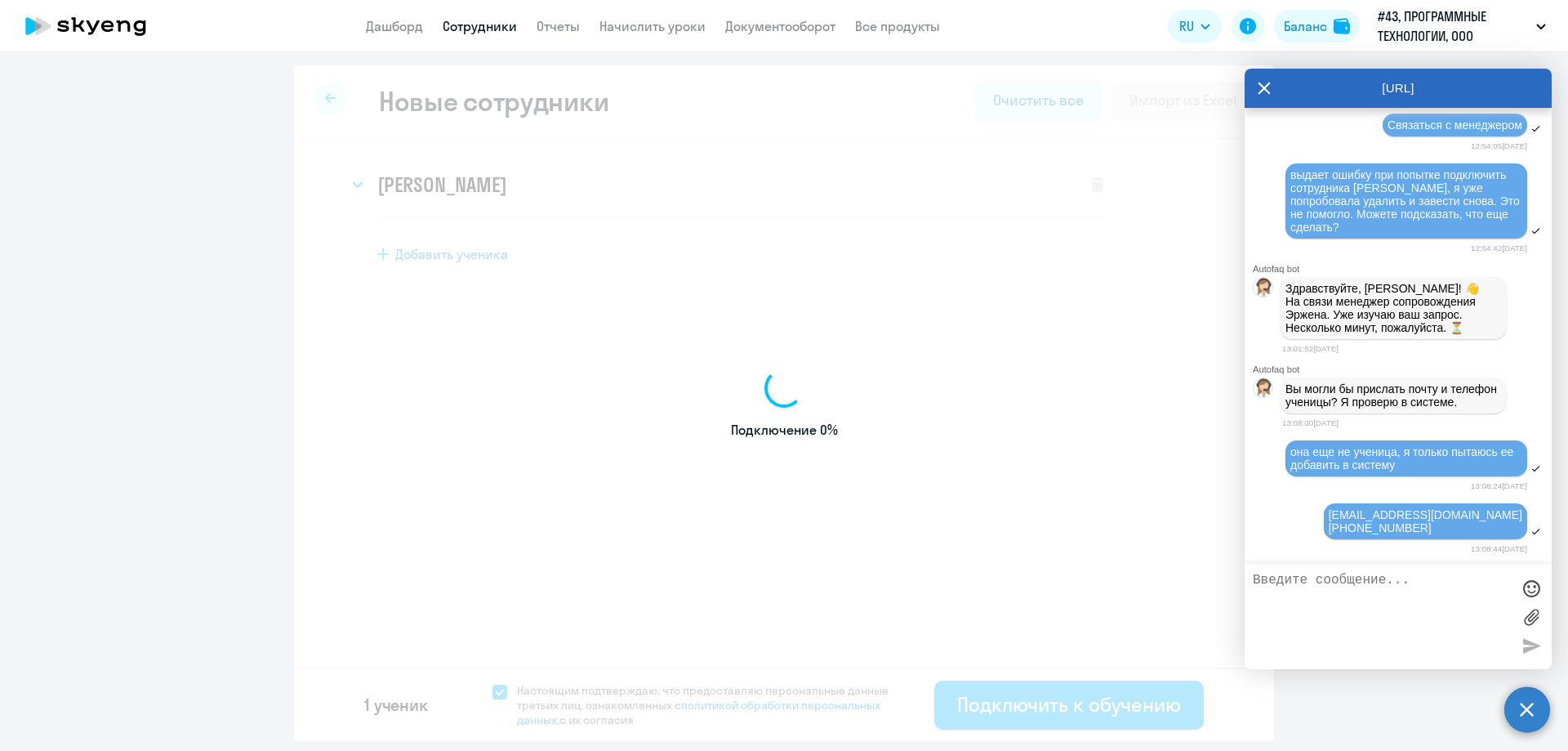
select select "english_adult_not_native_speaker"
select select "7"
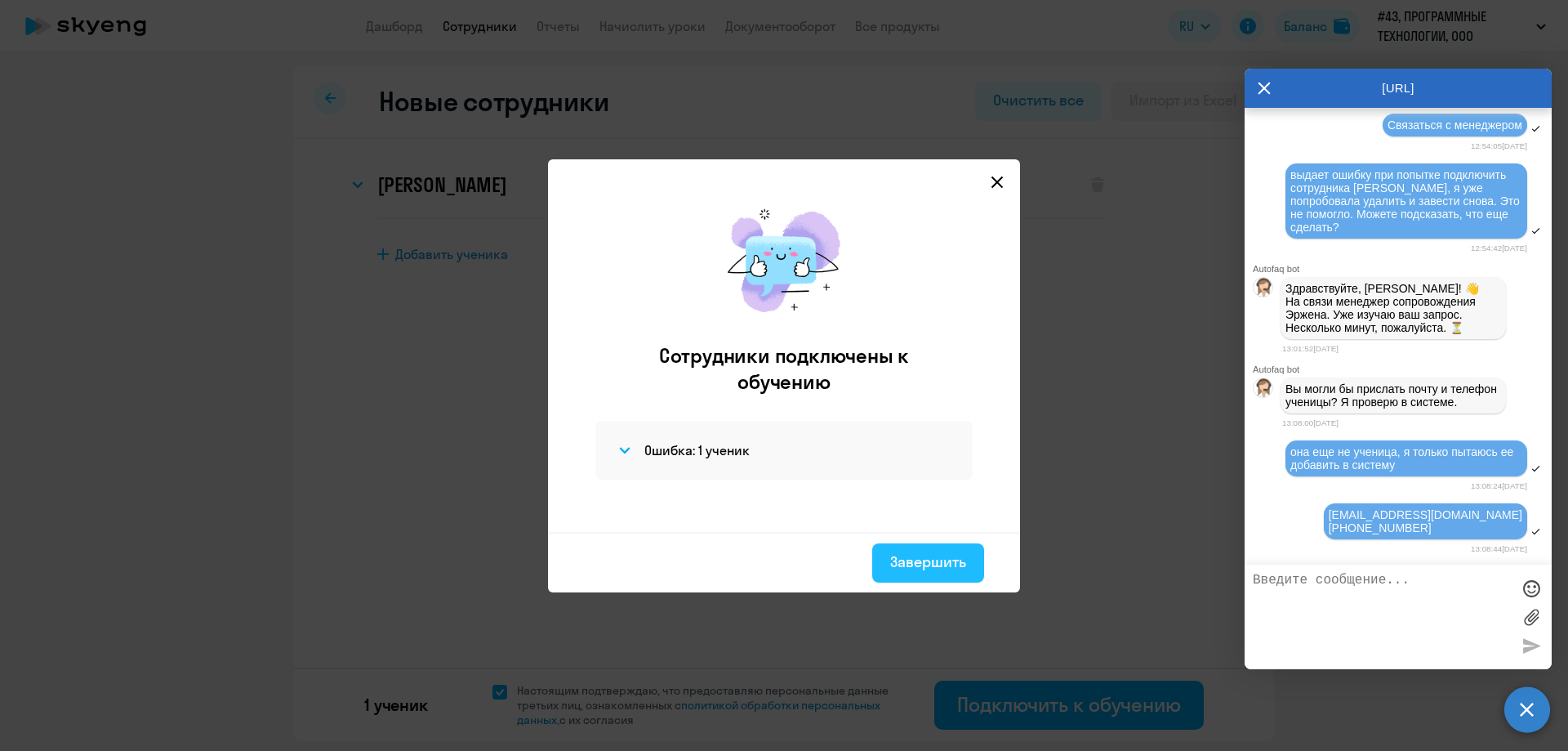
click at [928, 566] on div "Завершить" at bounding box center [928, 561] width 76 height 21
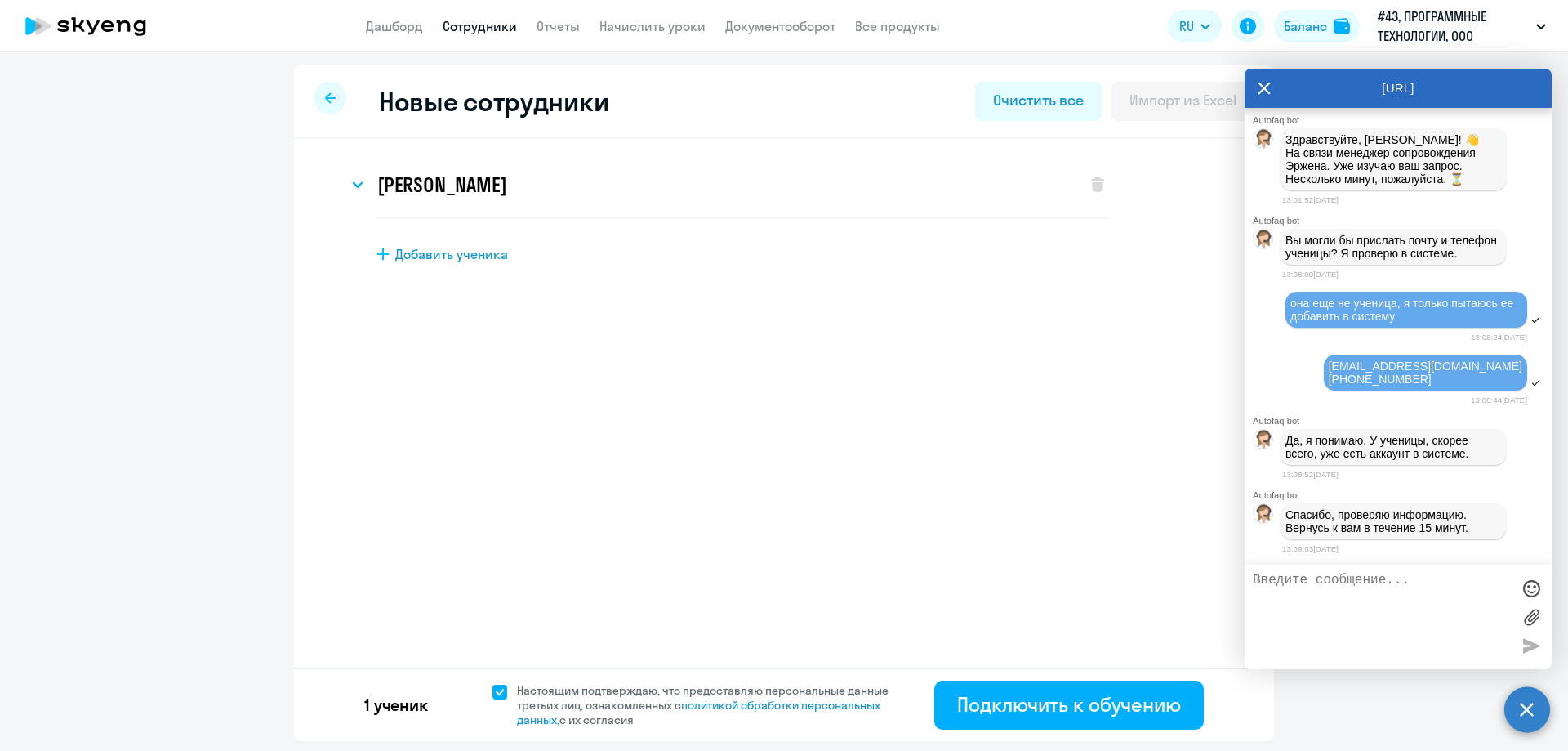
scroll to position [9661, 0]
